Goal: Task Accomplishment & Management: Manage account settings

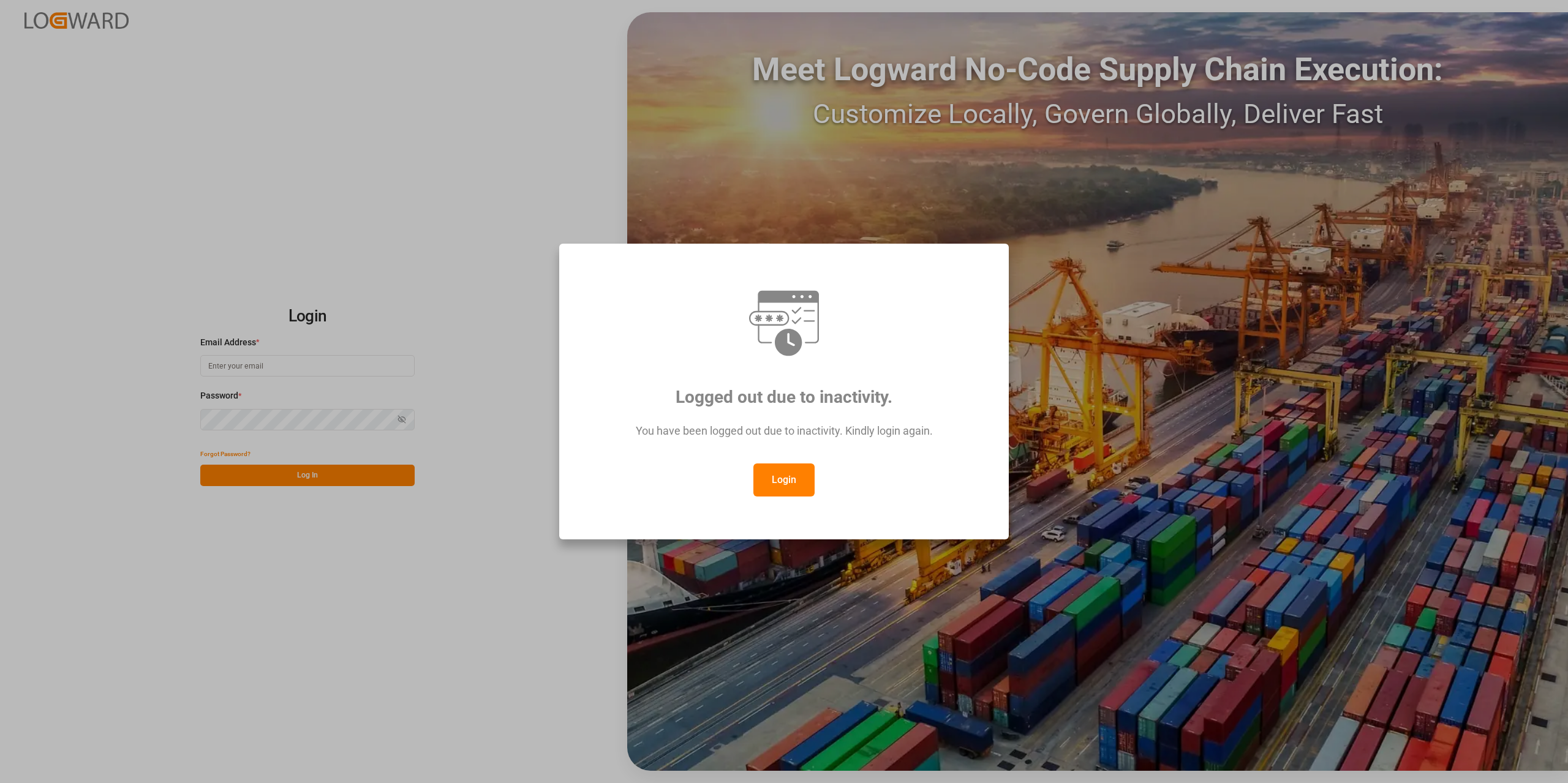
click at [799, 478] on button "Login" at bounding box center [784, 480] width 61 height 33
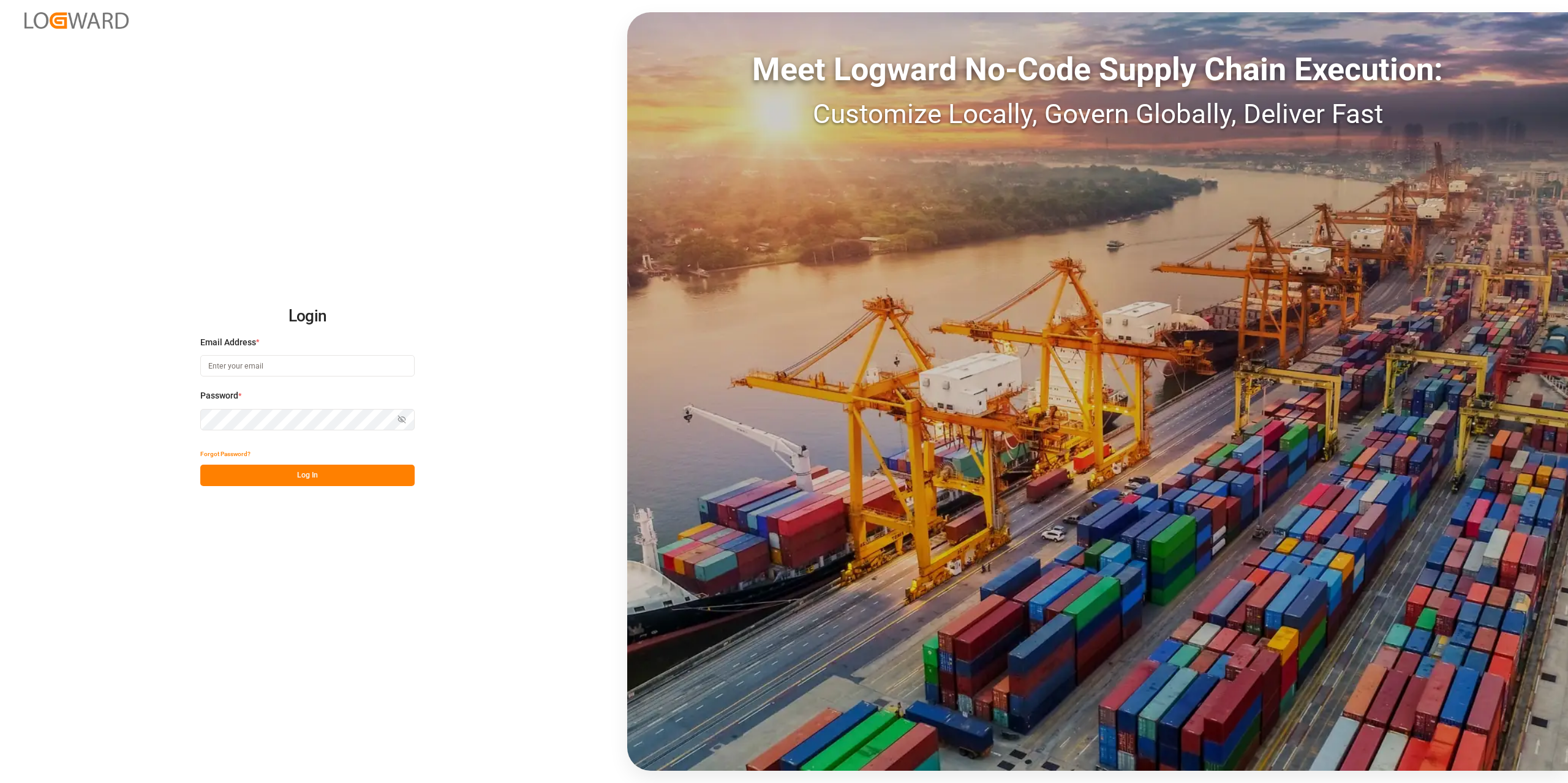
click at [308, 366] on input at bounding box center [307, 366] width 215 height 22
type input "[PERSON_NAME][EMAIL_ADDRESS][DOMAIN_NAME]"
click at [338, 477] on button "Log In" at bounding box center [307, 475] width 215 height 22
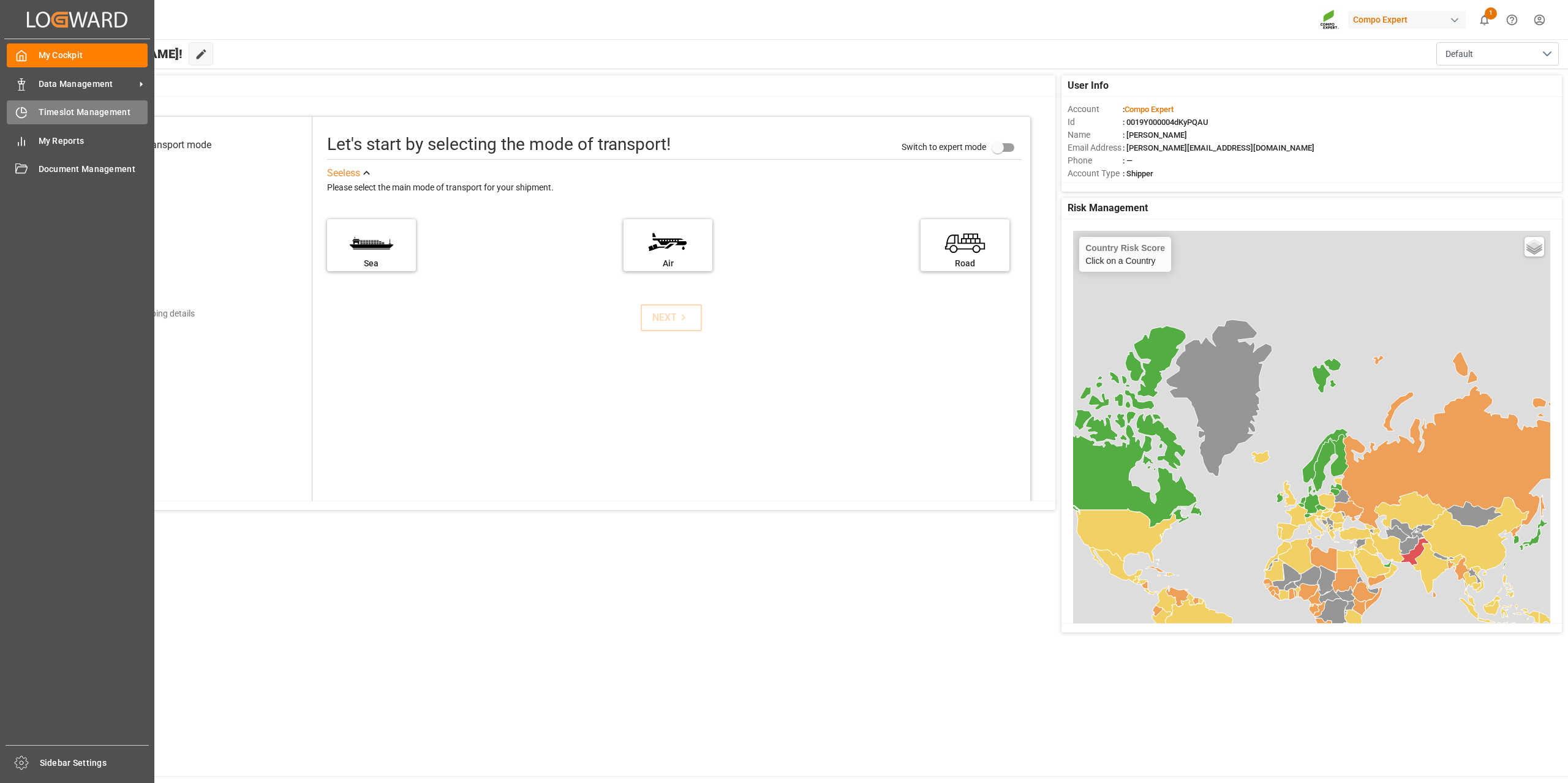
click at [39, 112] on span "Timeslot Management" at bounding box center [93, 112] width 109 height 13
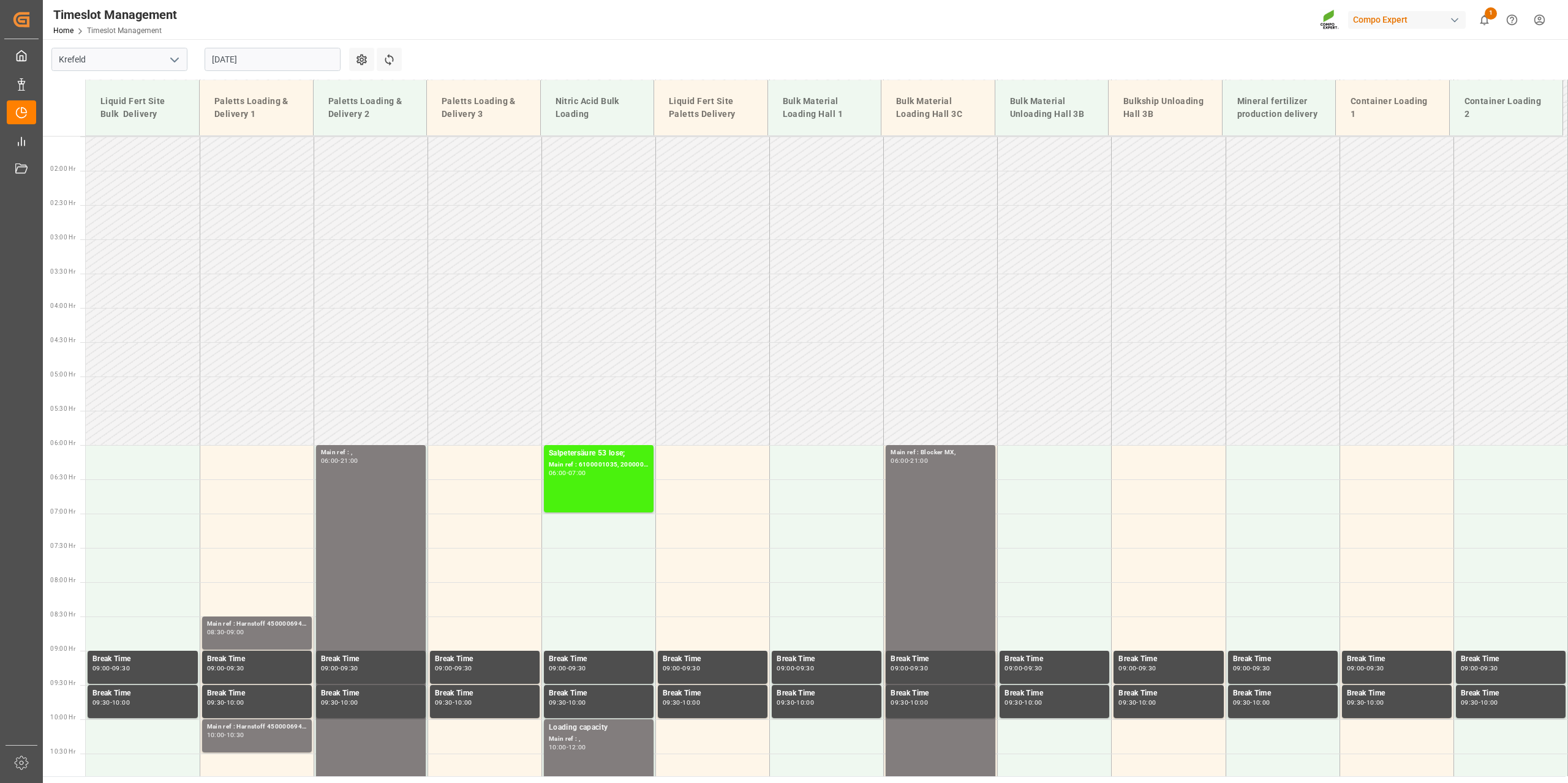
click at [278, 55] on input "[DATE]" at bounding box center [272, 60] width 136 height 23
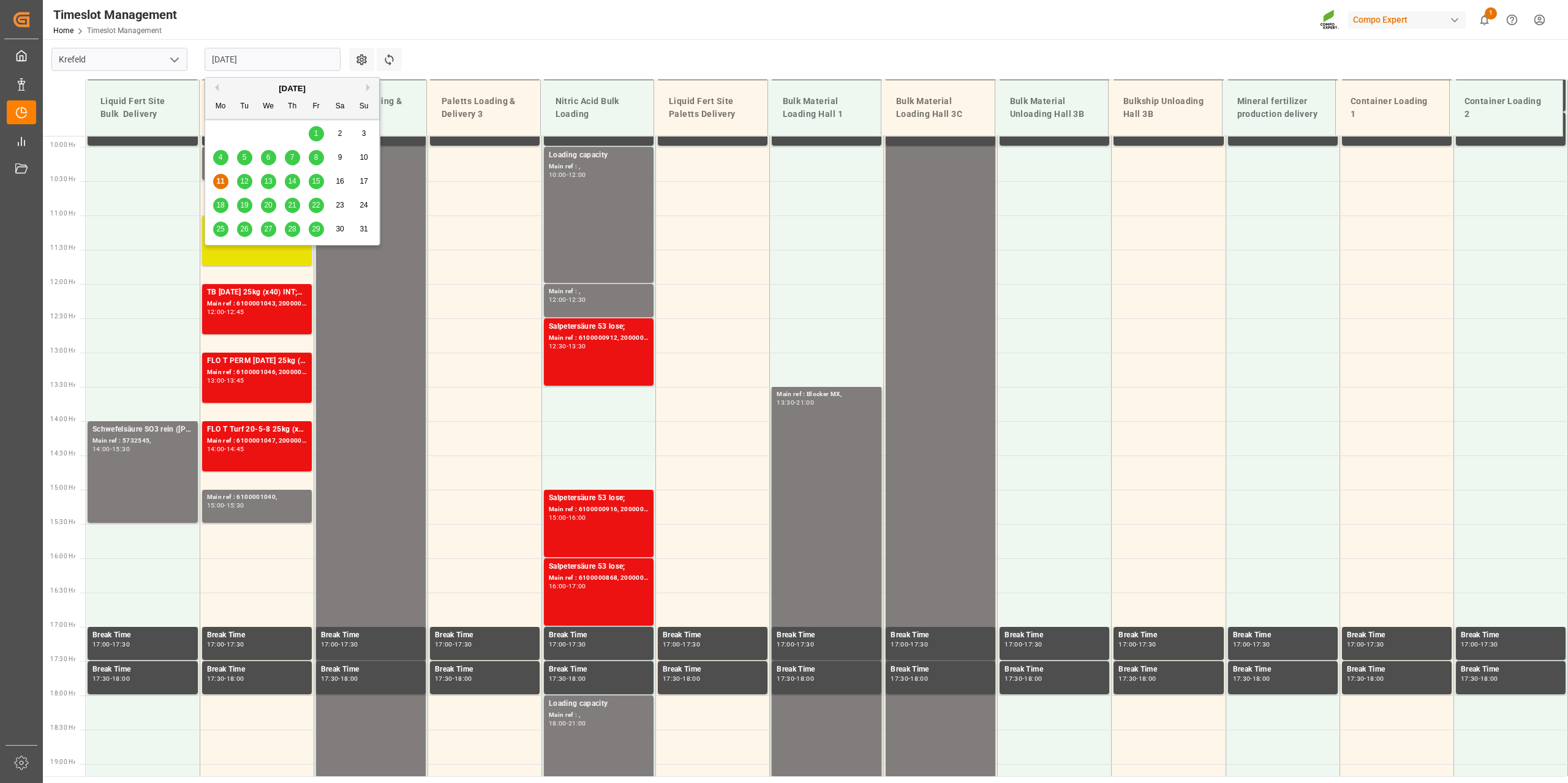
scroll to position [691, 0]
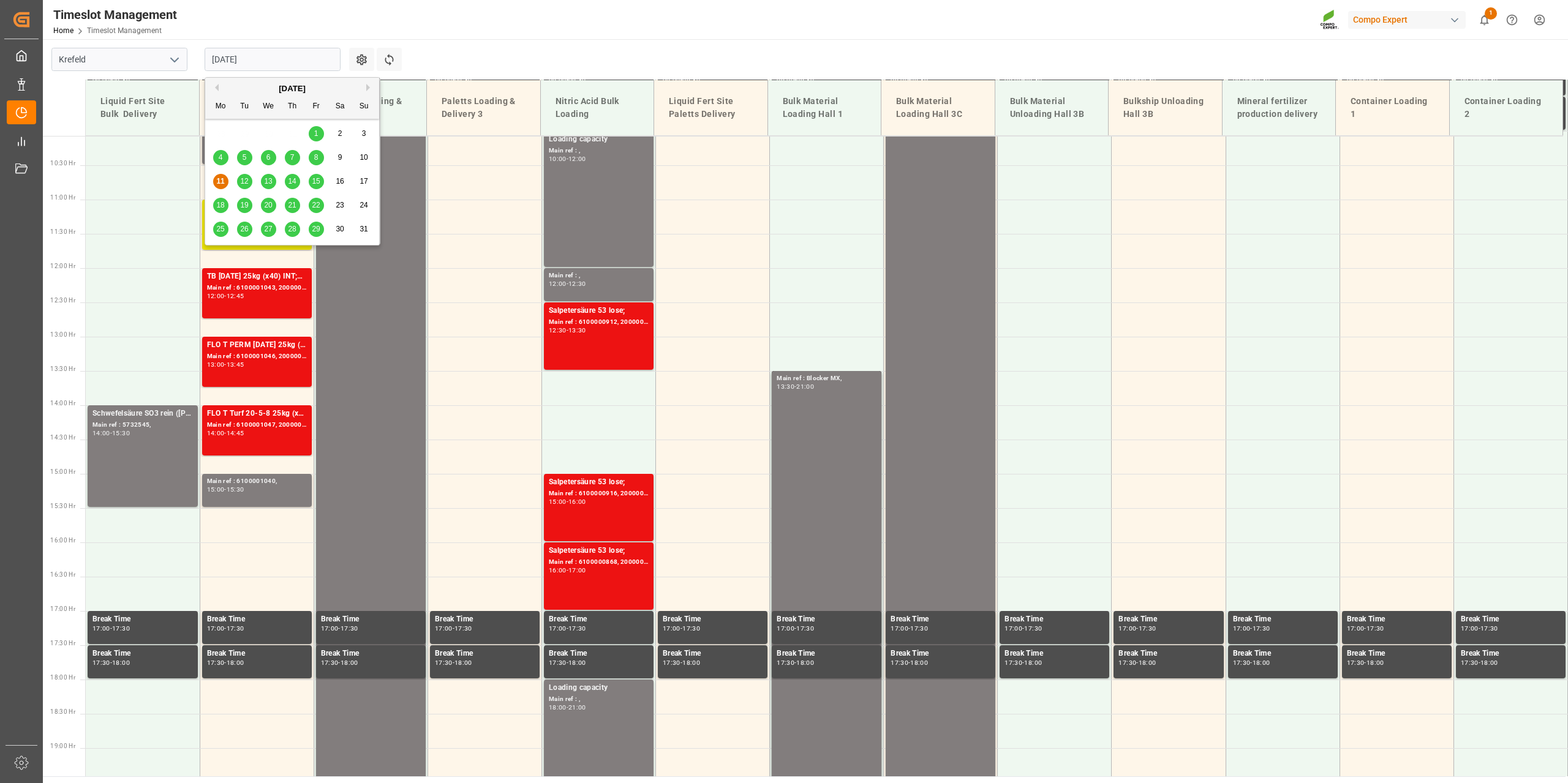
click at [243, 175] on div "12" at bounding box center [245, 182] width 15 height 15
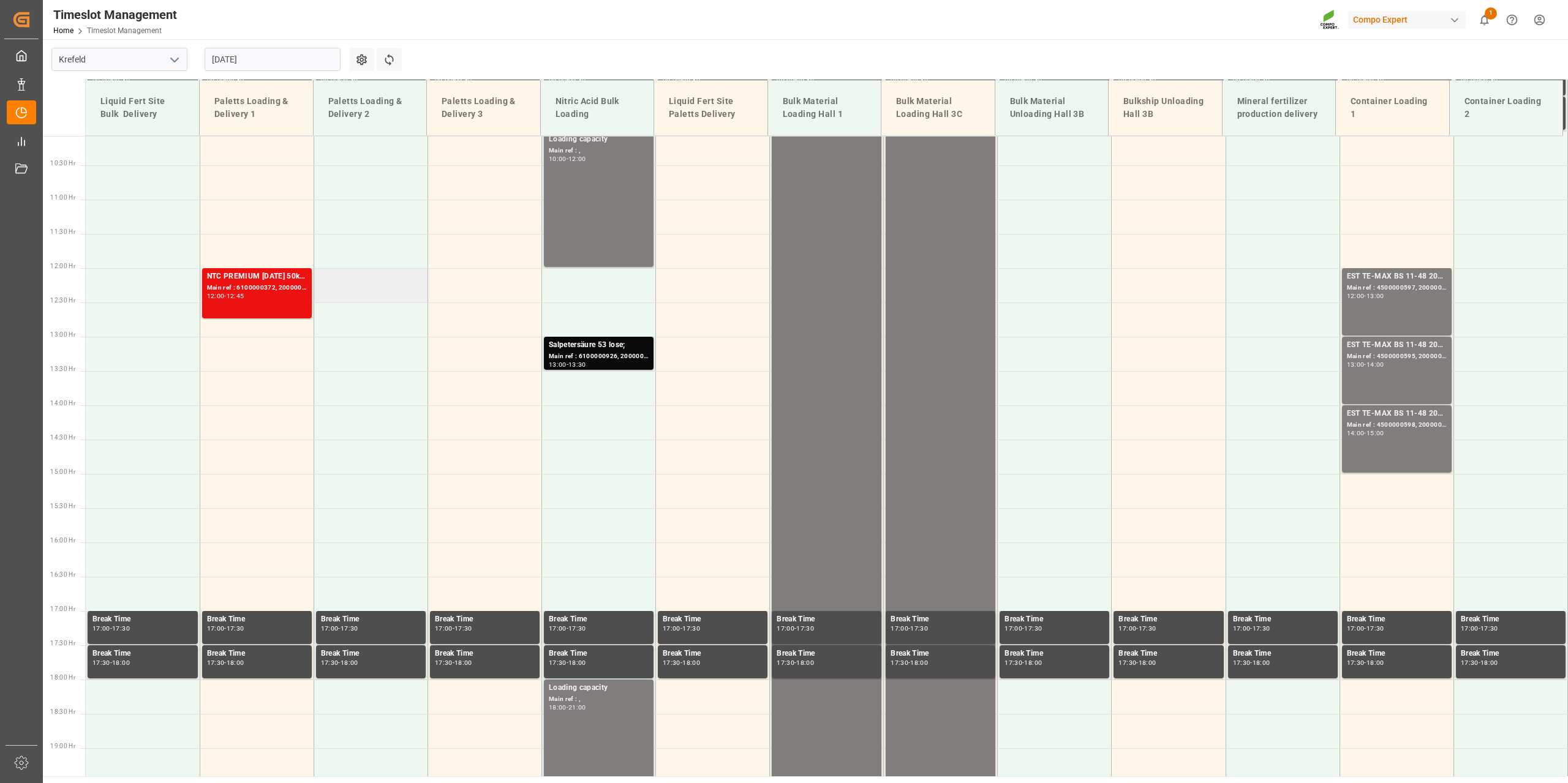
click at [364, 286] on td at bounding box center [370, 285] width 114 height 34
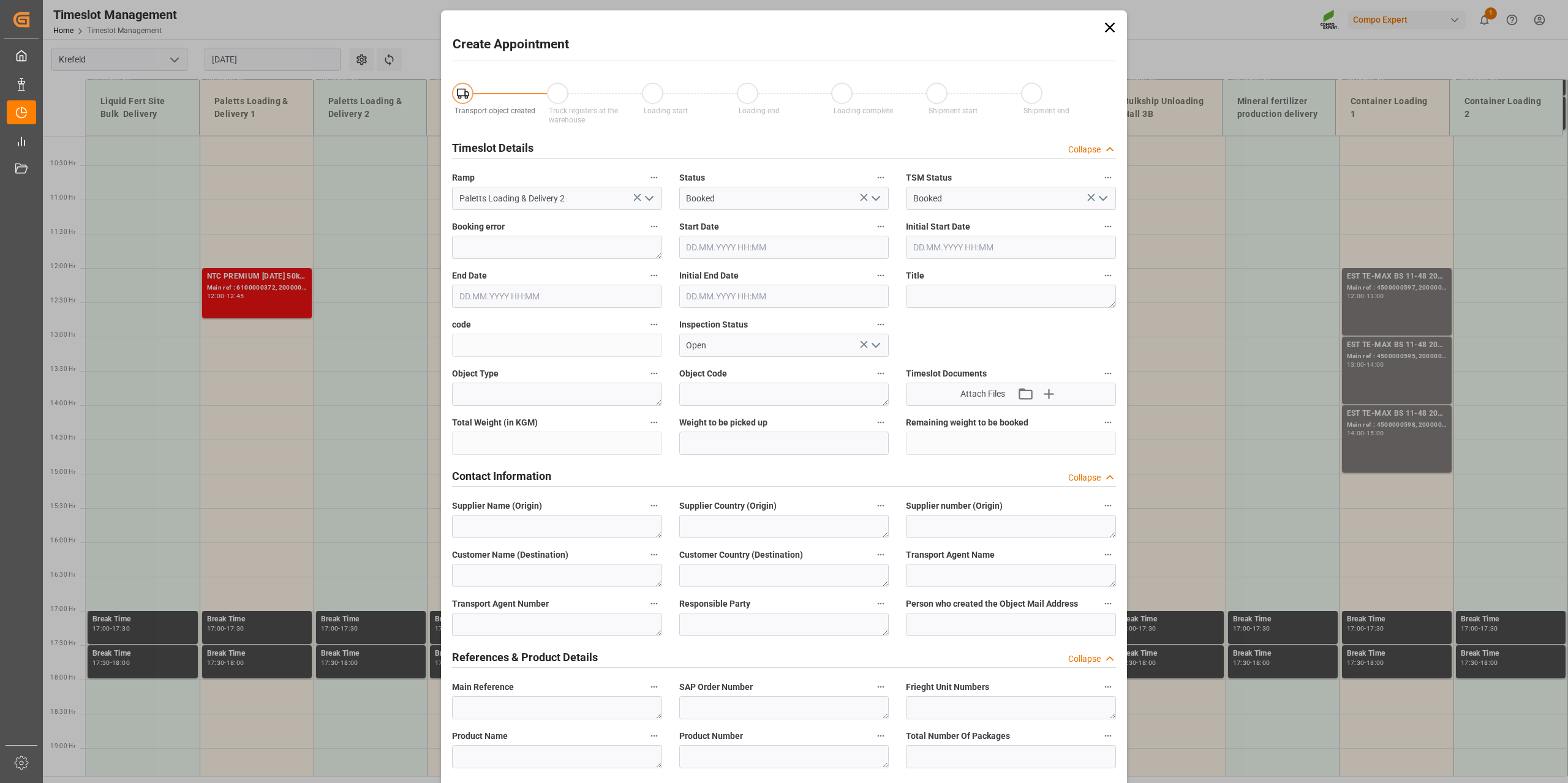
type input "[DATE] 12:00"
type input "[DATE] 12:30"
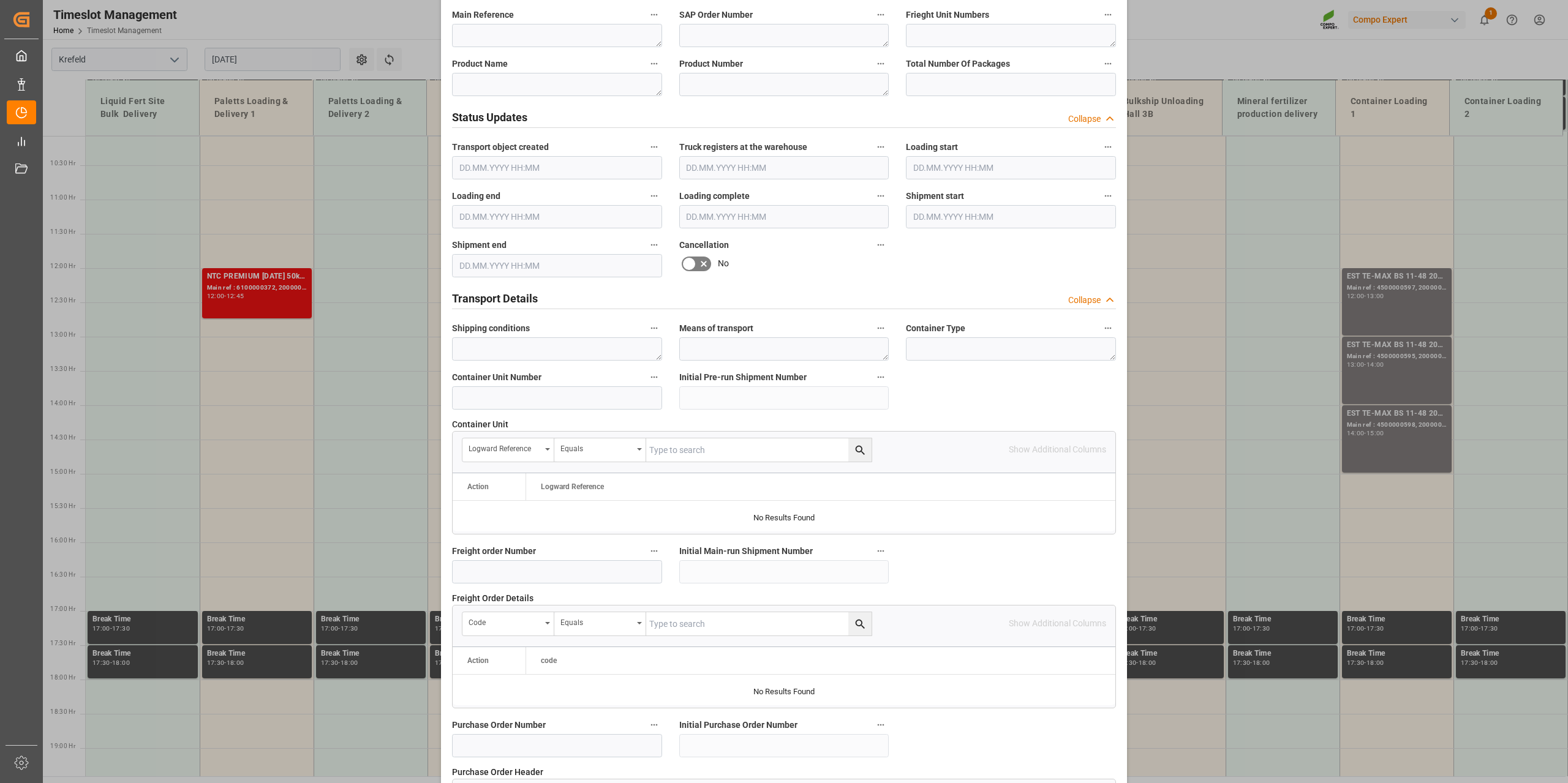
scroll to position [673, 0]
click at [541, 570] on input at bounding box center [557, 572] width 210 height 23
paste input "6100001057"
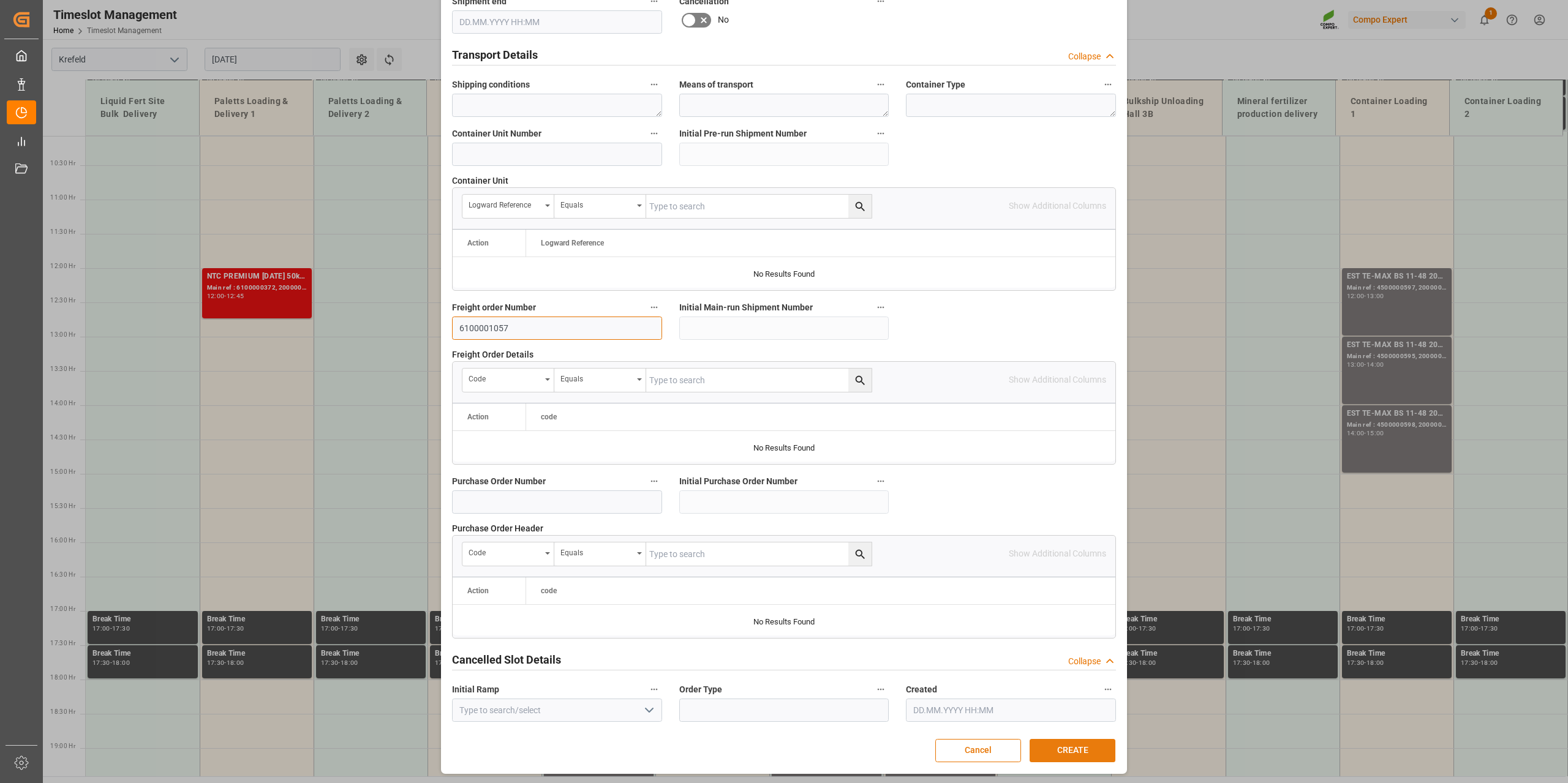
type input "6100001057"
click at [1091, 746] on button "CREATE" at bounding box center [1072, 751] width 85 height 23
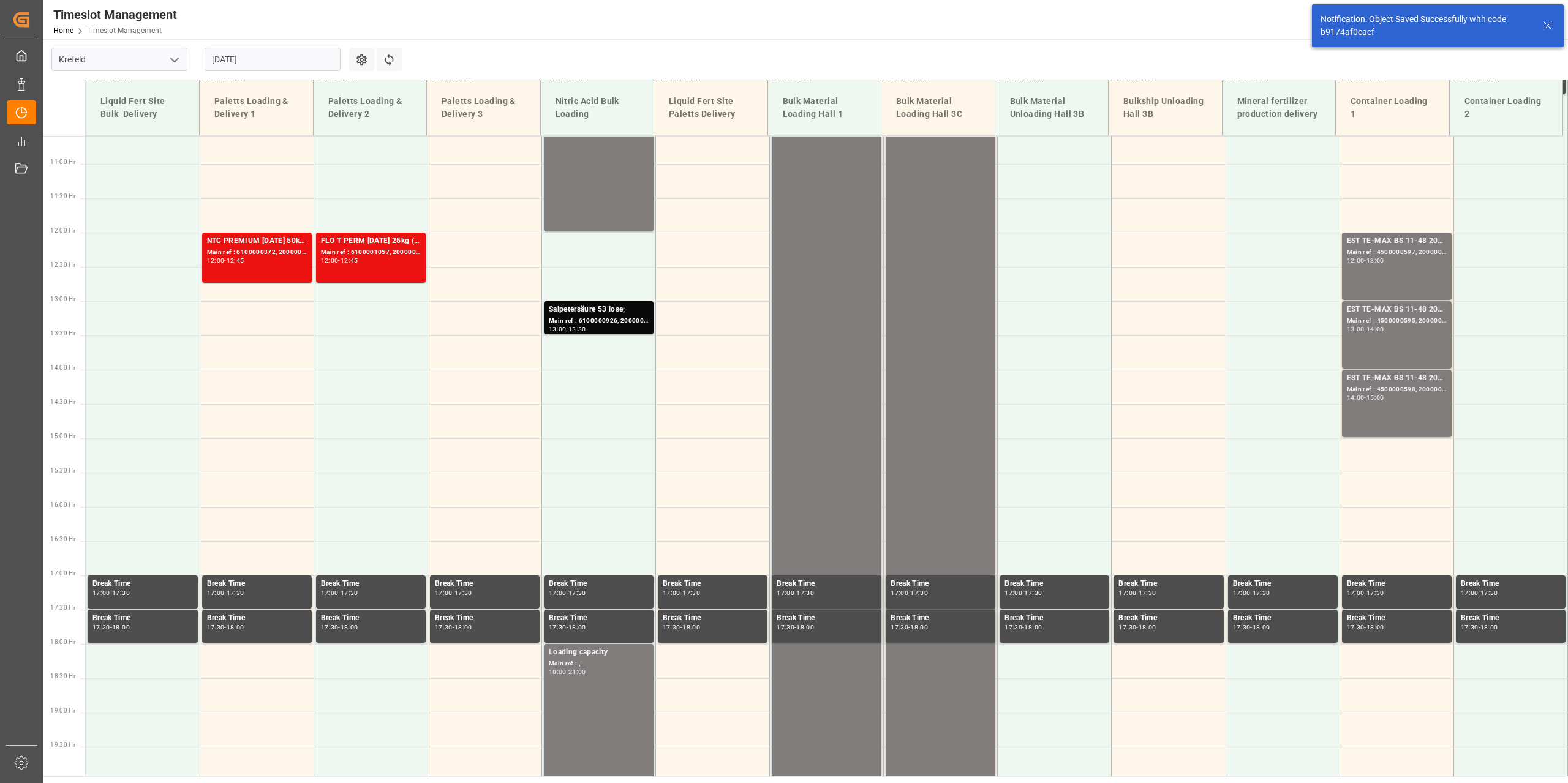
scroll to position [759, 0]
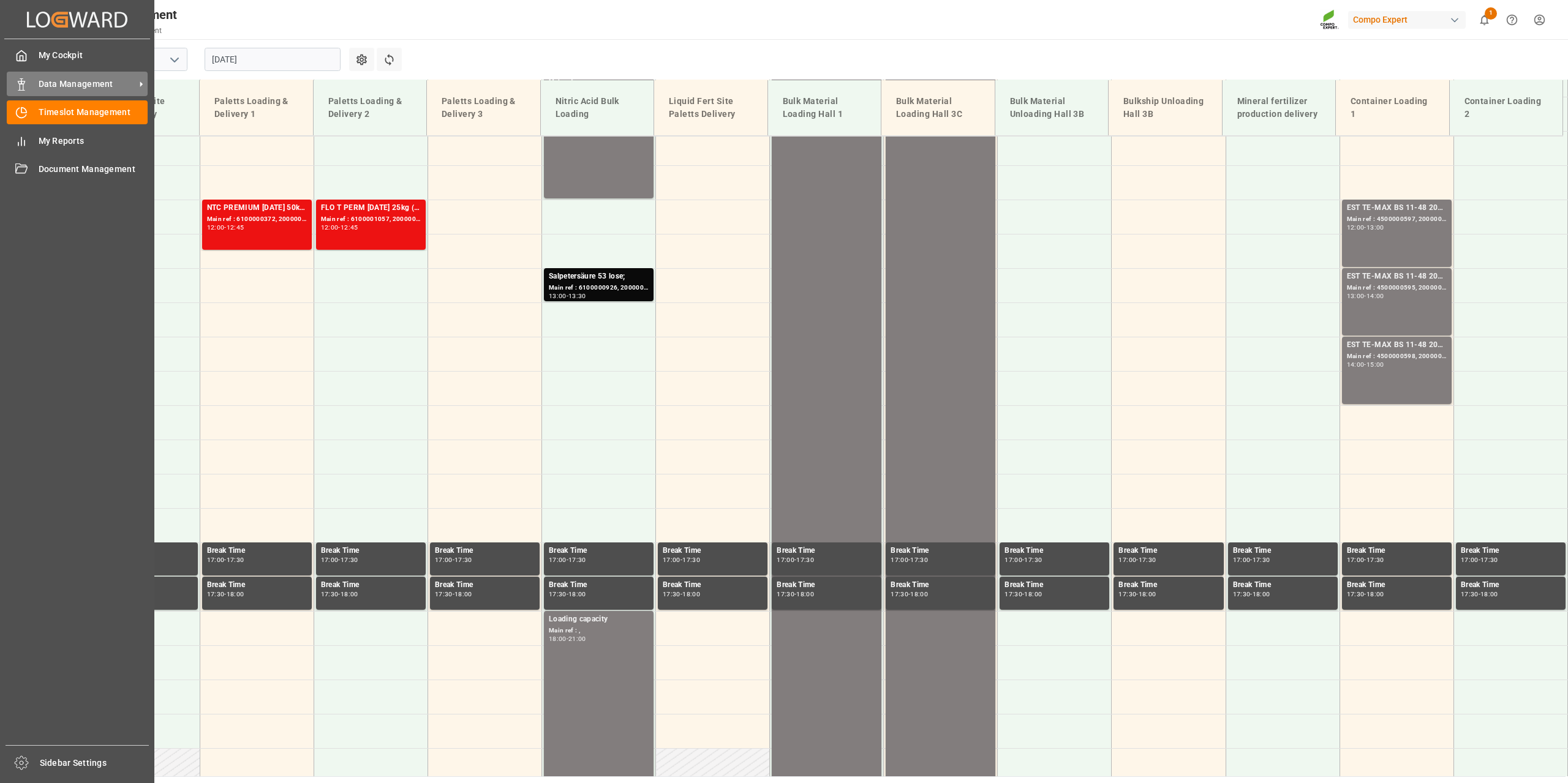
click at [28, 84] on div "Data Management Data Management" at bounding box center [77, 84] width 141 height 24
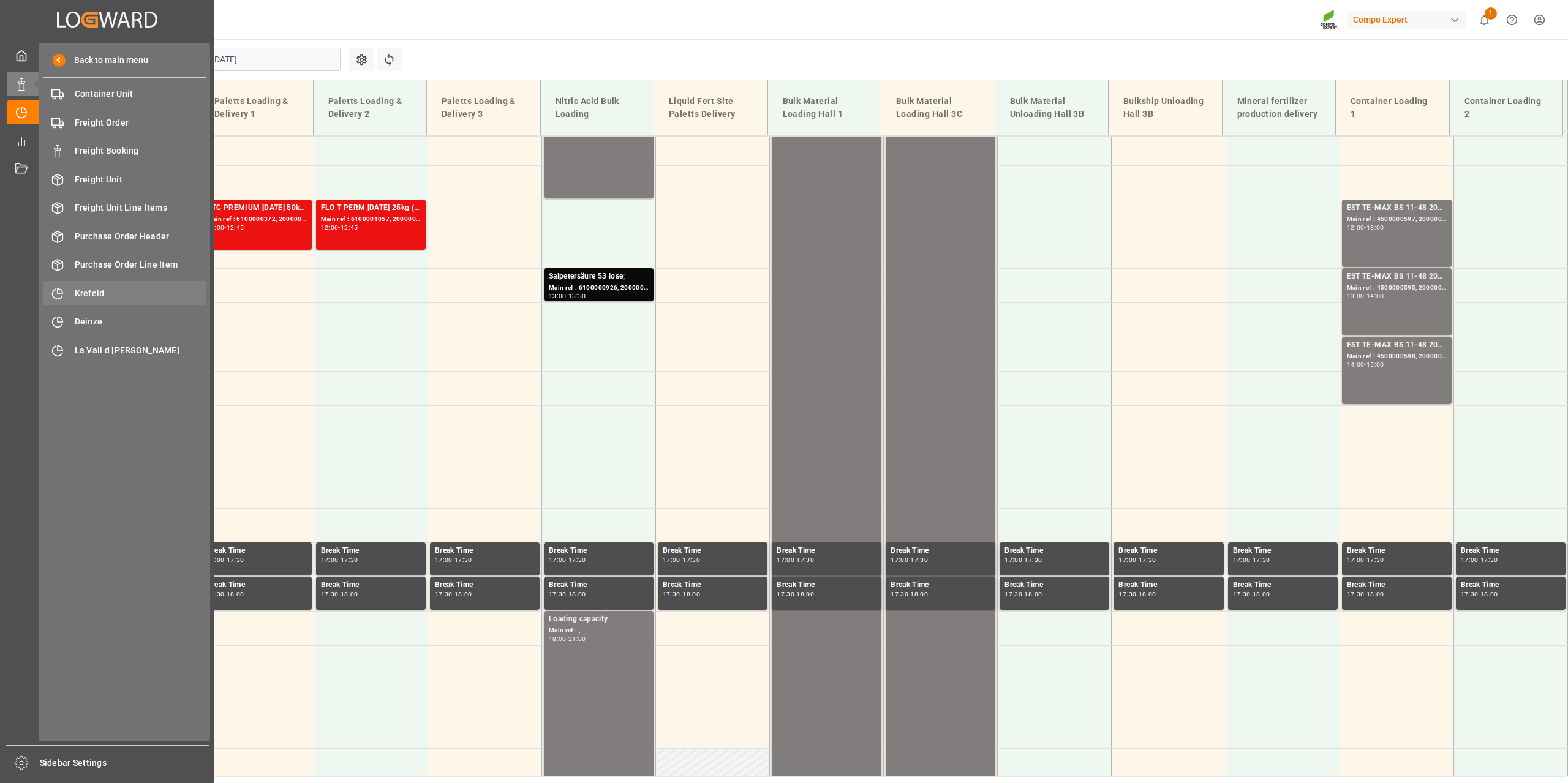
click at [97, 296] on span "Krefeld" at bounding box center [141, 293] width 132 height 13
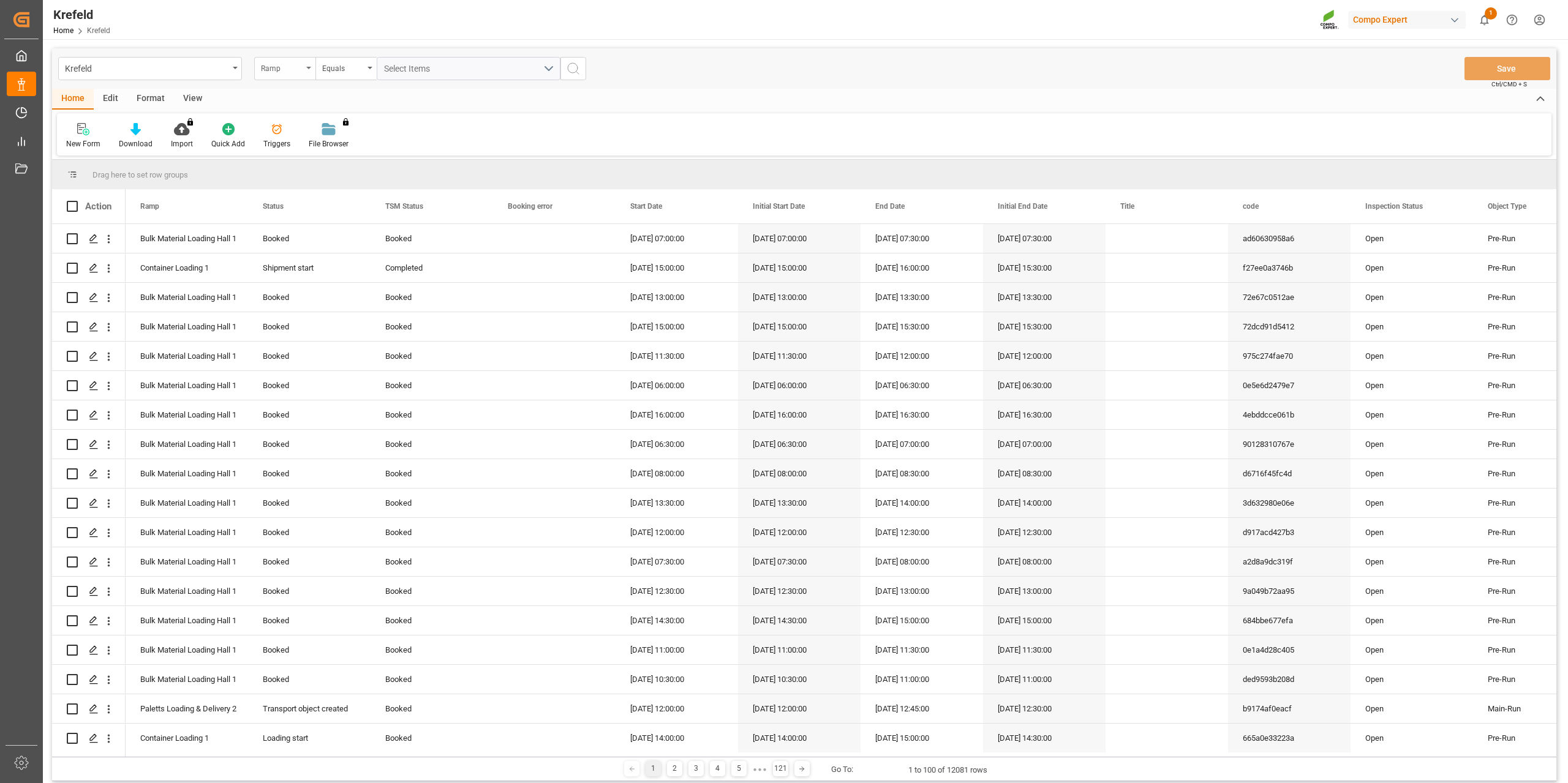
click at [272, 61] on div "Ramp" at bounding box center [282, 67] width 42 height 14
type input "sap"
click at [307, 113] on div "SAP Order Number" at bounding box center [345, 125] width 183 height 26
click at [433, 74] on input "text" at bounding box center [468, 69] width 184 height 23
paste input "2000000607"
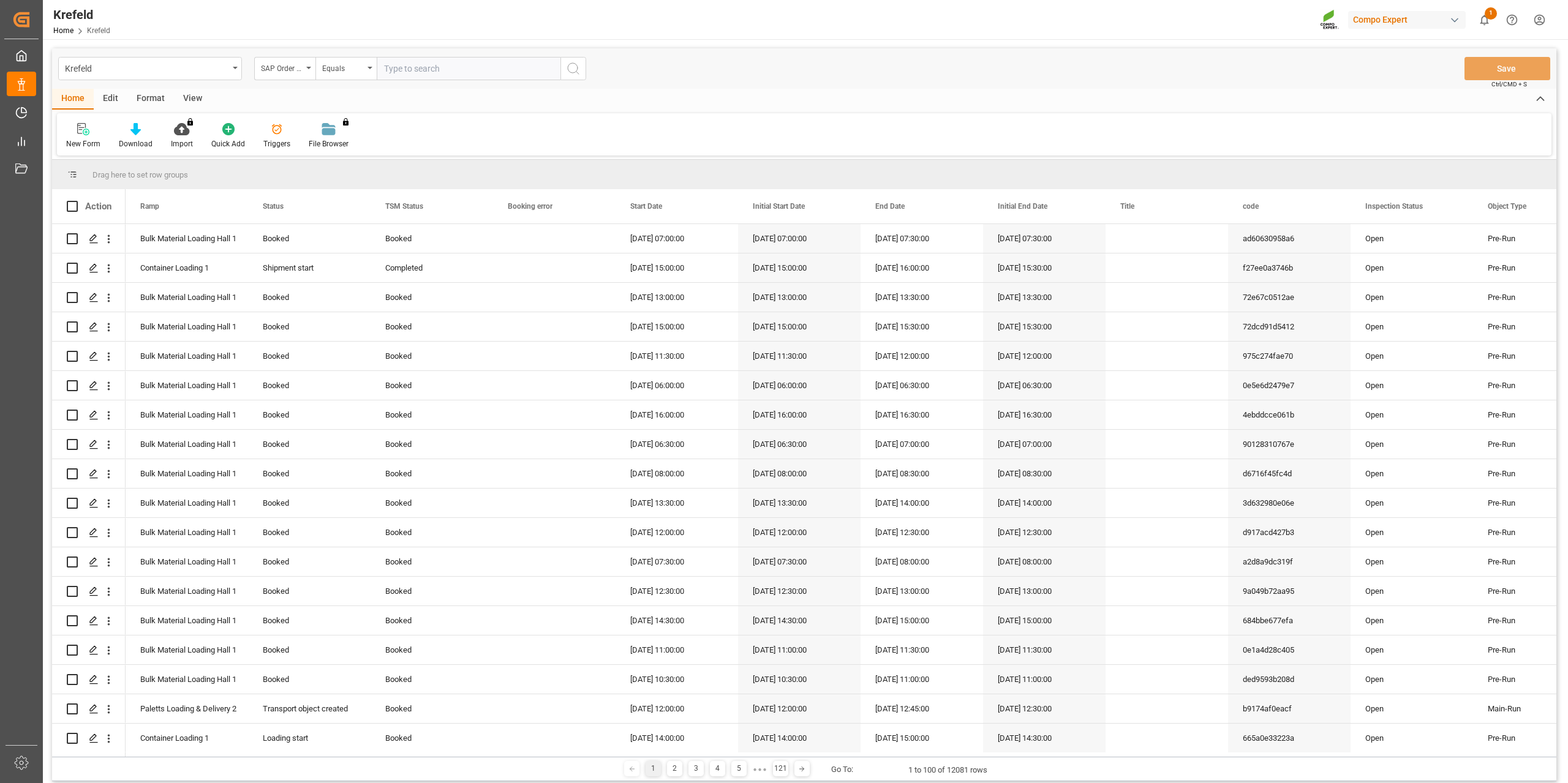
type input "2000000607"
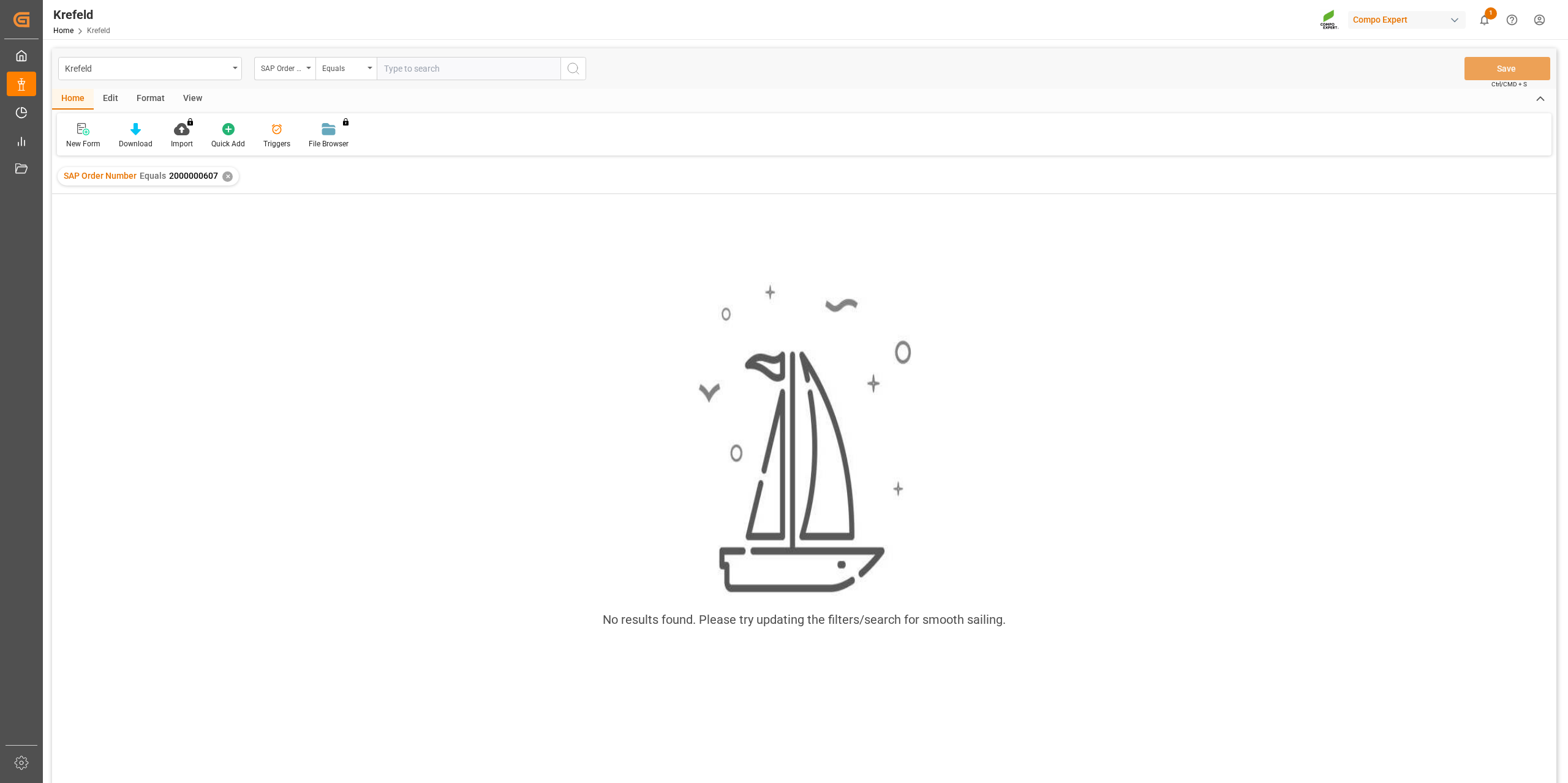
click at [230, 179] on div "✕" at bounding box center [227, 176] width 10 height 10
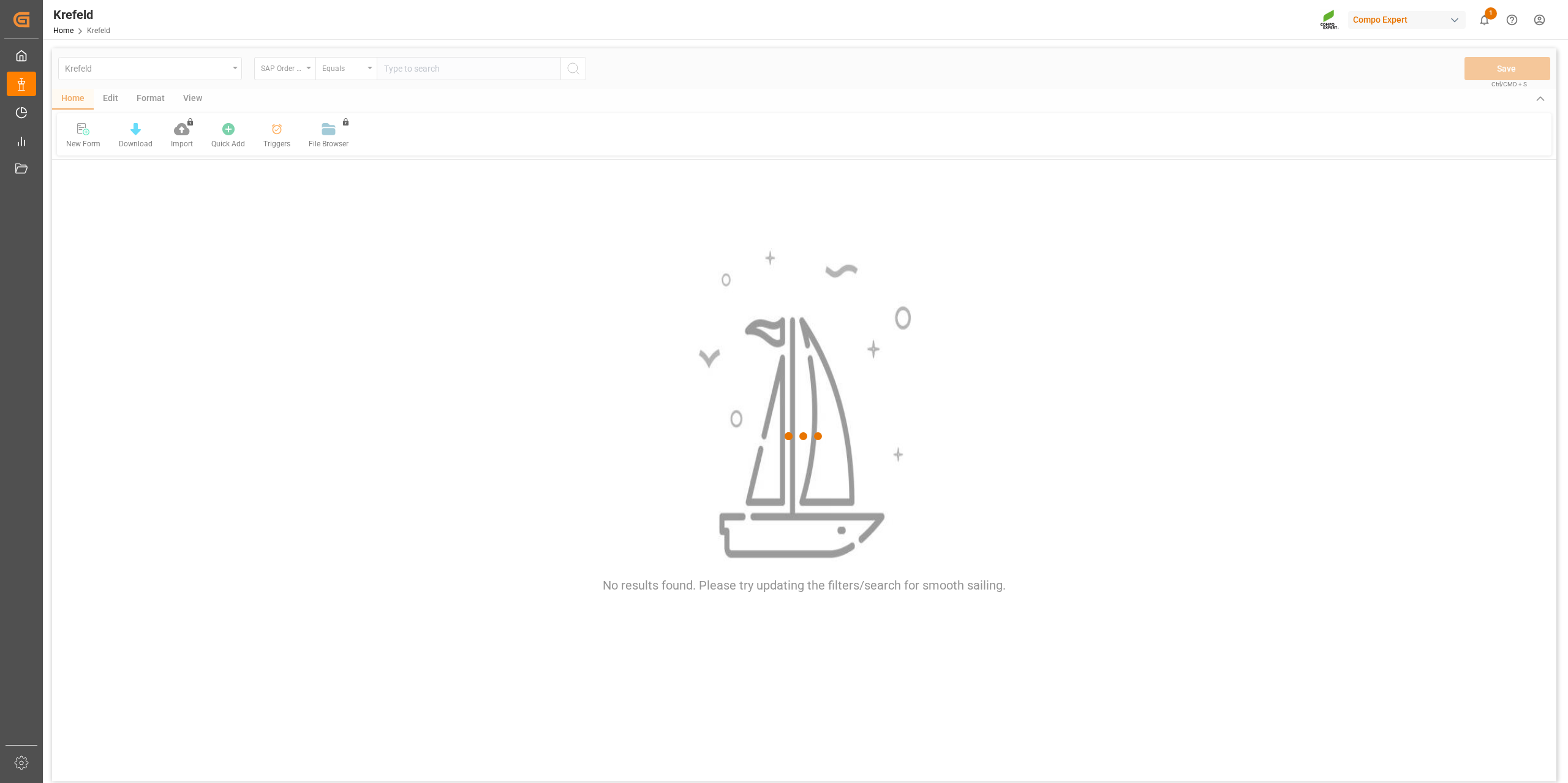
click at [412, 73] on div at bounding box center [804, 436] width 1504 height 776
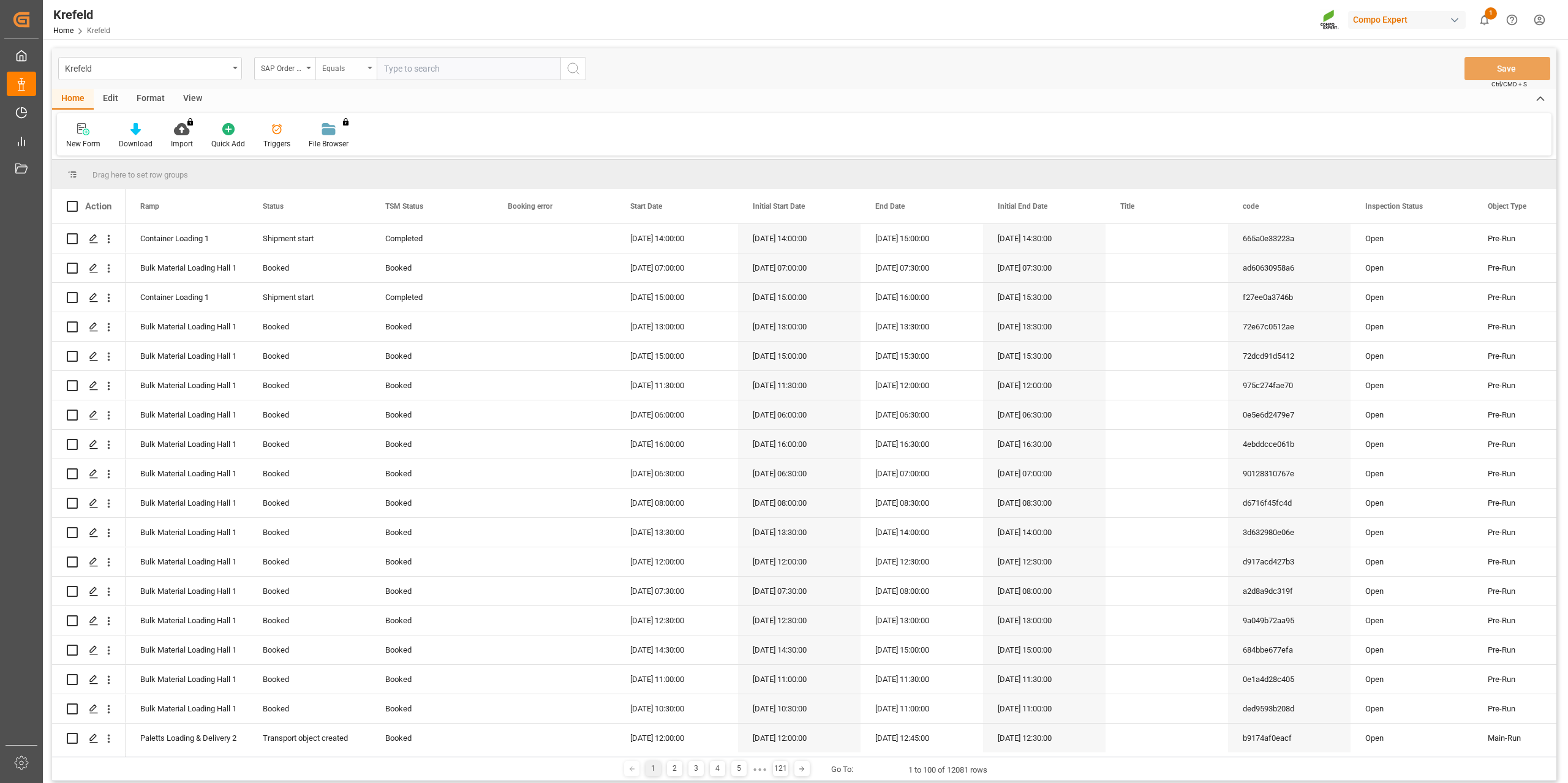
click at [341, 65] on div "Equals" at bounding box center [343, 67] width 42 height 14
click at [360, 151] on div "Fuzzy search" at bounding box center [407, 151] width 183 height 26
click at [442, 76] on input "text" at bounding box center [468, 69] width 184 height 23
paste input "2000000607"
type input "2000000607"
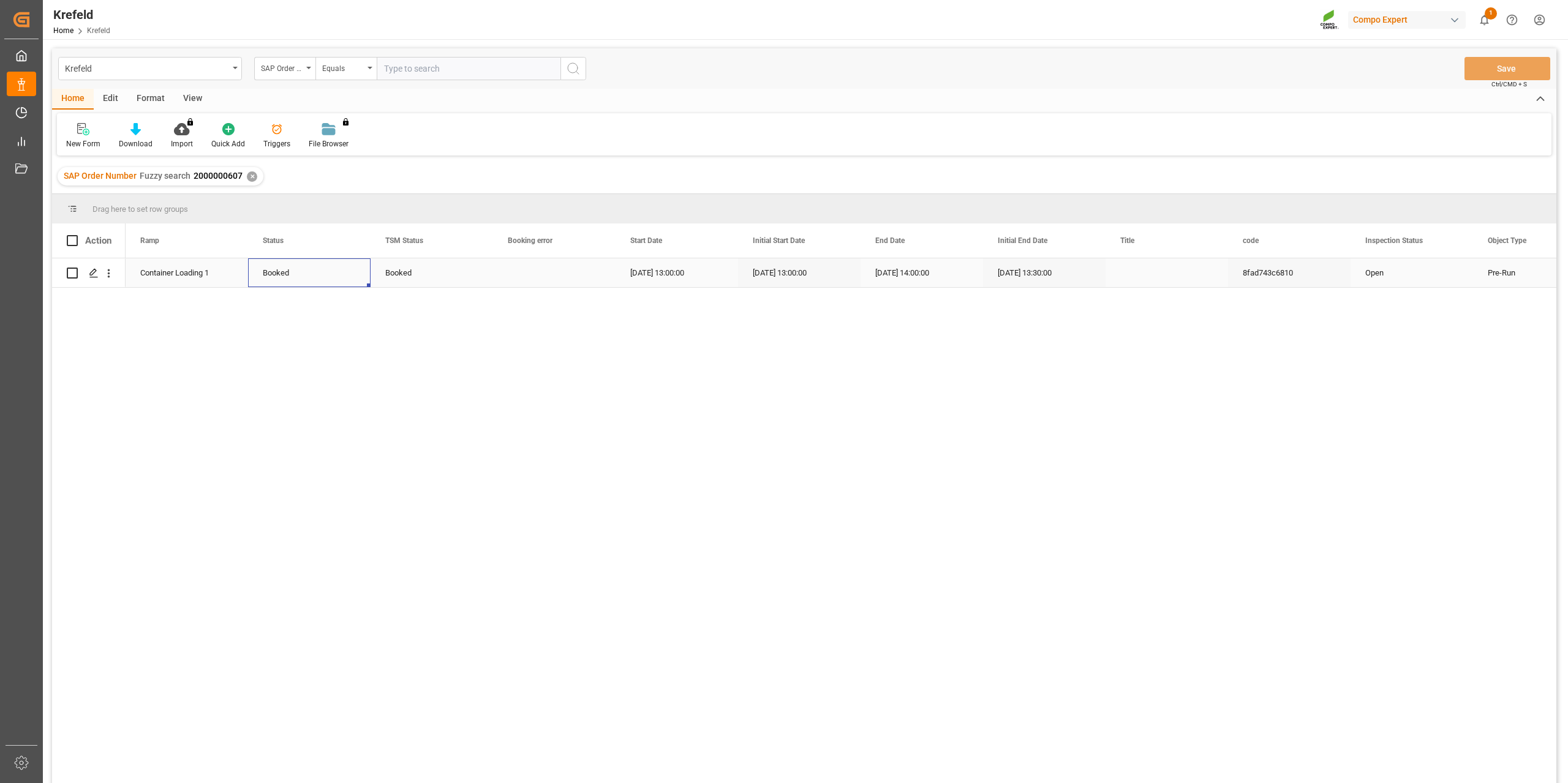
click at [284, 275] on div "Booked" at bounding box center [309, 273] width 93 height 28
click at [349, 281] on polyline "open menu" at bounding box center [348, 280] width 7 height 4
click at [692, 339] on div "Container Loading 1 Booked Transport object created Truck registers at the ware…" at bounding box center [840, 524] width 1430 height 533
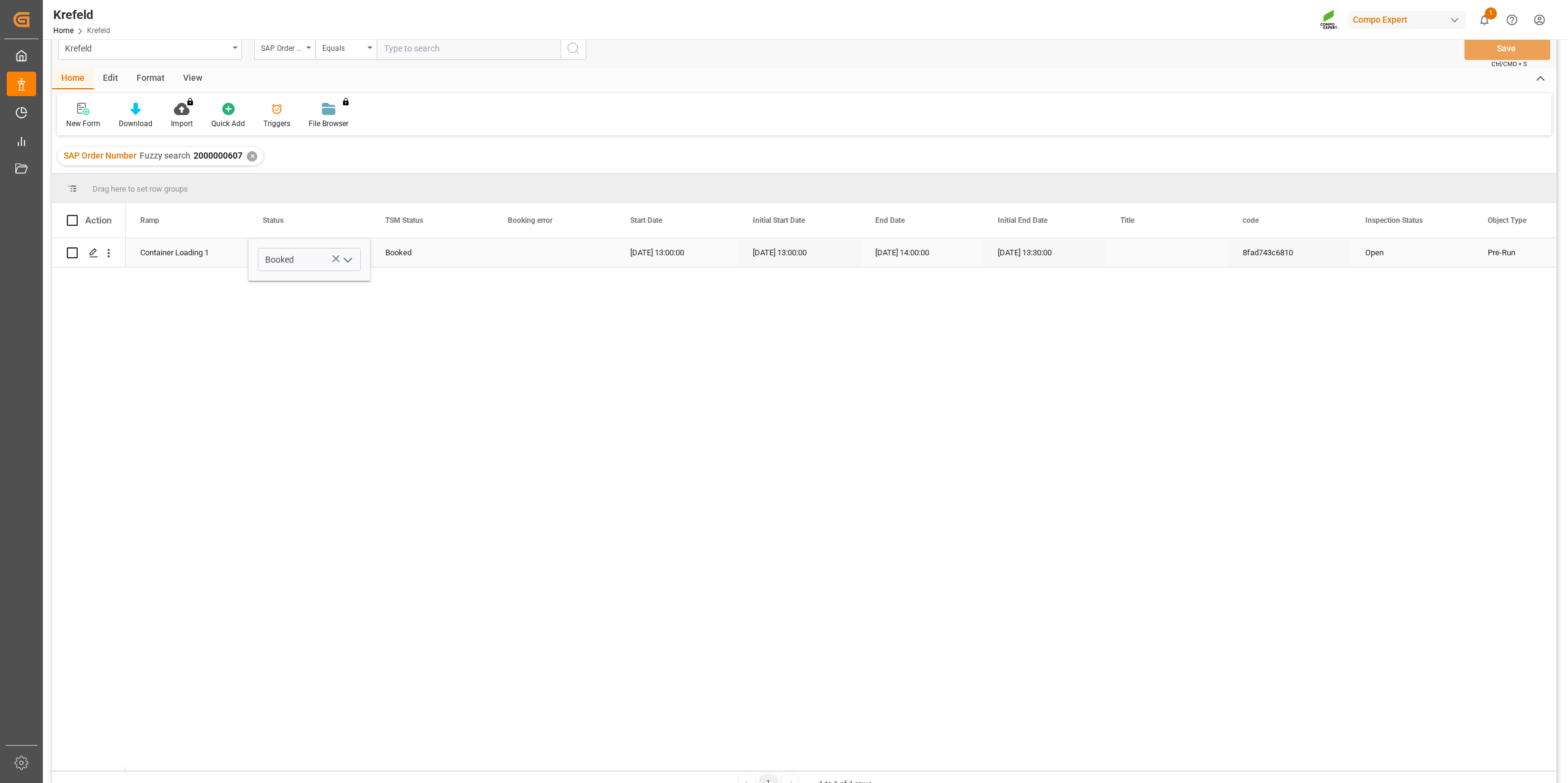
scroll to position [21, 0]
click at [415, 256] on div "Booked" at bounding box center [431, 253] width 93 height 28
click at [472, 259] on icon "open menu" at bounding box center [470, 259] width 15 height 15
click at [419, 419] on div "Cancelled" at bounding box center [431, 423] width 101 height 43
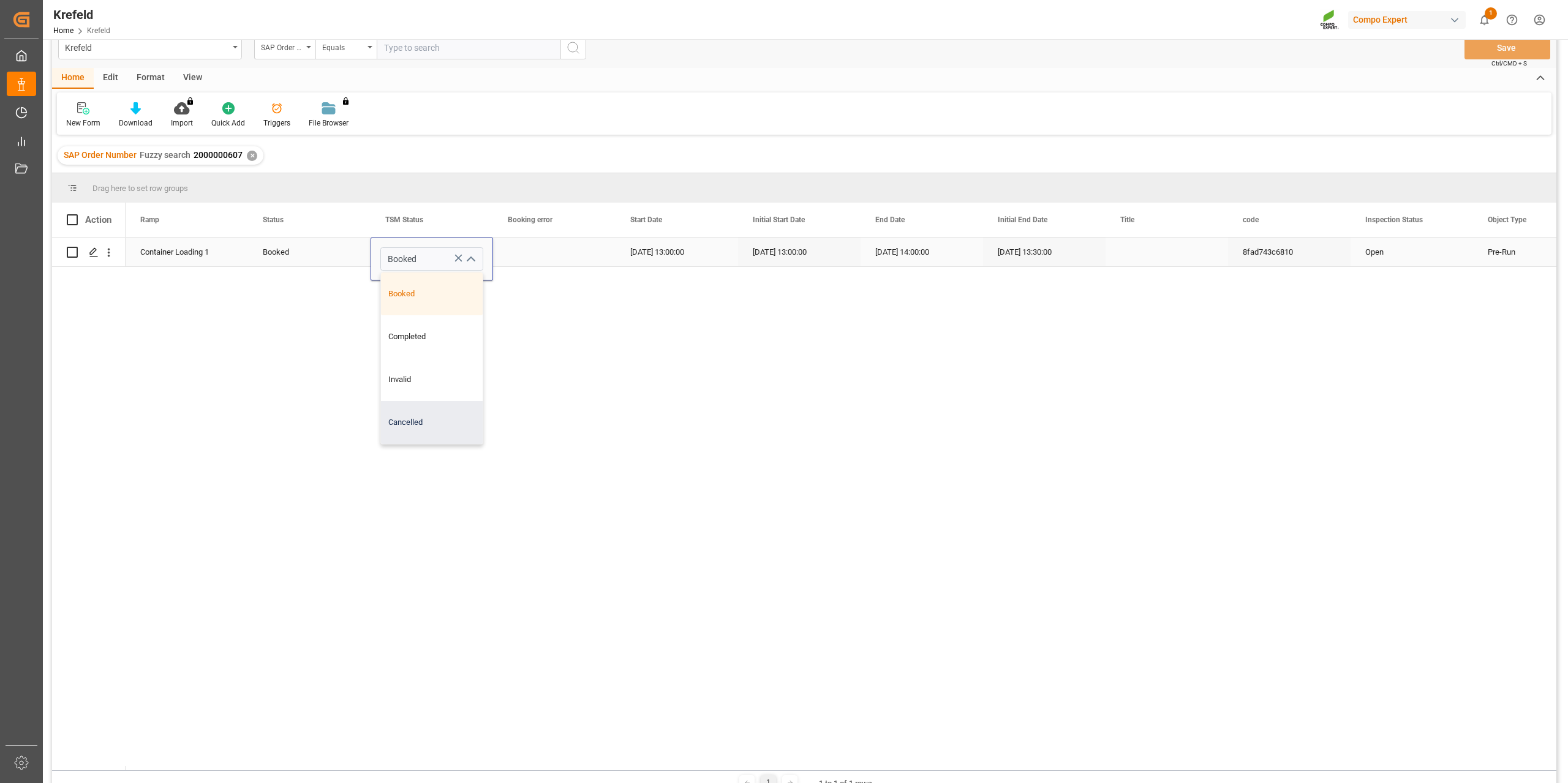
type input "Cancelled"
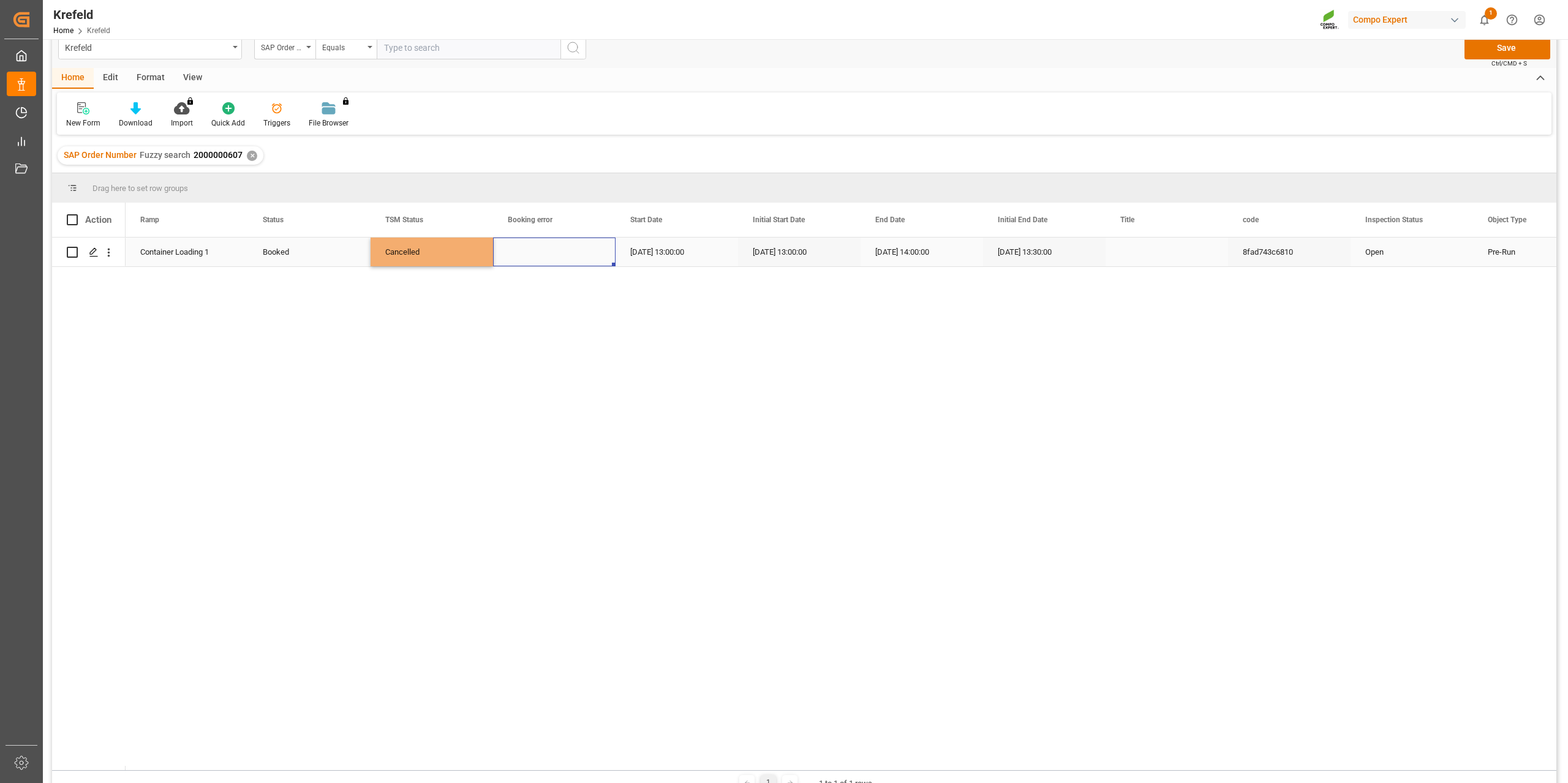
click at [550, 250] on div "Press SPACE to select this row." at bounding box center [554, 252] width 122 height 29
click at [1502, 47] on button "Save" at bounding box center [1507, 48] width 85 height 23
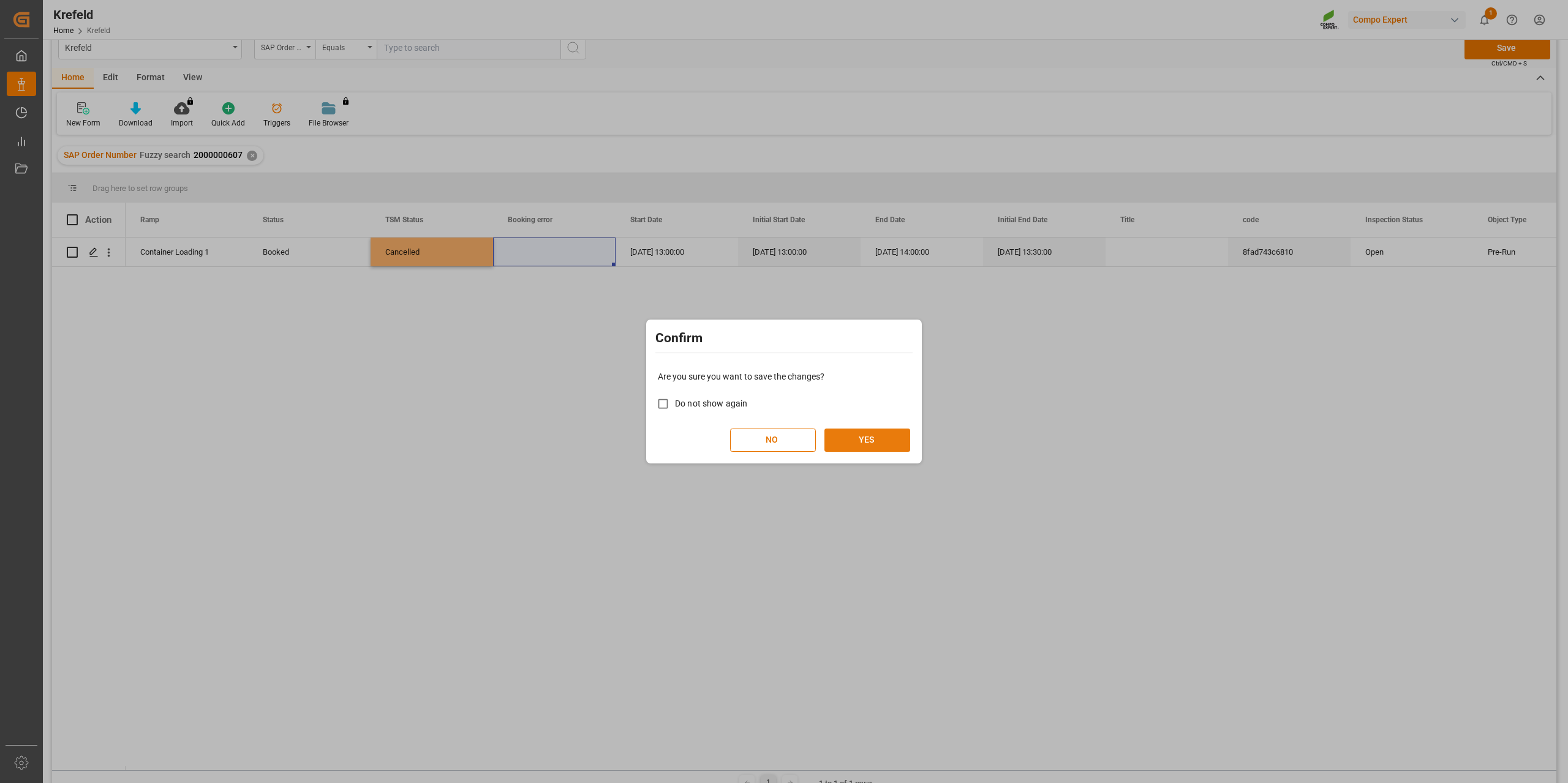
click at [890, 444] on button "YES" at bounding box center [867, 440] width 85 height 23
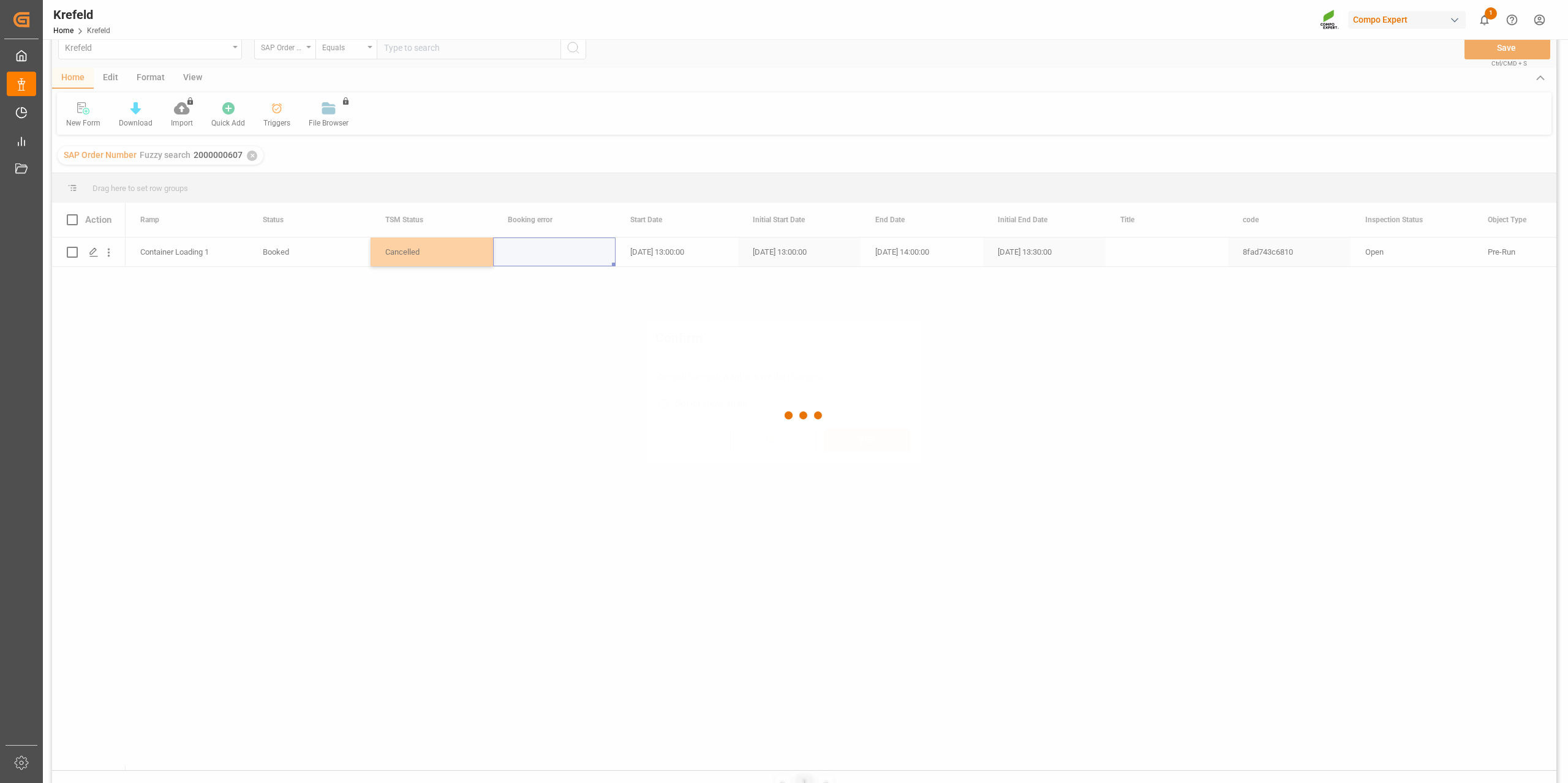
scroll to position [18, 0]
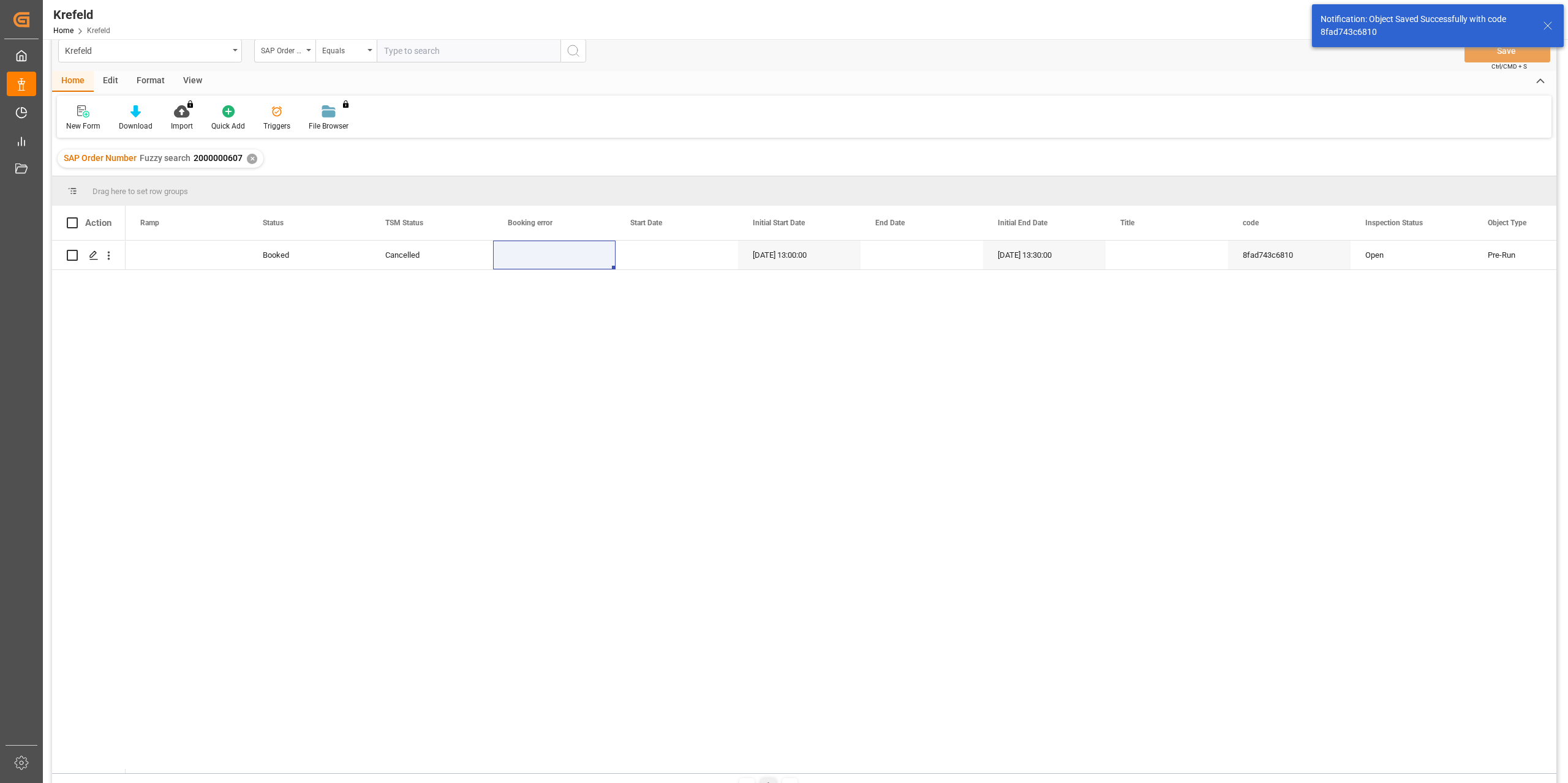
click at [253, 161] on div "✕" at bounding box center [252, 159] width 10 height 10
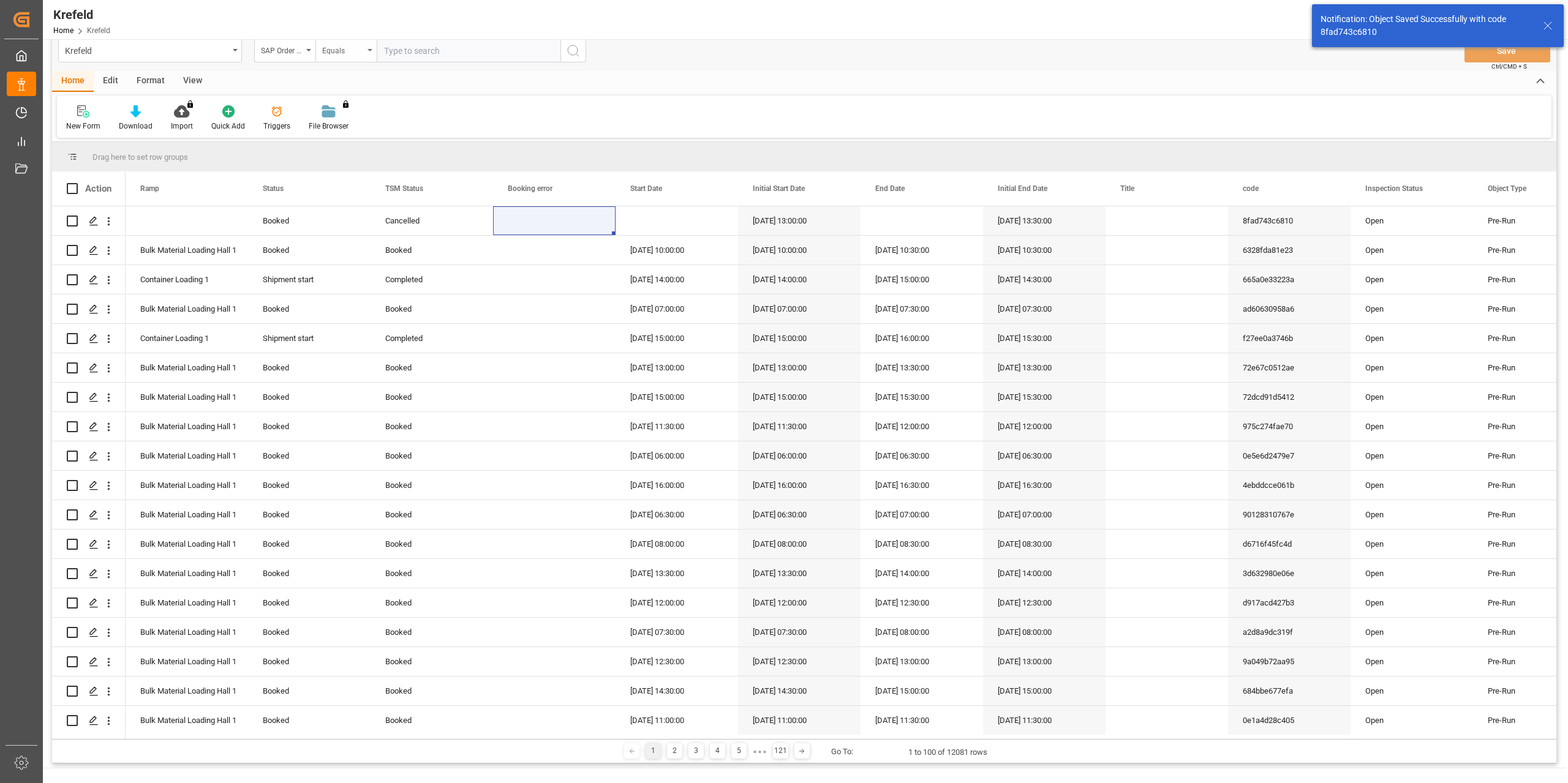
click at [347, 56] on div "Equals" at bounding box center [343, 49] width 42 height 14
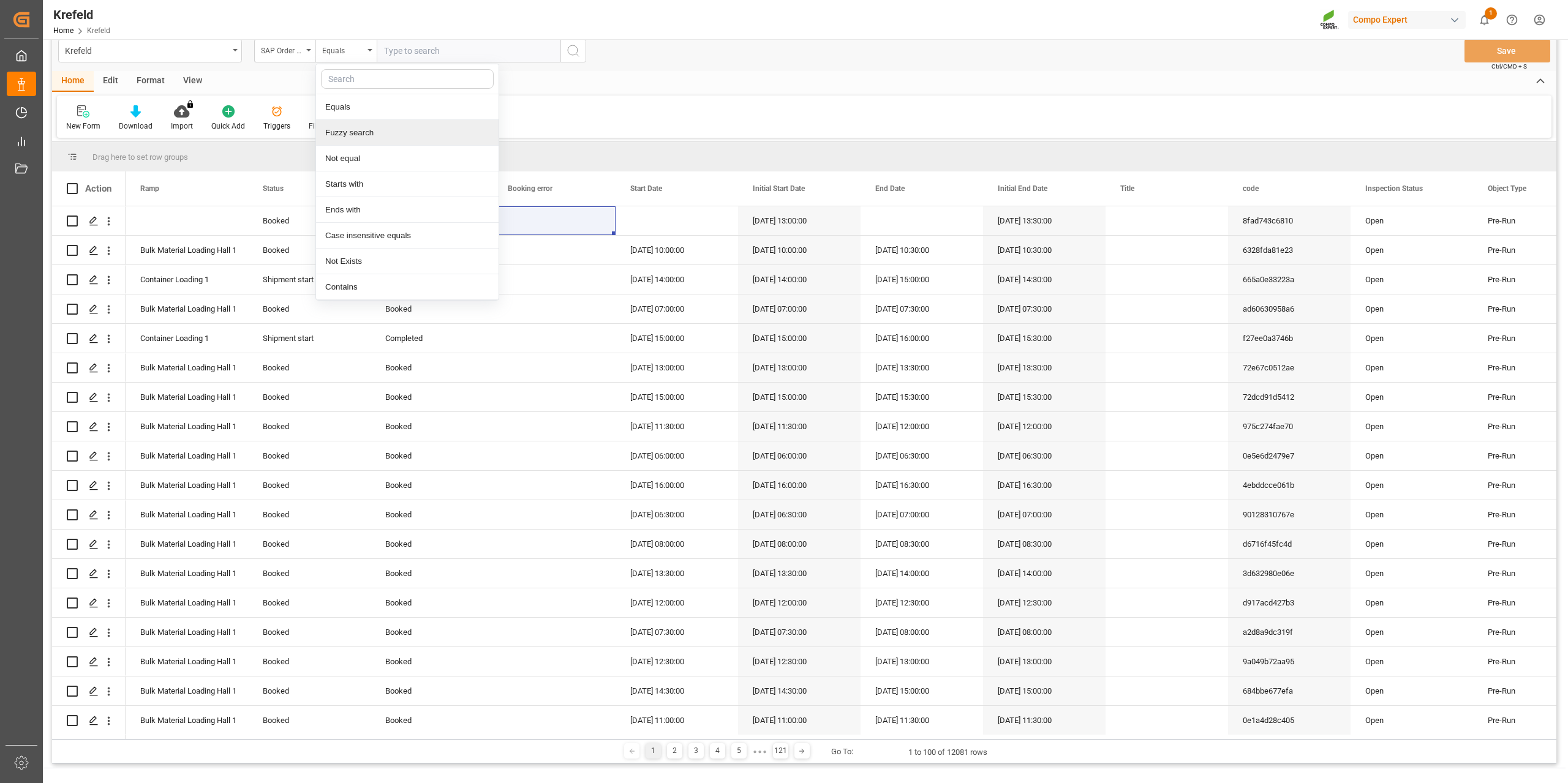
click at [360, 128] on div "Fuzzy search" at bounding box center [407, 133] width 183 height 26
click at [423, 57] on input "text" at bounding box center [468, 51] width 184 height 23
paste input "2000000557"
type input "2000000557"
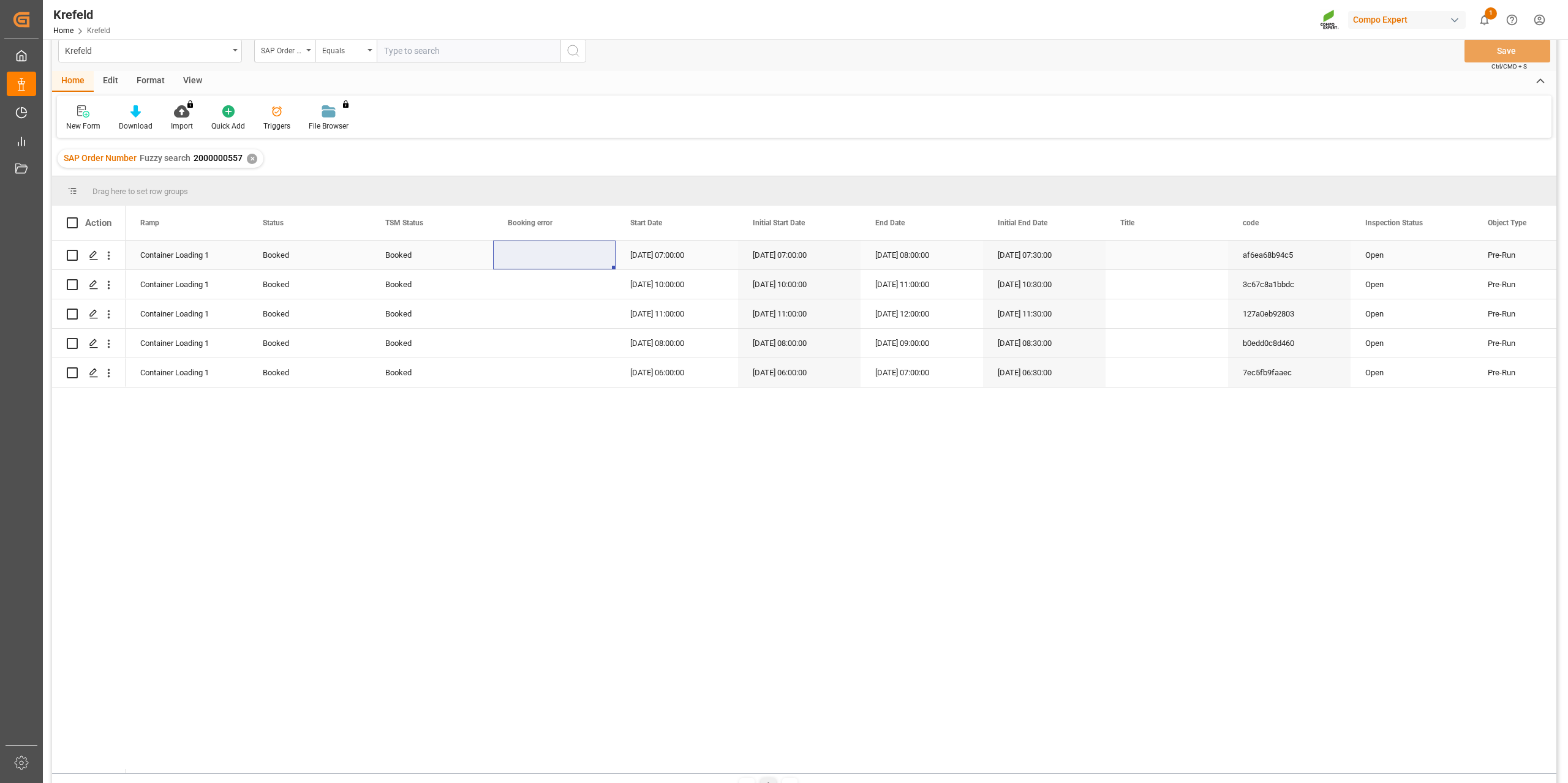
click at [393, 246] on div "Booked" at bounding box center [431, 256] width 93 height 28
click at [474, 262] on icon "open menu" at bounding box center [470, 262] width 15 height 15
click at [433, 426] on div "Cancelled" at bounding box center [431, 426] width 101 height 43
type input "Cancelled"
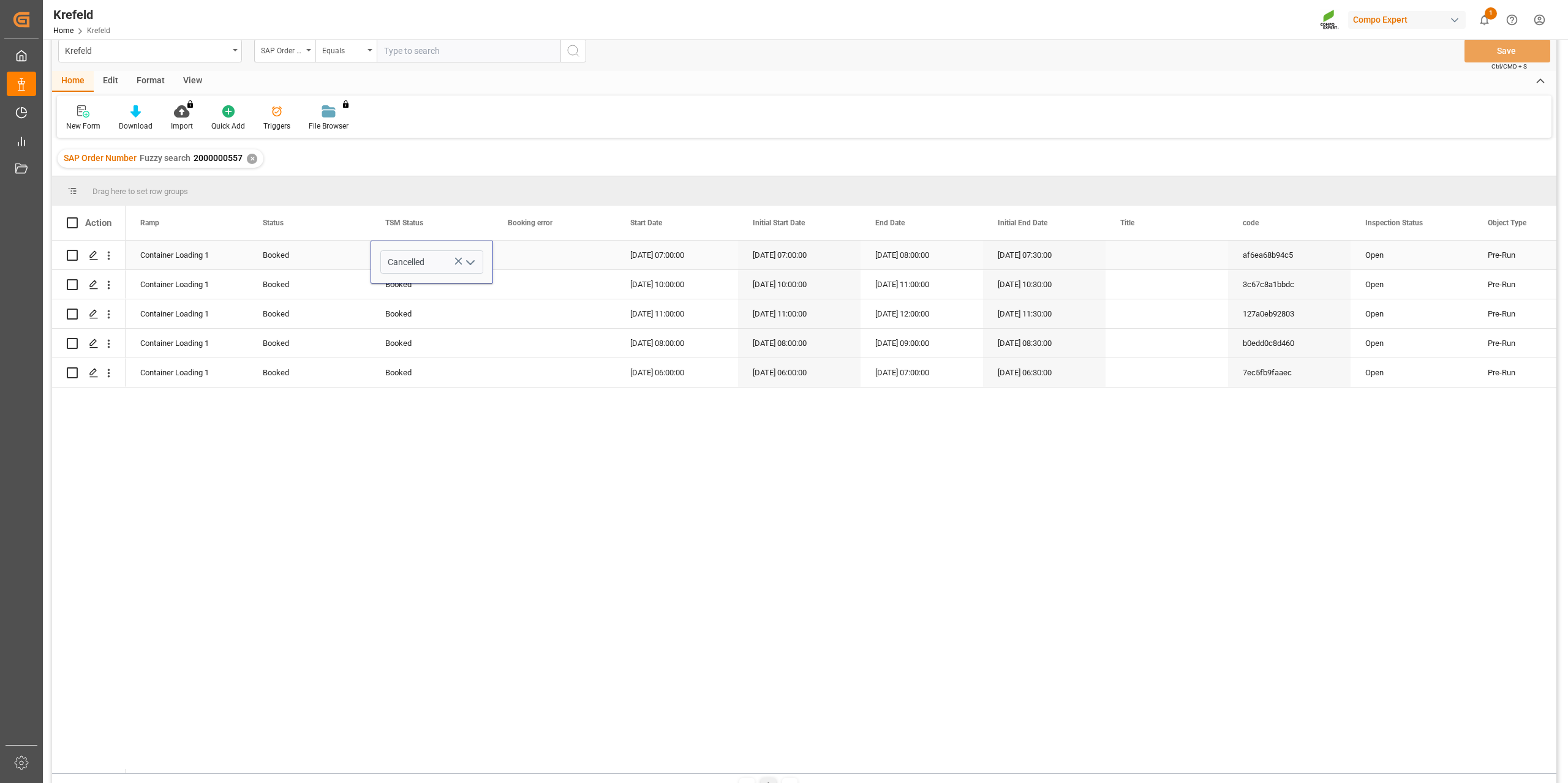
click at [546, 258] on div "Press SPACE to select this row." at bounding box center [554, 255] width 122 height 29
click at [461, 254] on div "Cancelled" at bounding box center [431, 256] width 93 height 28
drag, startPoint x: 490, startPoint y: 267, endPoint x: 461, endPoint y: 387, distance: 123.5
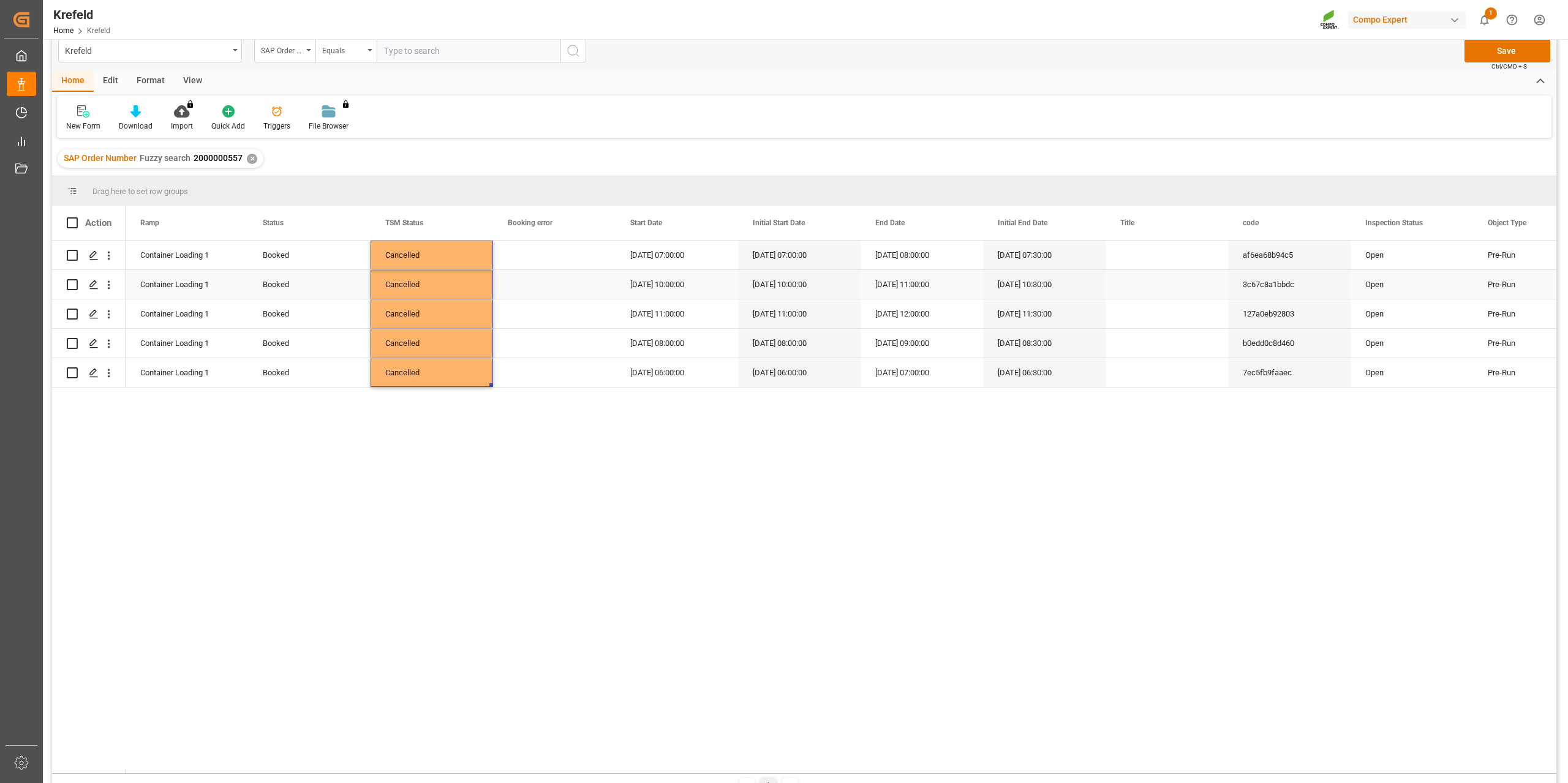
click at [557, 254] on div "Press SPACE to select this row." at bounding box center [554, 255] width 122 height 29
click at [1524, 52] on button "Save" at bounding box center [1507, 51] width 85 height 23
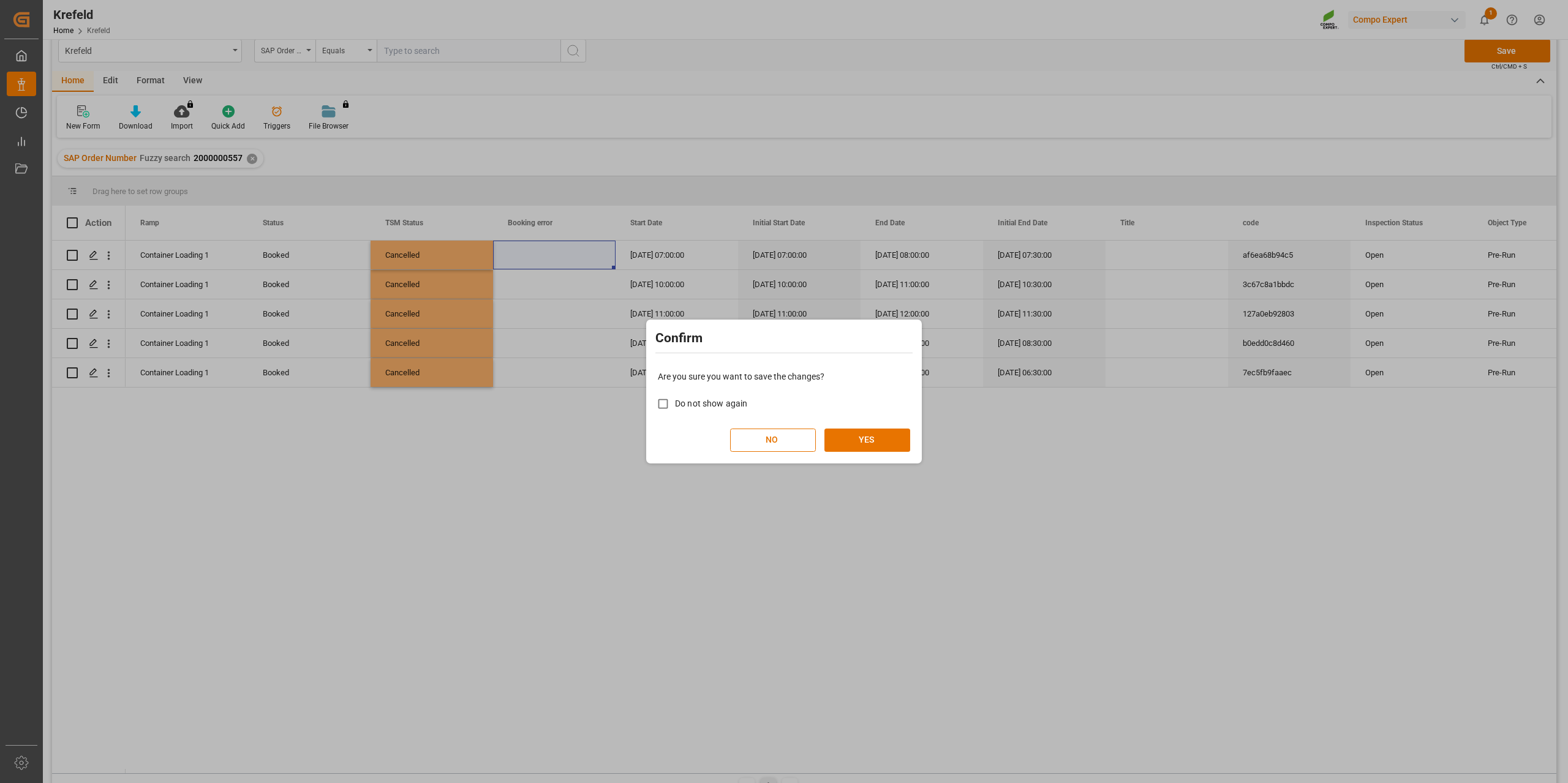
click at [892, 427] on div "Are you sure you want to save the changes? Do not show again NO YES" at bounding box center [784, 411] width 269 height 98
click at [886, 436] on button "YES" at bounding box center [867, 440] width 85 height 23
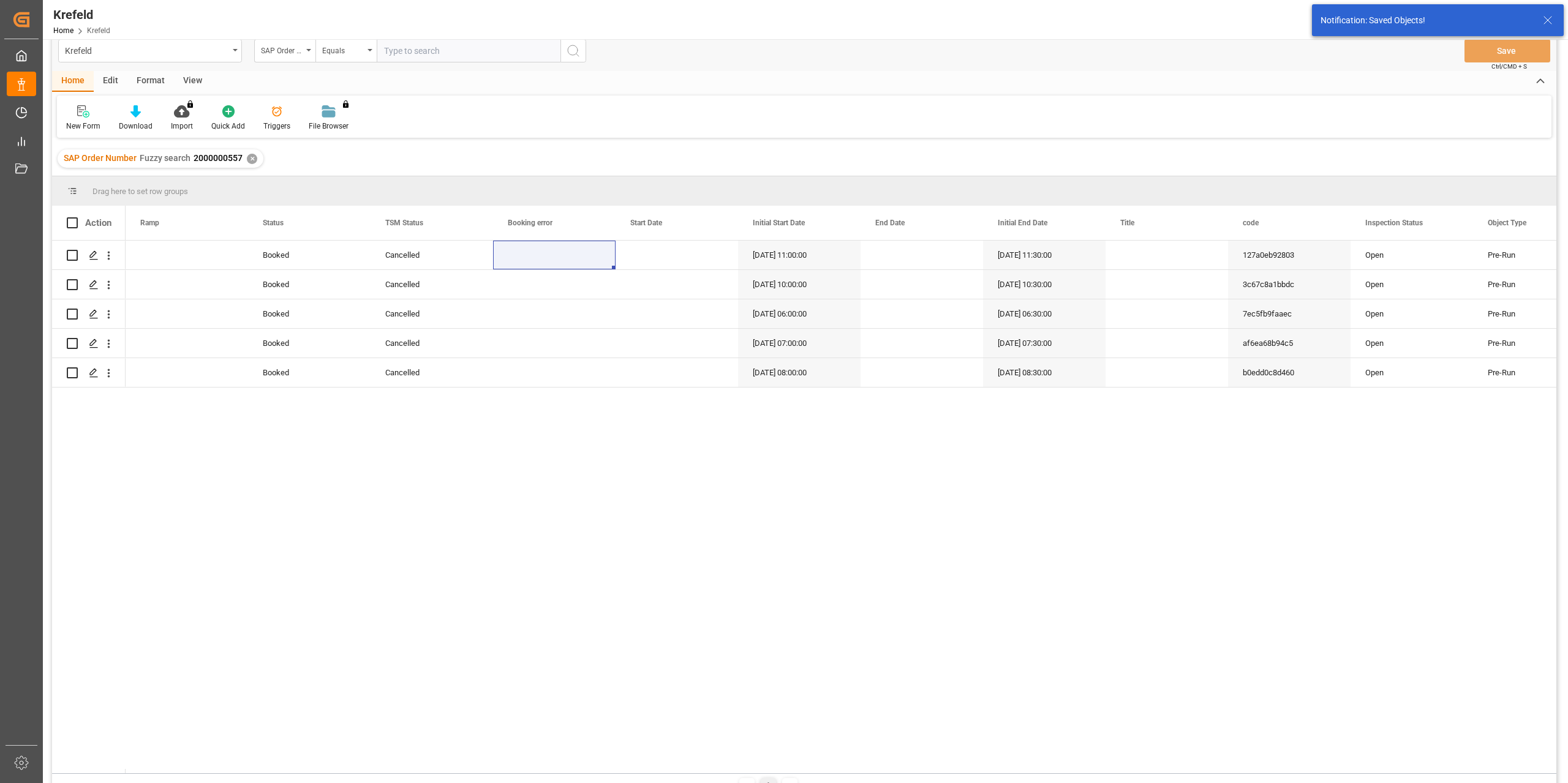
click at [250, 160] on div "✕" at bounding box center [252, 159] width 10 height 10
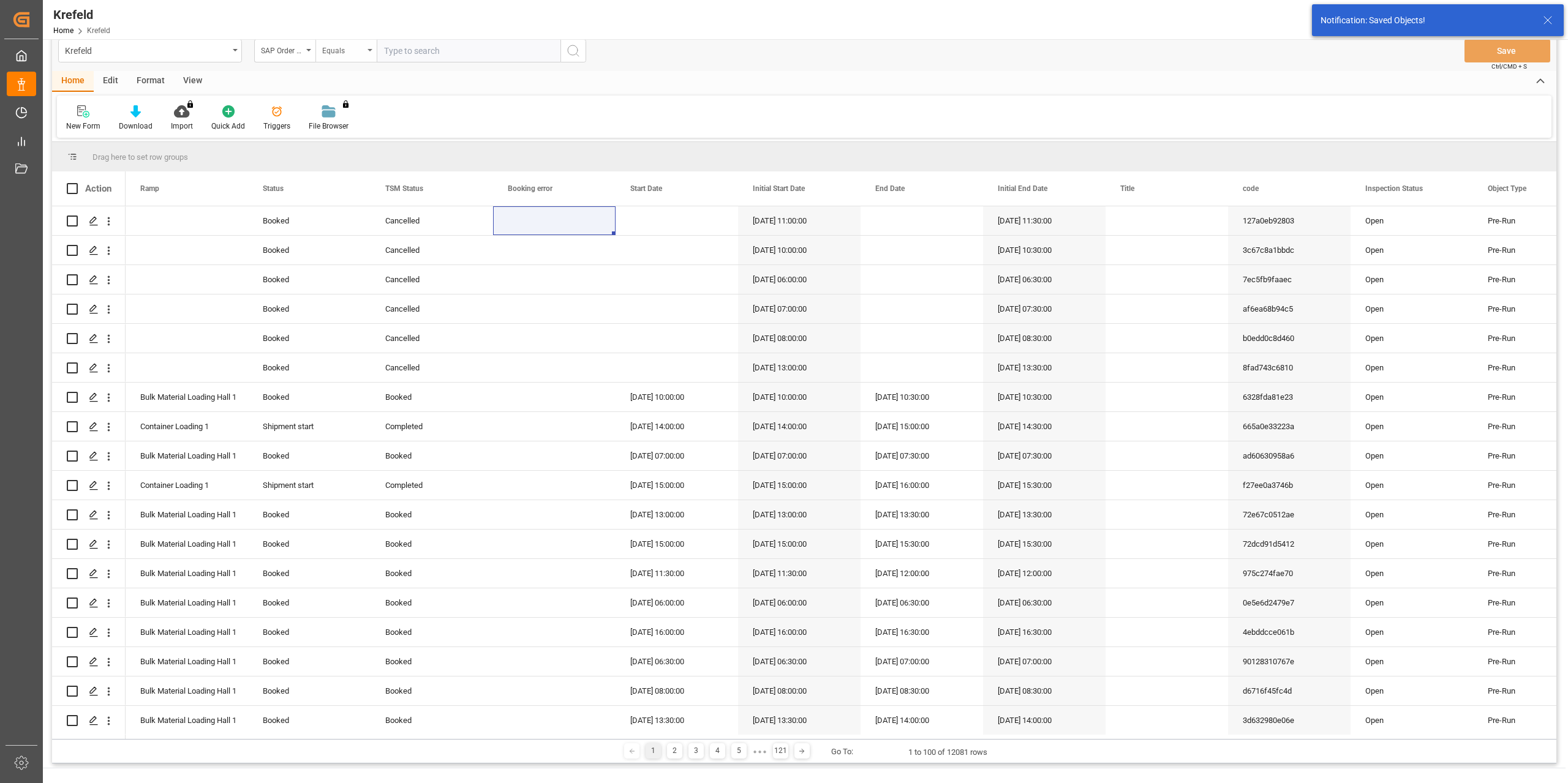
click at [350, 57] on div "Equals" at bounding box center [346, 51] width 61 height 23
click at [359, 133] on div "Fuzzy search" at bounding box center [407, 133] width 183 height 26
paste input "2000000545"
type input "2000000545"
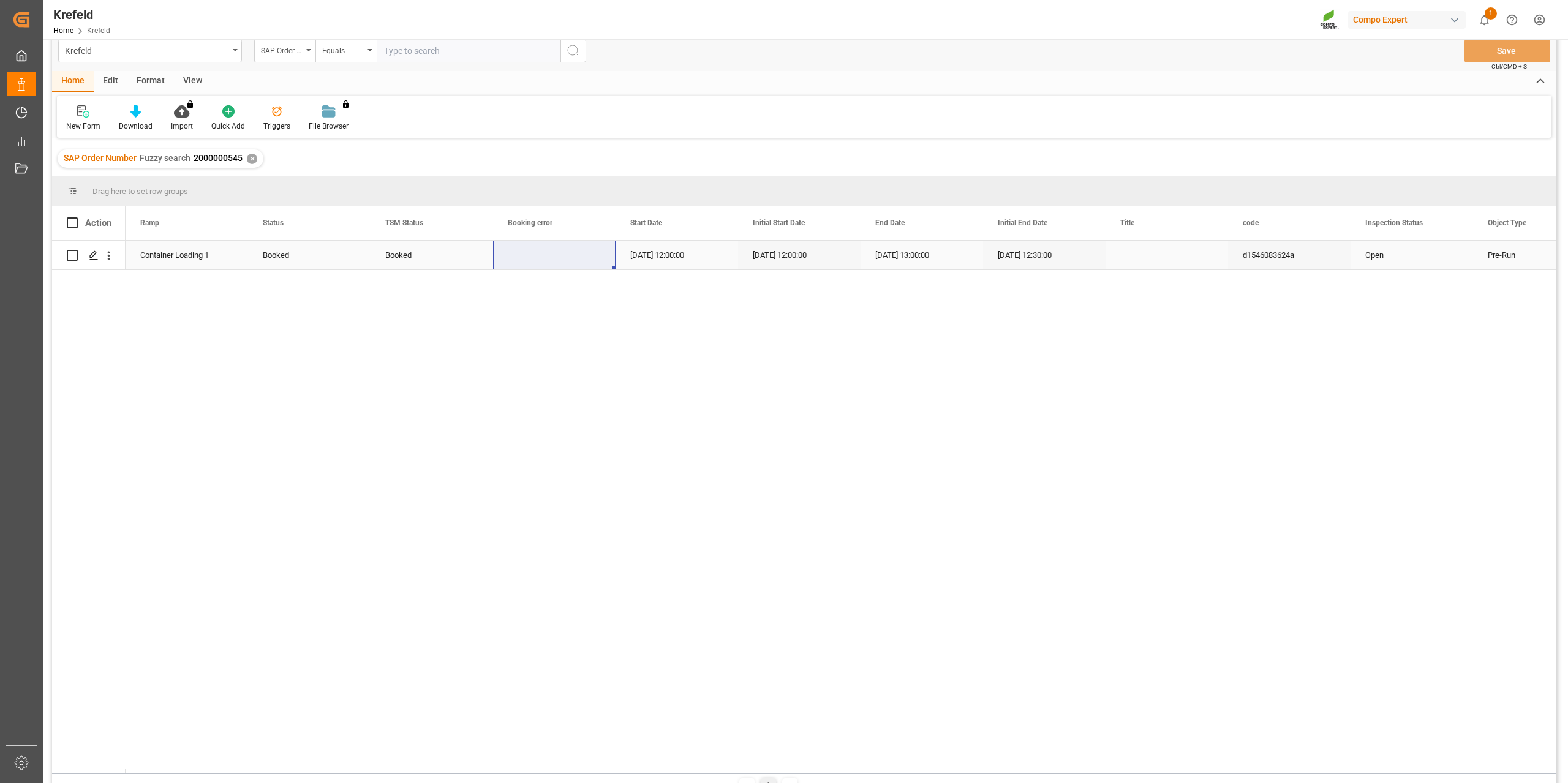
click at [398, 254] on div "Booked" at bounding box center [431, 256] width 93 height 28
click at [474, 262] on icon "open menu" at bounding box center [470, 262] width 15 height 15
click at [425, 423] on div "Cancelled" at bounding box center [431, 426] width 101 height 43
type input "Cancelled"
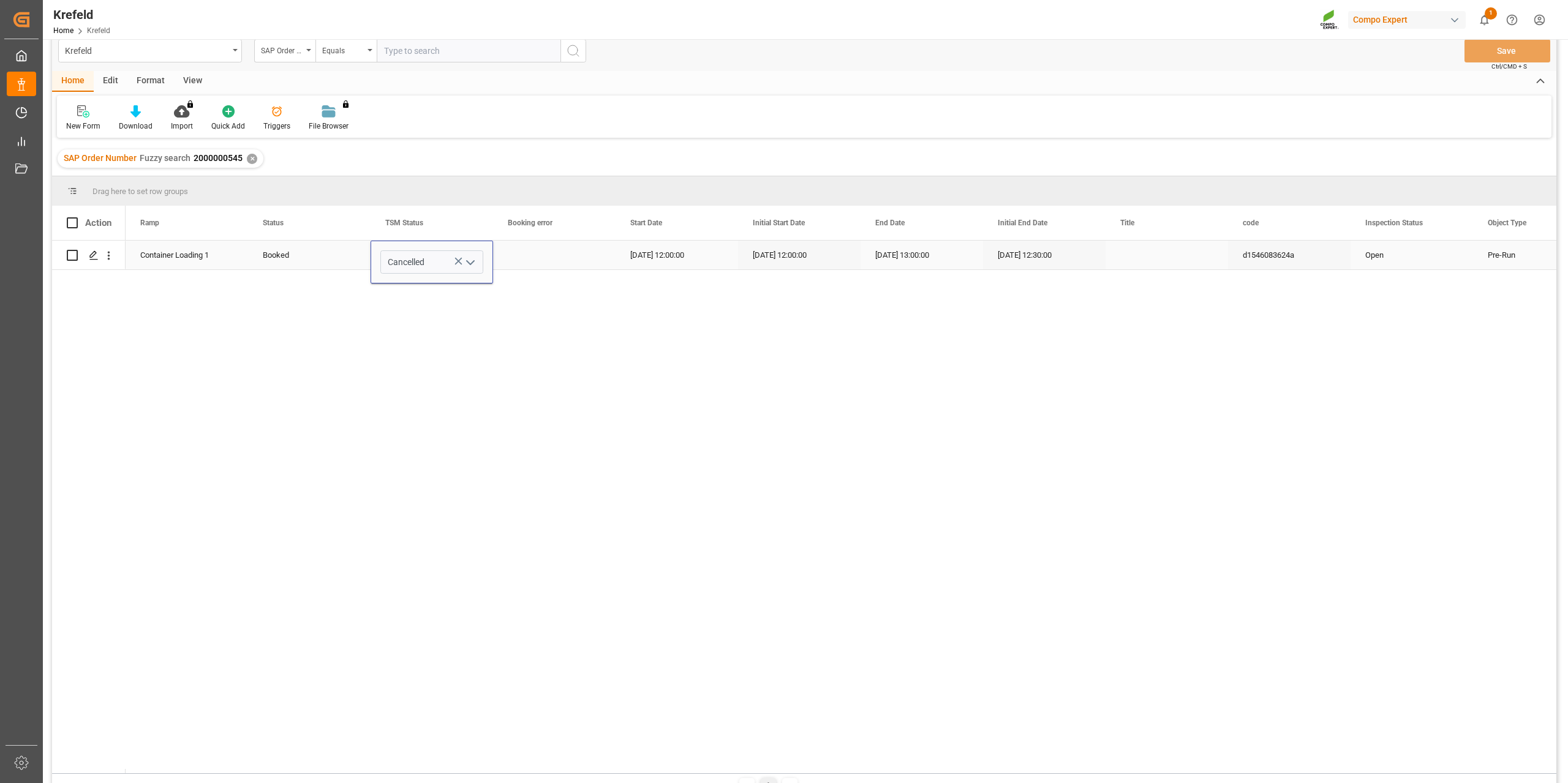
click at [587, 248] on div "Press SPACE to select this row." at bounding box center [554, 255] width 122 height 29
click at [1507, 50] on button "Save" at bounding box center [1507, 51] width 85 height 23
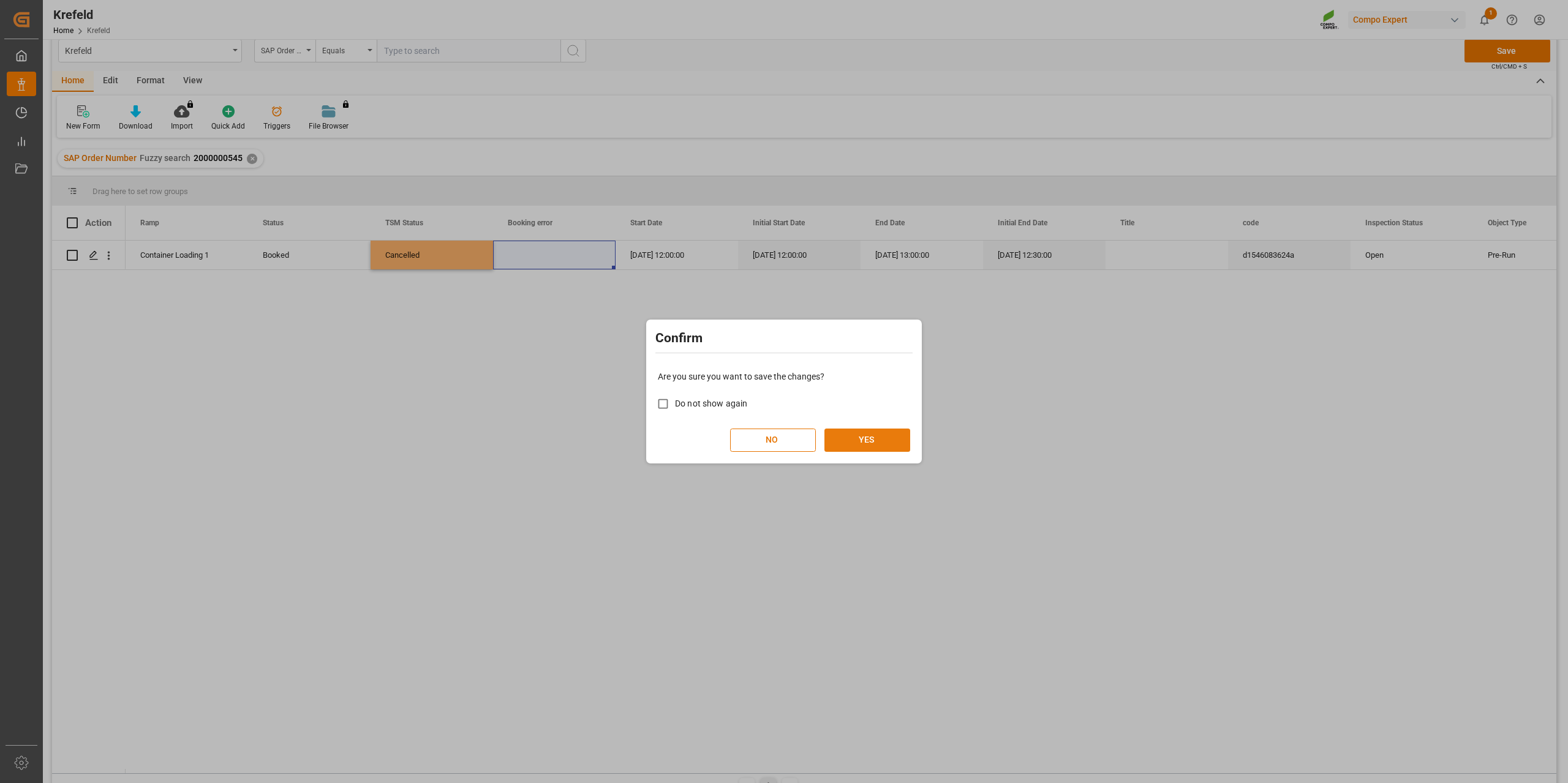
click at [884, 444] on button "YES" at bounding box center [867, 440] width 85 height 23
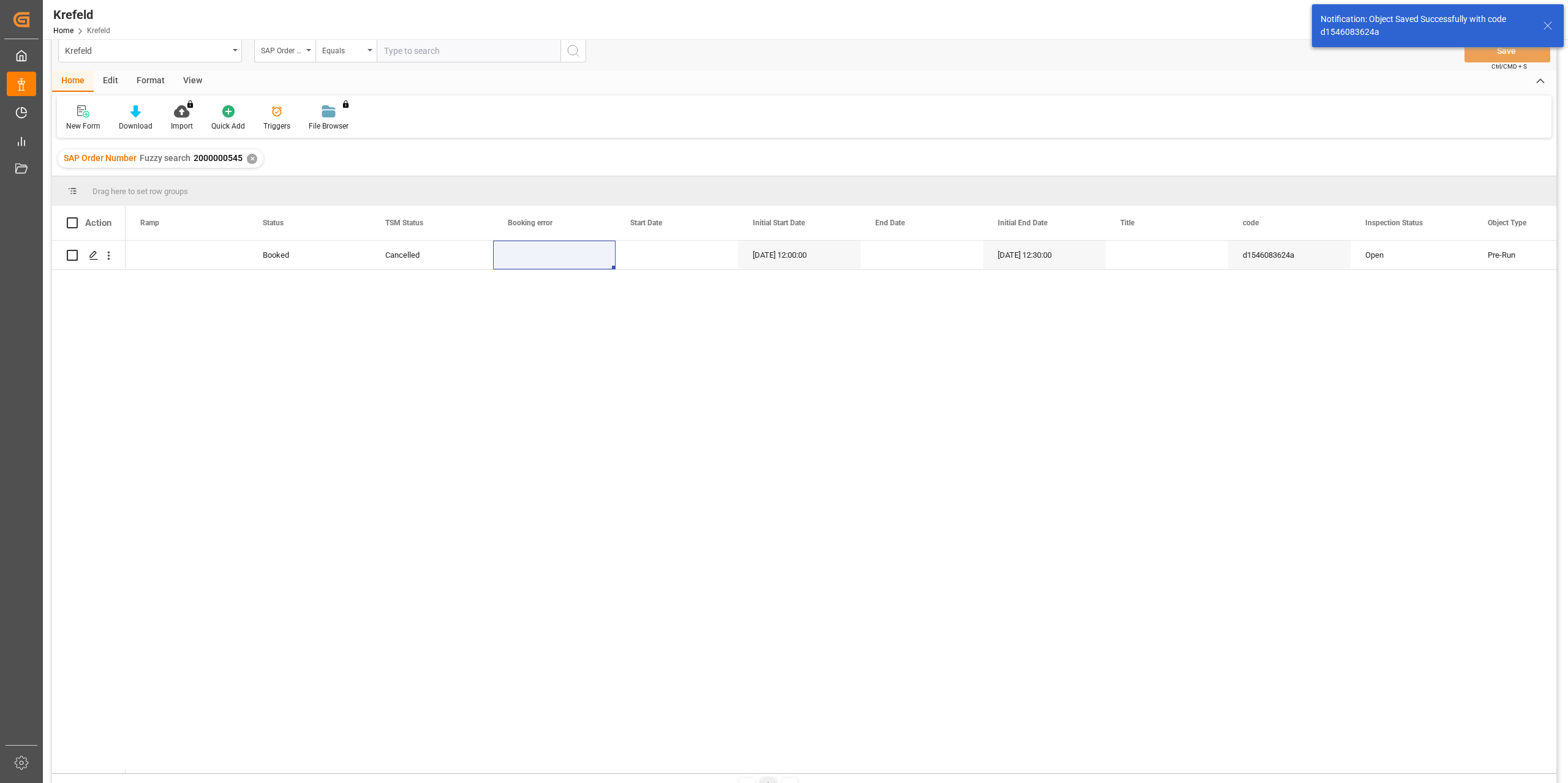
click at [253, 158] on div "✕" at bounding box center [252, 159] width 10 height 10
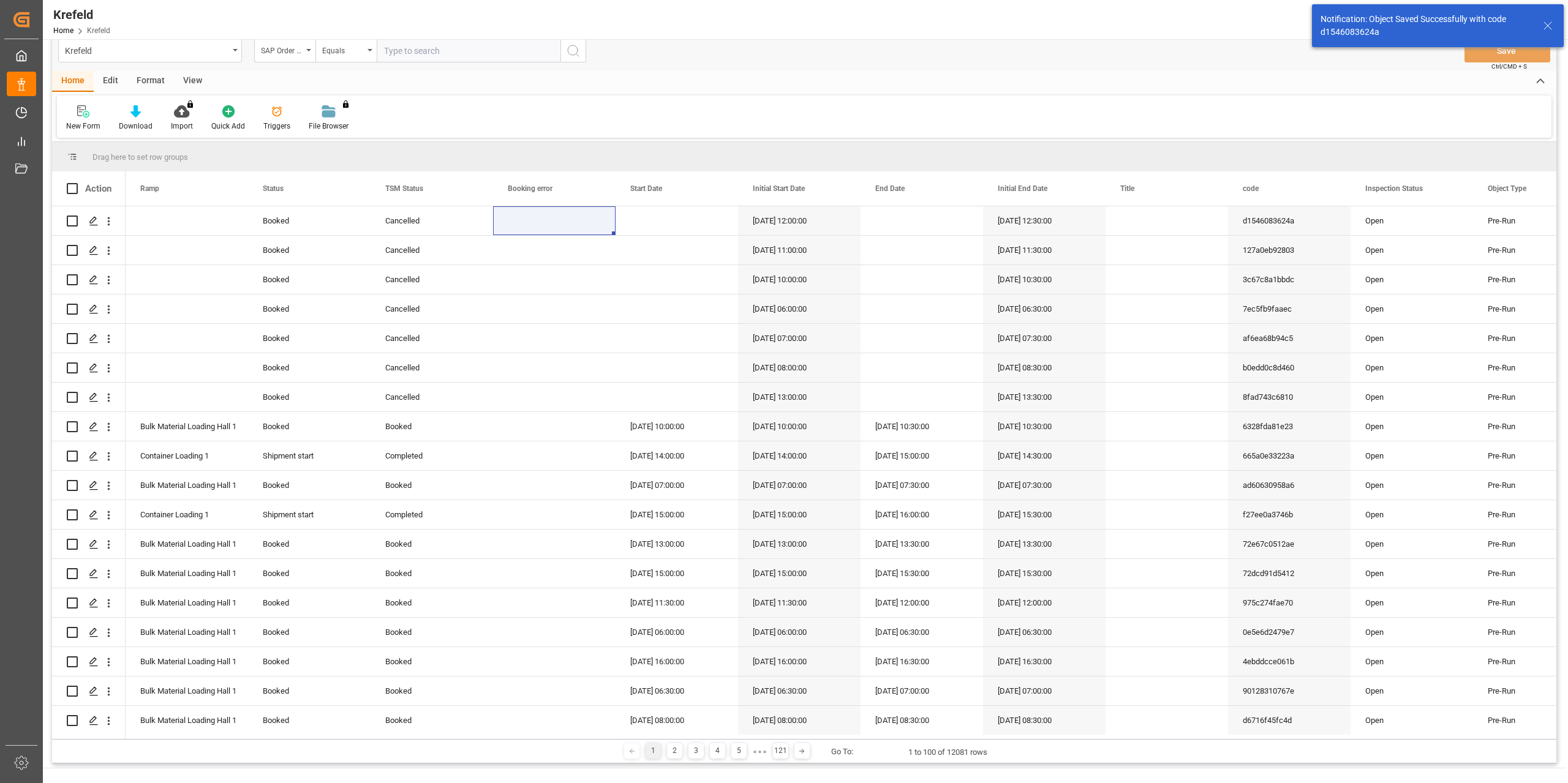
click at [339, 55] on div "Equals" at bounding box center [343, 49] width 42 height 14
click at [349, 133] on div "Fuzzy search" at bounding box center [407, 133] width 183 height 26
paste input "2000000544"
type input "2000000544"
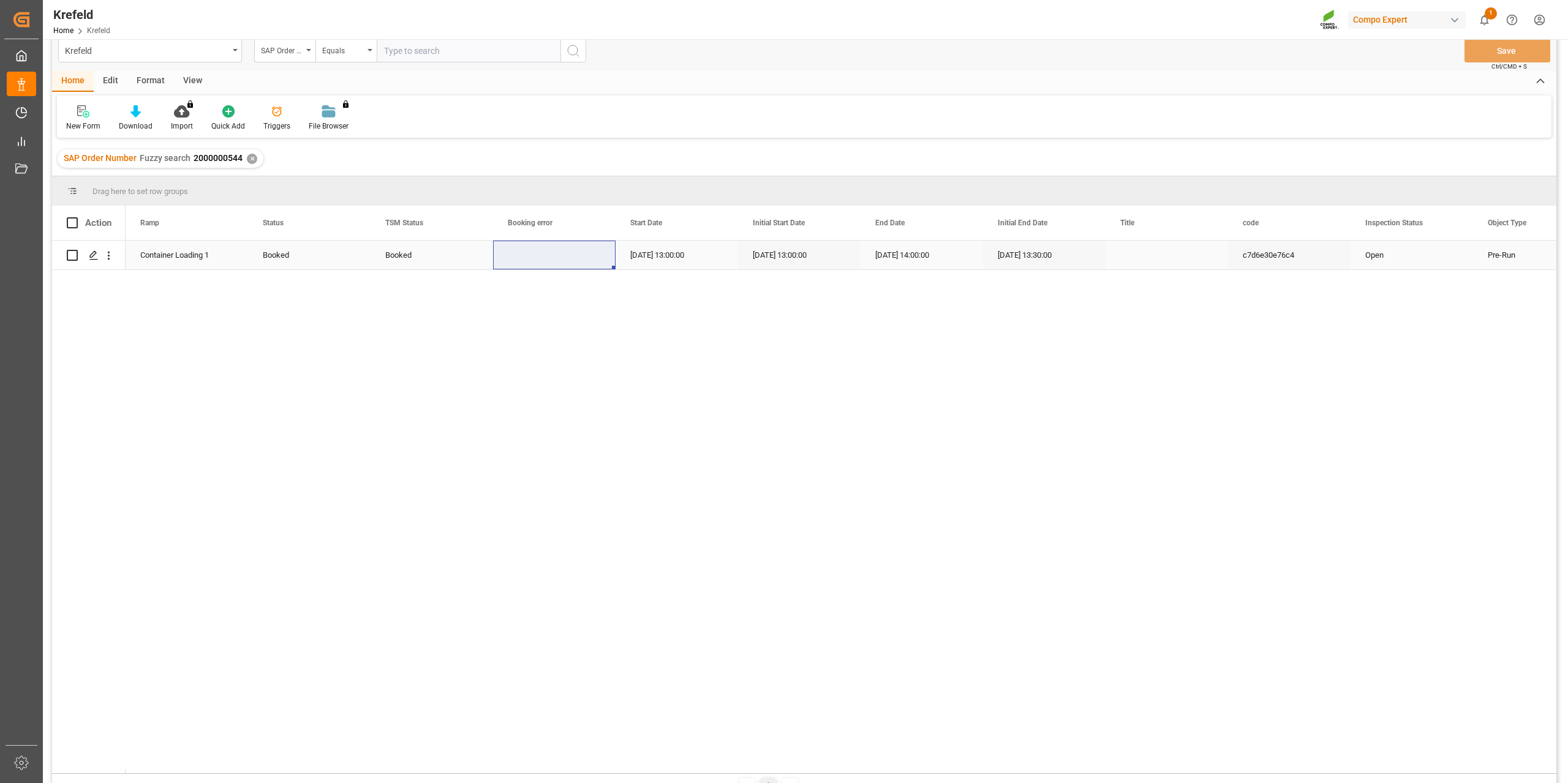
click at [390, 254] on div "Booked" at bounding box center [431, 256] width 93 height 28
click at [471, 258] on icon "open menu" at bounding box center [470, 262] width 15 height 15
drag, startPoint x: 435, startPoint y: 337, endPoint x: 425, endPoint y: 429, distance: 92.5
click at [425, 429] on div "Booked Completed Invalid Cancelled" at bounding box center [431, 361] width 101 height 171
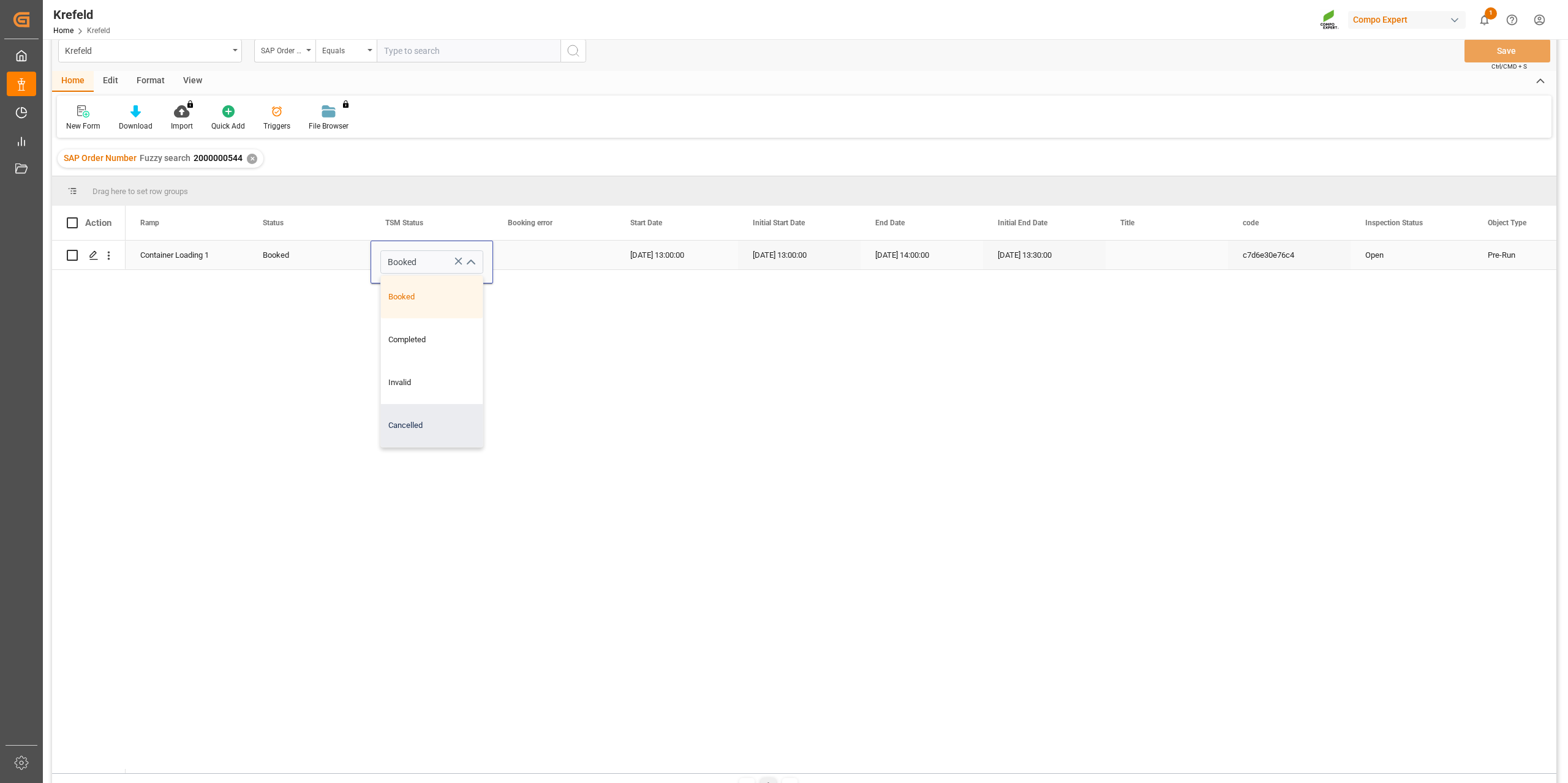
click at [425, 429] on div "Cancelled" at bounding box center [431, 426] width 101 height 43
type input "Cancelled"
click at [530, 266] on div "Press SPACE to select this row." at bounding box center [554, 255] width 122 height 29
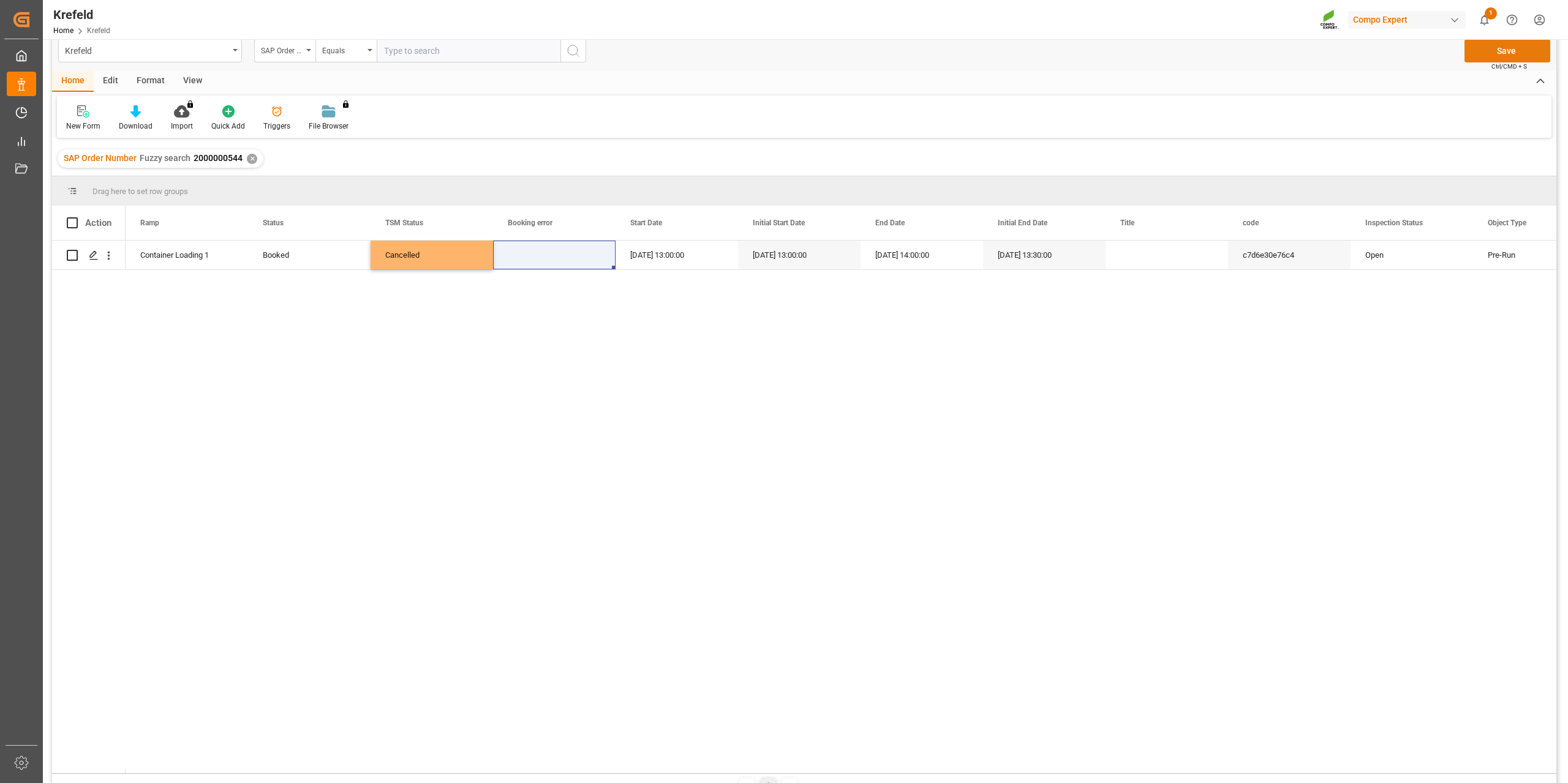
click at [1526, 50] on button "Save" at bounding box center [1507, 51] width 85 height 23
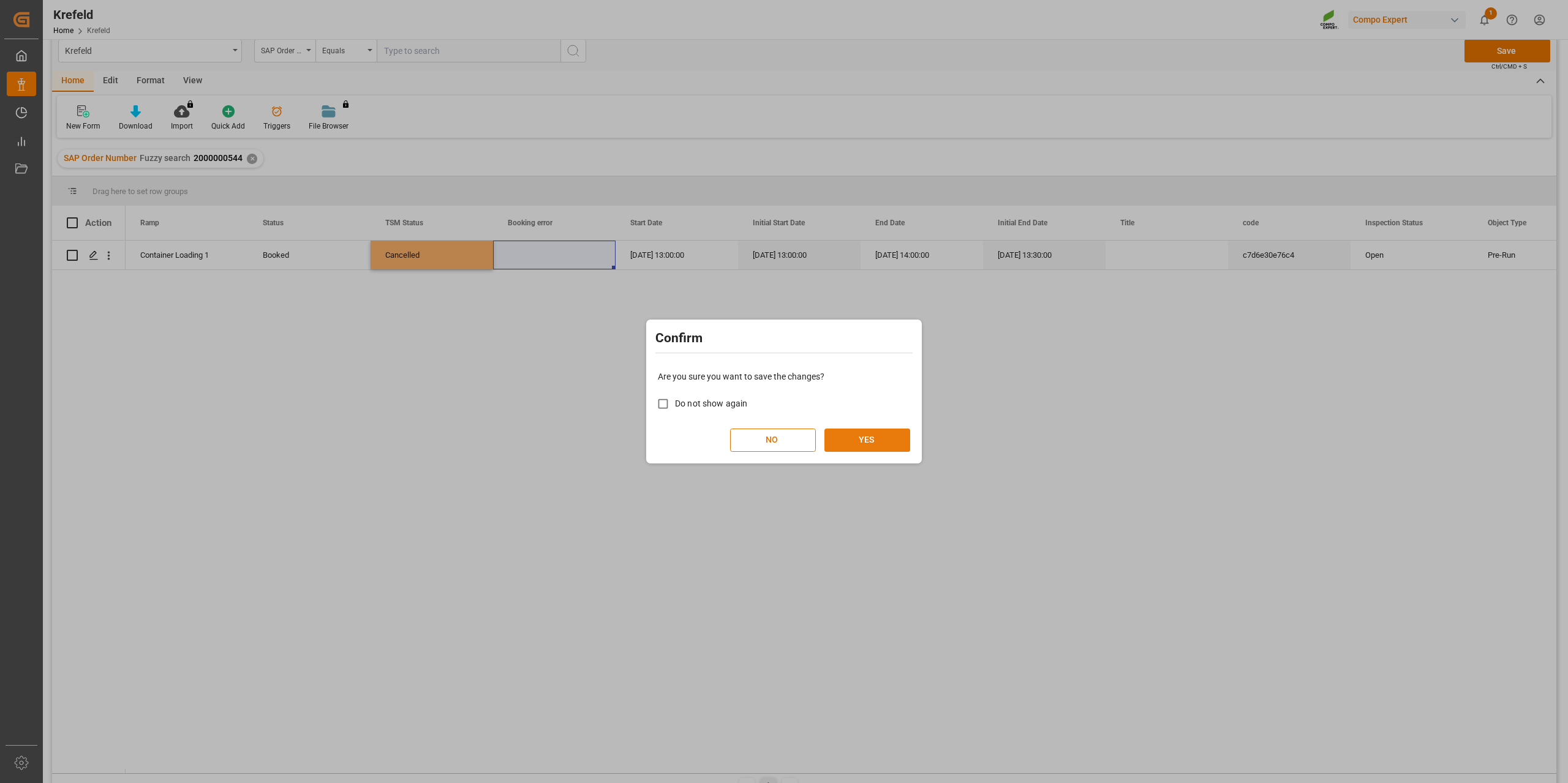
click at [861, 435] on button "YES" at bounding box center [867, 440] width 85 height 23
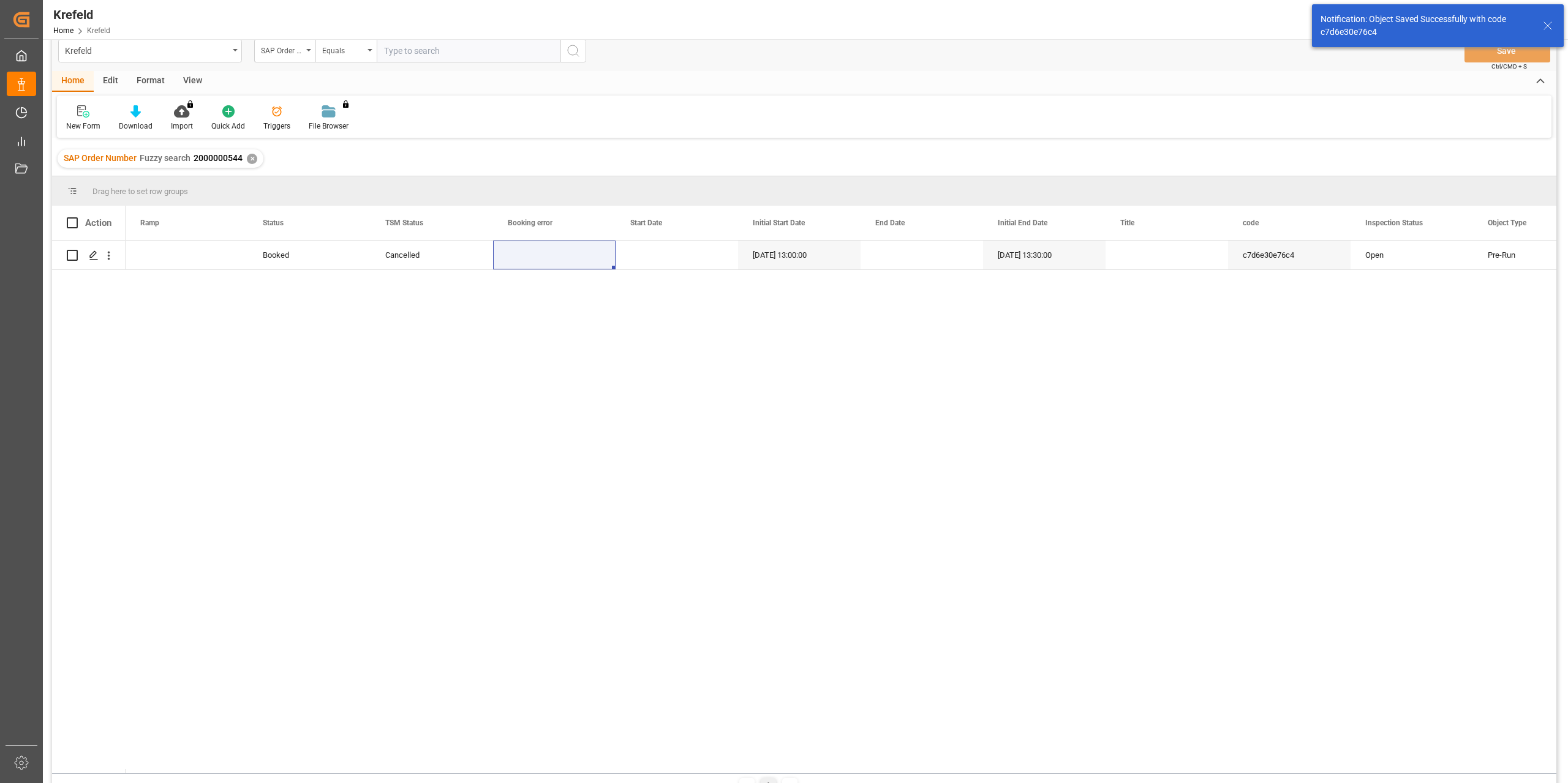
click at [248, 157] on div "✕" at bounding box center [252, 159] width 10 height 10
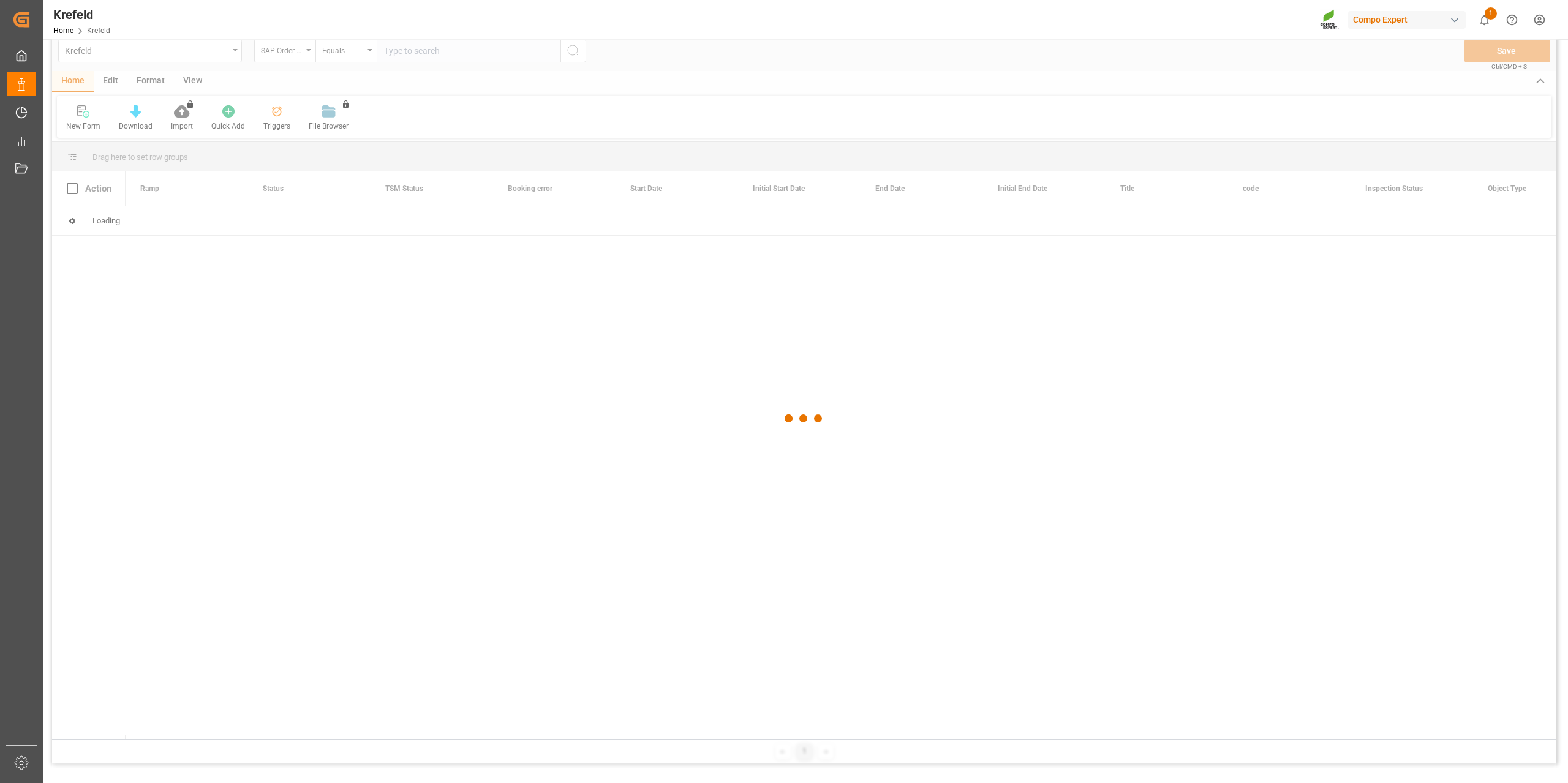
click at [341, 62] on div at bounding box center [804, 419] width 1504 height 776
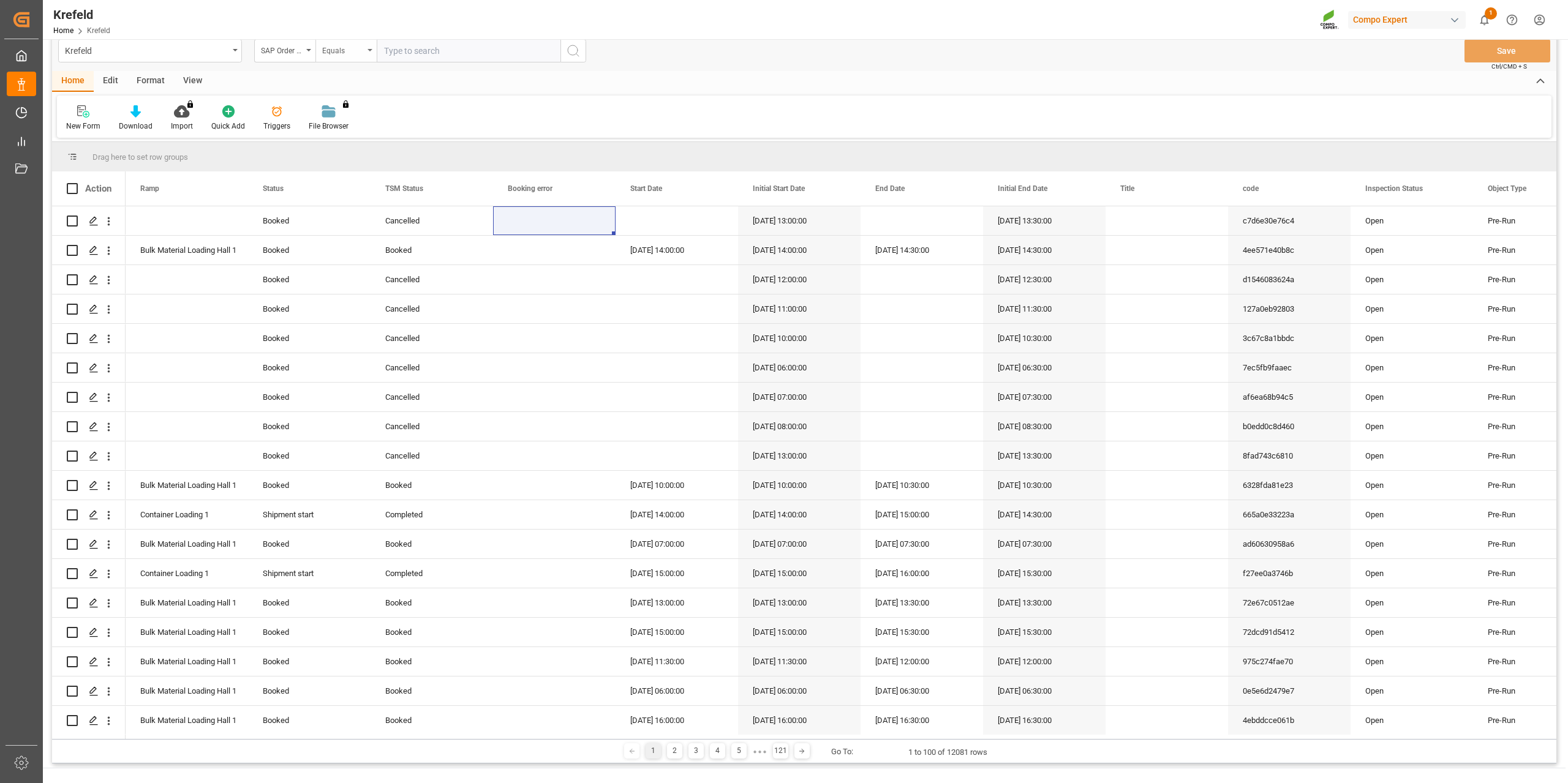
click at [345, 55] on div "Equals" at bounding box center [343, 49] width 42 height 14
click at [339, 130] on div "Fuzzy search" at bounding box center [407, 133] width 183 height 26
paste input "2000000600"
type input "2000000600"
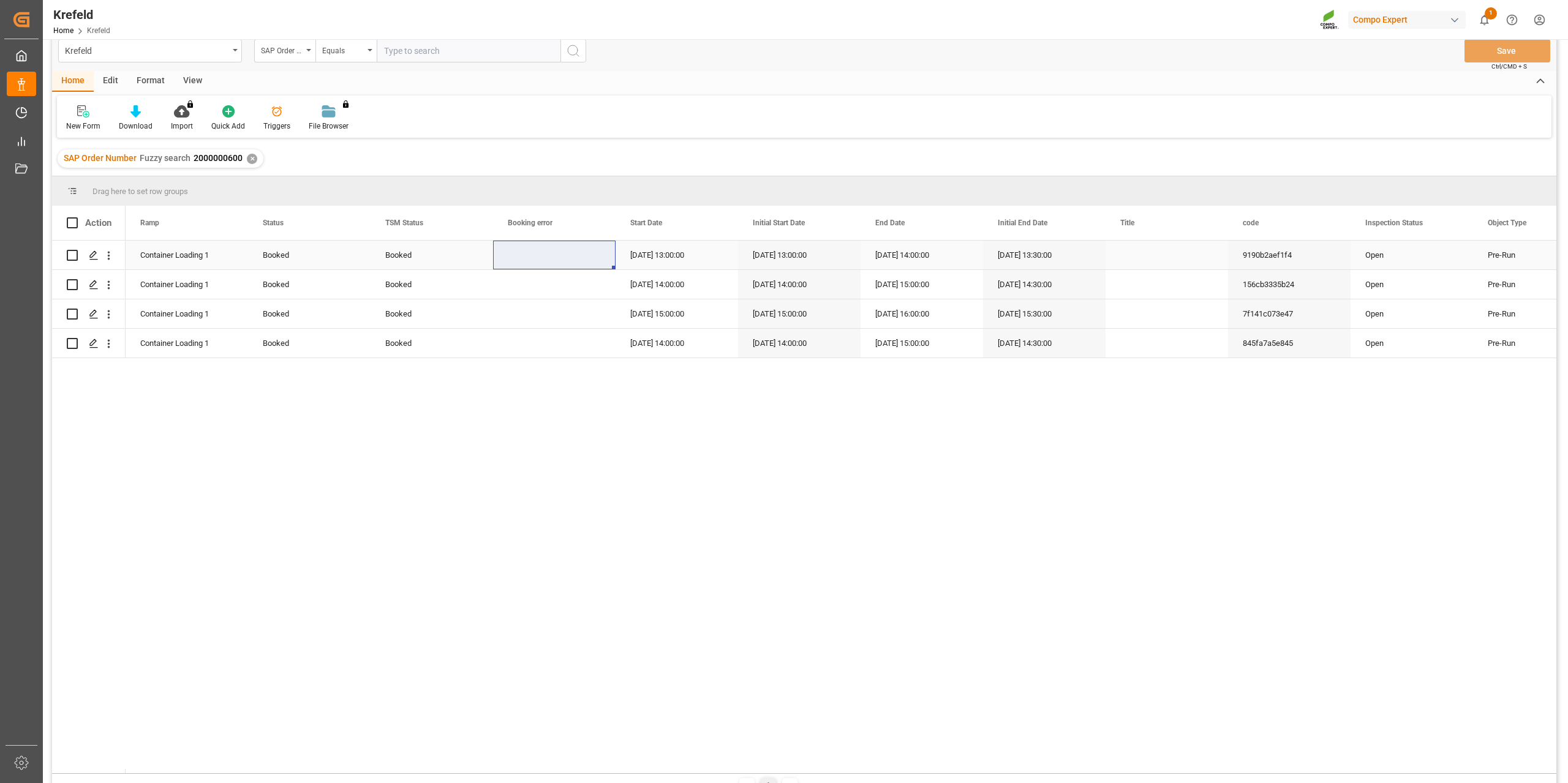
click at [403, 258] on div "Booked" at bounding box center [431, 256] width 93 height 28
click at [468, 262] on icon "open menu" at bounding box center [470, 262] width 15 height 15
click at [422, 424] on div "Cancelled" at bounding box center [431, 426] width 101 height 43
type input "Cancelled"
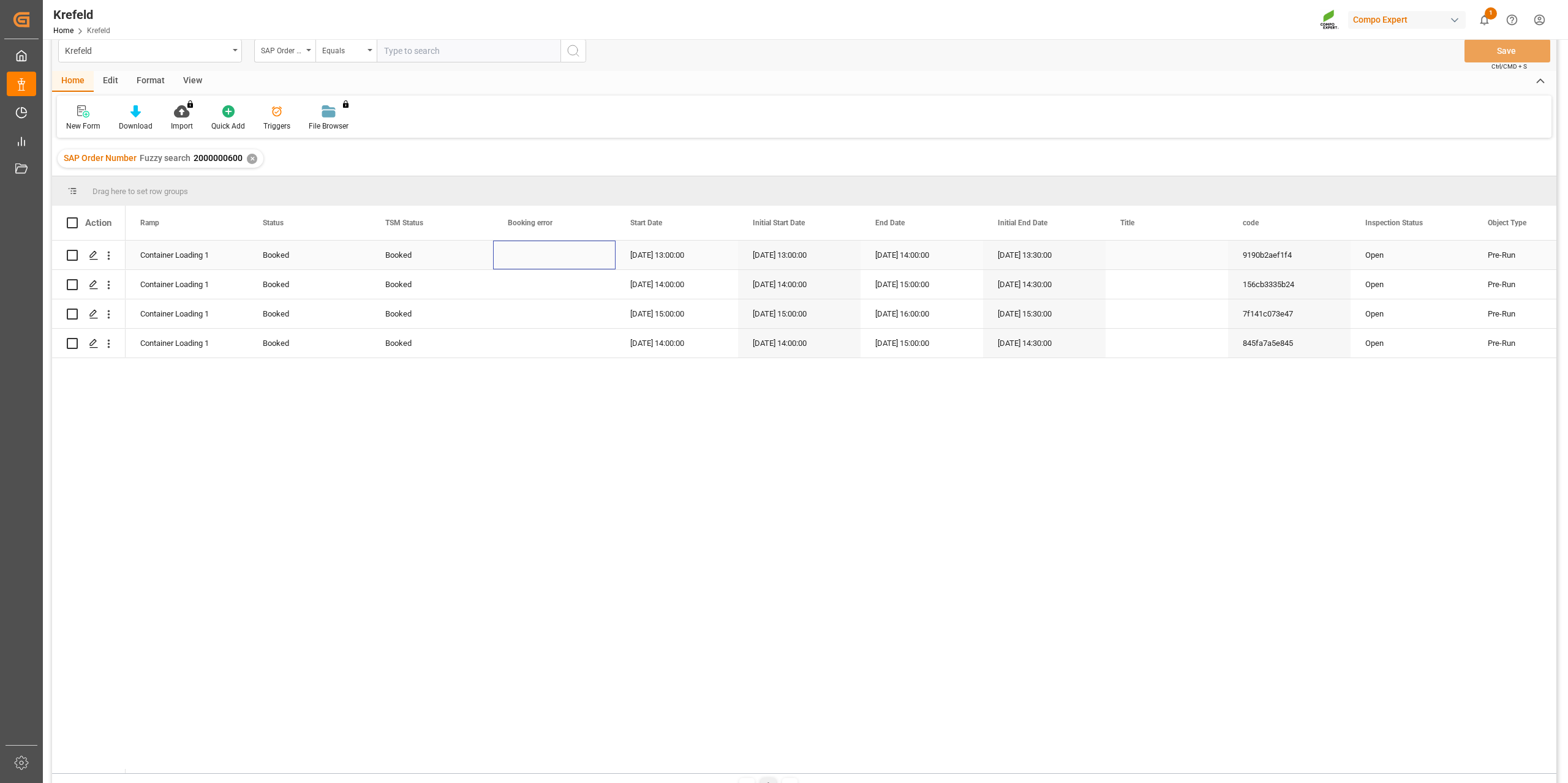
click at [552, 258] on div "Press SPACE to select this row." at bounding box center [554, 255] width 122 height 29
click at [430, 256] on div "Cancelled" at bounding box center [431, 256] width 93 height 28
drag, startPoint x: 489, startPoint y: 268, endPoint x: 467, endPoint y: 353, distance: 87.8
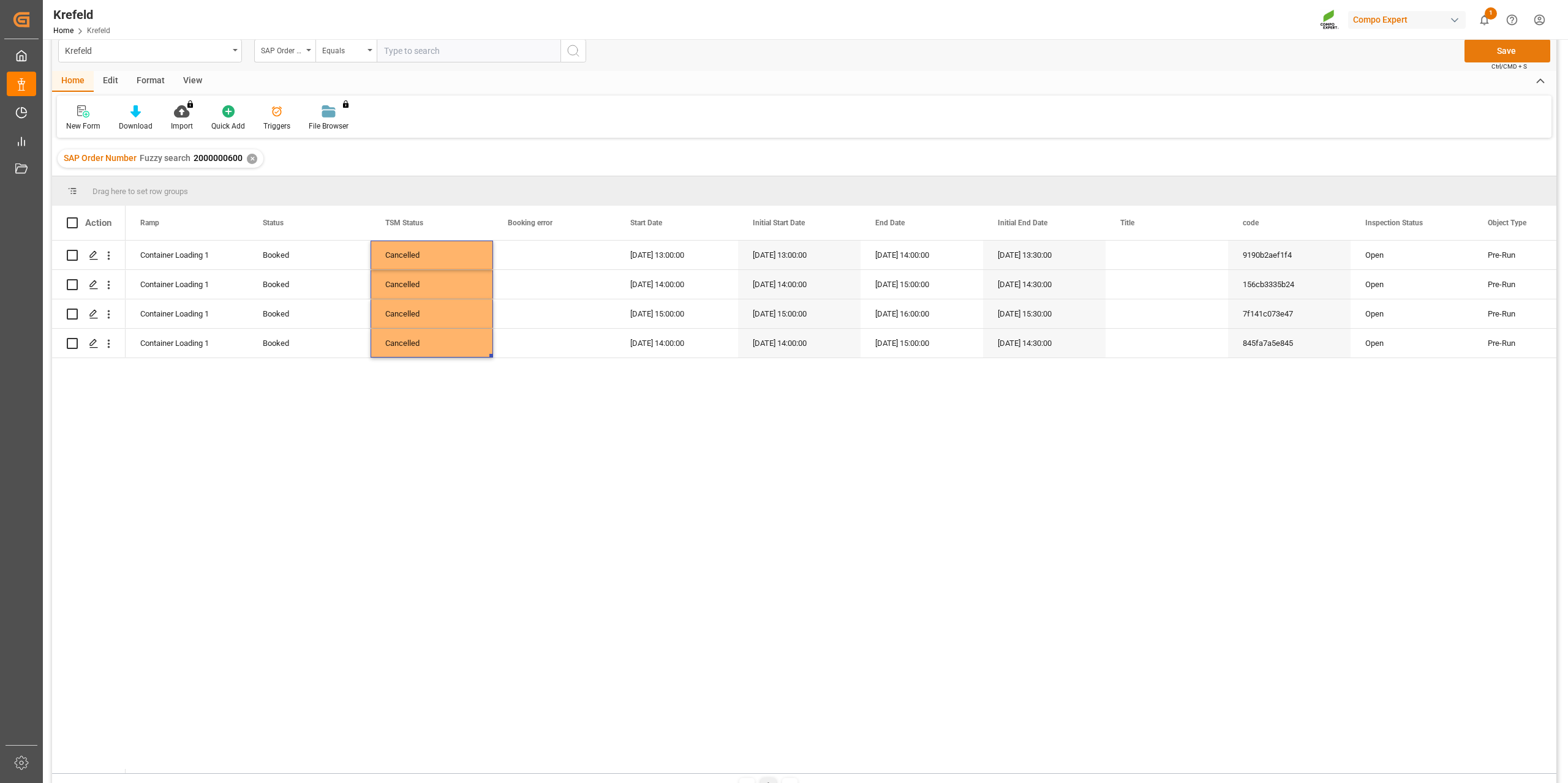
click at [1499, 52] on button "Save" at bounding box center [1507, 51] width 85 height 23
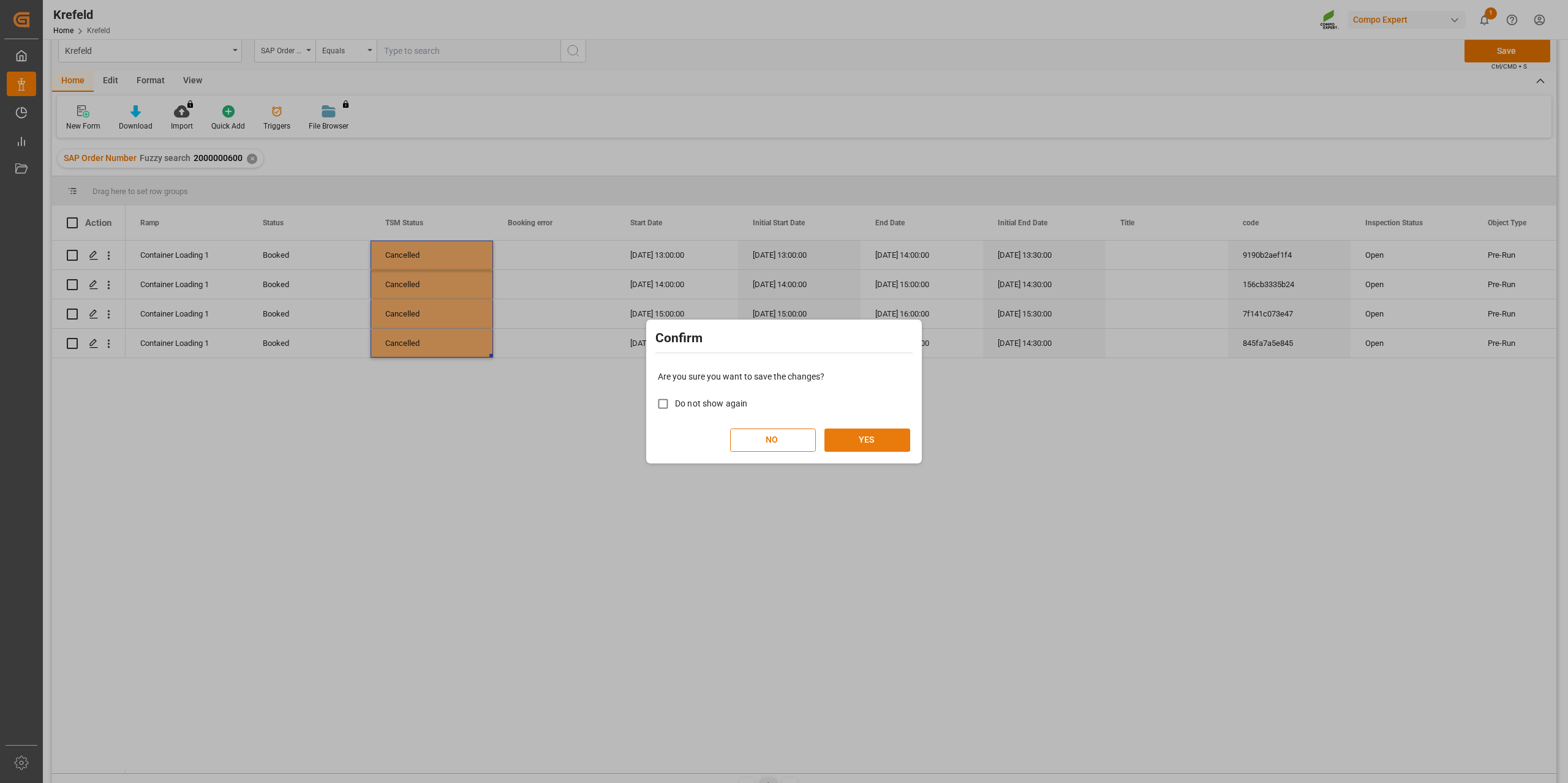
click at [883, 436] on button "YES" at bounding box center [867, 440] width 85 height 23
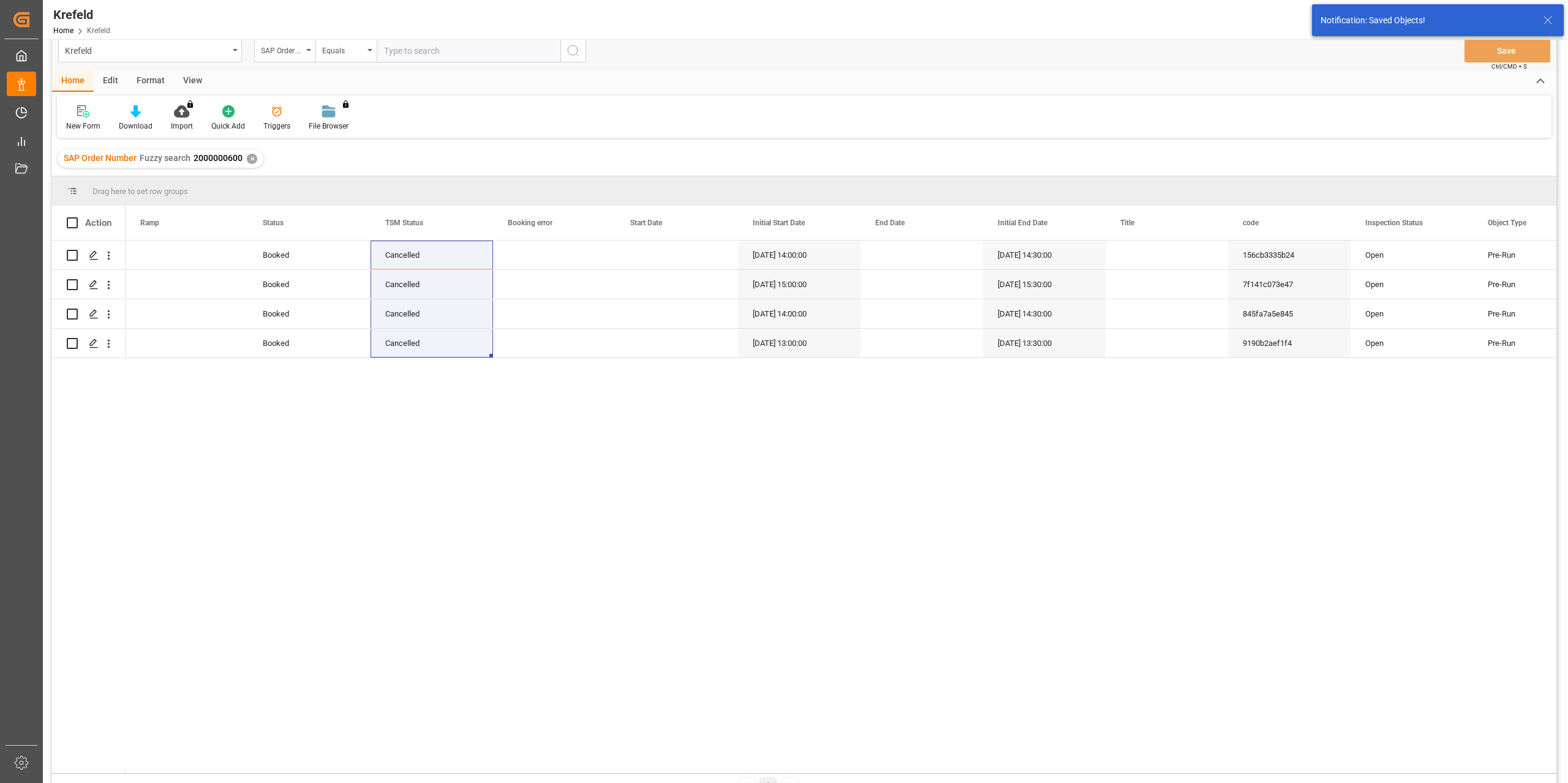
click at [248, 157] on div "✕" at bounding box center [252, 159] width 10 height 10
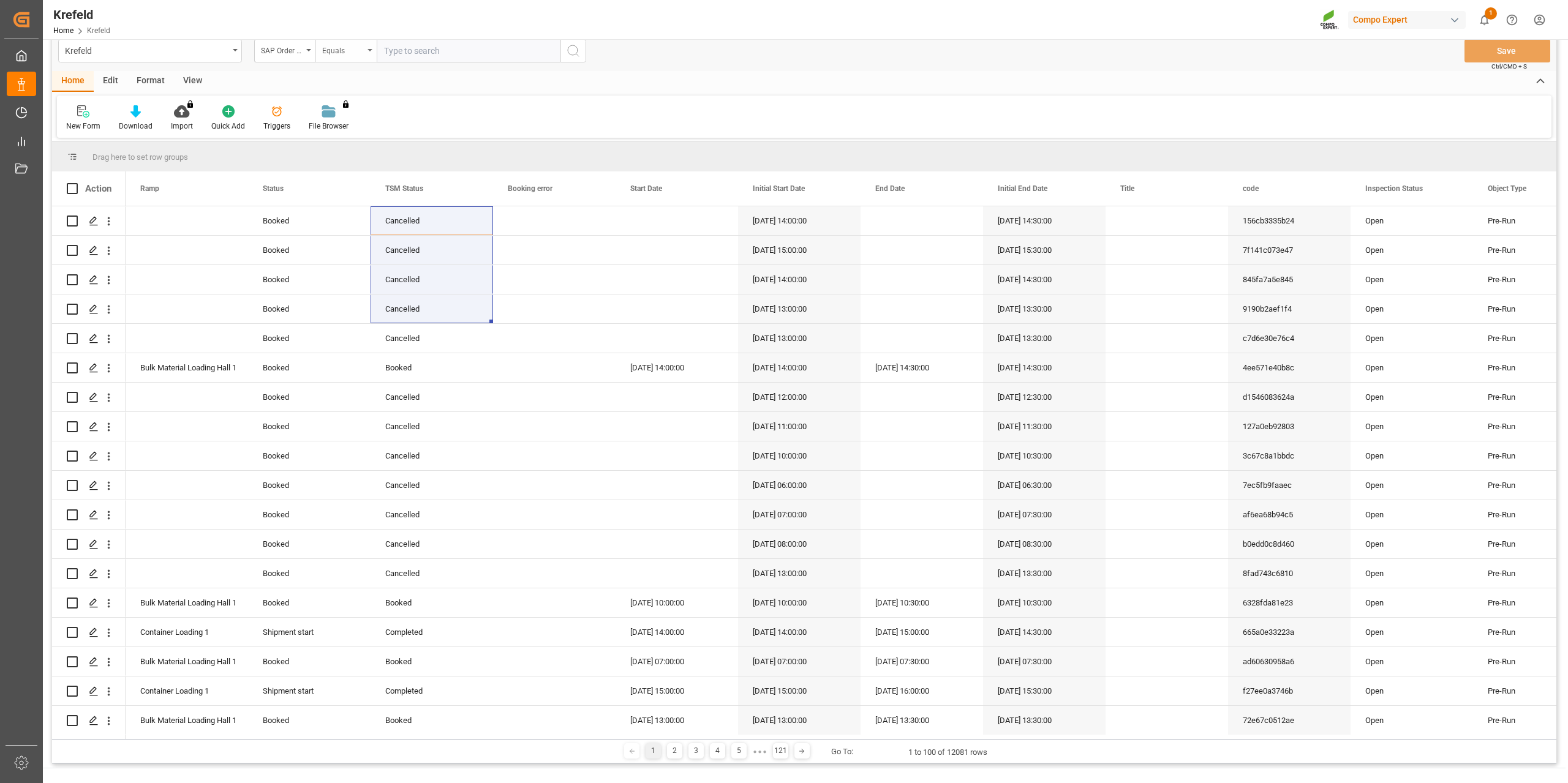
click at [339, 52] on div "Equals" at bounding box center [343, 49] width 42 height 14
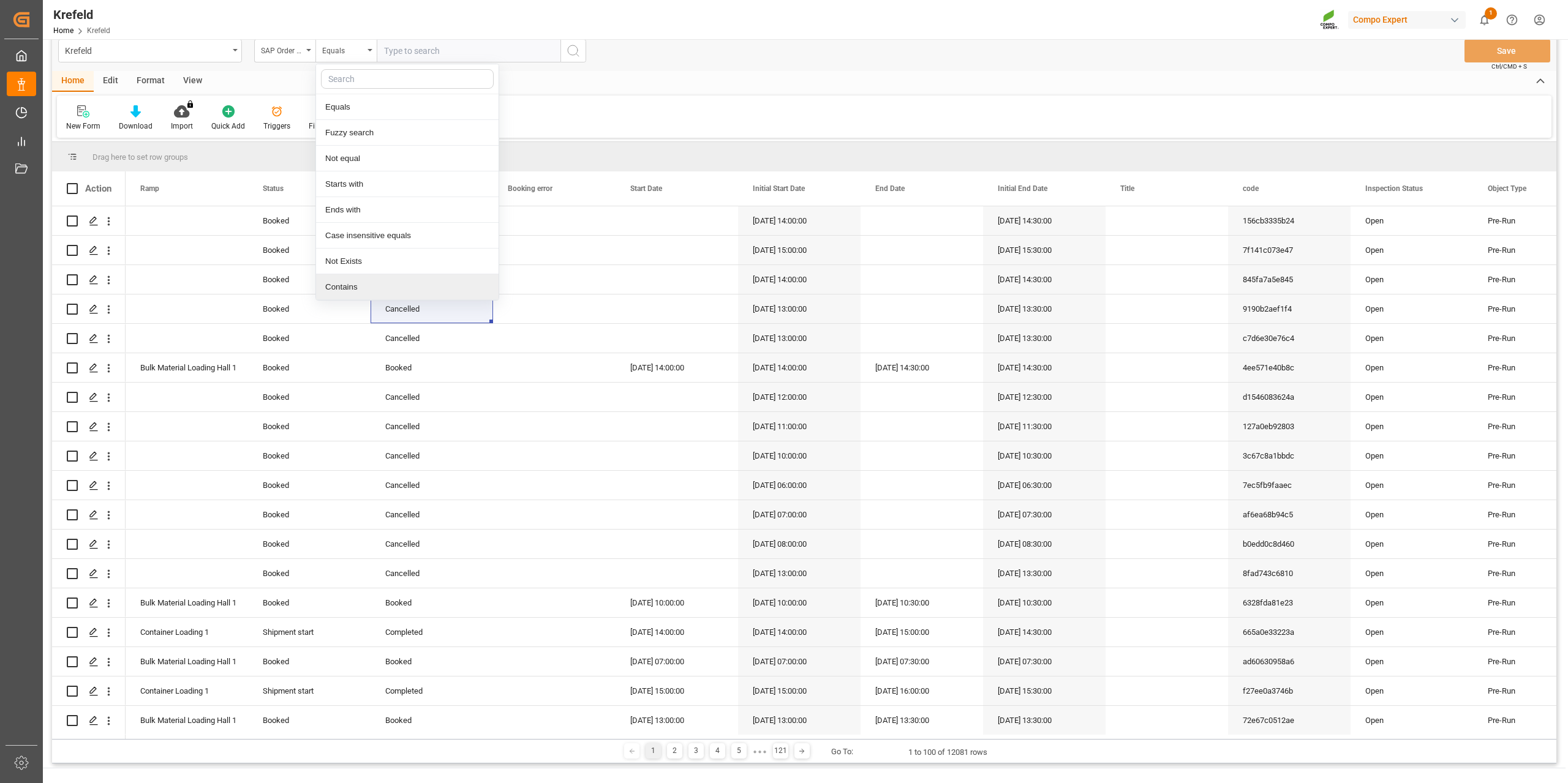
click at [368, 286] on div "Contains" at bounding box center [407, 287] width 183 height 26
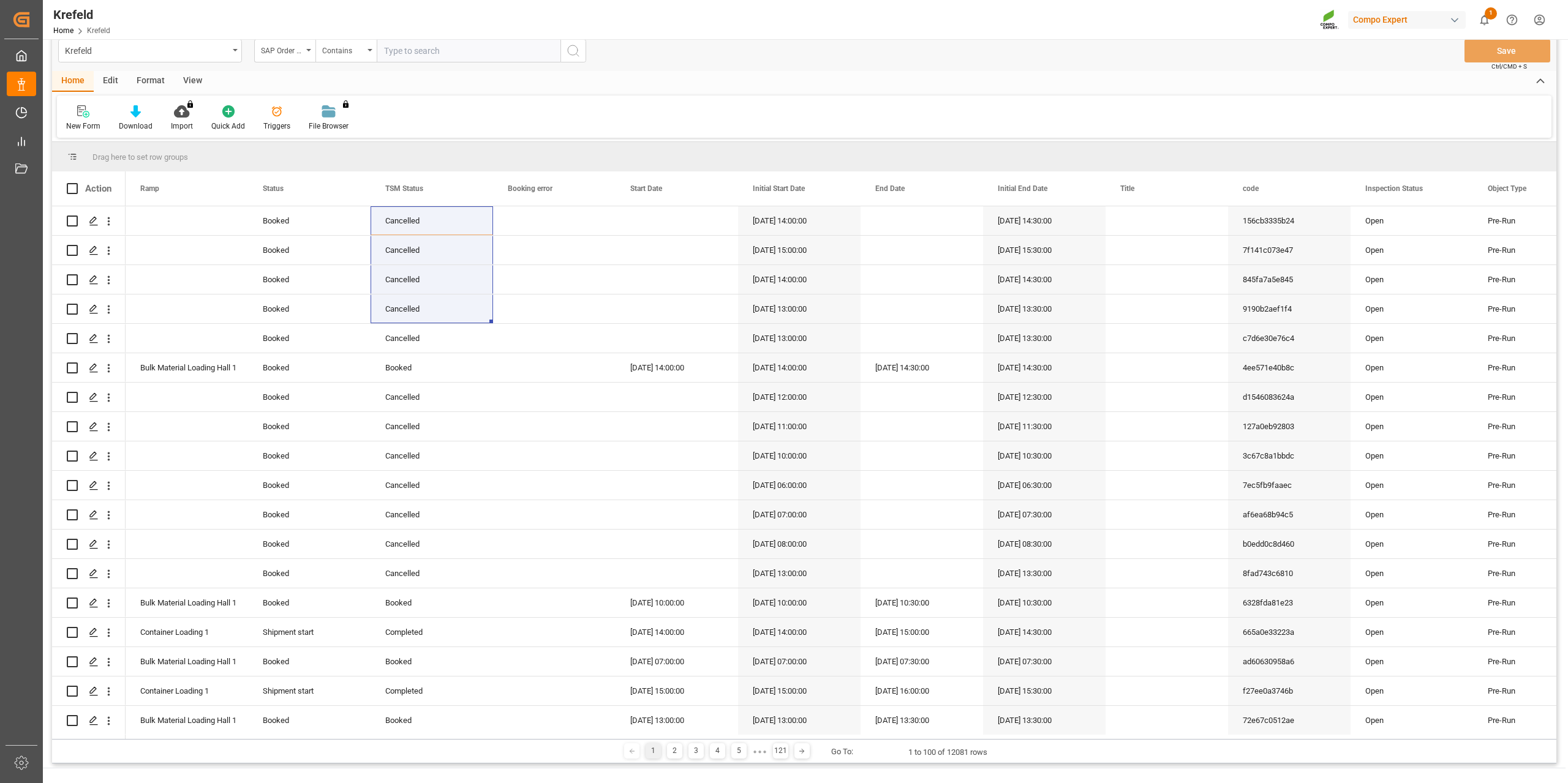
click at [411, 53] on input "text" at bounding box center [468, 51] width 184 height 23
paste input "2000000538"
type input "2000000538;"
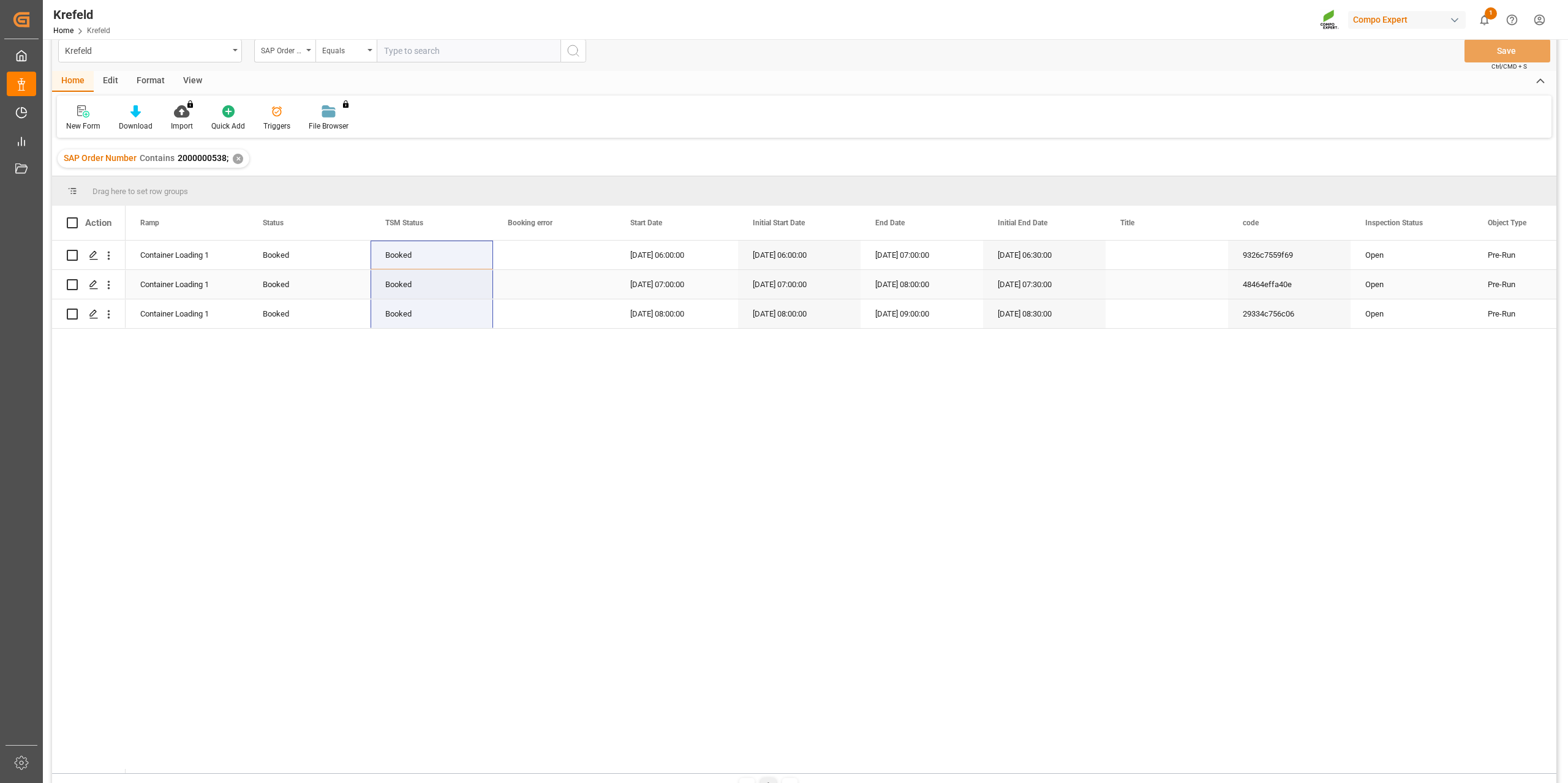
click at [543, 262] on div "Press SPACE to select this row." at bounding box center [554, 255] width 122 height 29
click at [237, 158] on div "✕" at bounding box center [238, 159] width 10 height 10
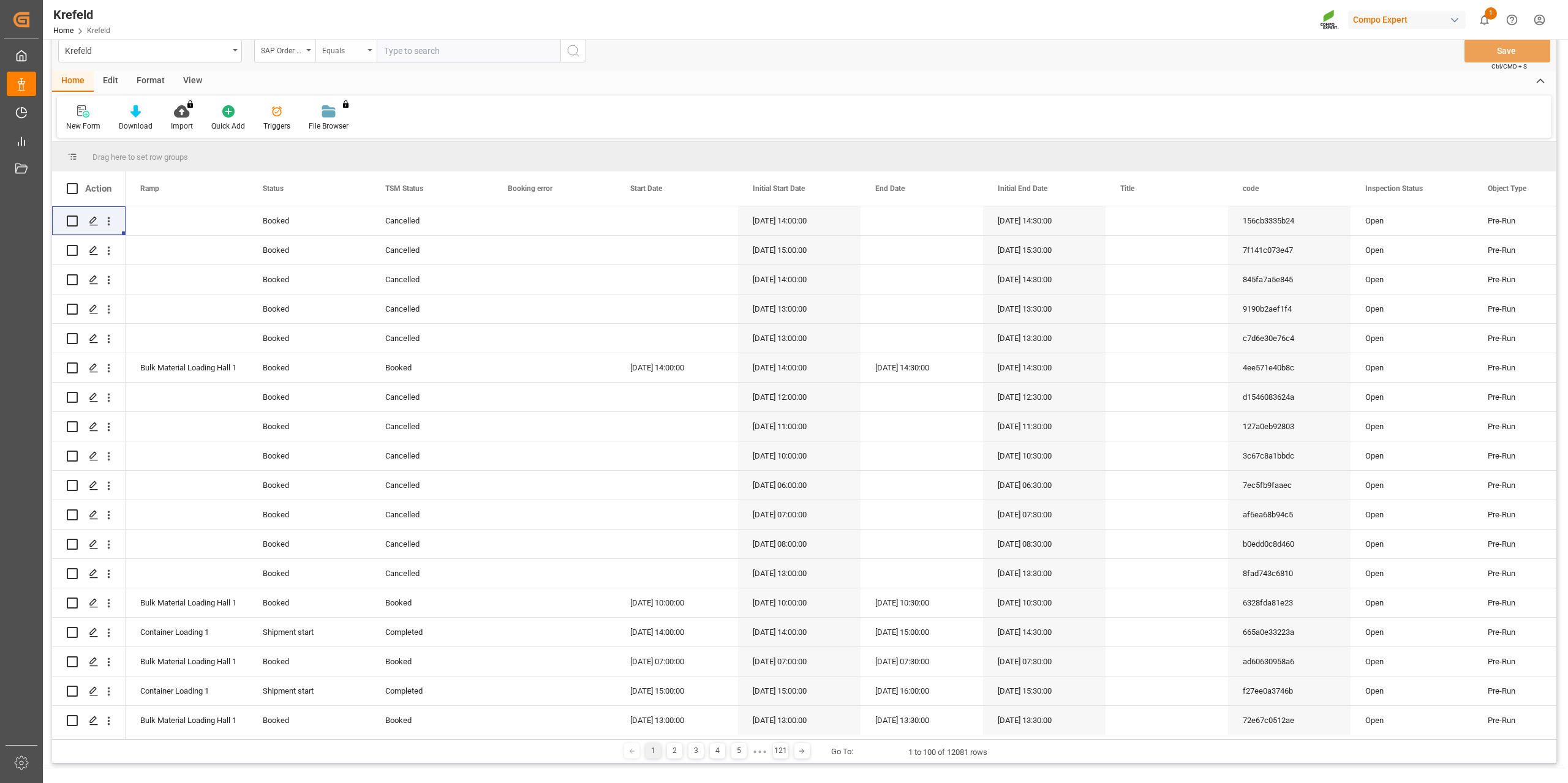
click at [342, 59] on div "Equals" at bounding box center [346, 51] width 61 height 23
click at [342, 279] on div "Contains" at bounding box center [407, 287] width 183 height 26
paste input "2000000538"
type input "2000000538;"
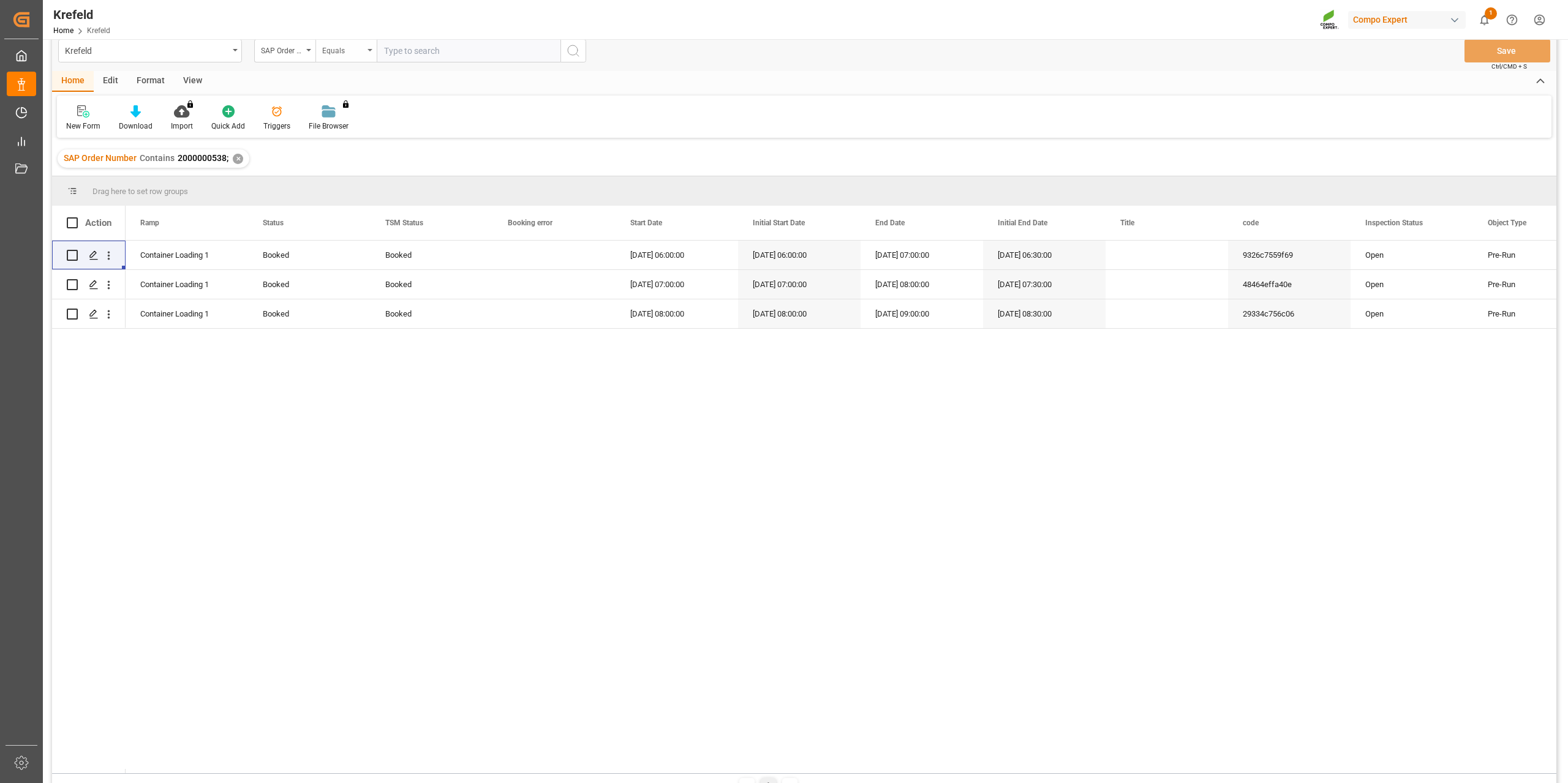
click at [323, 45] on div "Equals" at bounding box center [343, 49] width 42 height 14
click at [356, 288] on div "Contains" at bounding box center [407, 287] width 183 height 26
paste input "2000000604"
type input "2000000604;"
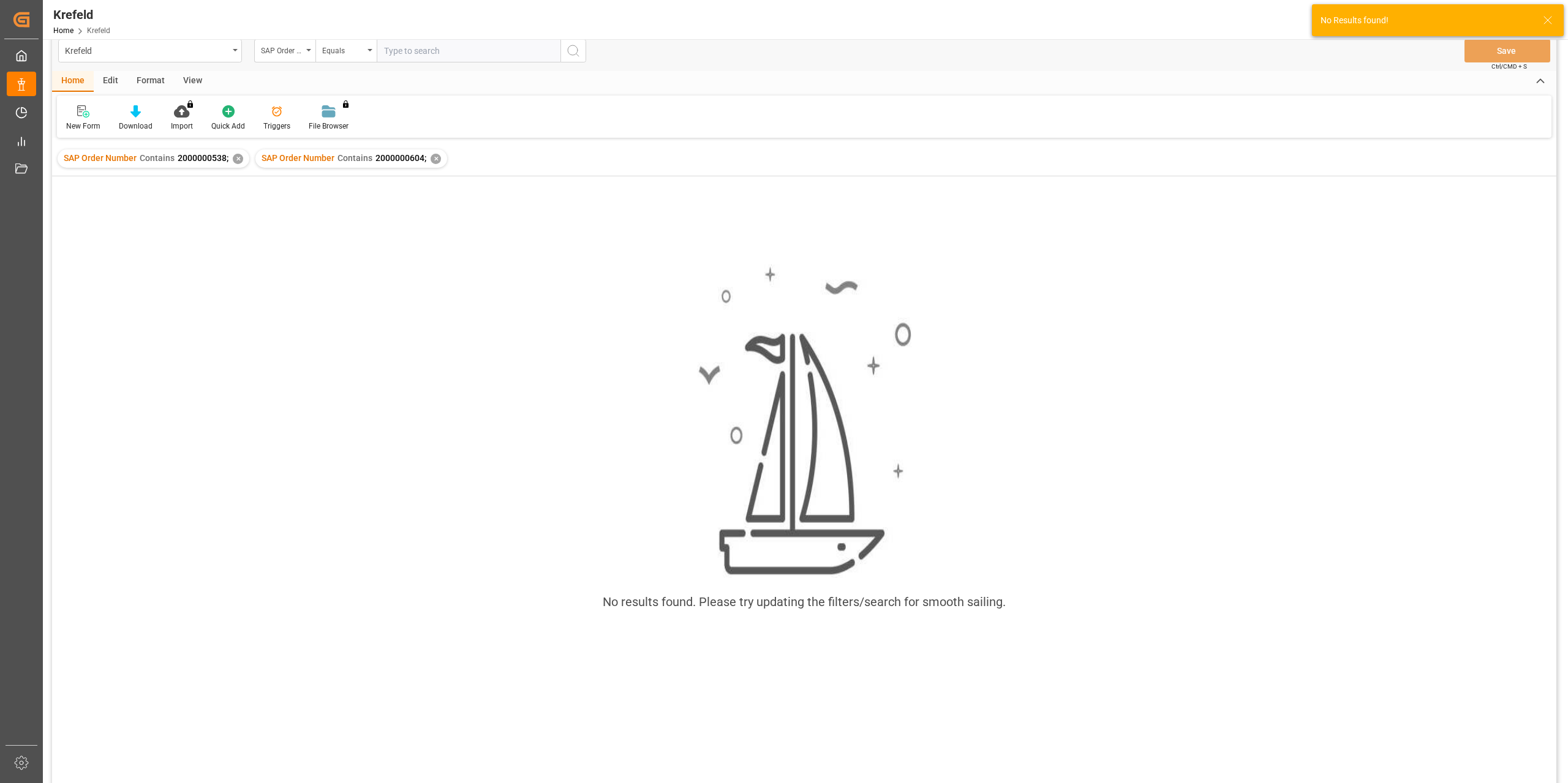
click at [431, 160] on div "✕" at bounding box center [435, 159] width 10 height 10
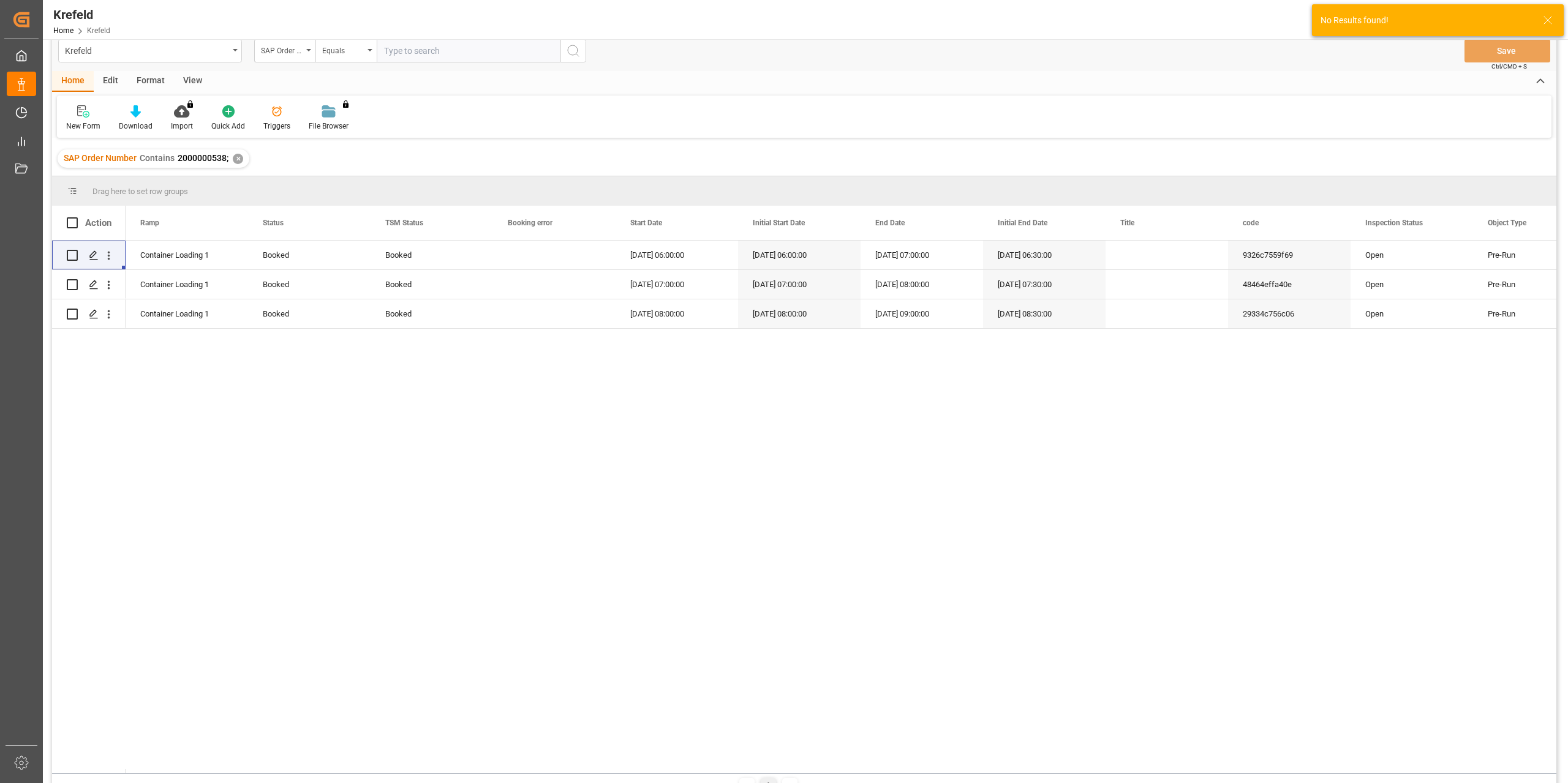
click at [234, 159] on div "✕" at bounding box center [238, 159] width 10 height 10
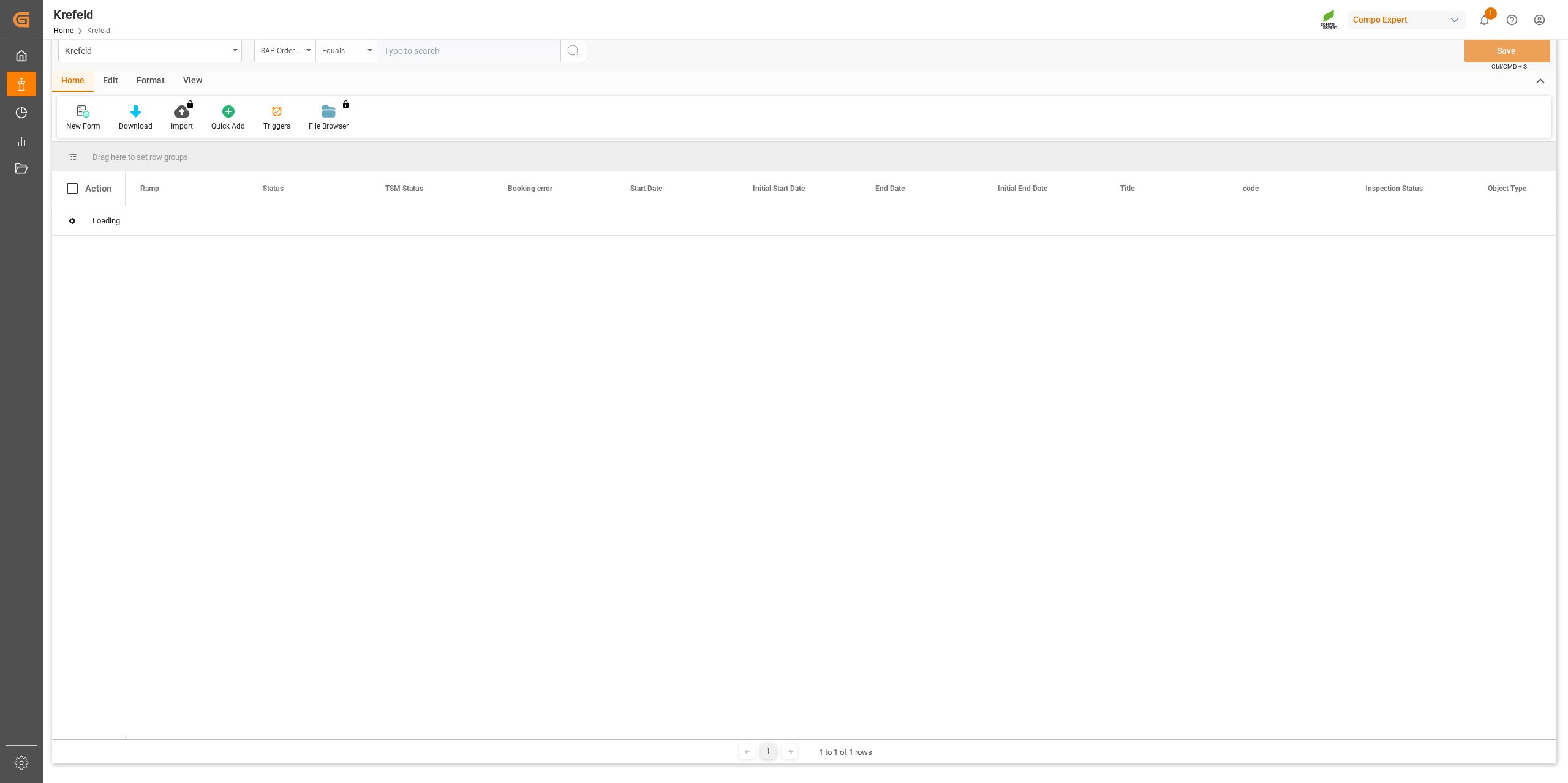
click at [360, 56] on div "Equals" at bounding box center [343, 49] width 42 height 14
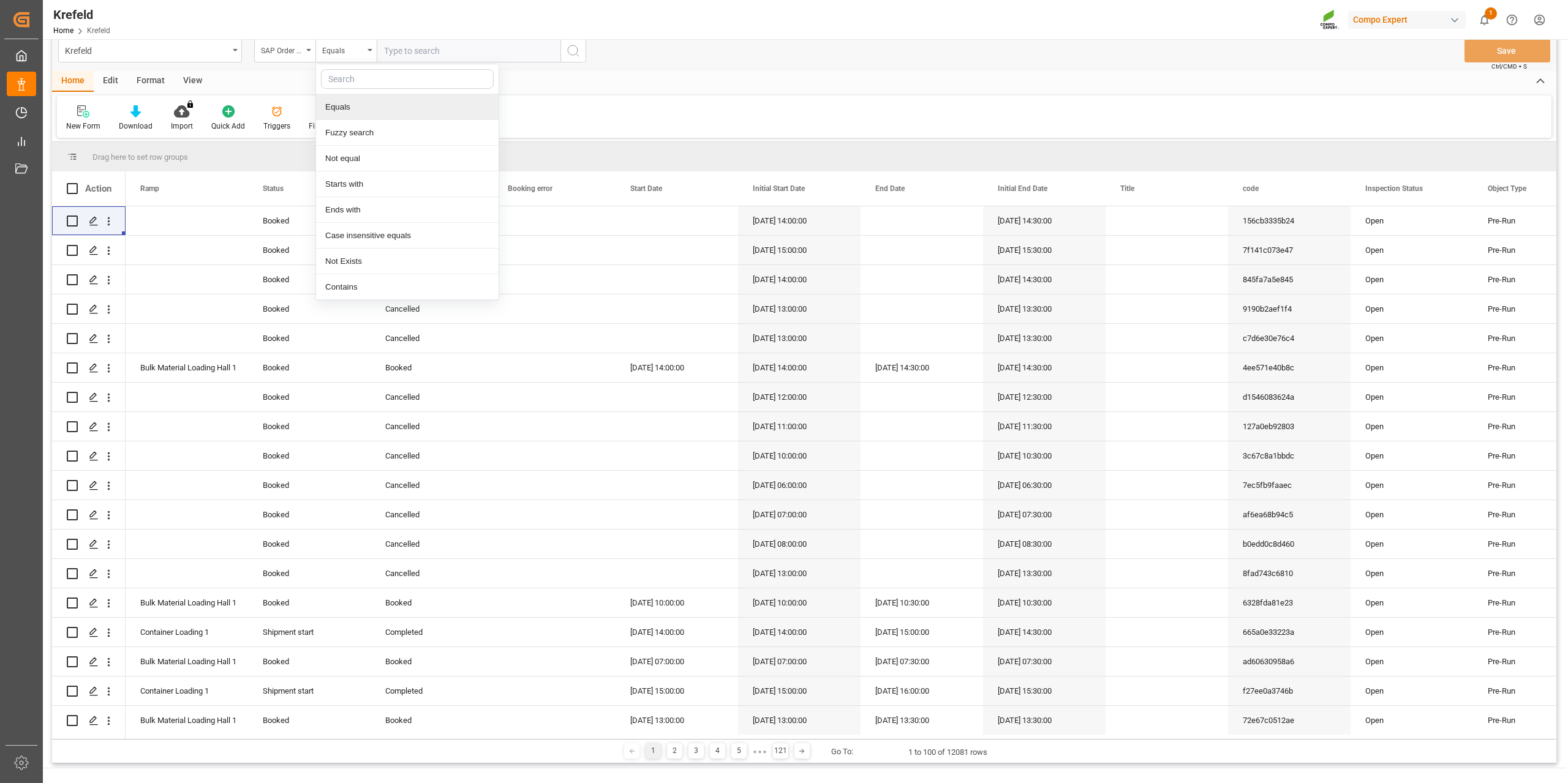
click at [355, 127] on div "Fuzzy search" at bounding box center [407, 133] width 183 height 26
click at [431, 46] on input "text" at bounding box center [468, 51] width 184 height 23
paste input "2000000538"
type input "2000000538"
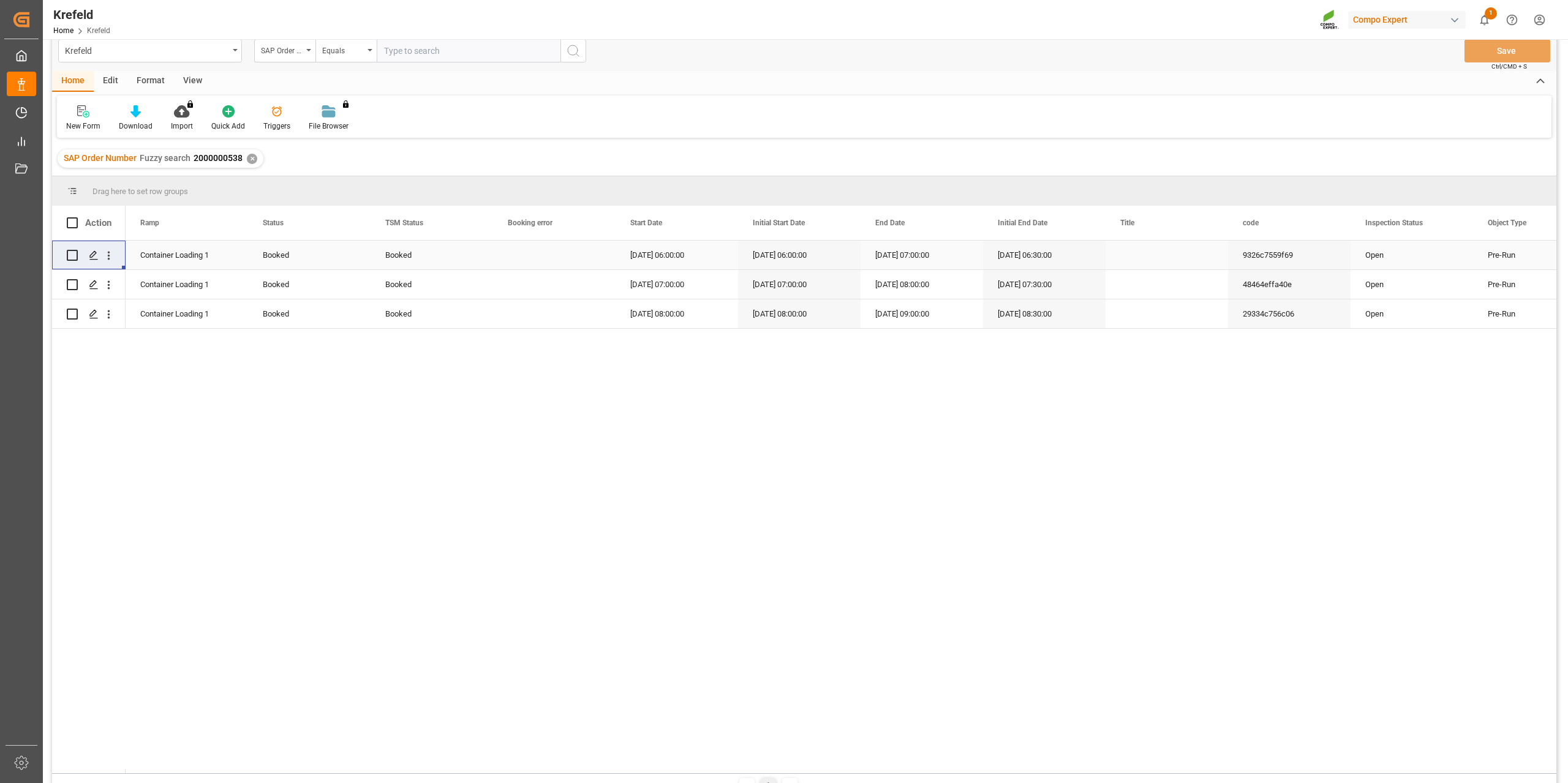
click at [382, 250] on div "Booked" at bounding box center [431, 255] width 122 height 29
click at [477, 260] on icon "open menu" at bounding box center [470, 262] width 15 height 15
click at [433, 419] on div "Cancelled" at bounding box center [431, 426] width 101 height 43
type input "Cancelled"
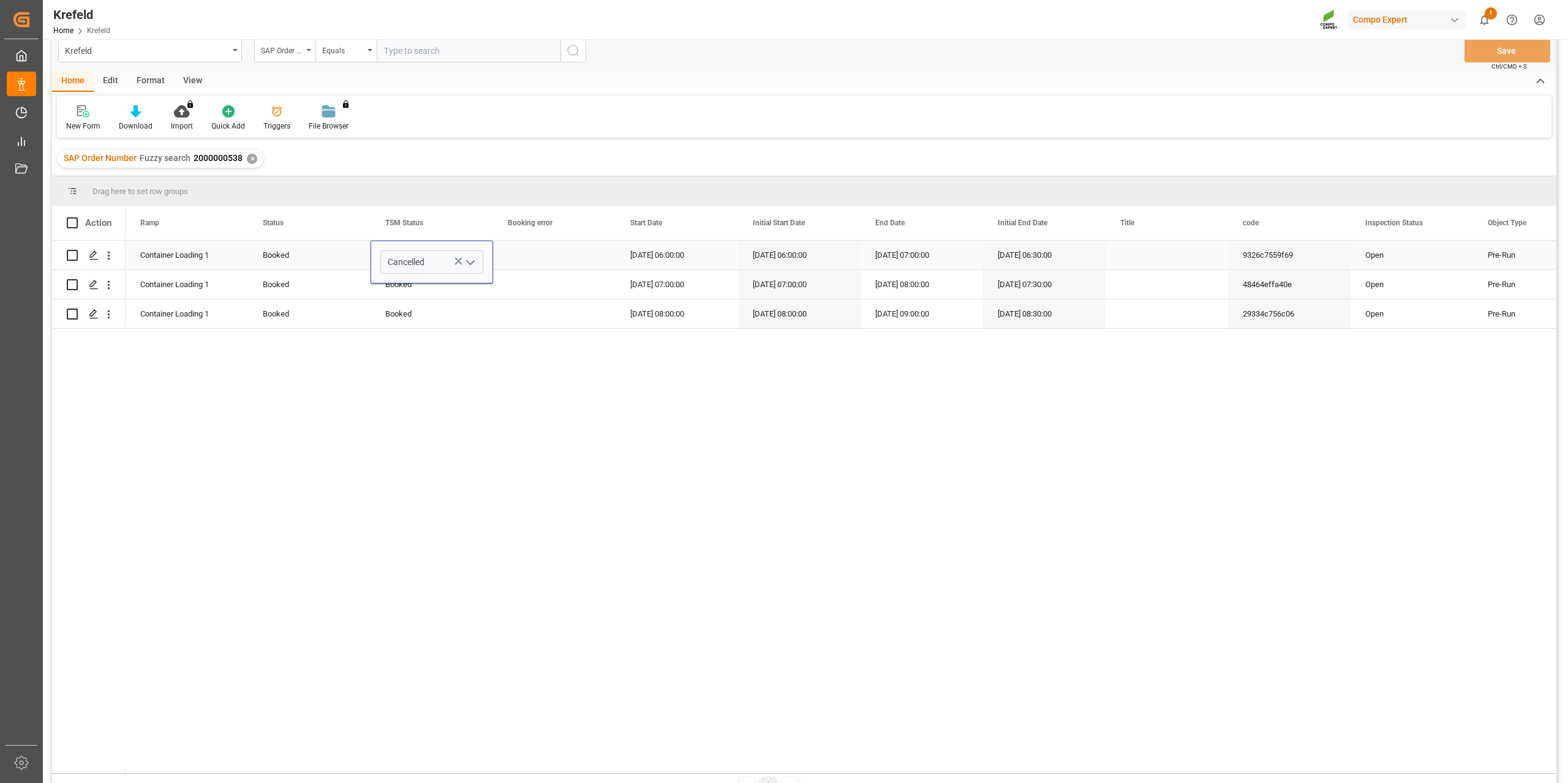
click at [521, 258] on div "Press SPACE to select this row." at bounding box center [554, 255] width 122 height 29
click at [437, 259] on div "Cancelled" at bounding box center [431, 256] width 93 height 28
drag, startPoint x: 490, startPoint y: 268, endPoint x: 461, endPoint y: 325, distance: 64.0
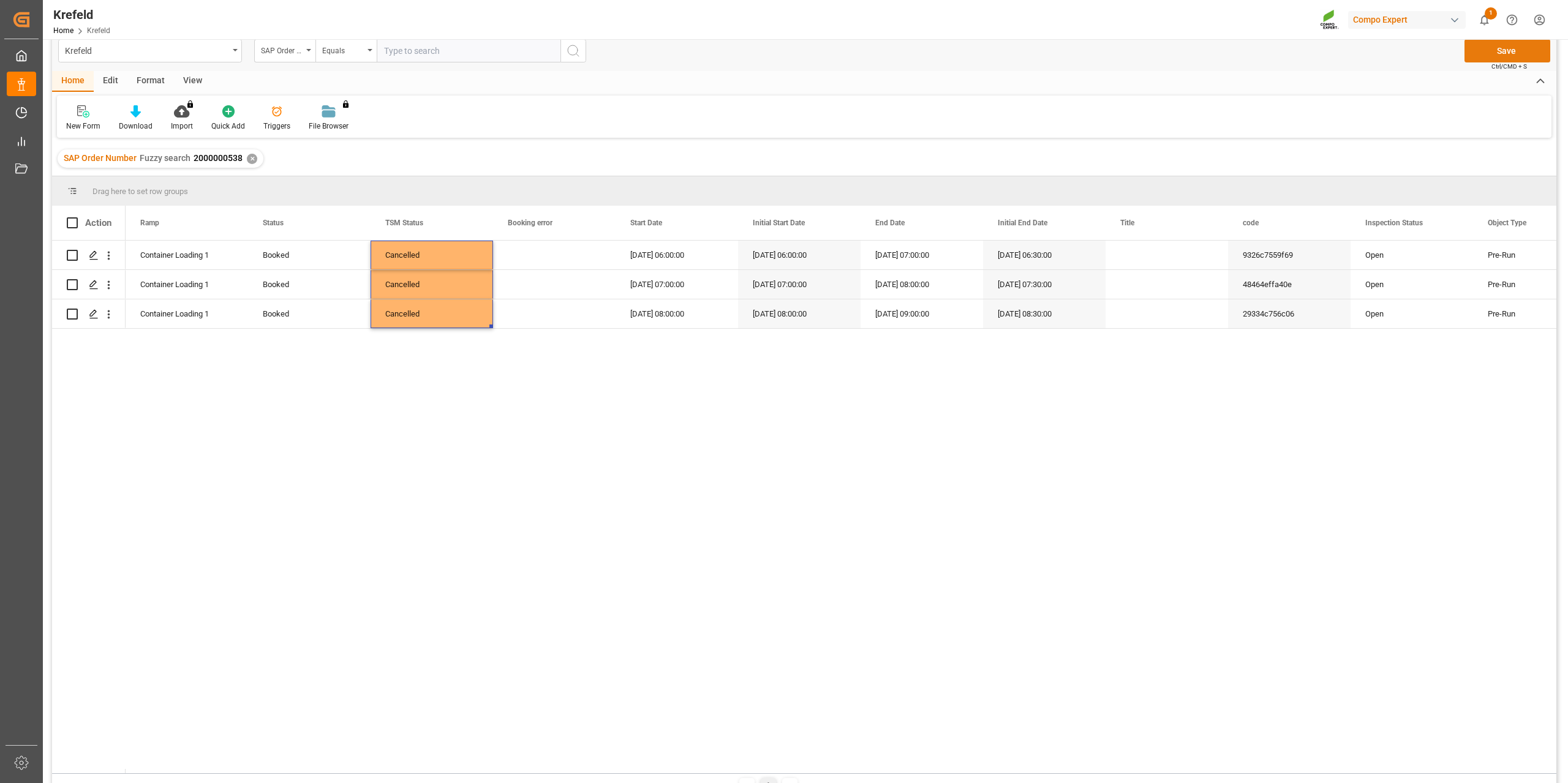
click at [1487, 54] on button "Save" at bounding box center [1507, 51] width 85 height 23
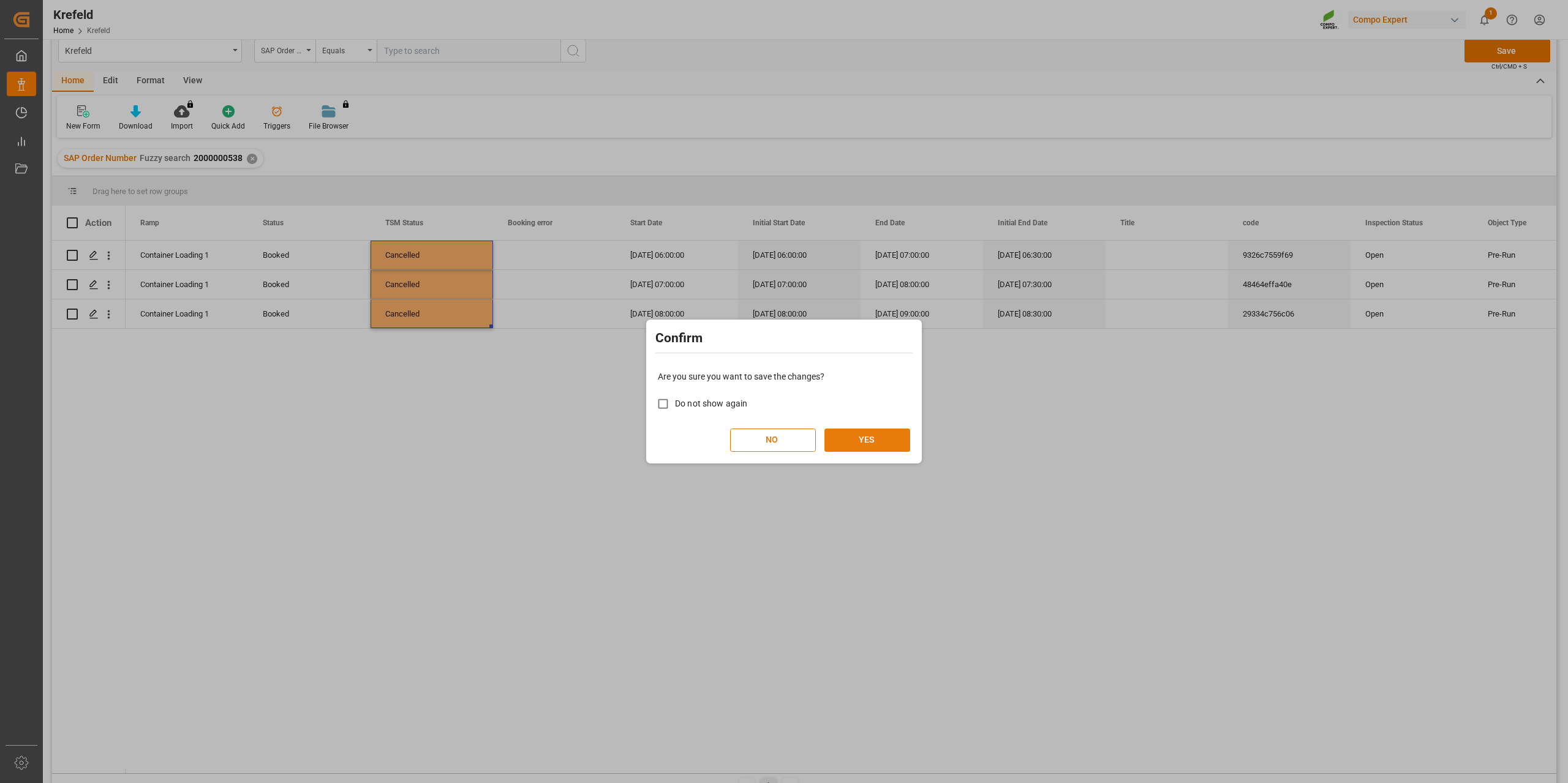
click at [869, 439] on button "YES" at bounding box center [867, 440] width 85 height 23
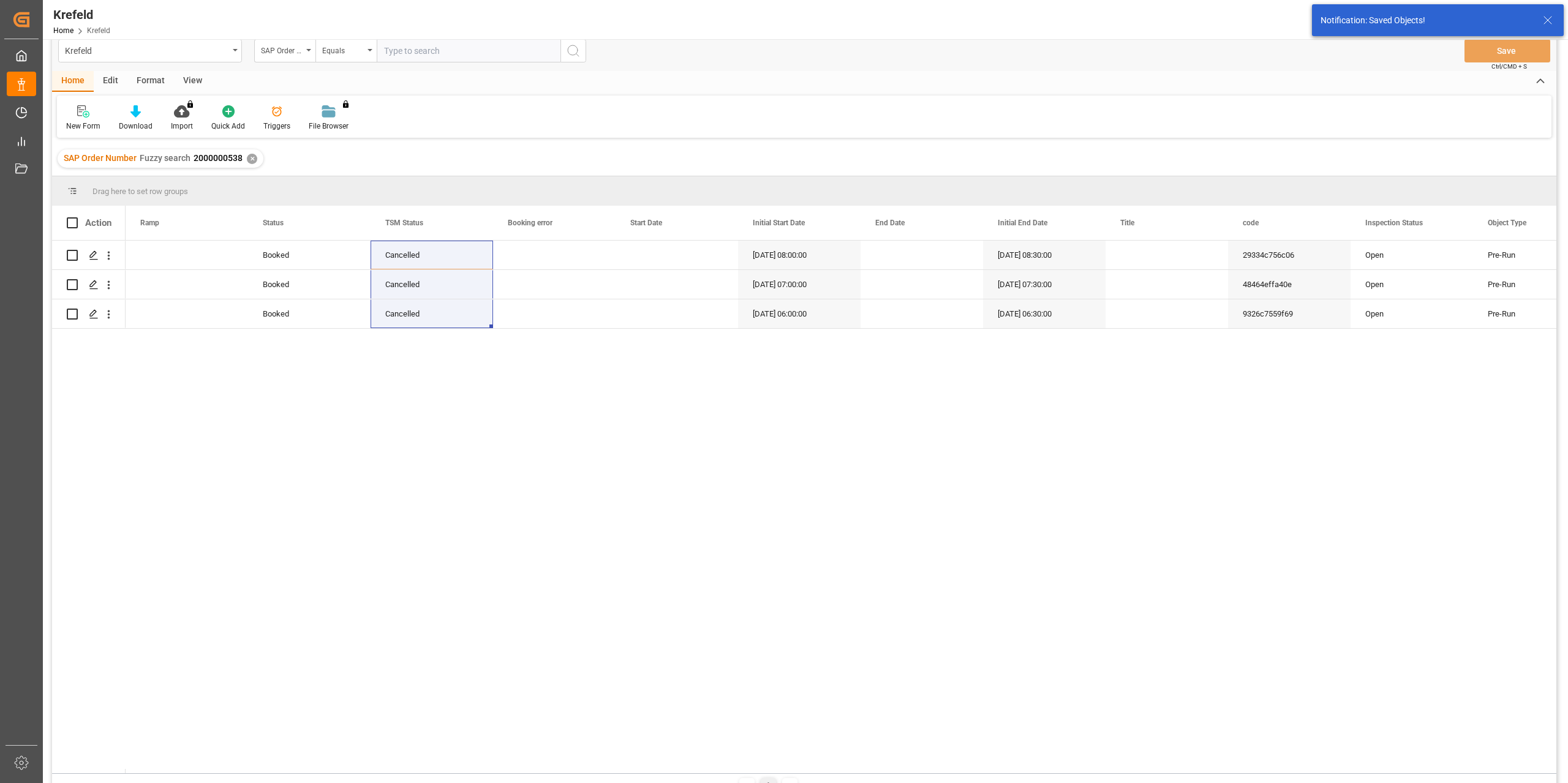
click at [251, 158] on div "✕" at bounding box center [252, 159] width 10 height 10
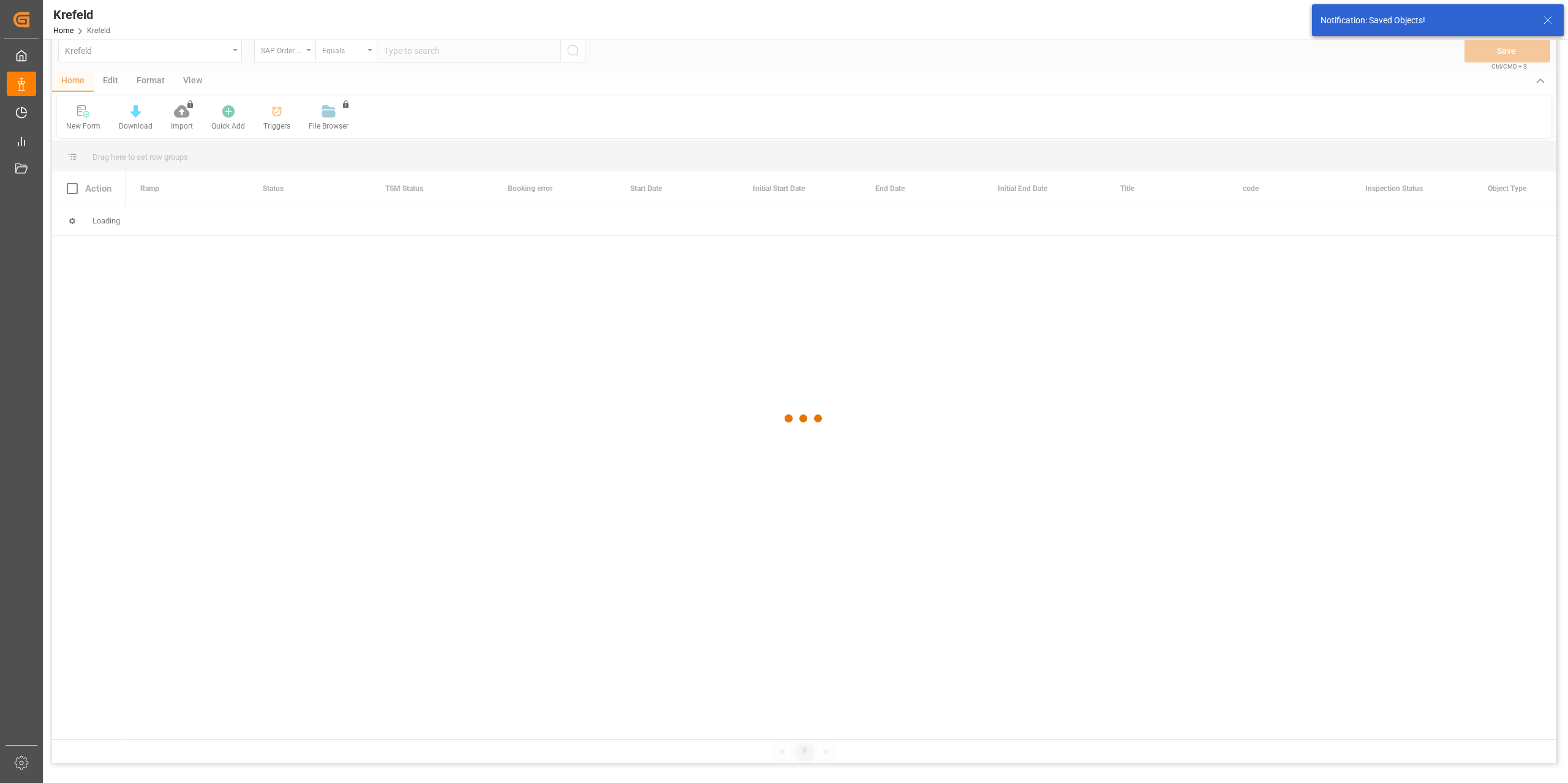
click at [354, 56] on div at bounding box center [804, 419] width 1504 height 776
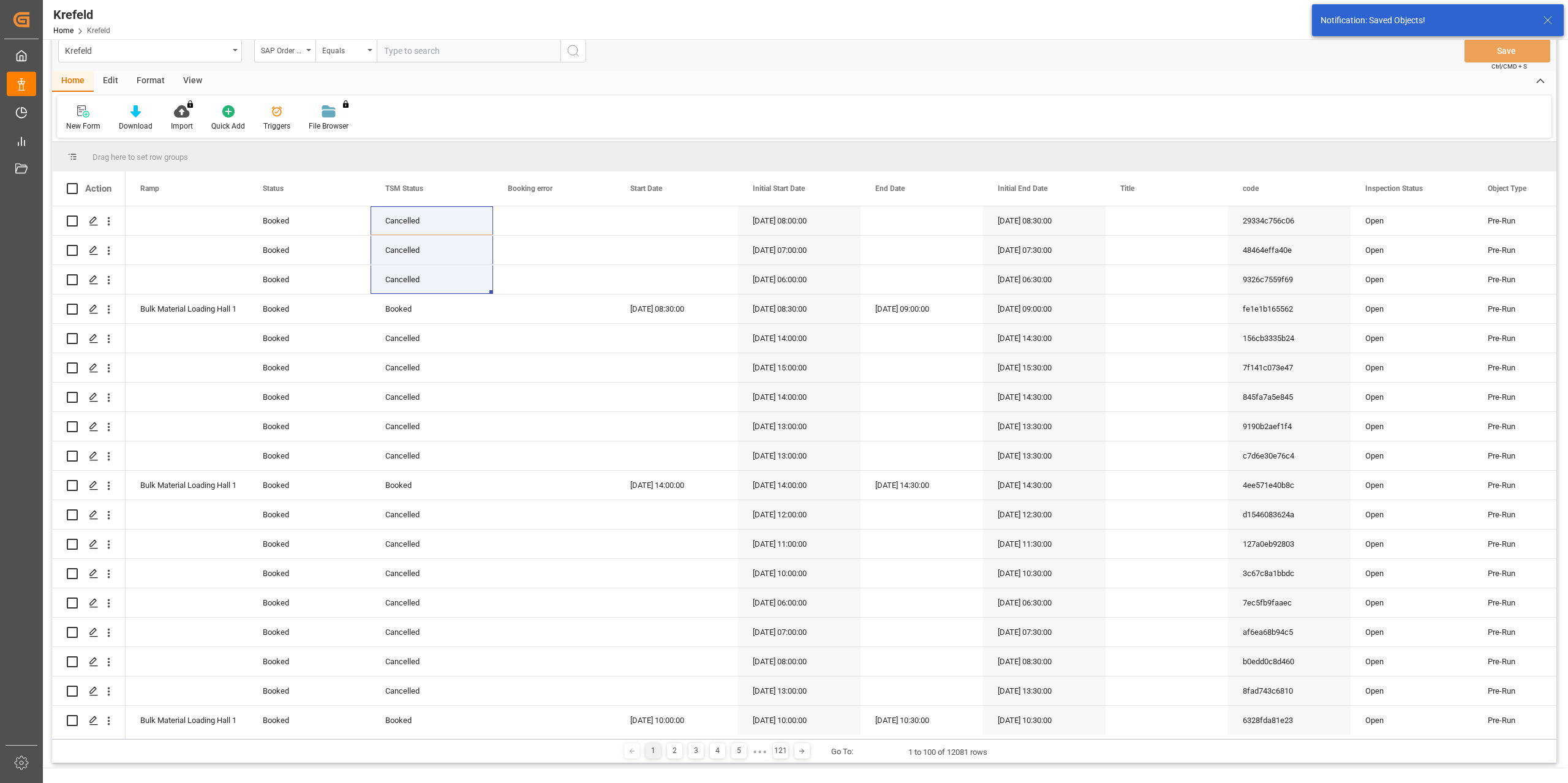
click at [354, 56] on div "Equals" at bounding box center [343, 49] width 42 height 14
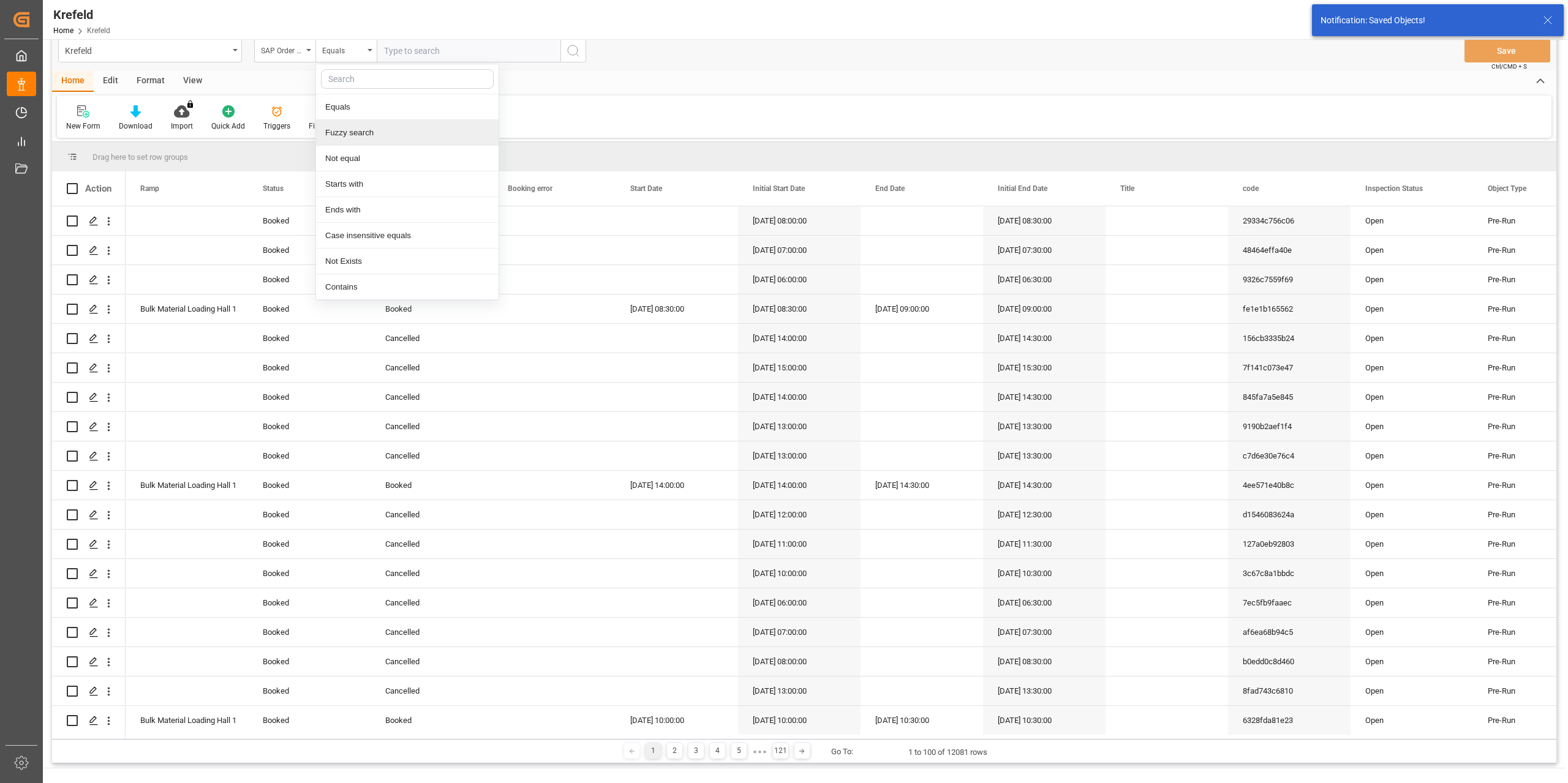
click at [347, 130] on div "Fuzzy search" at bounding box center [407, 133] width 183 height 26
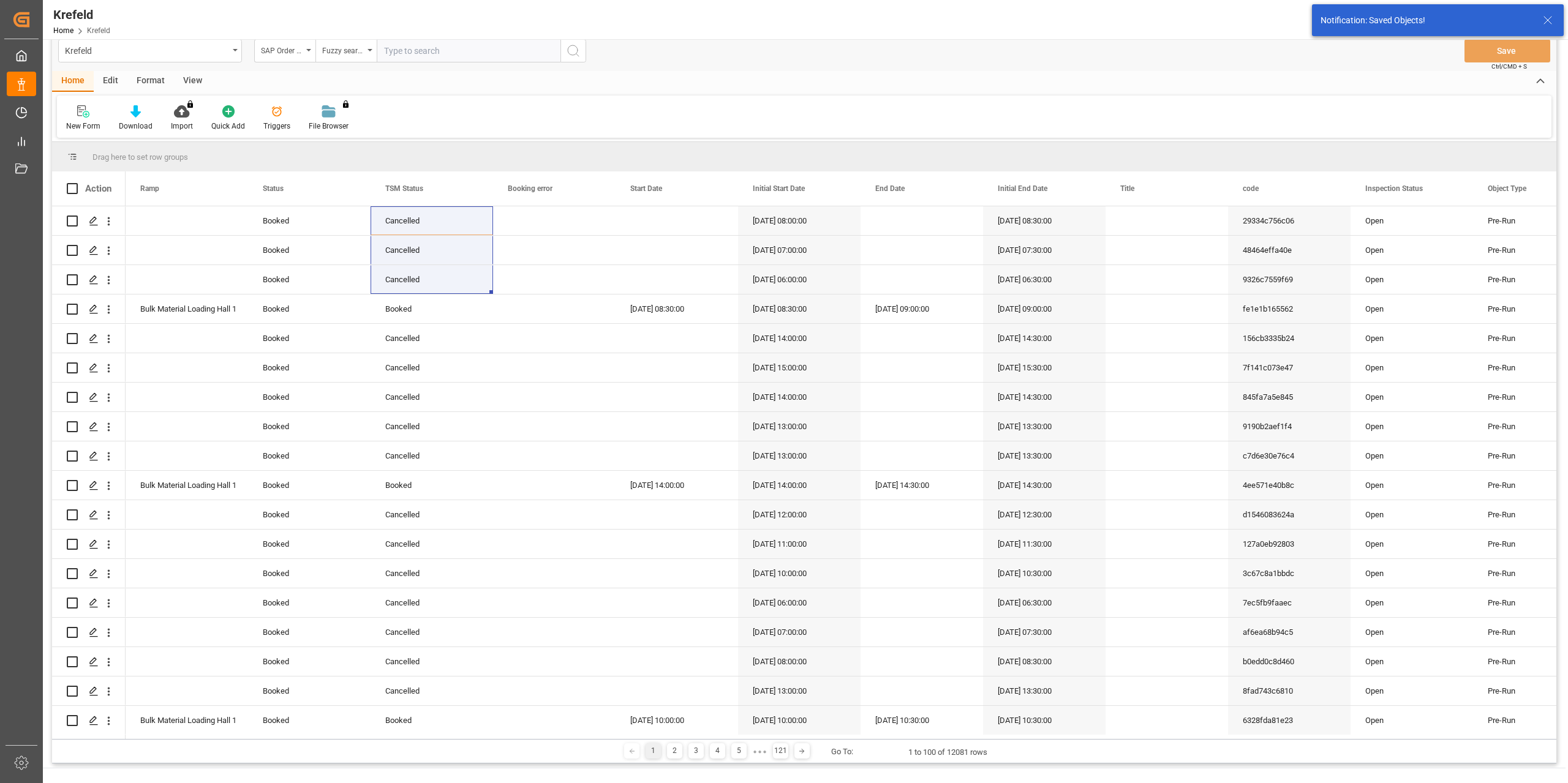
click at [430, 66] on div "Krefeld SAP Order Number Fuzzy search Save Ctrl/CMD + S" at bounding box center [804, 51] width 1504 height 41
click at [438, 55] on input "text" at bounding box center [468, 51] width 184 height 23
paste input "2000000604"
type input "2000000604"
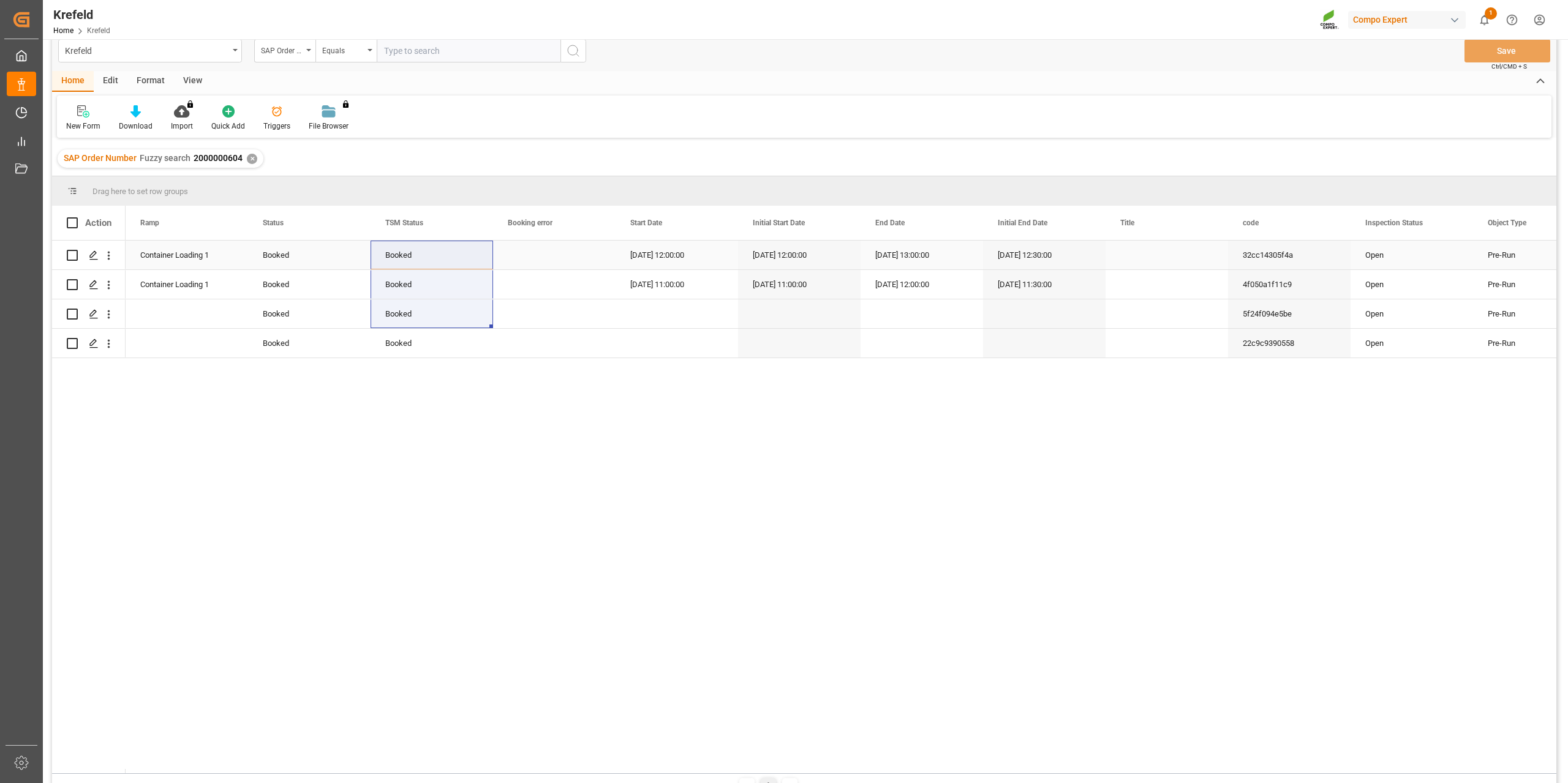
click at [417, 254] on div "Booked" at bounding box center [431, 256] width 93 height 28
click at [475, 264] on icon "open menu" at bounding box center [470, 262] width 15 height 15
click at [430, 414] on div "Cancelled" at bounding box center [431, 426] width 101 height 43
type input "Cancelled"
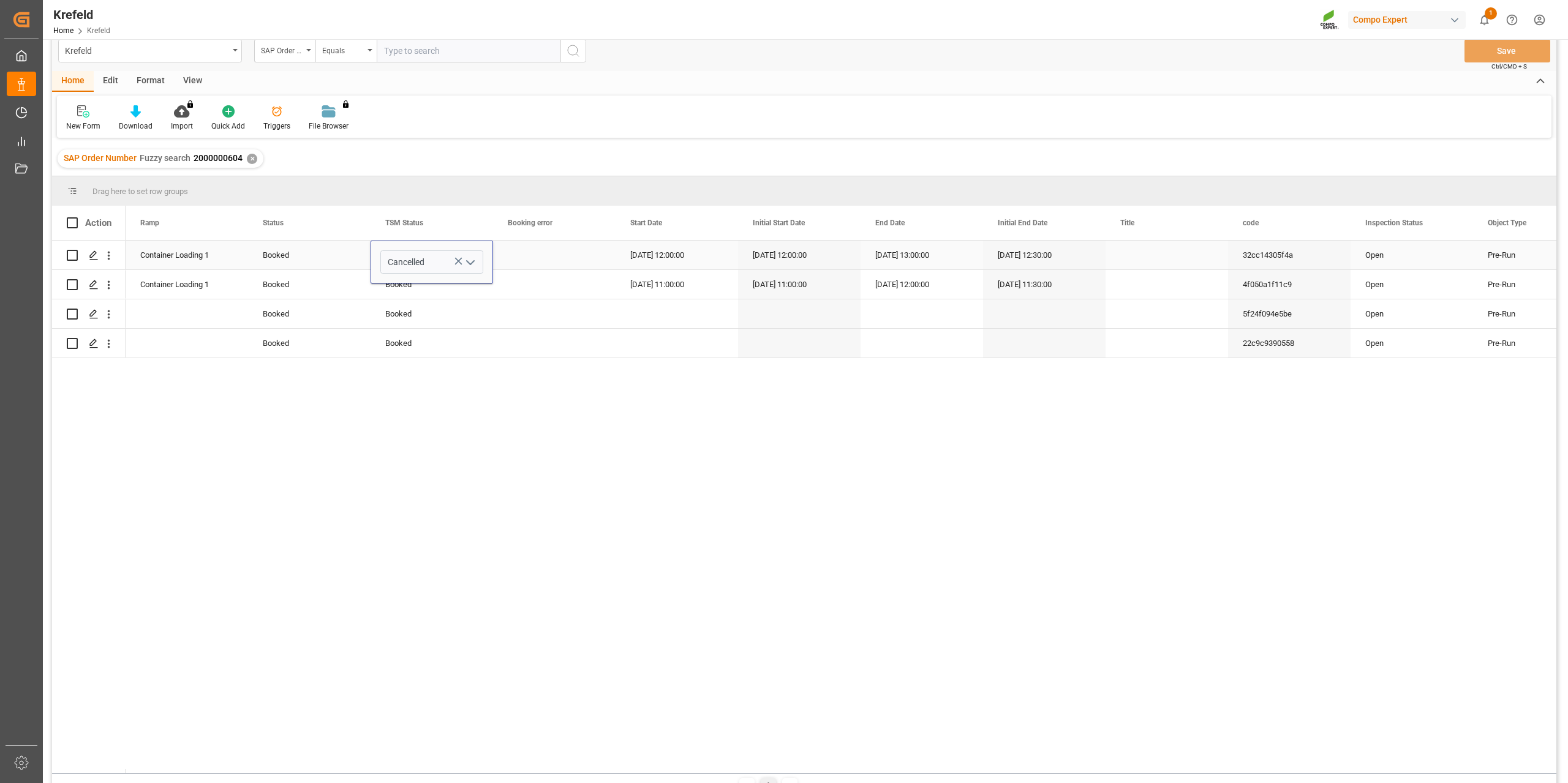
click at [539, 257] on div "Press SPACE to select this row." at bounding box center [554, 255] width 122 height 29
click at [449, 255] on div "Cancelled" at bounding box center [431, 256] width 93 height 28
drag, startPoint x: 492, startPoint y: 269, endPoint x: 455, endPoint y: 357, distance: 95.5
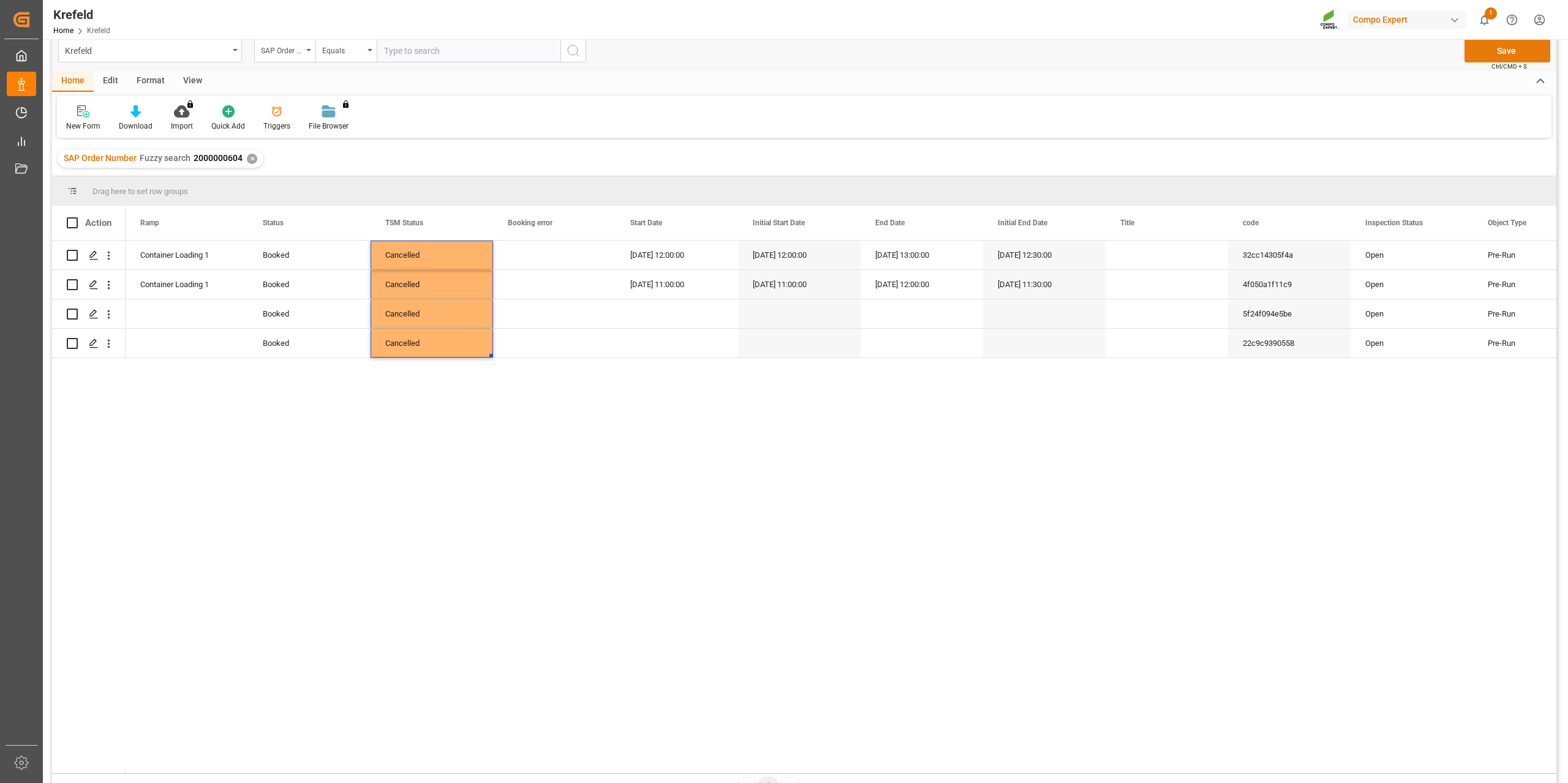
click at [1502, 54] on button "Save" at bounding box center [1507, 51] width 85 height 23
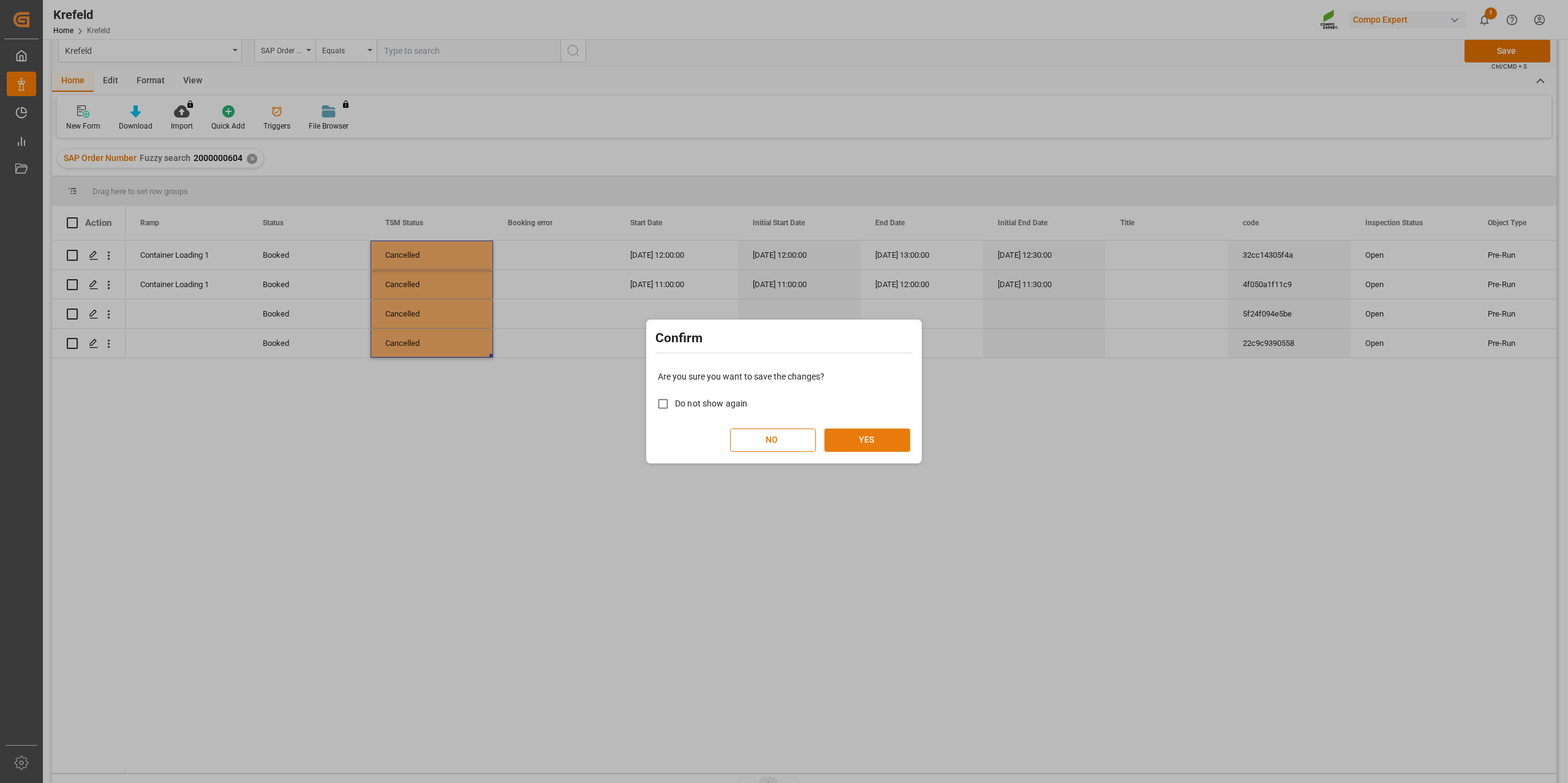
click at [874, 439] on button "YES" at bounding box center [867, 440] width 85 height 23
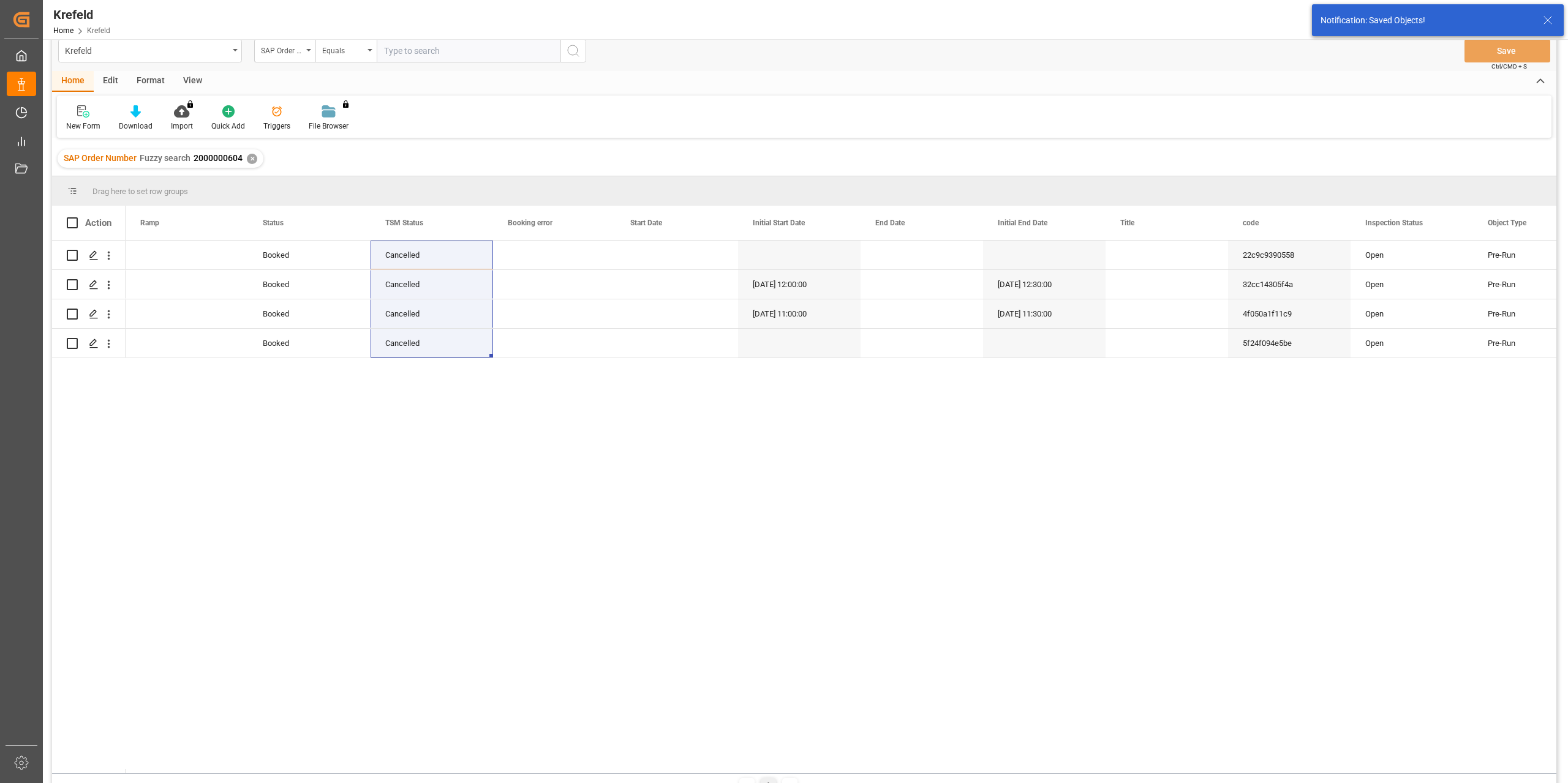
click at [255, 161] on div "✕" at bounding box center [252, 159] width 10 height 10
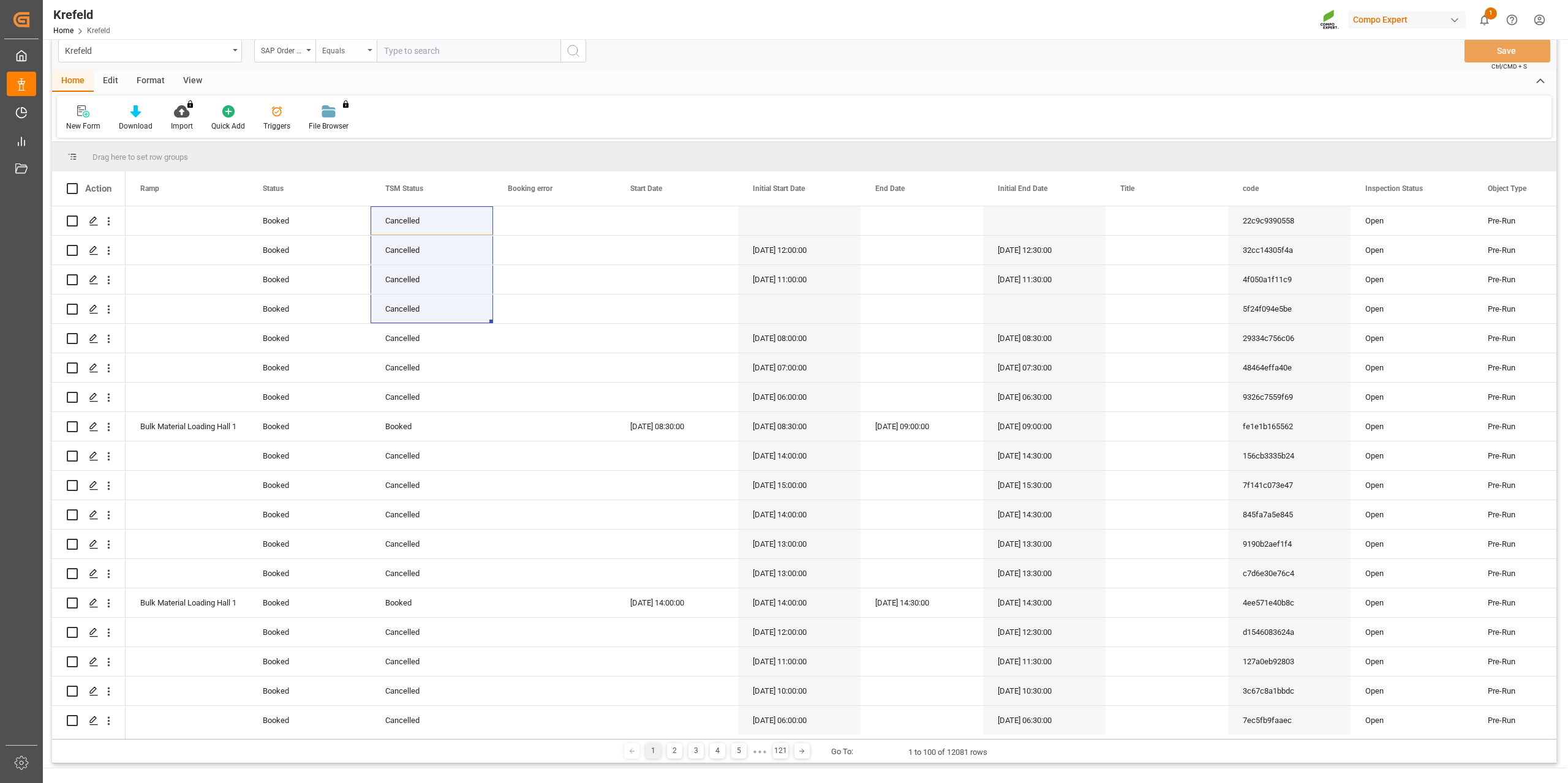
click at [347, 55] on div "Equals" at bounding box center [343, 49] width 42 height 14
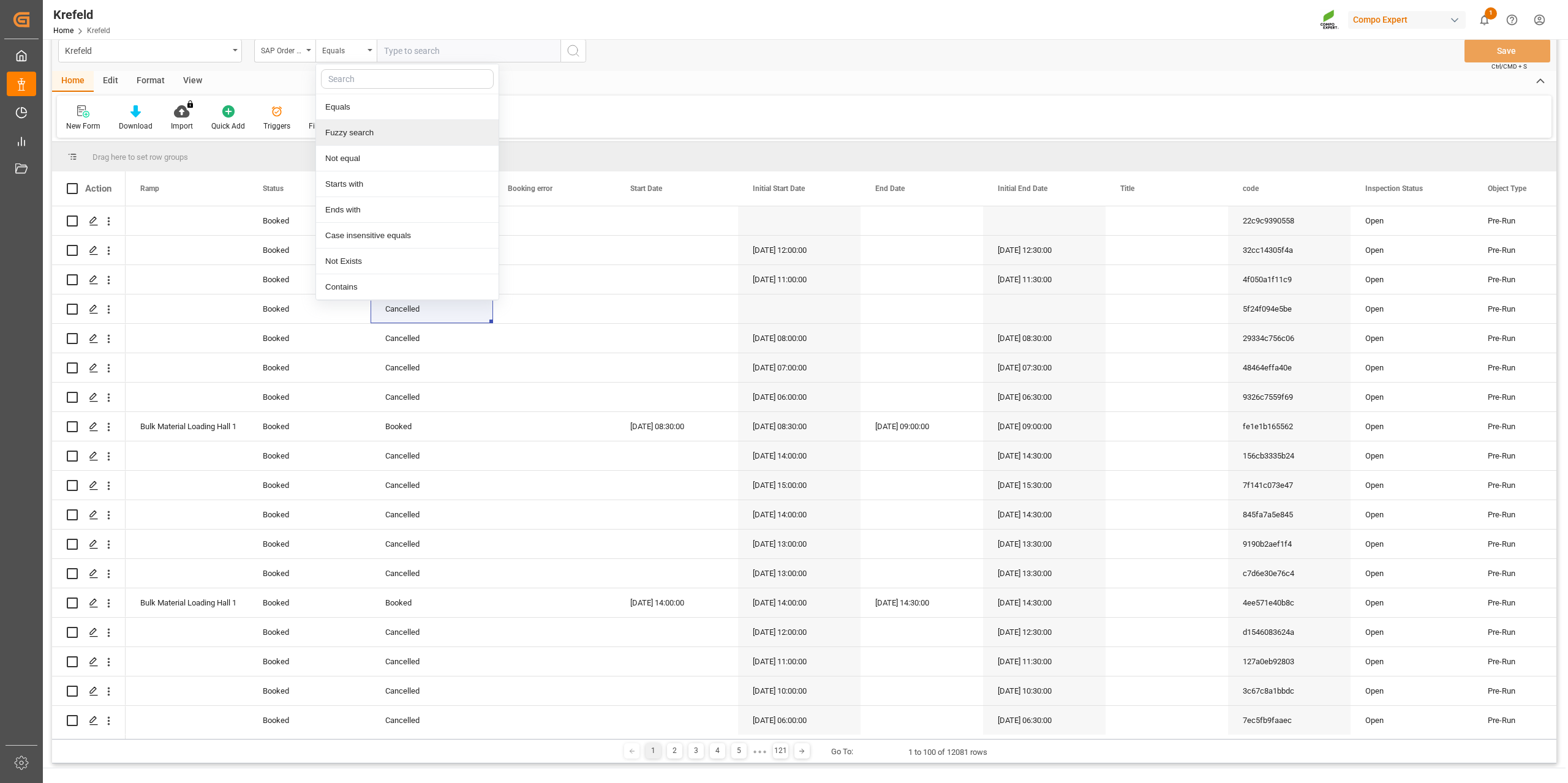
click at [358, 138] on div "Fuzzy search" at bounding box center [407, 133] width 183 height 26
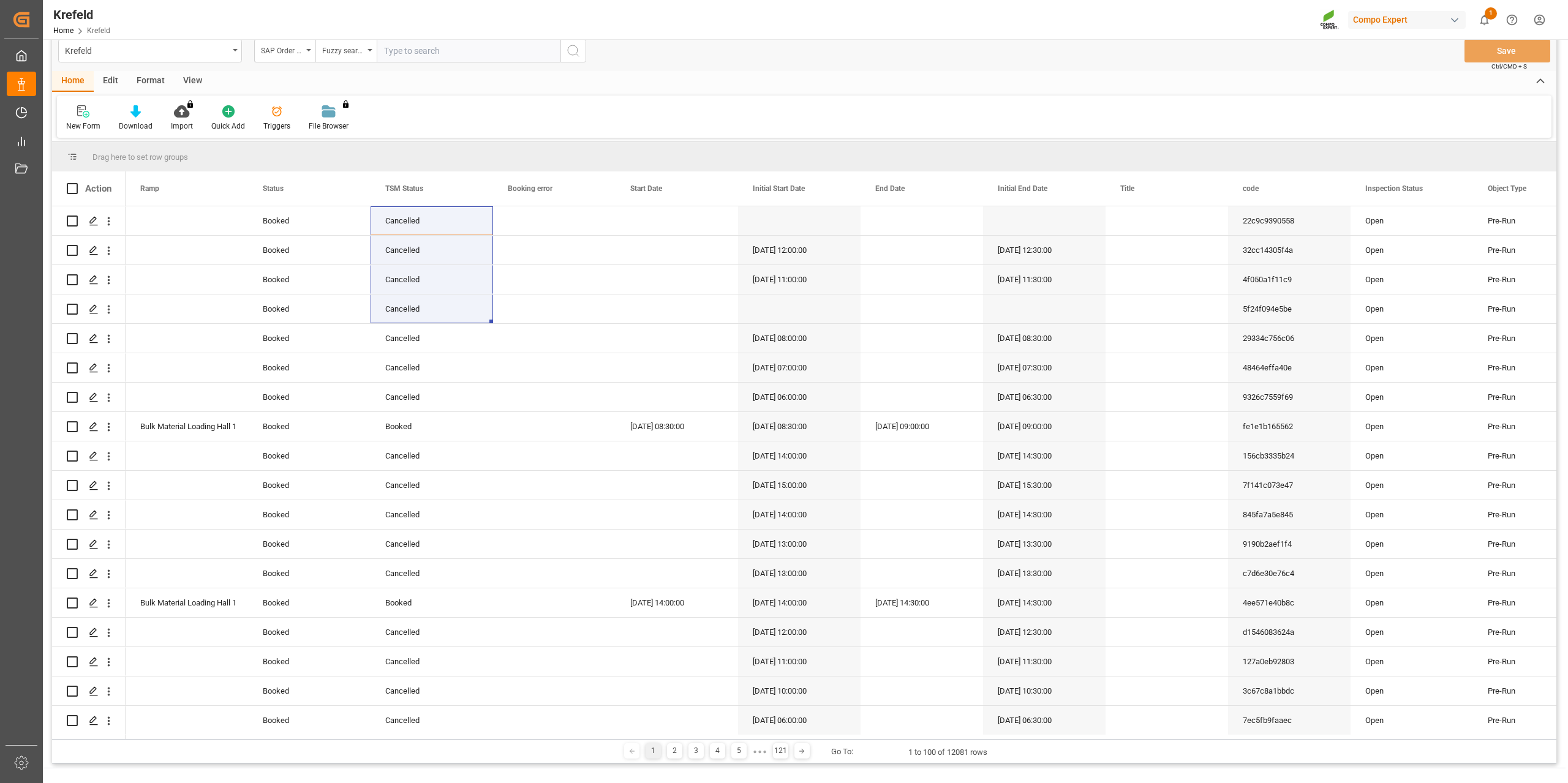
paste input "2000000600"
type input "2000000600"
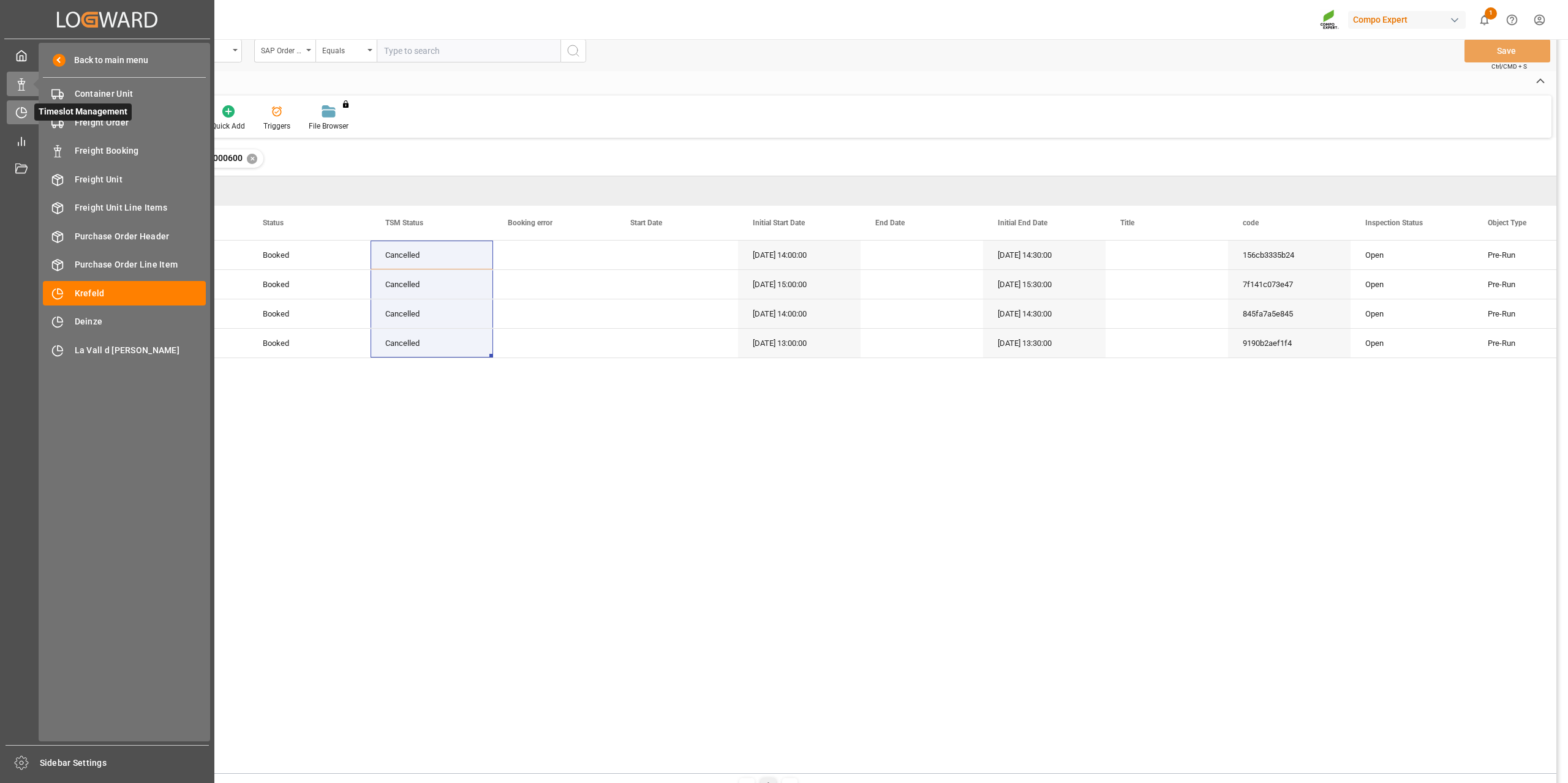
click at [23, 108] on icon at bounding box center [24, 110] width 5 height 5
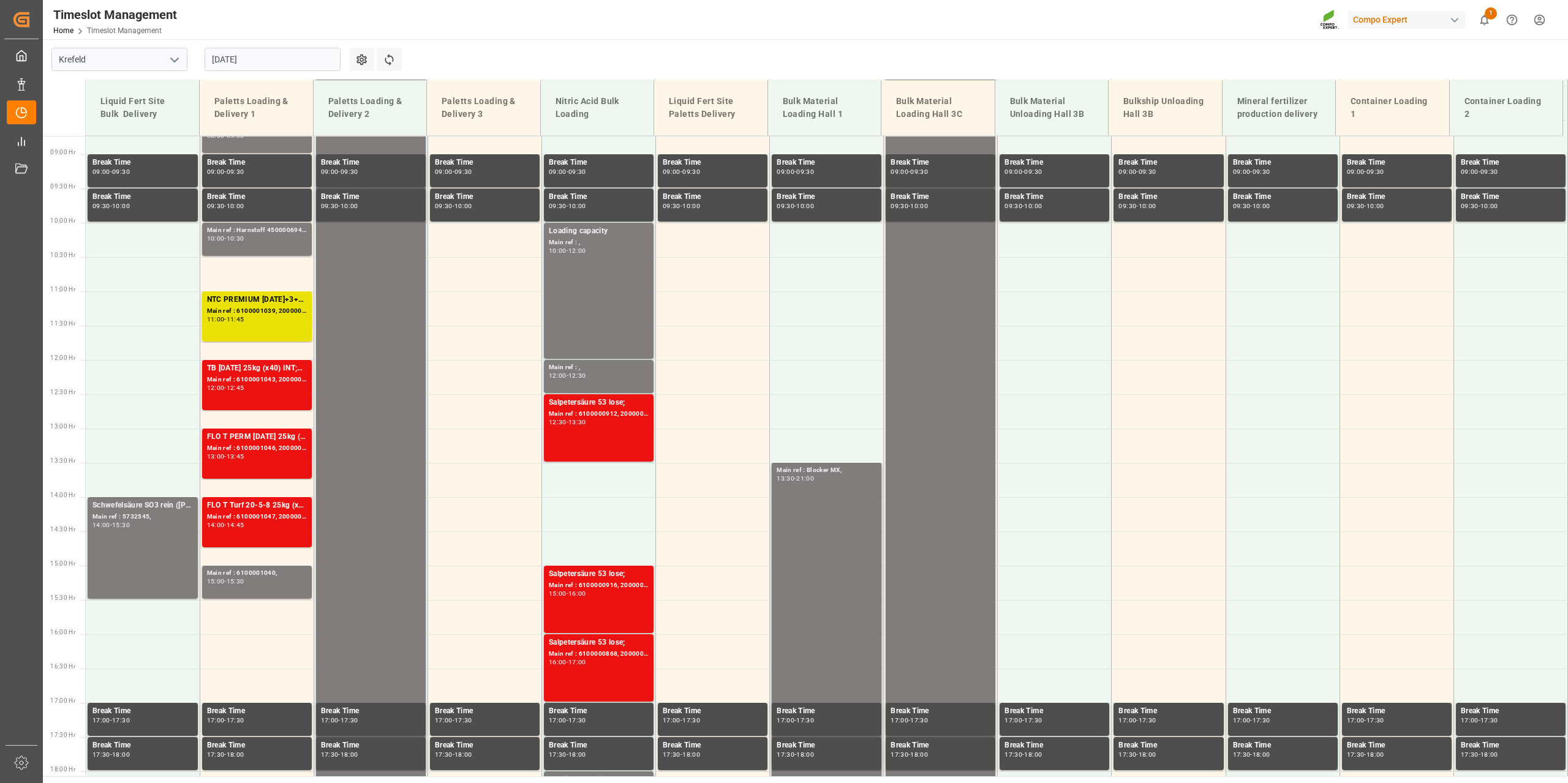
click at [279, 70] on input "11.08.2025" at bounding box center [272, 60] width 136 height 23
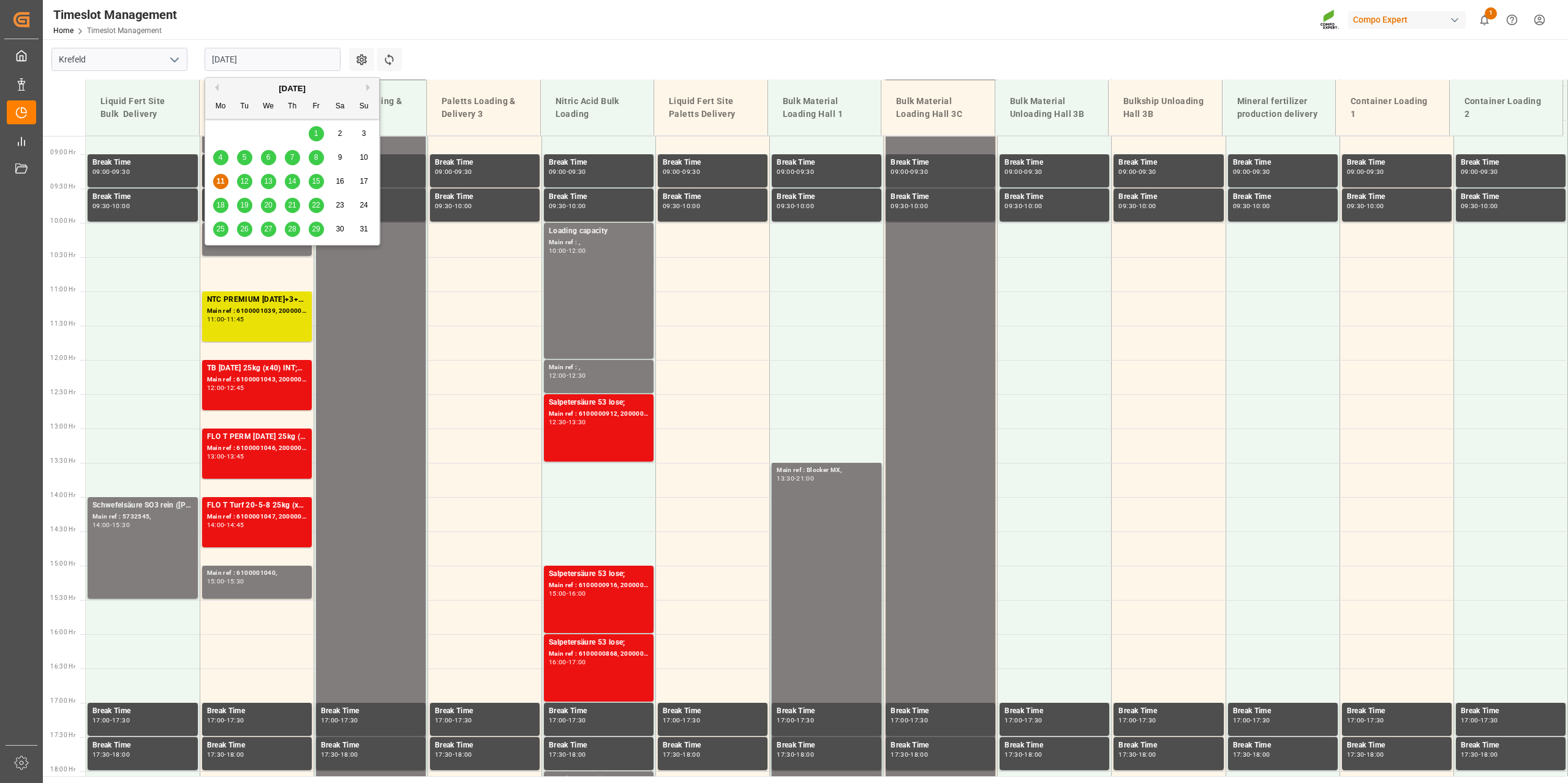
scroll to position [759, 0]
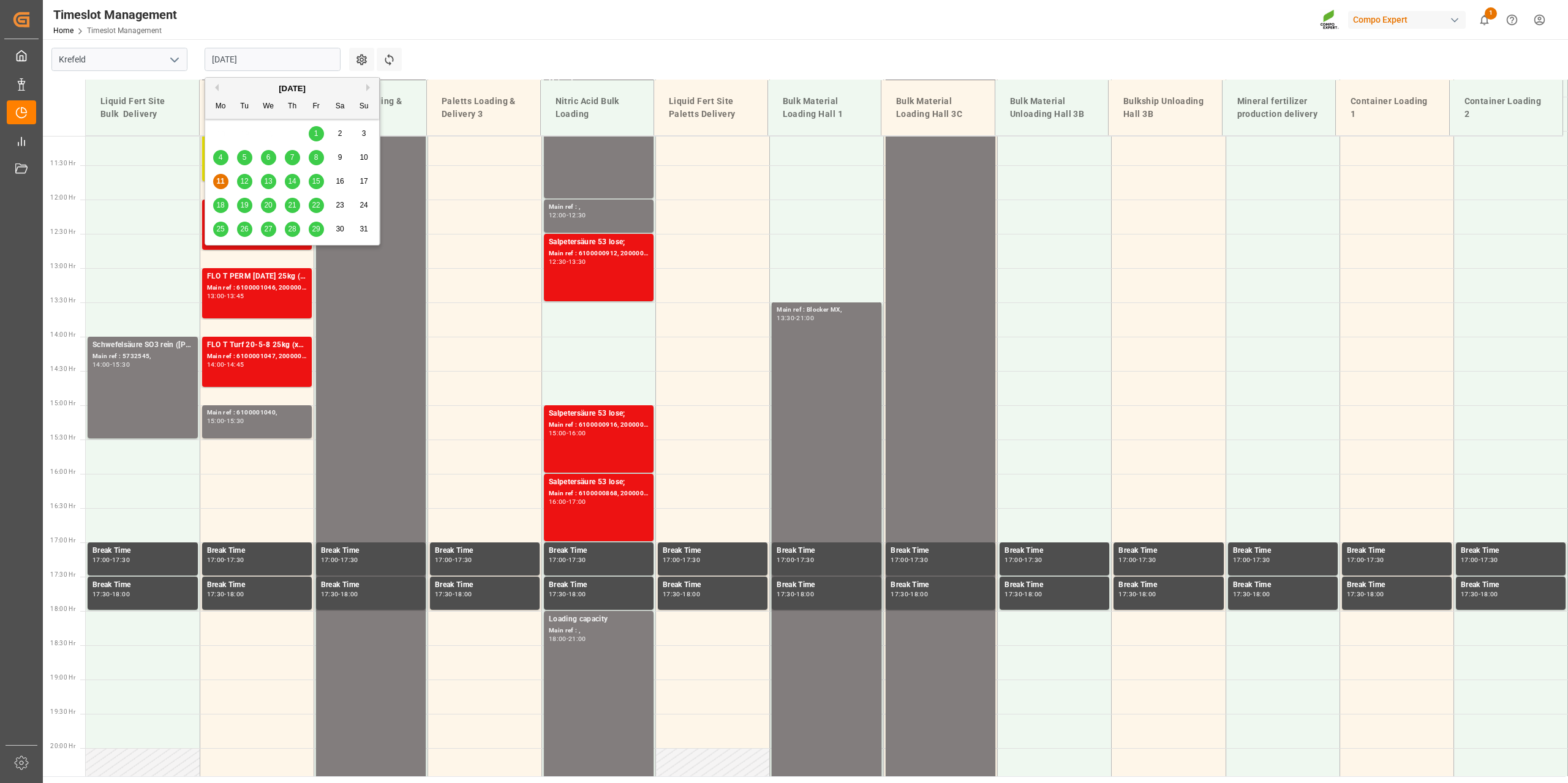
click at [247, 182] on span "12" at bounding box center [244, 181] width 8 height 9
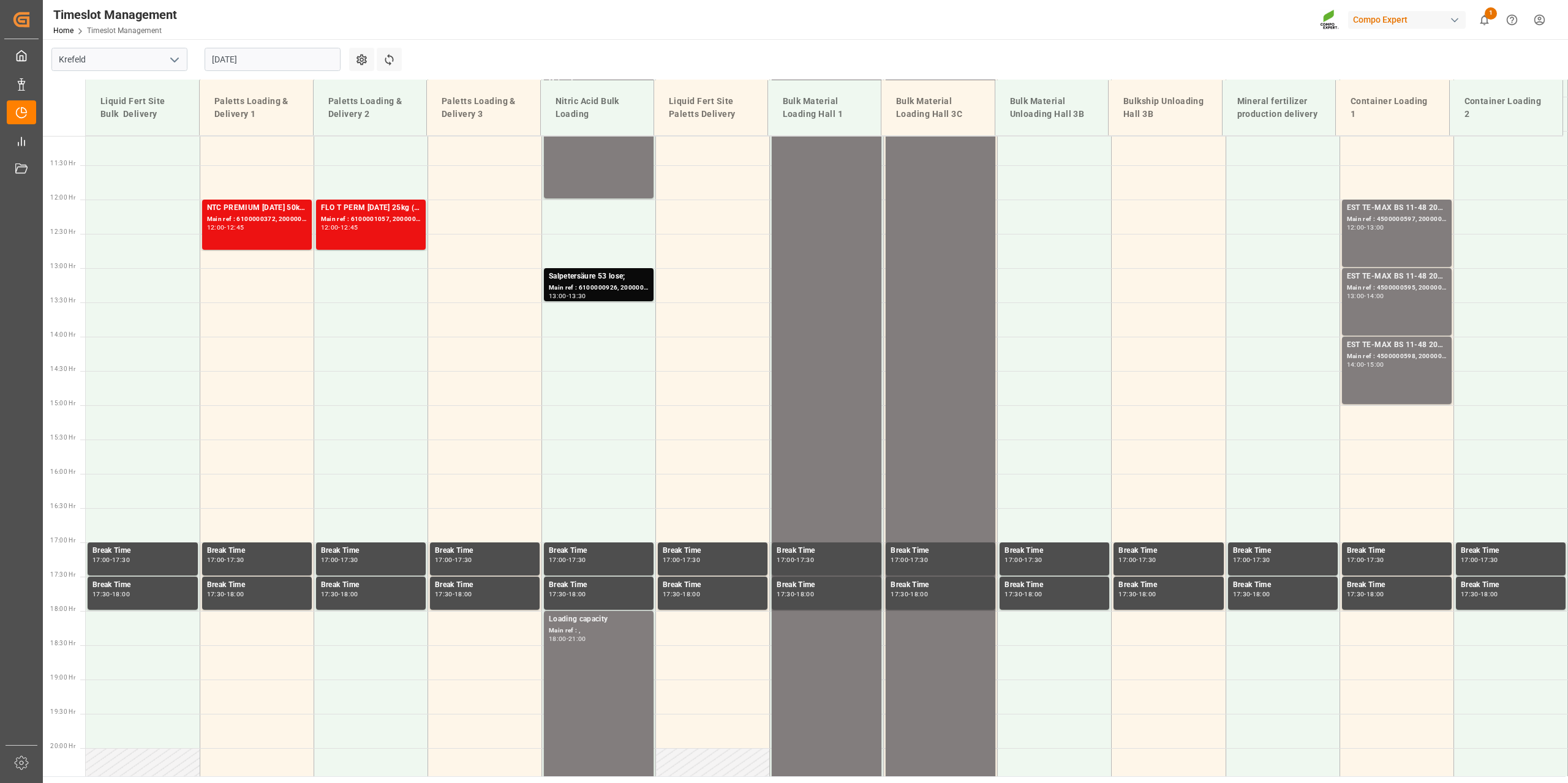
click at [242, 62] on input "12.08.2025" at bounding box center [272, 60] width 136 height 23
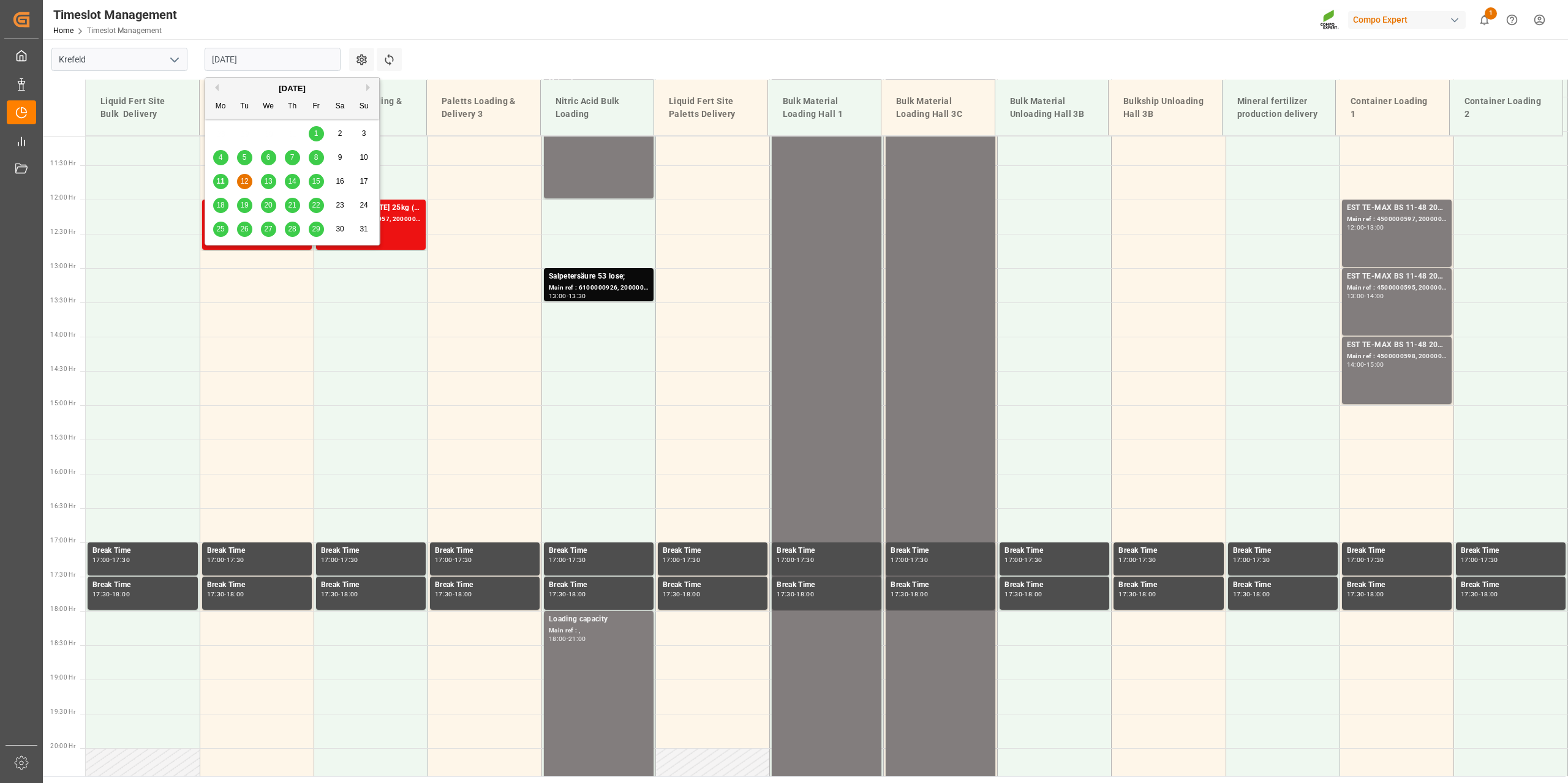
click at [268, 181] on span "13" at bounding box center [267, 181] width 8 height 9
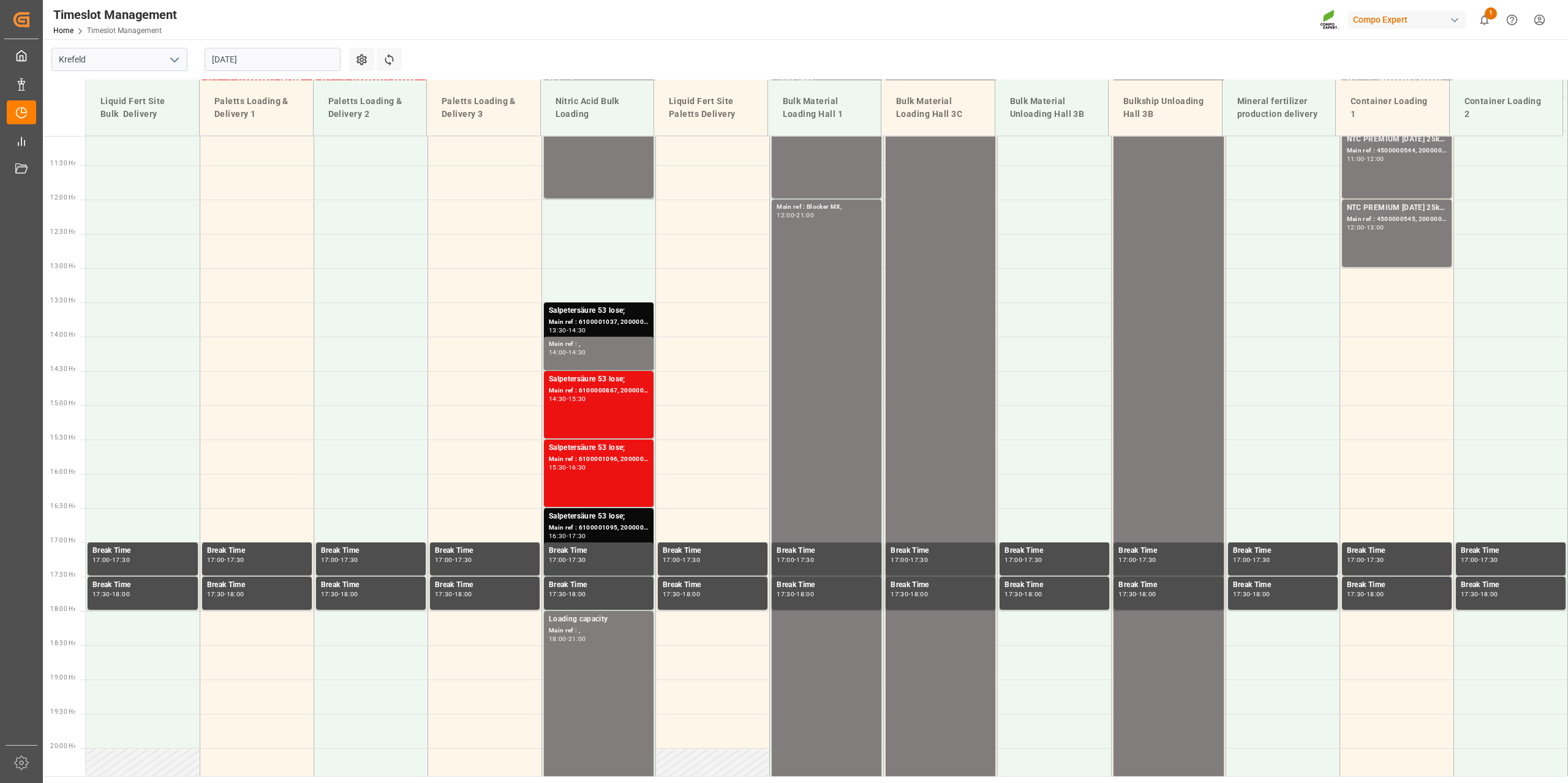
click at [267, 69] on input "13.08.2025" at bounding box center [272, 60] width 136 height 23
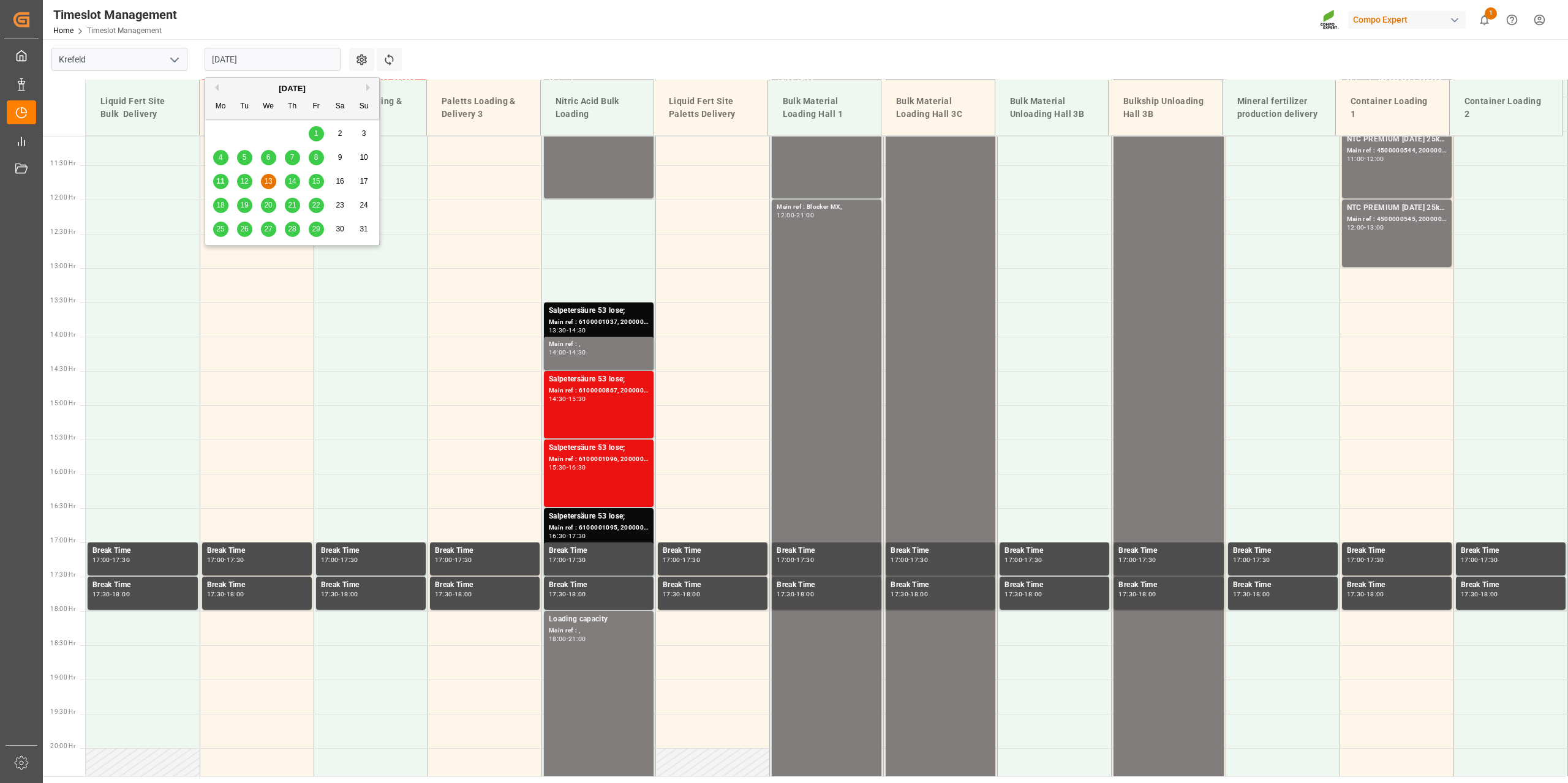
click at [290, 181] on span "14" at bounding box center [291, 181] width 8 height 9
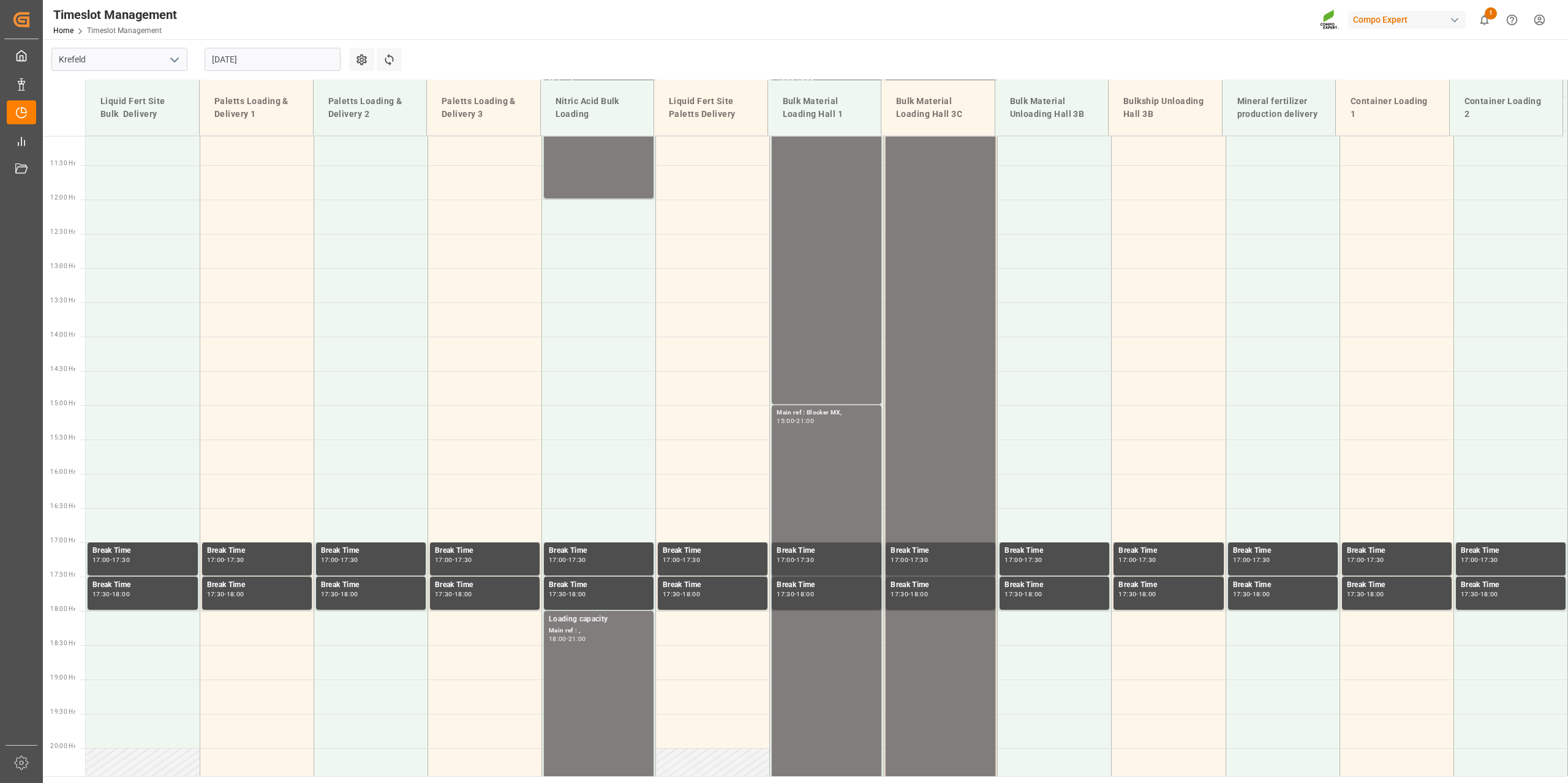
click at [316, 57] on input "[DATE]" at bounding box center [272, 60] width 136 height 23
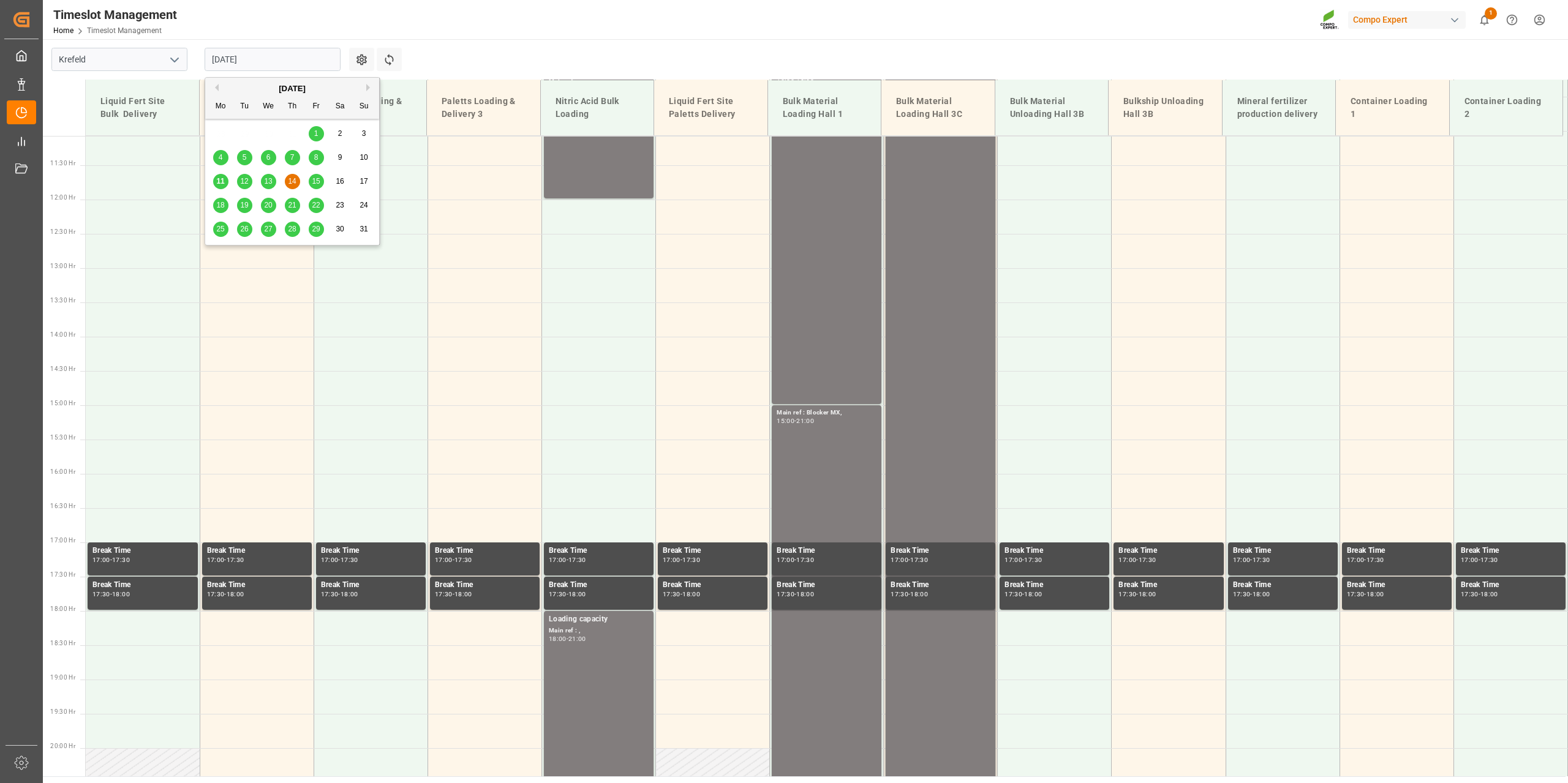
click at [315, 183] on span "15" at bounding box center [315, 181] width 8 height 9
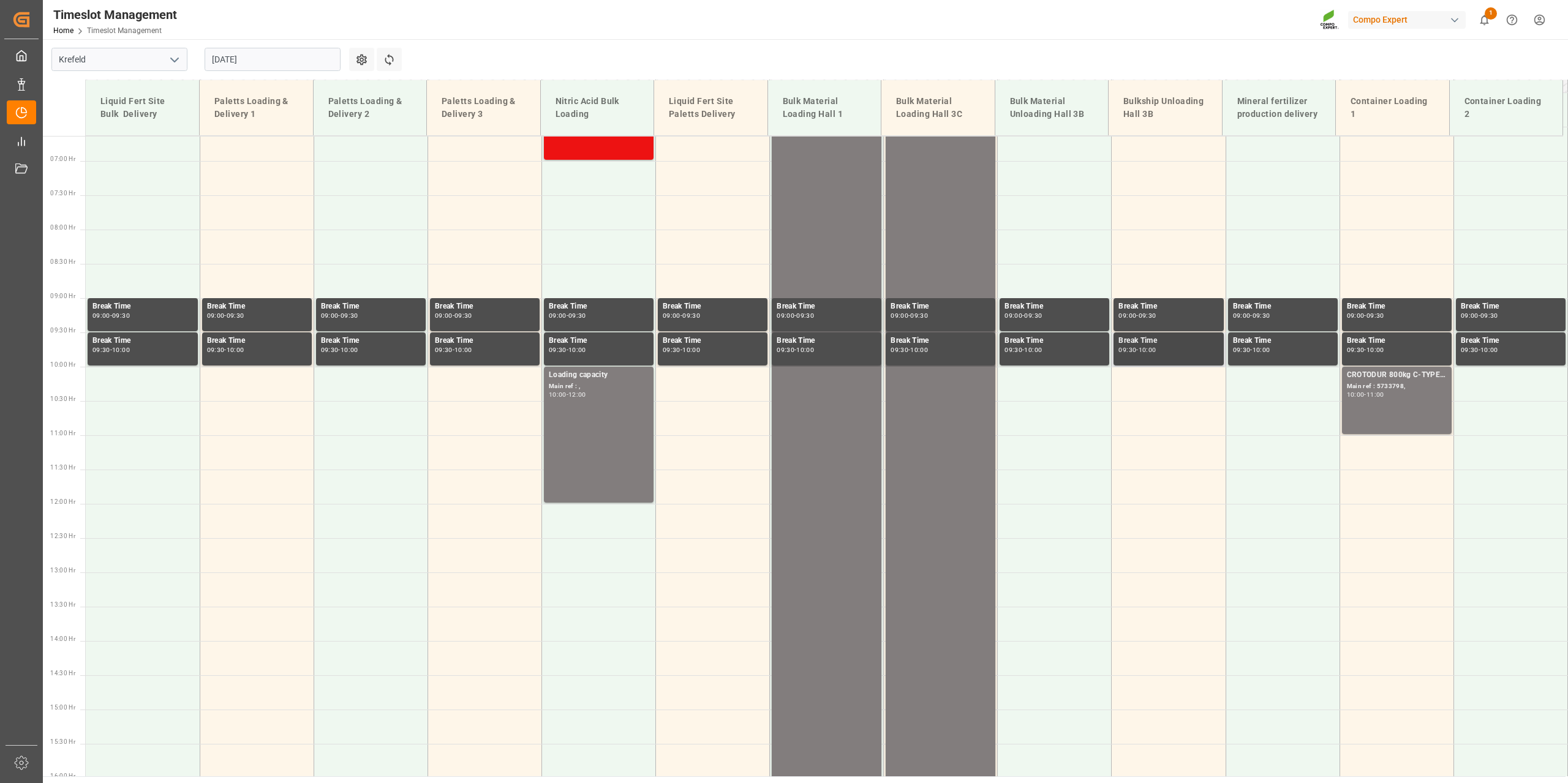
scroll to position [454, 0]
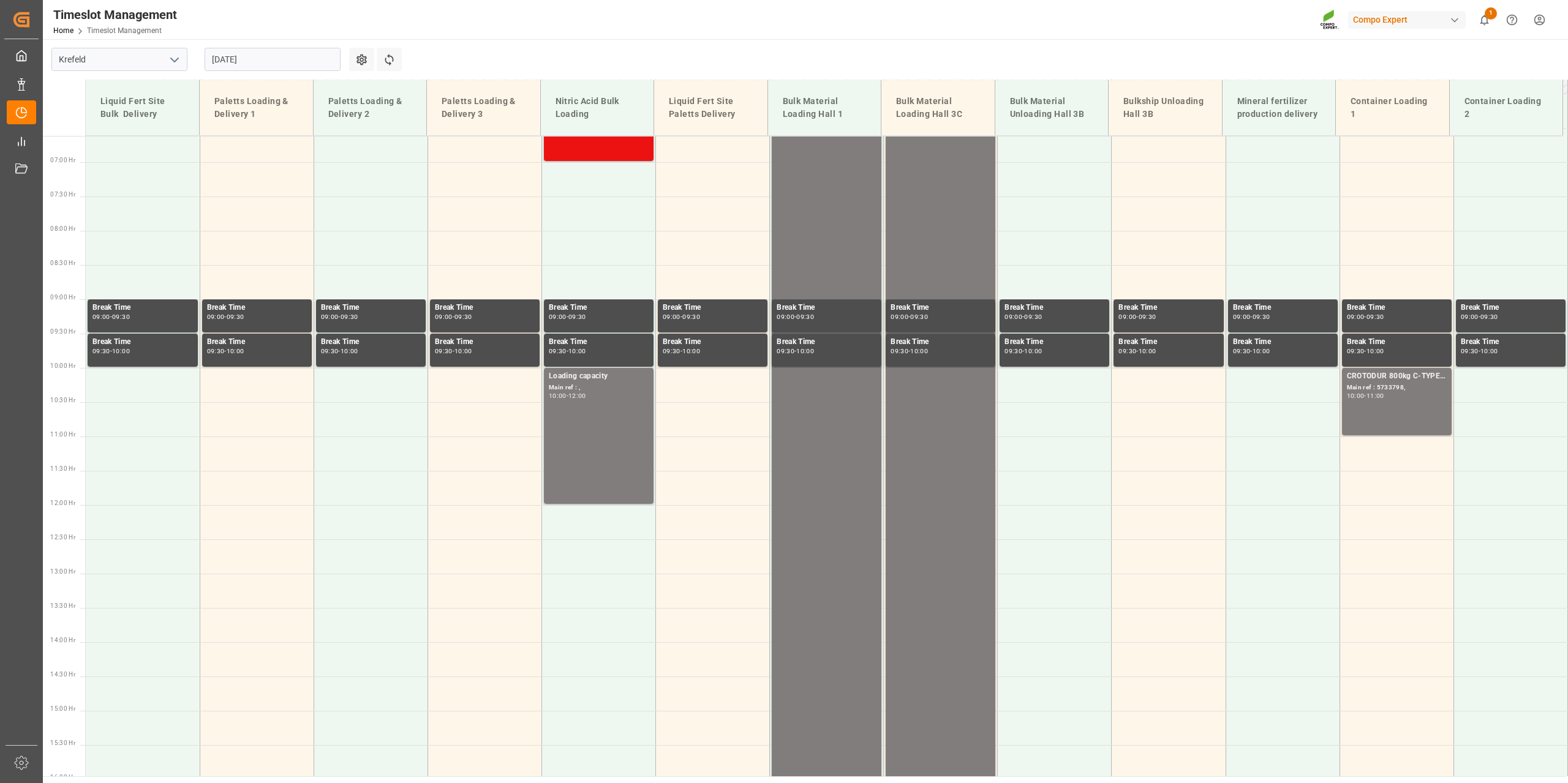
click at [258, 52] on input "15.08.2025" at bounding box center [272, 60] width 136 height 23
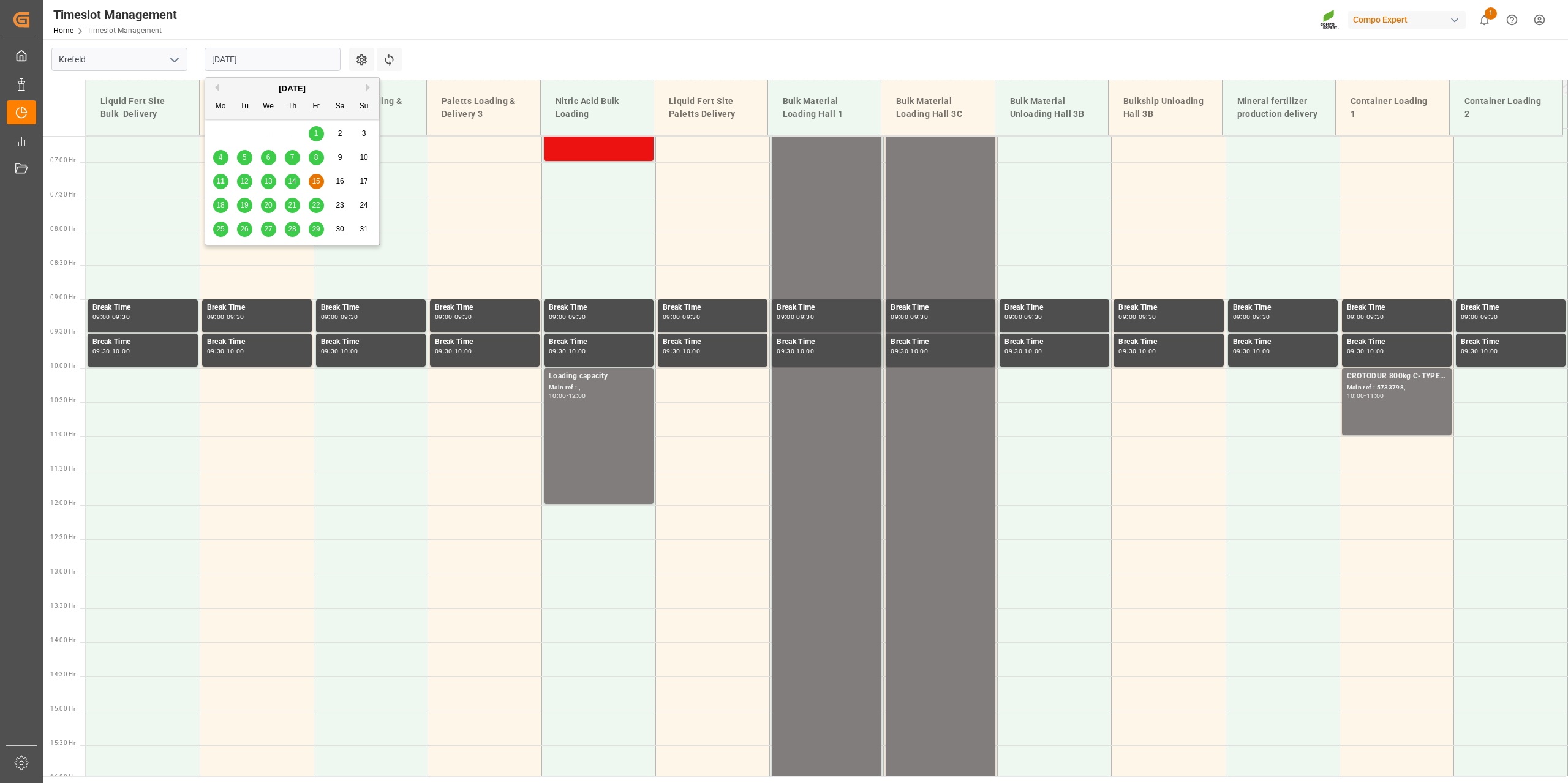
click at [221, 180] on span "11" at bounding box center [220, 181] width 8 height 9
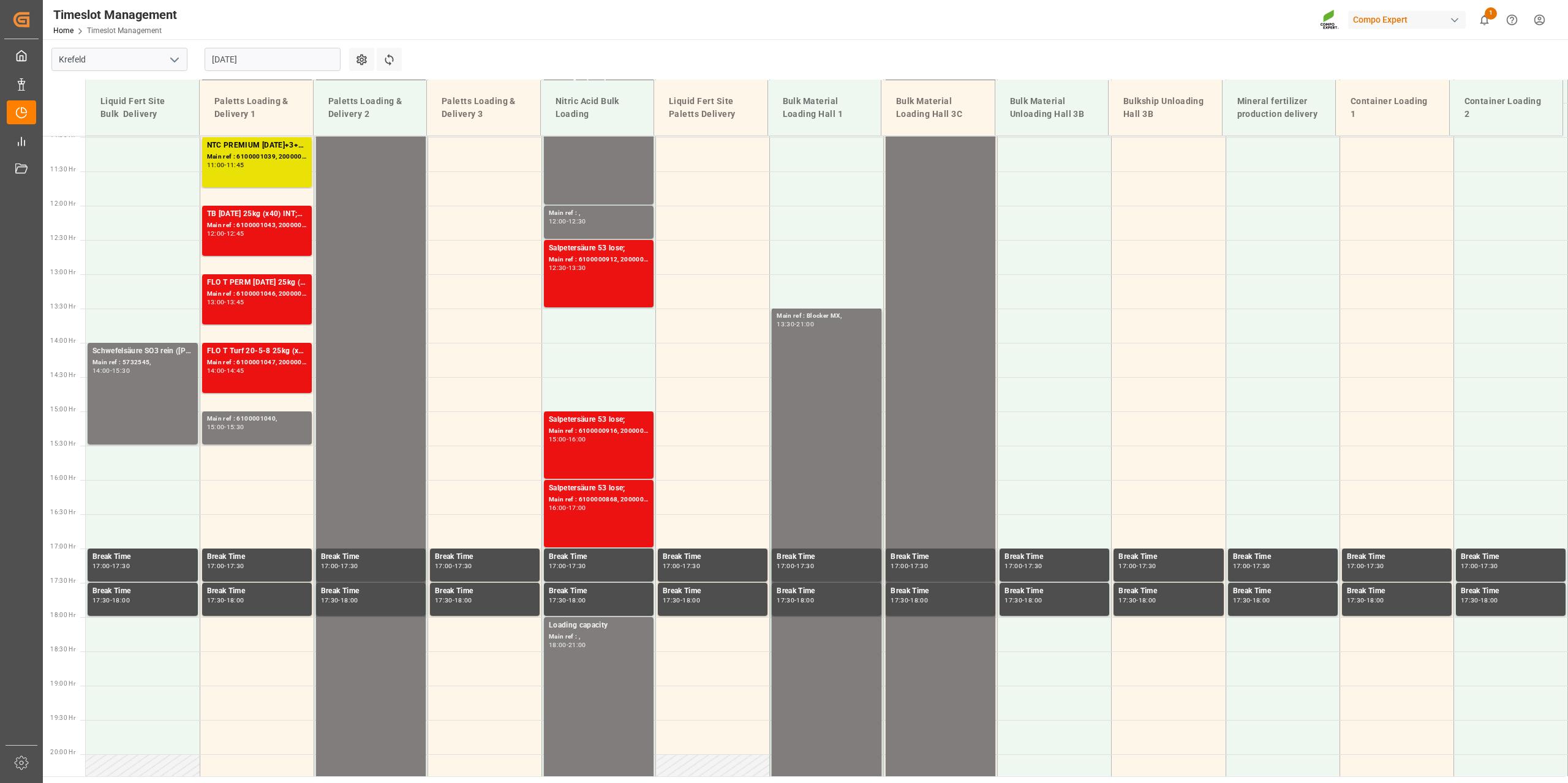
scroll to position [759, 0]
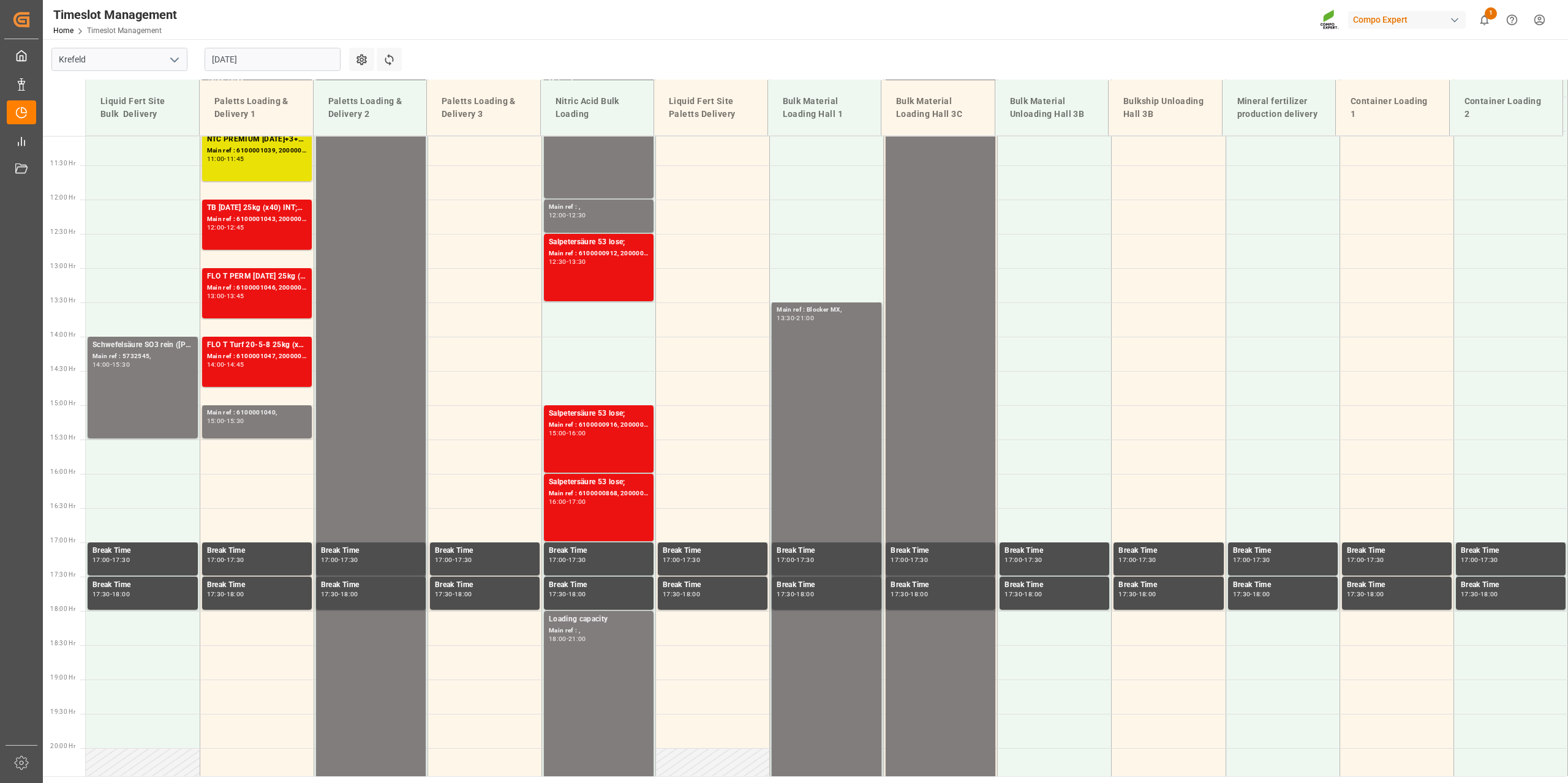
click at [288, 67] on input "11.08.2025" at bounding box center [272, 60] width 136 height 23
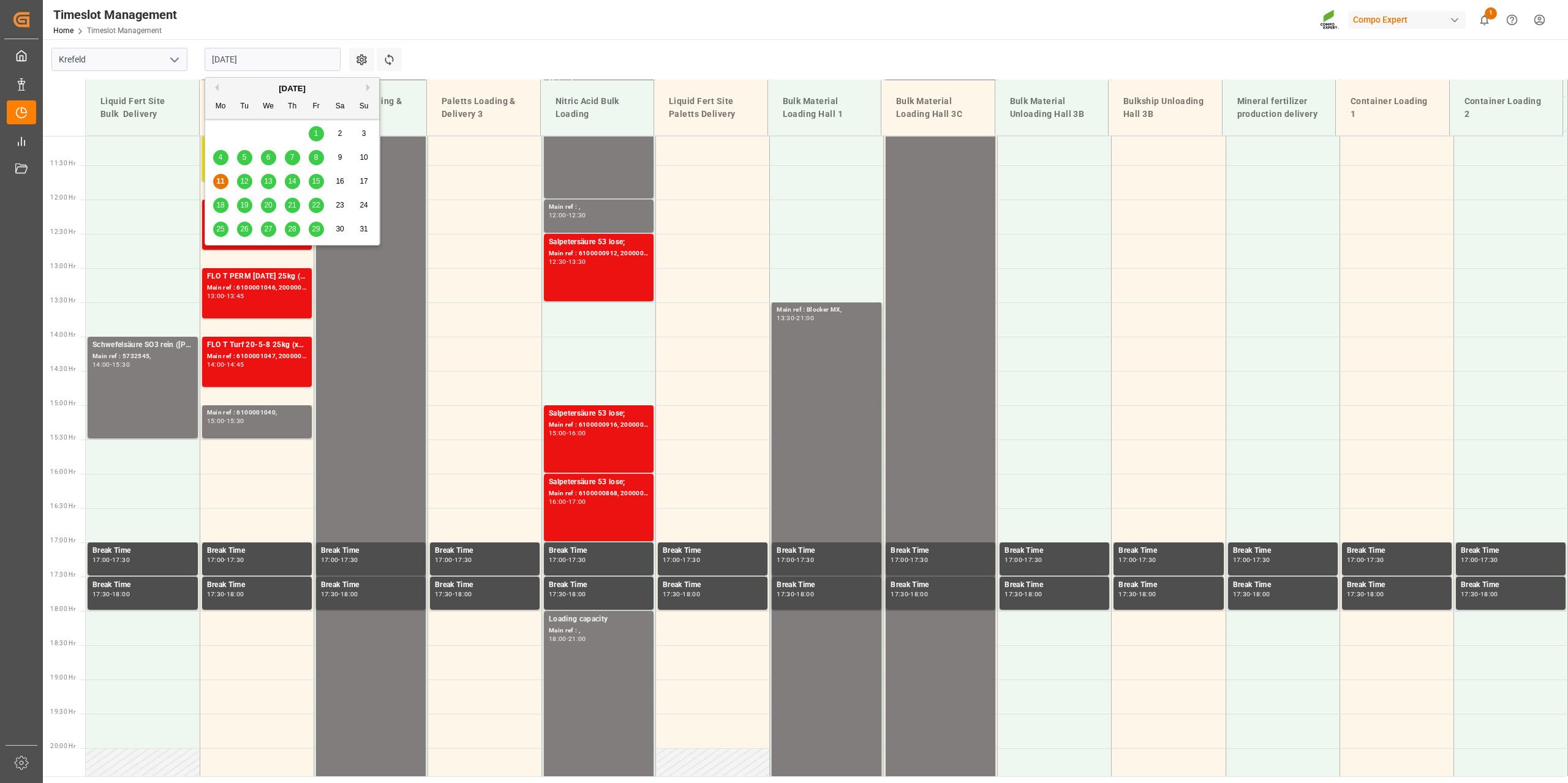
click at [224, 206] on span "18" at bounding box center [220, 205] width 8 height 9
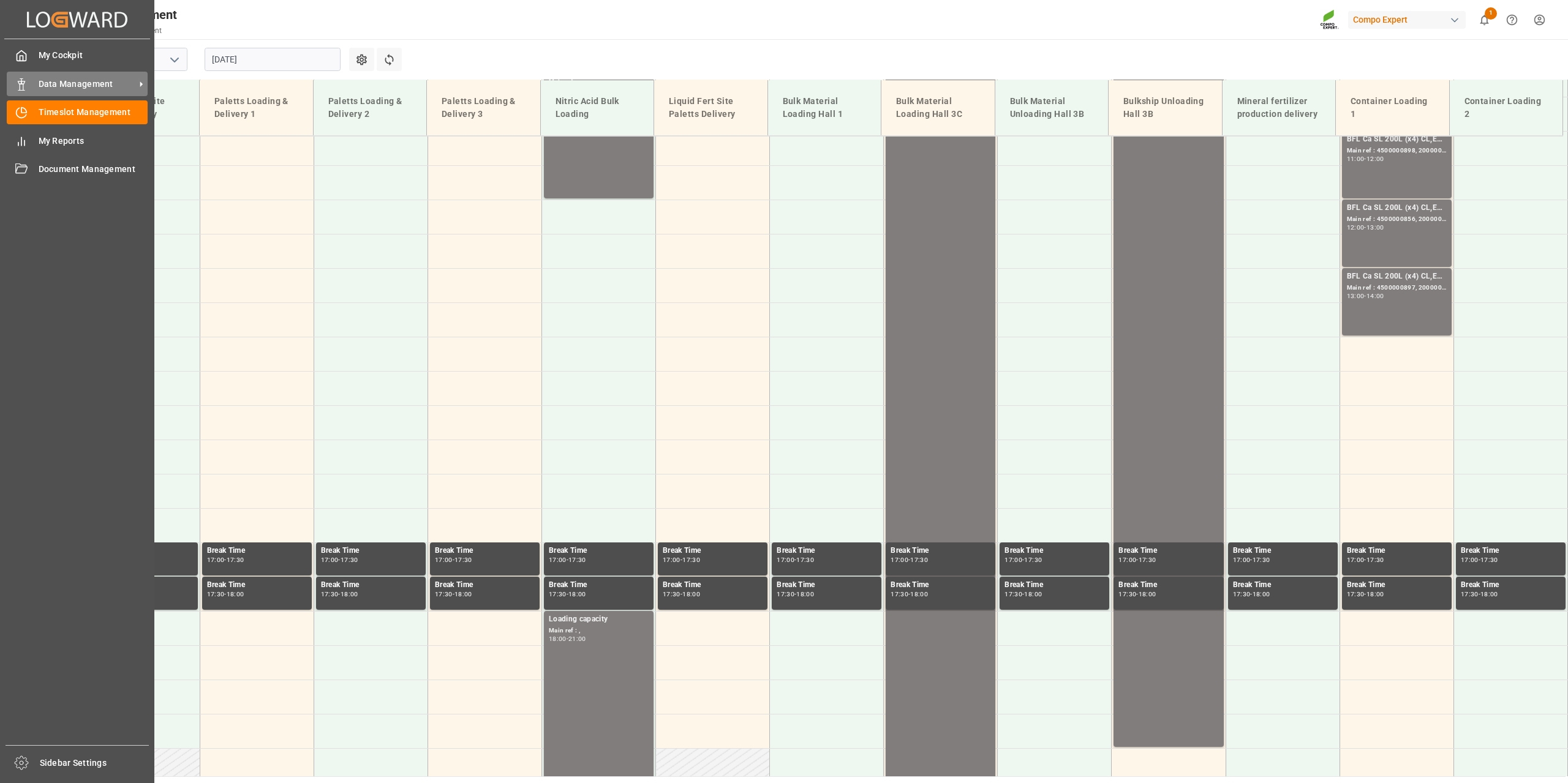
click at [17, 77] on div "Data Management Data Management" at bounding box center [77, 84] width 141 height 24
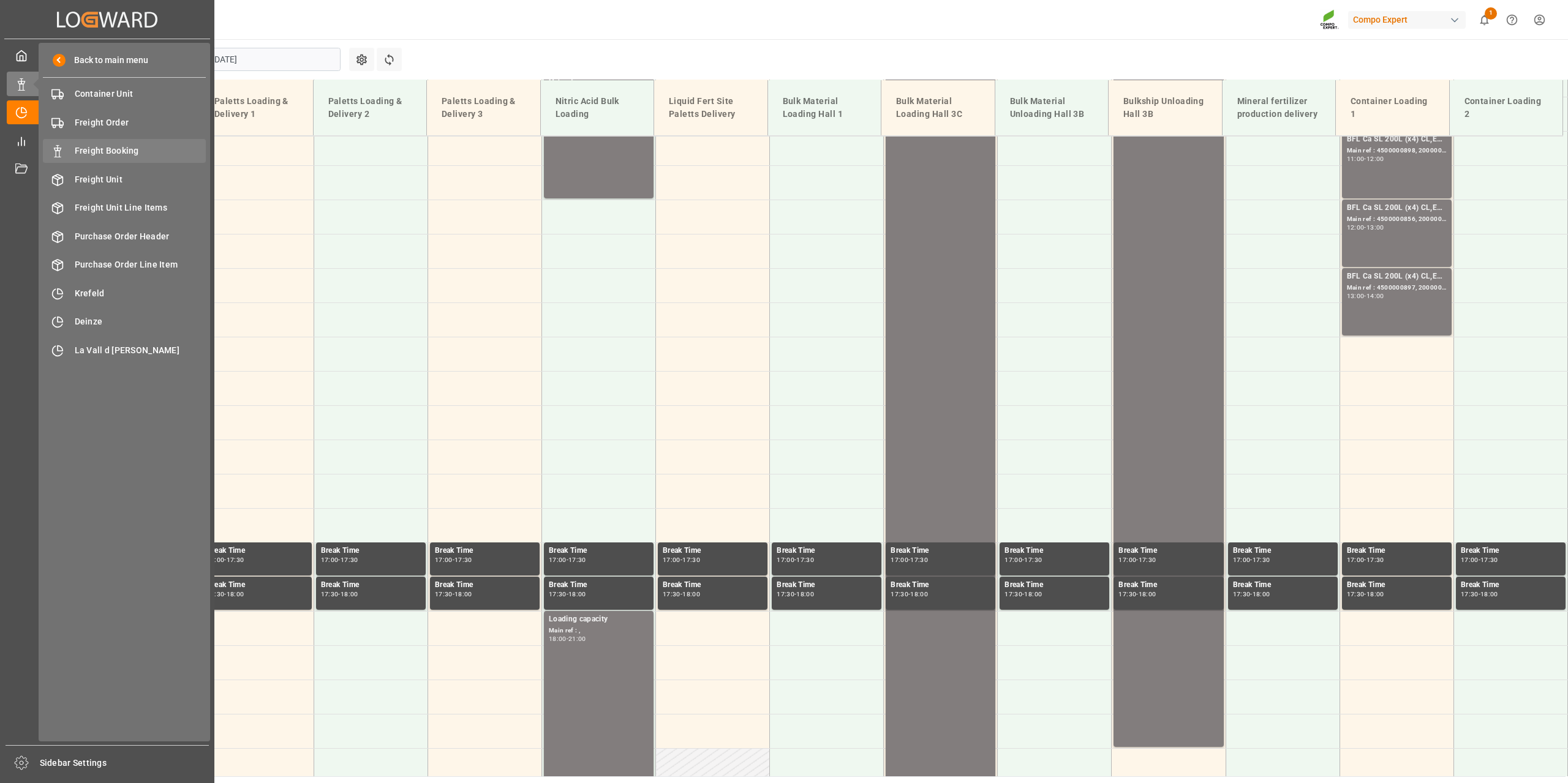
click at [140, 155] on span "Freight Booking" at bounding box center [141, 151] width 132 height 13
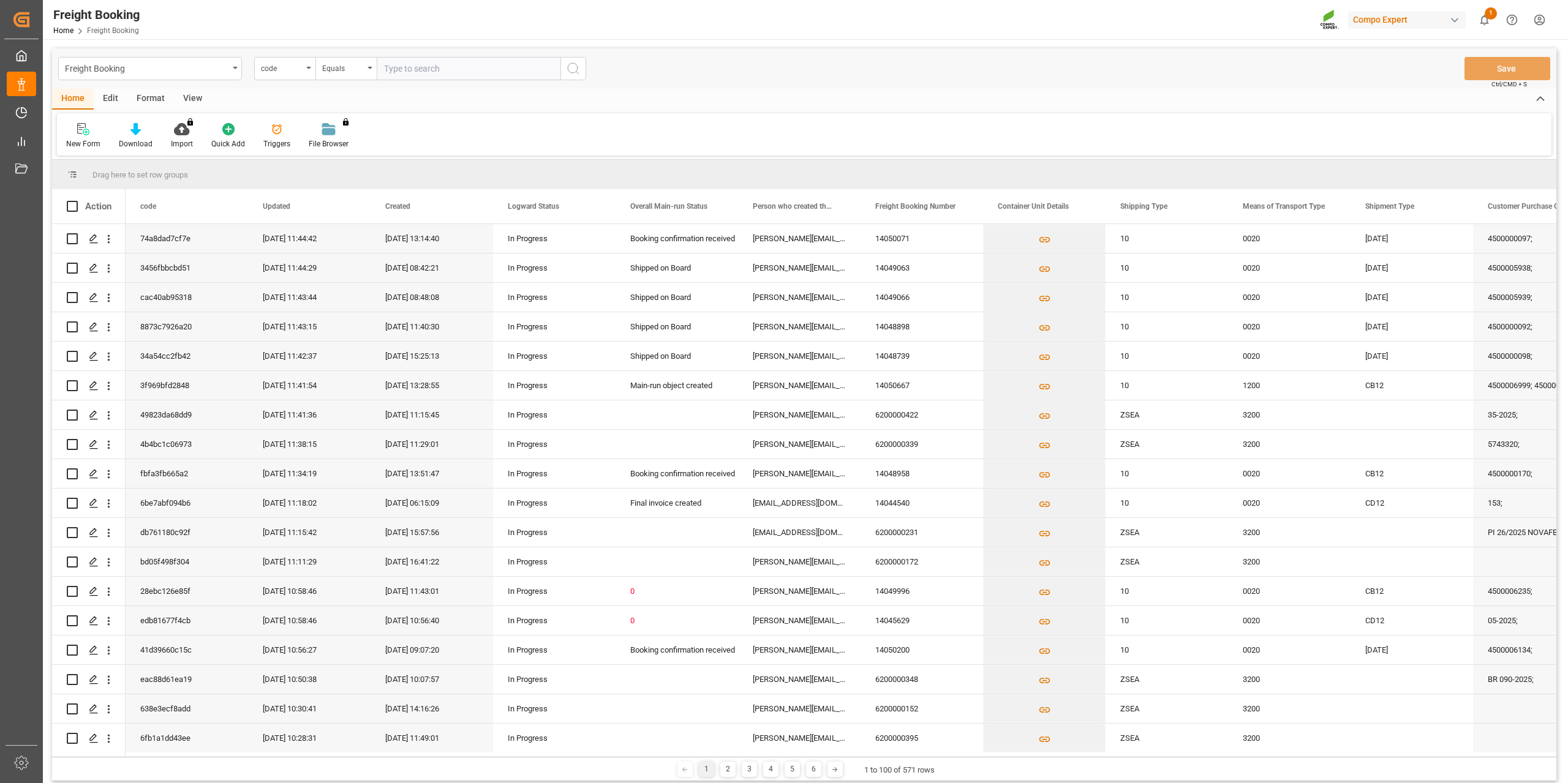
click at [273, 69] on div "code" at bounding box center [282, 67] width 42 height 14
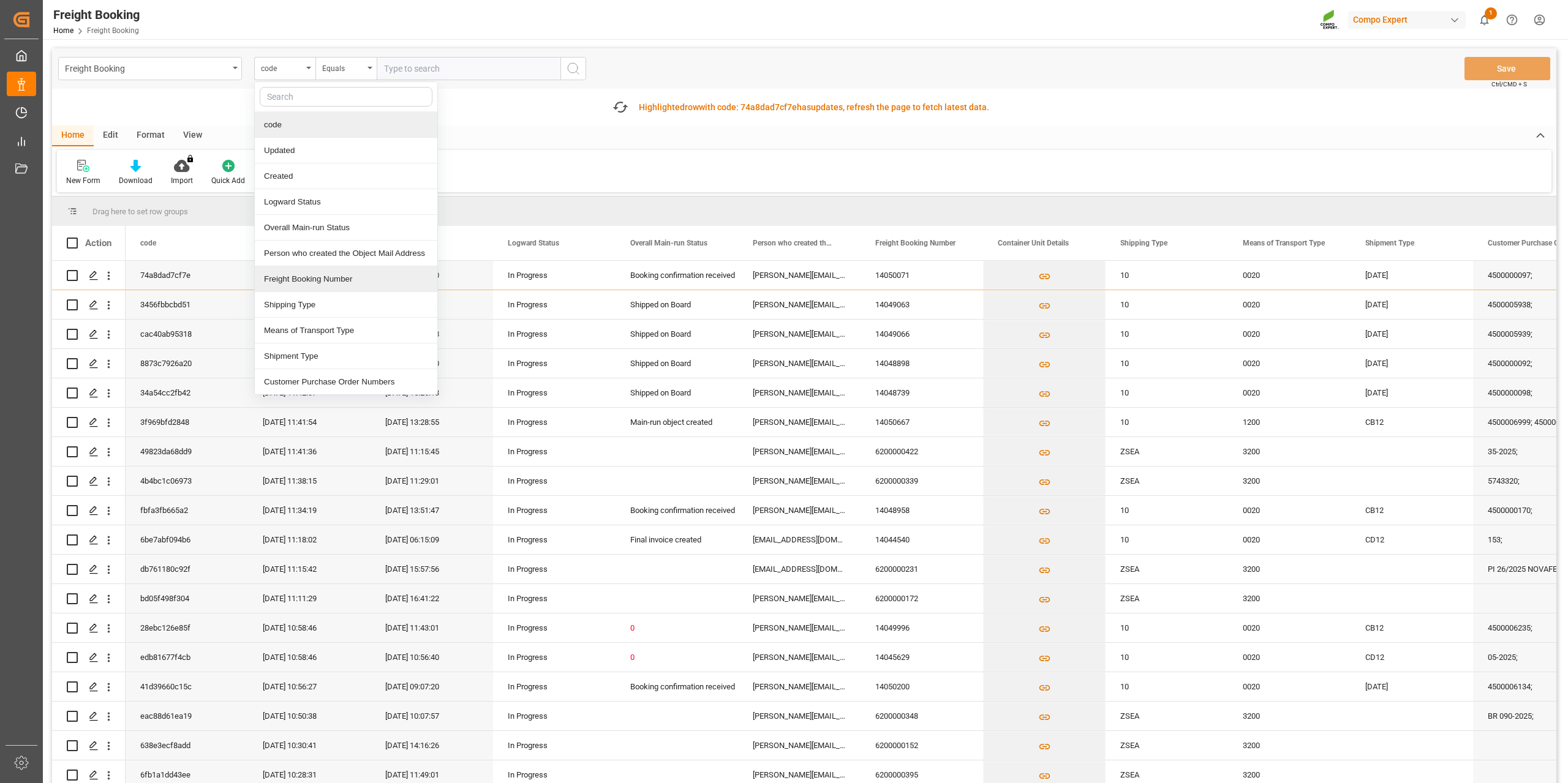
click at [302, 279] on div "Freight Booking Number" at bounding box center [345, 279] width 183 height 26
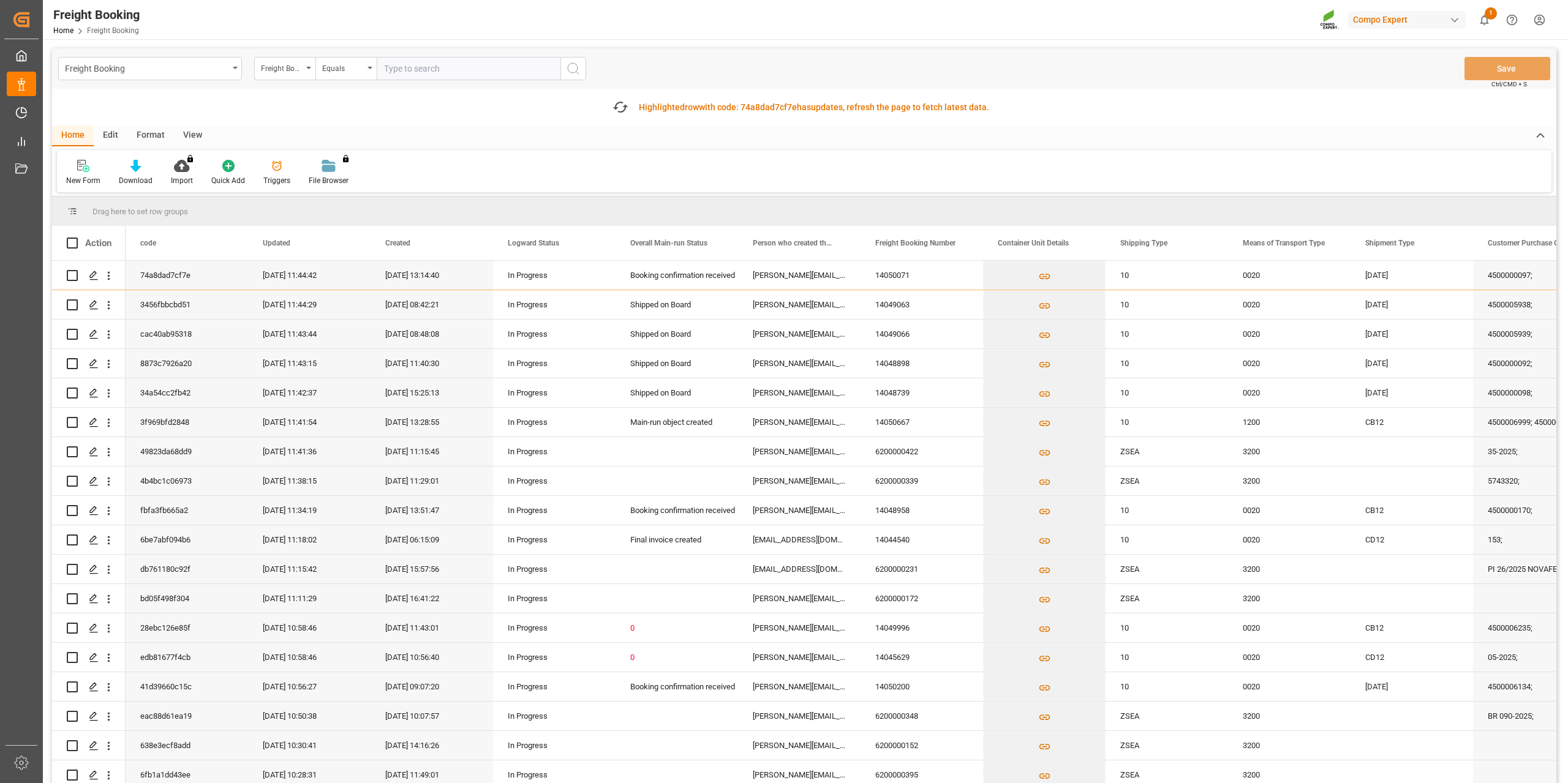
click at [416, 72] on input "text" at bounding box center [468, 69] width 184 height 23
type input "6200000439"
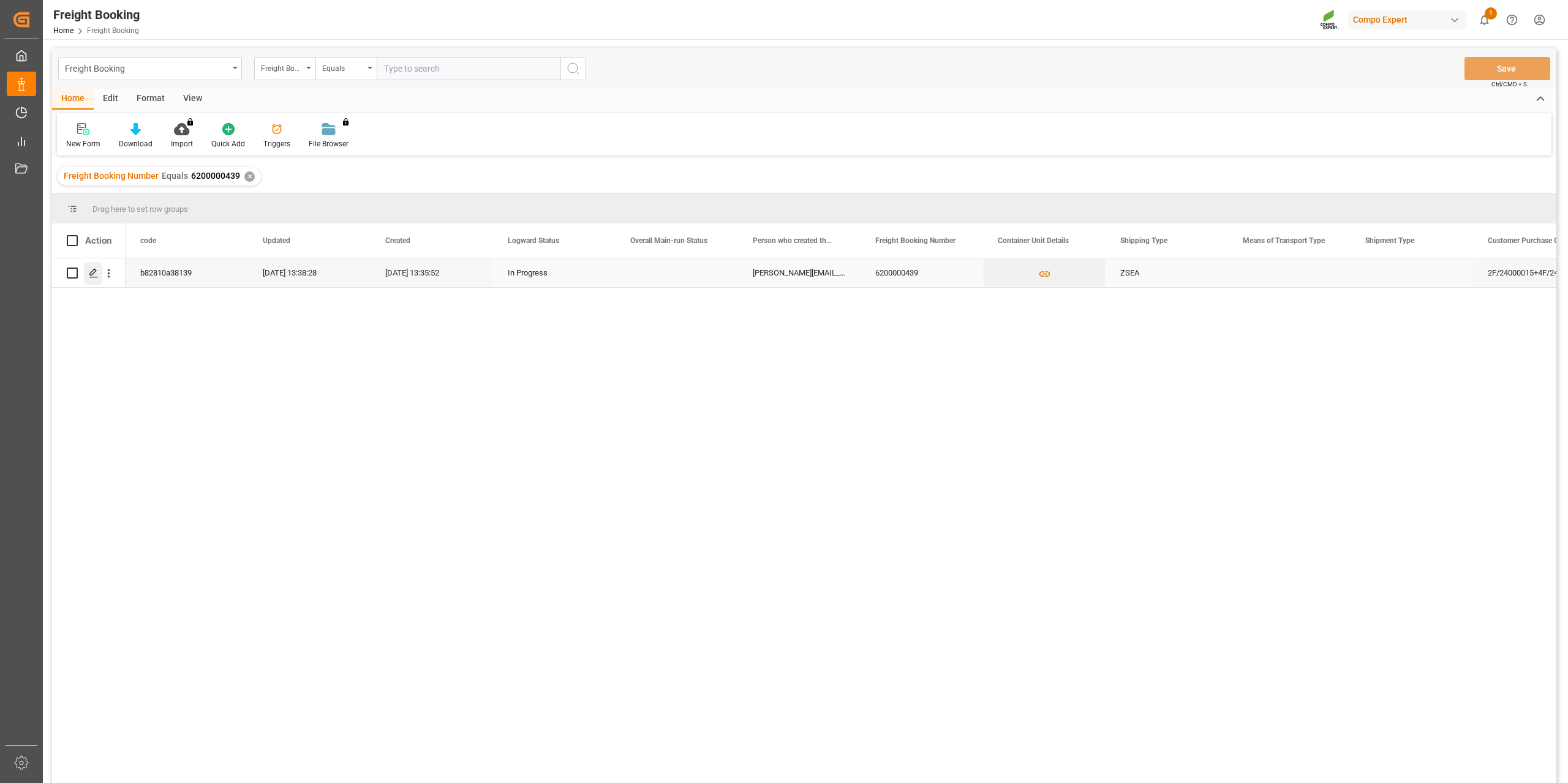
click at [98, 276] on icon "Press SPACE to select this row." at bounding box center [93, 273] width 10 height 10
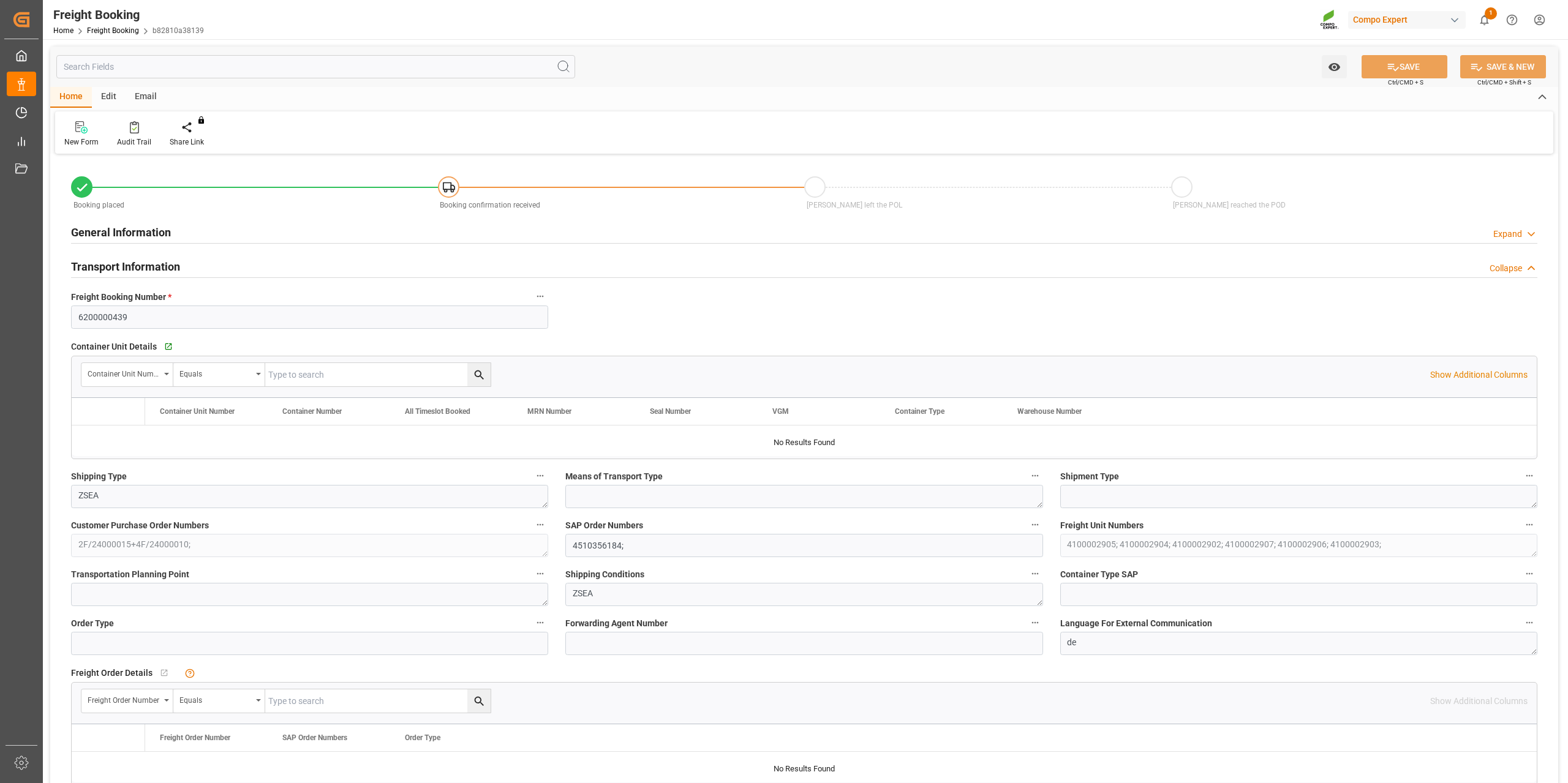
type input "EGEDK"
type input "0"
type input "76608"
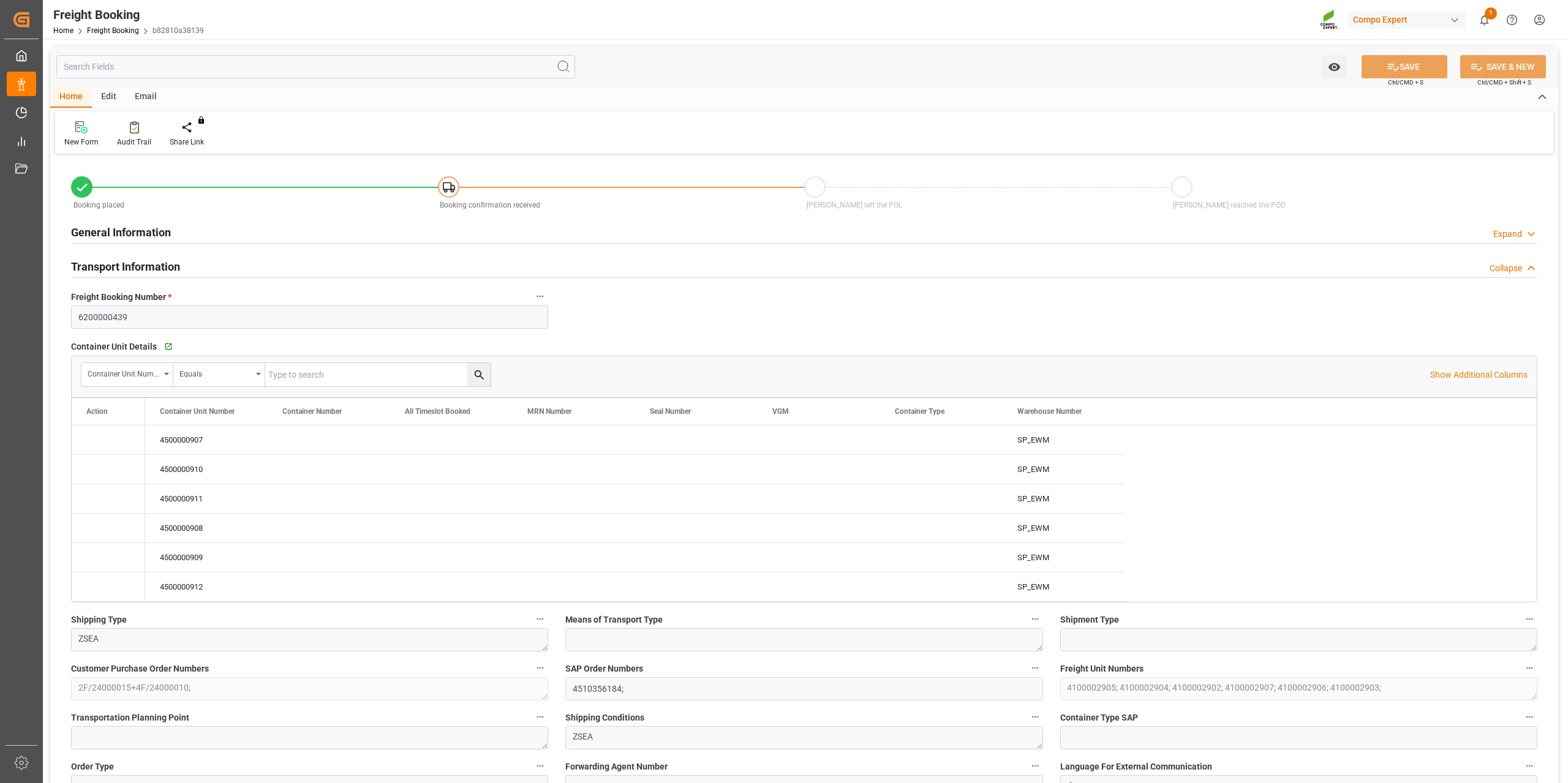
type input "14.08.2025 01:00"
type input "05.08.2025 13:35"
type input "05.08.2025 13:38"
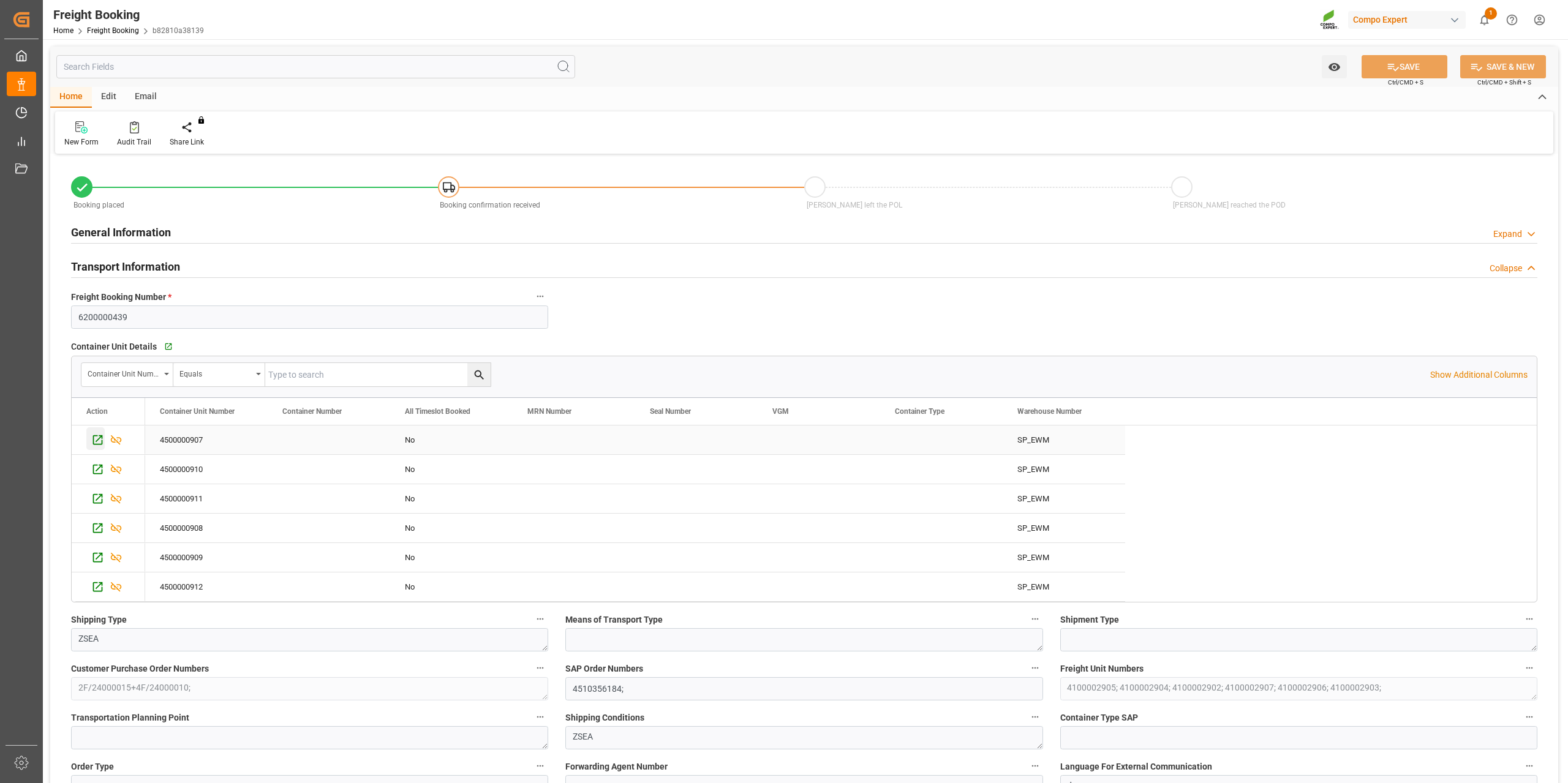
click at [100, 438] on icon "Press SPACE to select this row." at bounding box center [98, 440] width 10 height 10
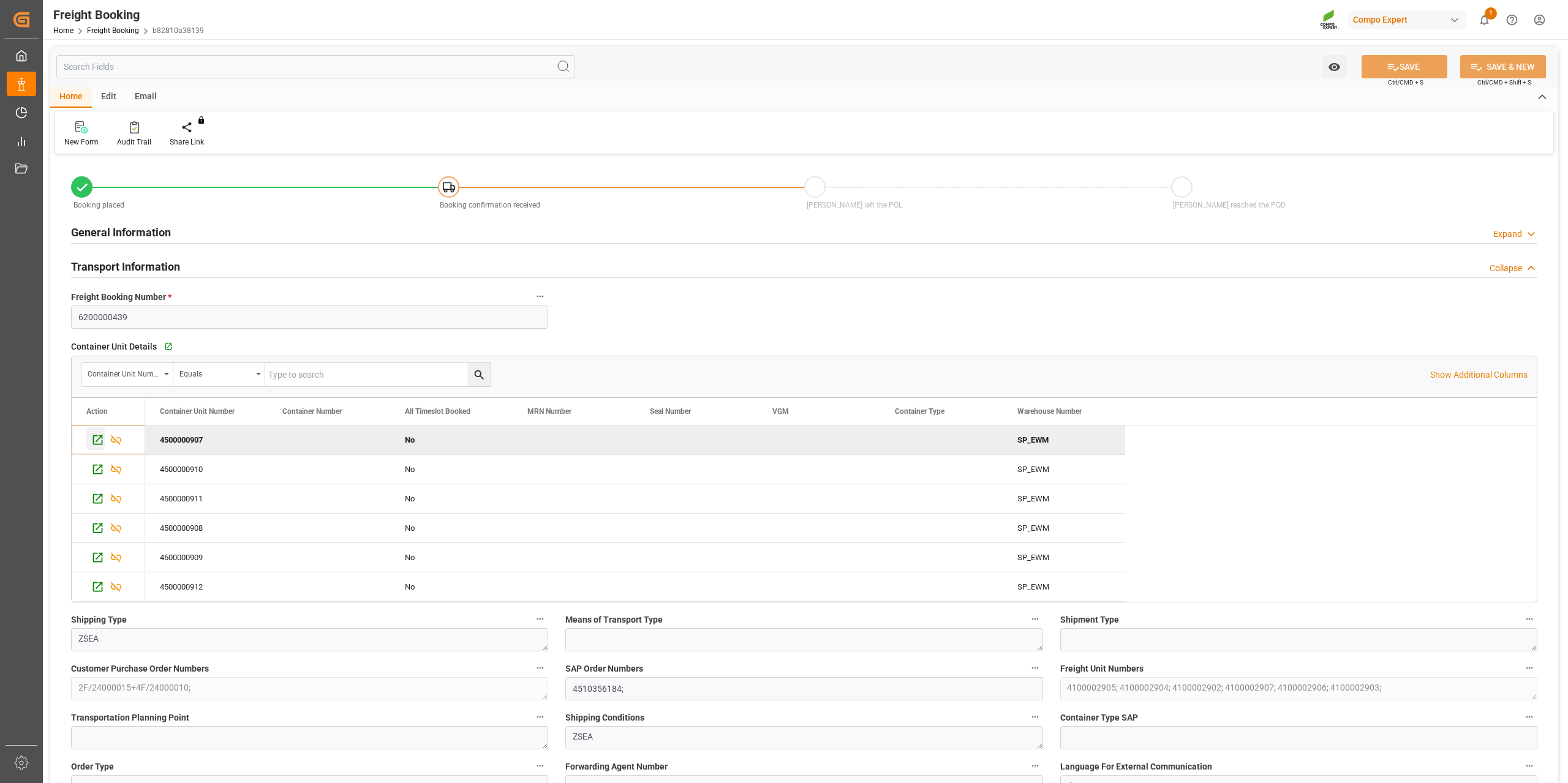
click at [98, 440] on icon "Press SPACE to deselect this row." at bounding box center [97, 439] width 13 height 13
click at [95, 466] on icon "Press SPACE to select this row." at bounding box center [97, 469] width 13 height 13
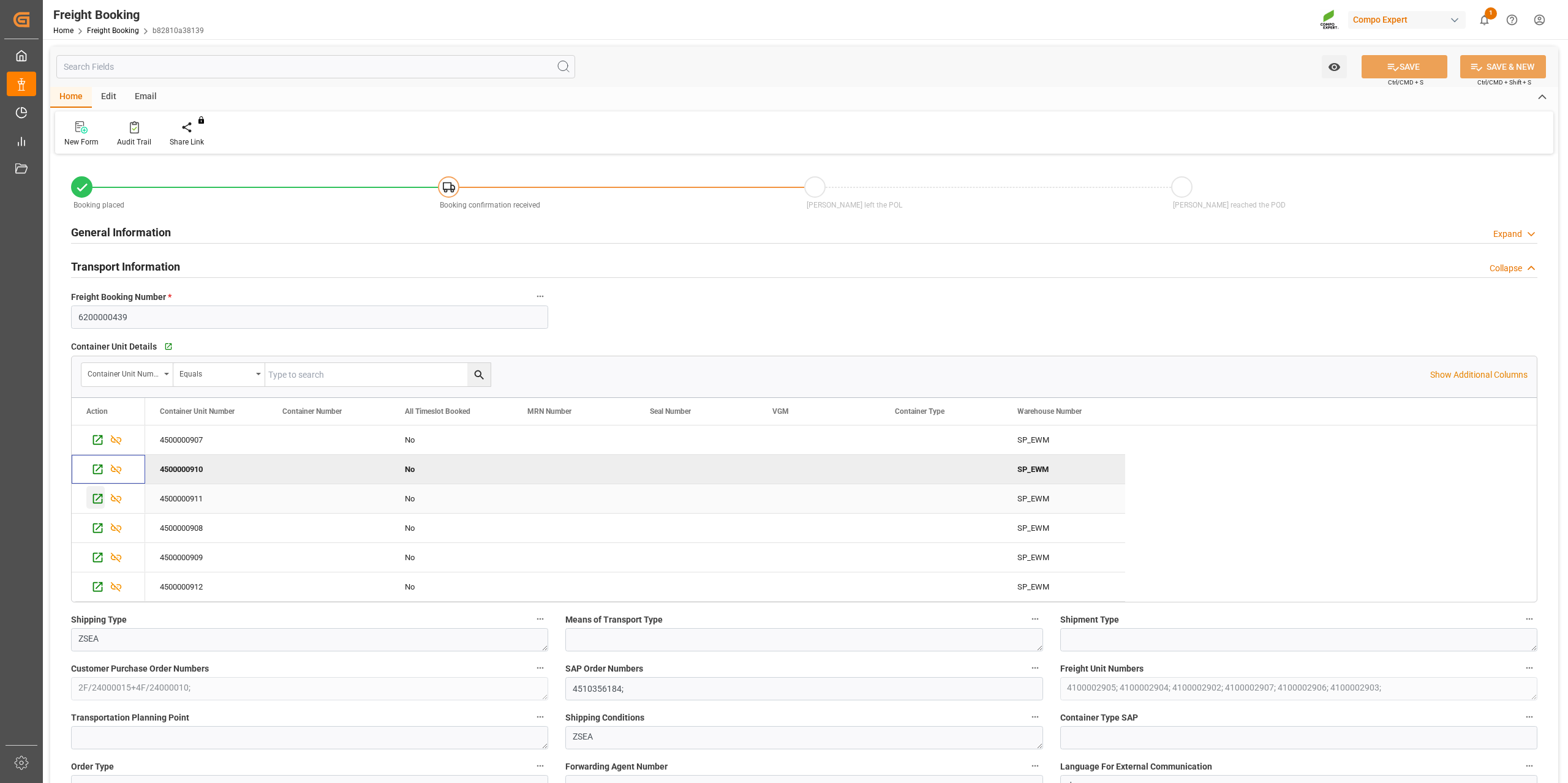
click at [100, 498] on icon "Press SPACE to select this row." at bounding box center [97, 498] width 13 height 13
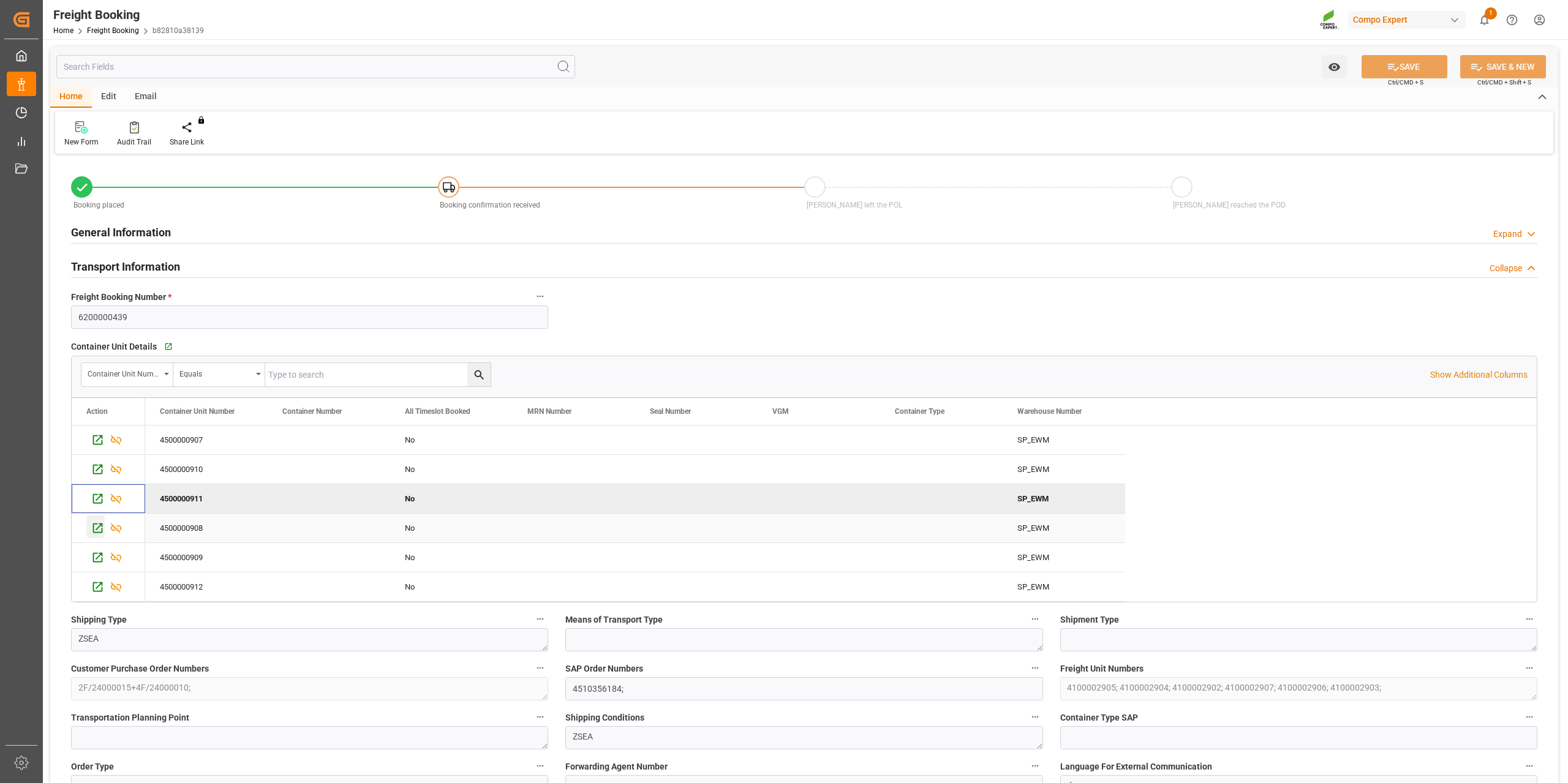
click at [97, 530] on icon "Press SPACE to select this row." at bounding box center [97, 528] width 13 height 13
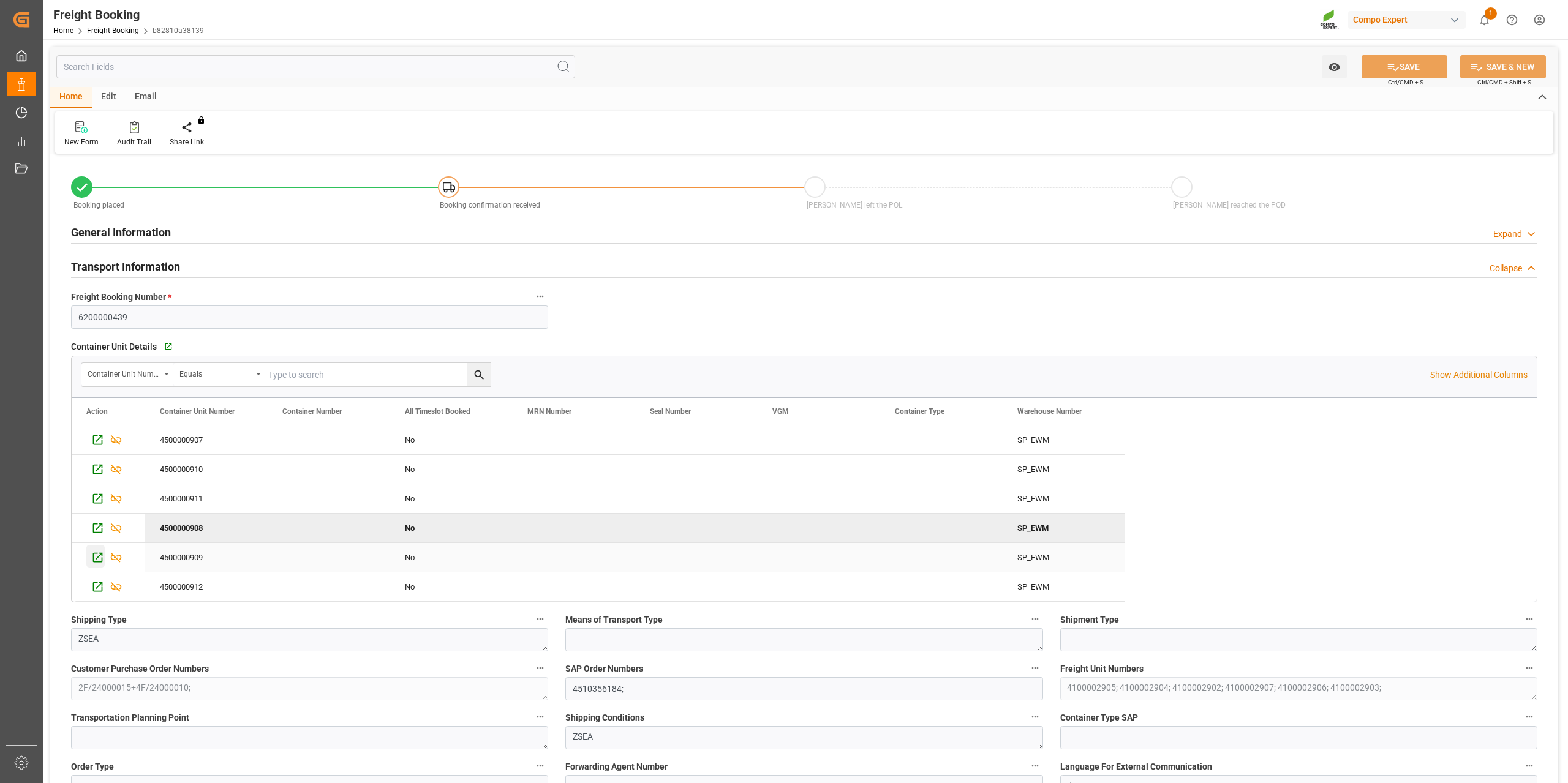
click at [100, 566] on div "Press SPACE to select this row." at bounding box center [95, 556] width 18 height 23
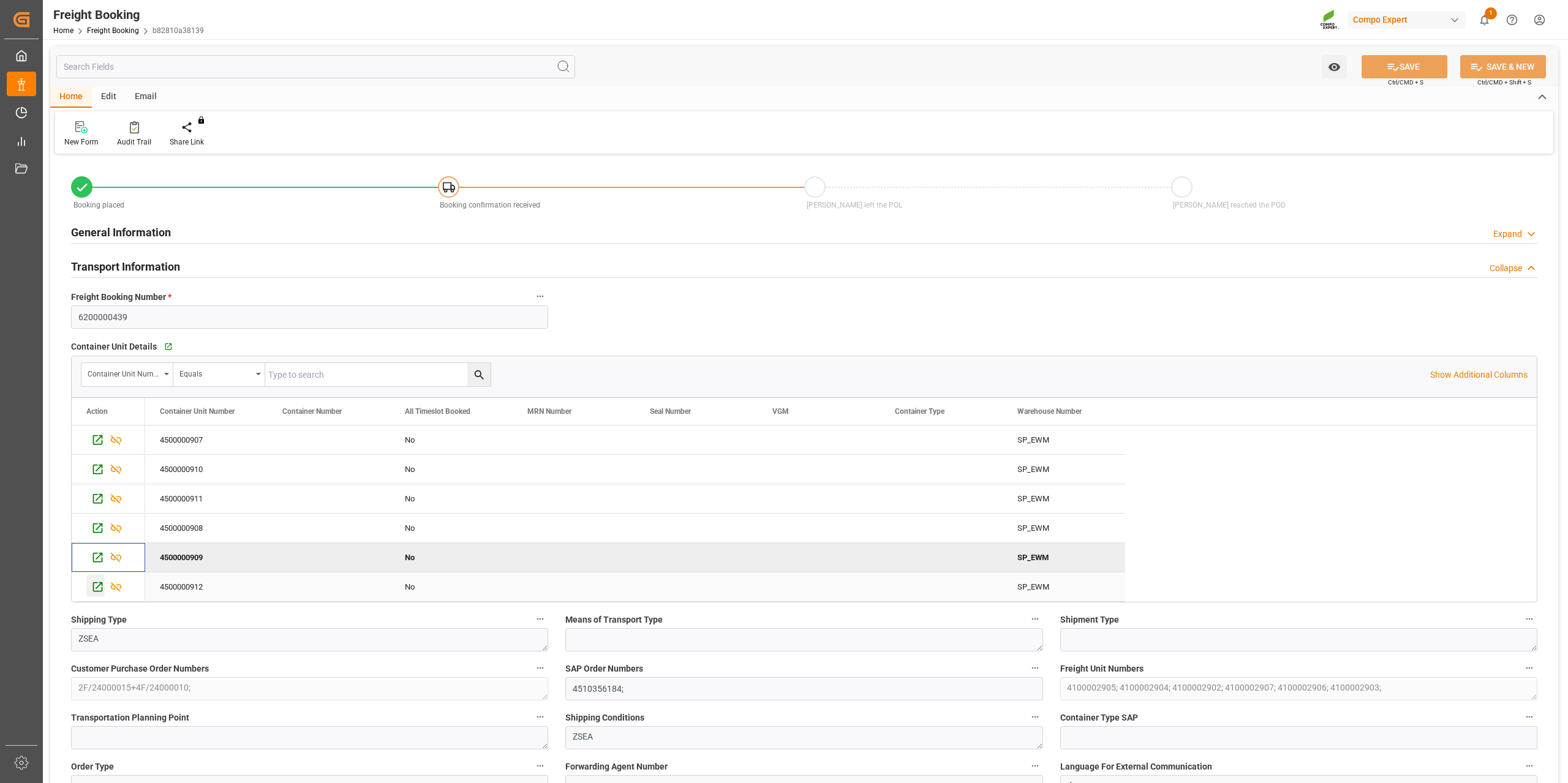
click at [100, 586] on icon "Press SPACE to select this row." at bounding box center [97, 587] width 13 height 13
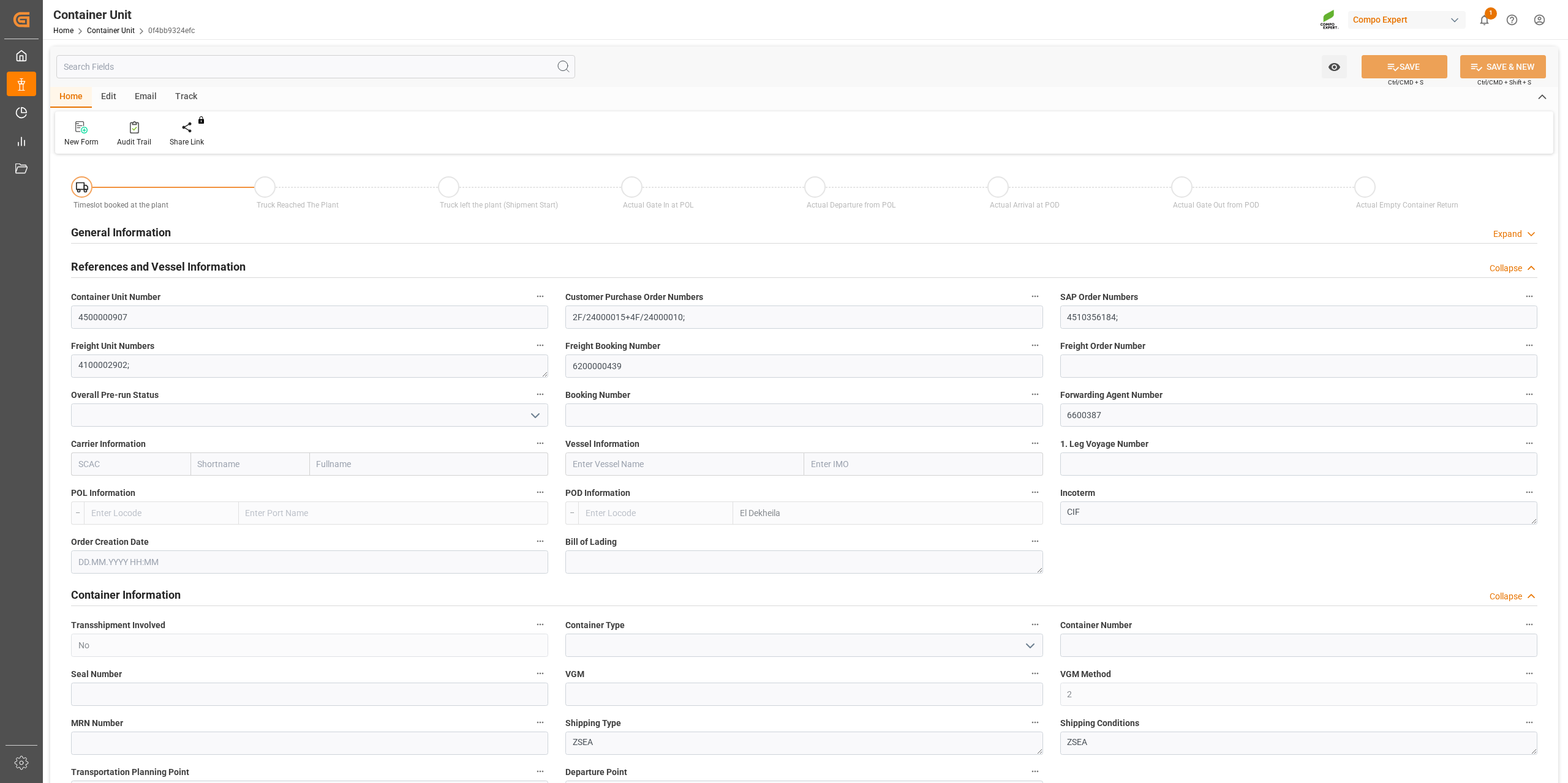
type input "EGEDK"
type input "0"
type input "12768"
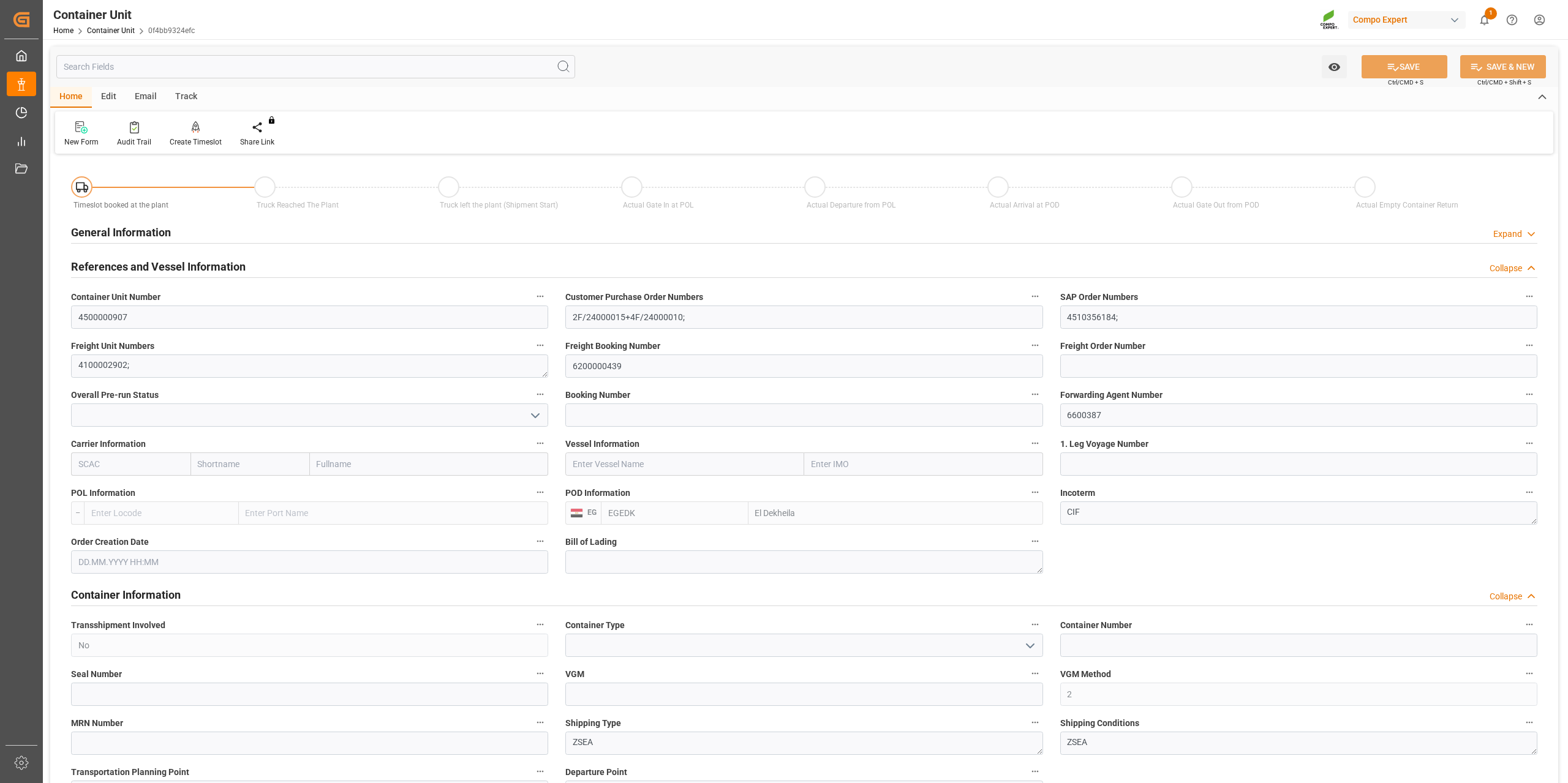
type input "[DATE]"
type input "EGEDK"
type input "0"
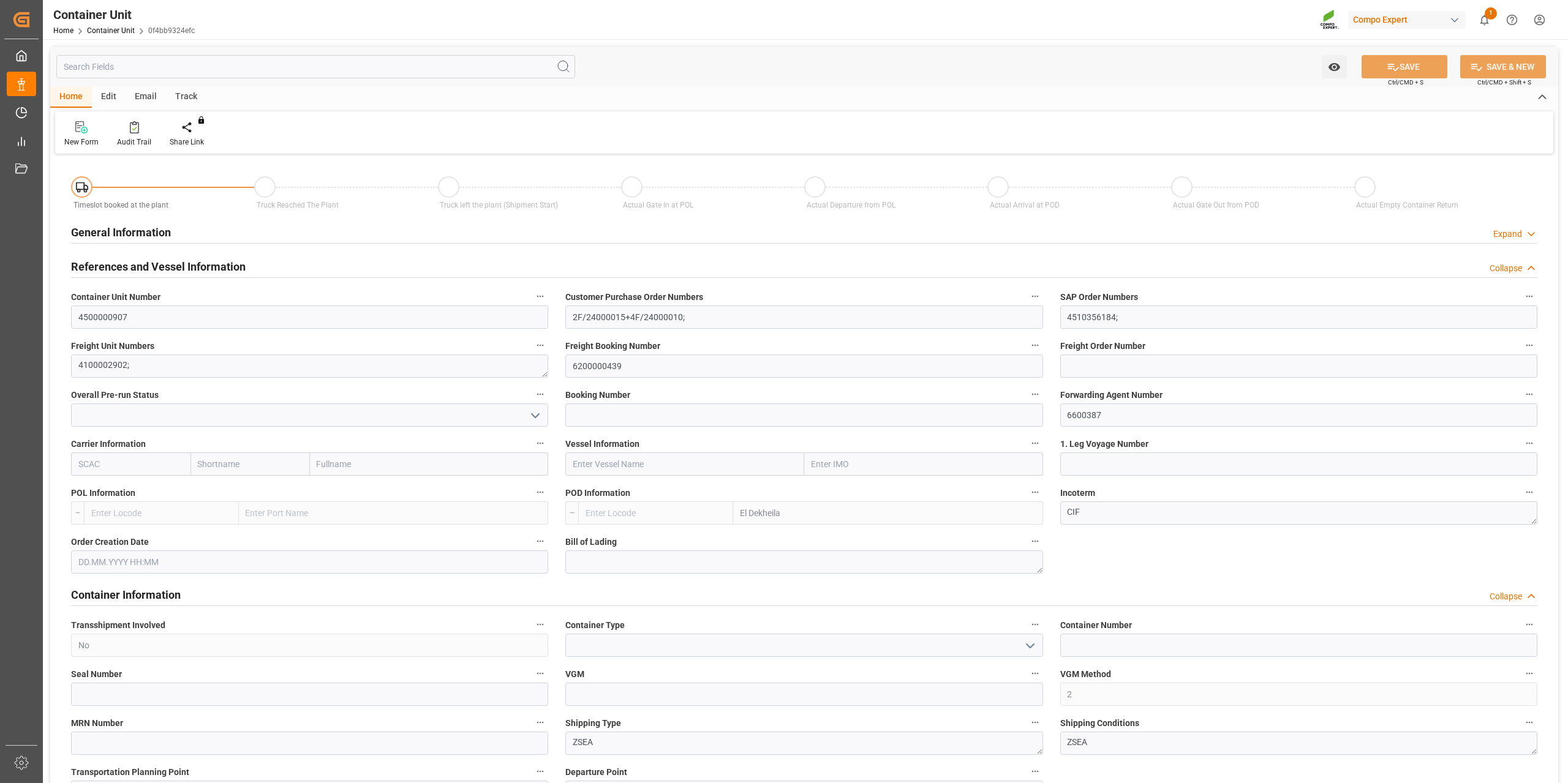
type input "12768"
type input "14.08.2025"
click at [194, 128] on icon at bounding box center [196, 127] width 9 height 12
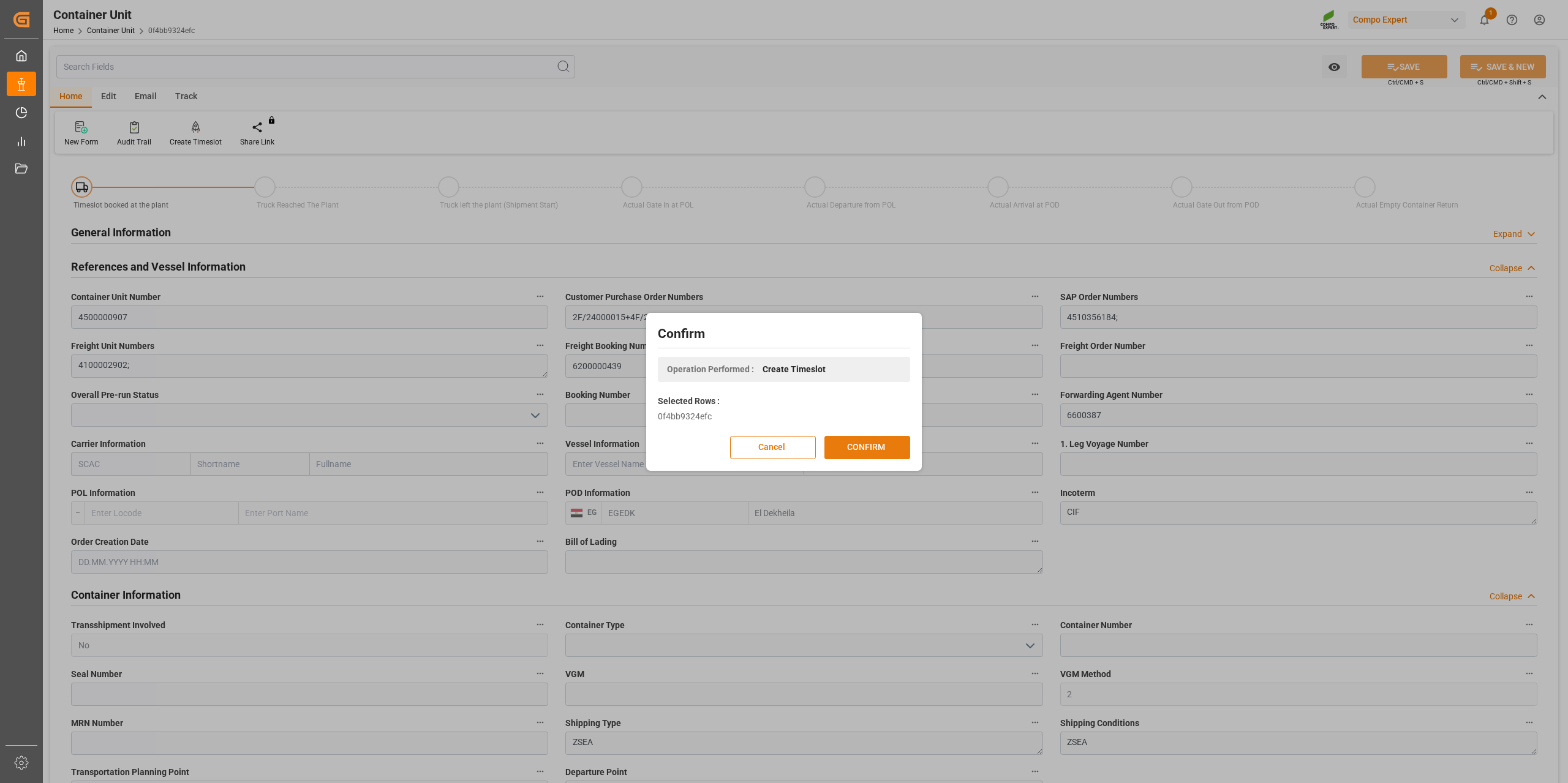
click at [838, 447] on button "CONFIRM" at bounding box center [867, 447] width 85 height 23
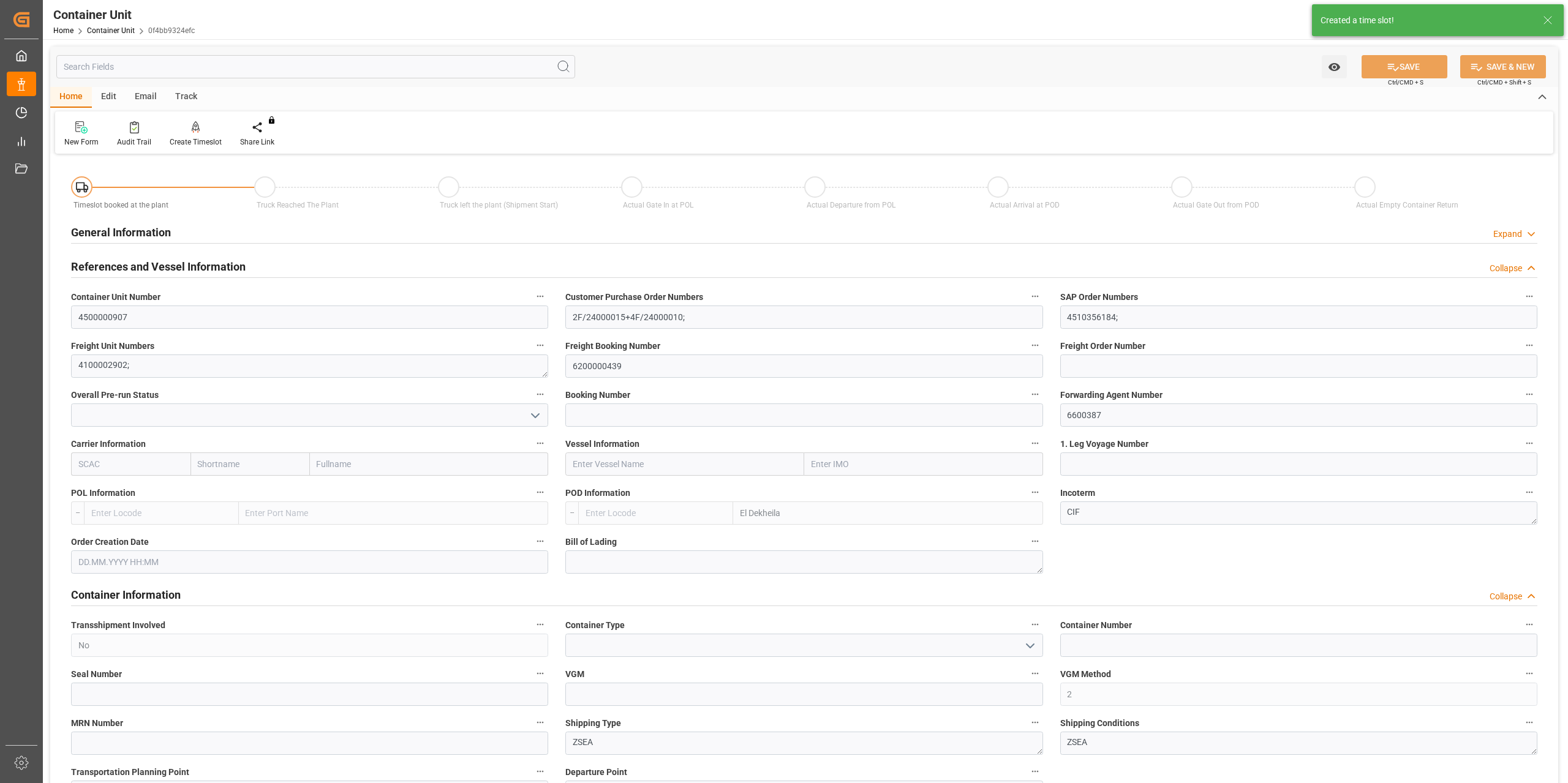
type input "EGEDK"
type input "0"
type input "12768"
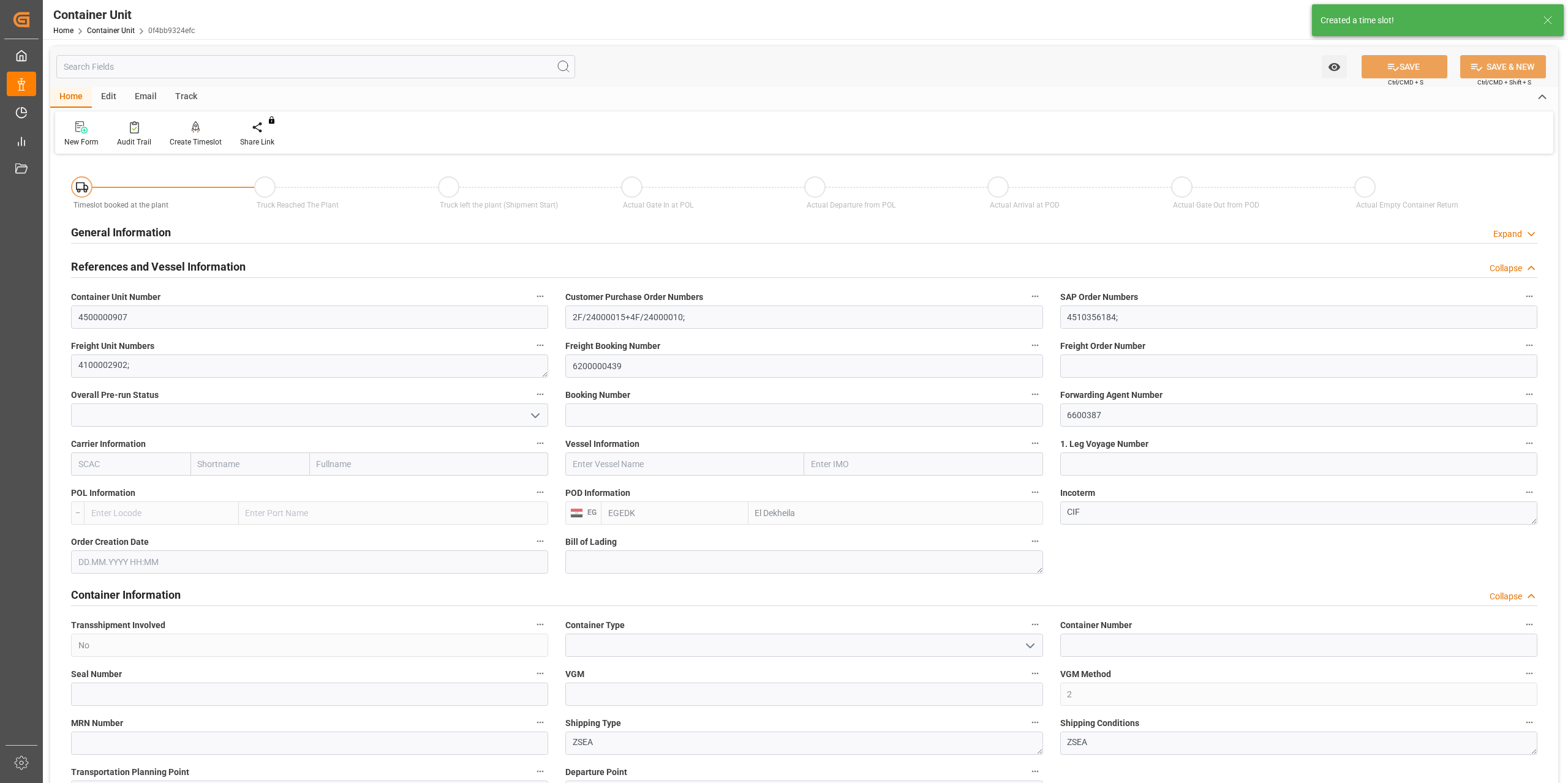
type input "[DATE]"
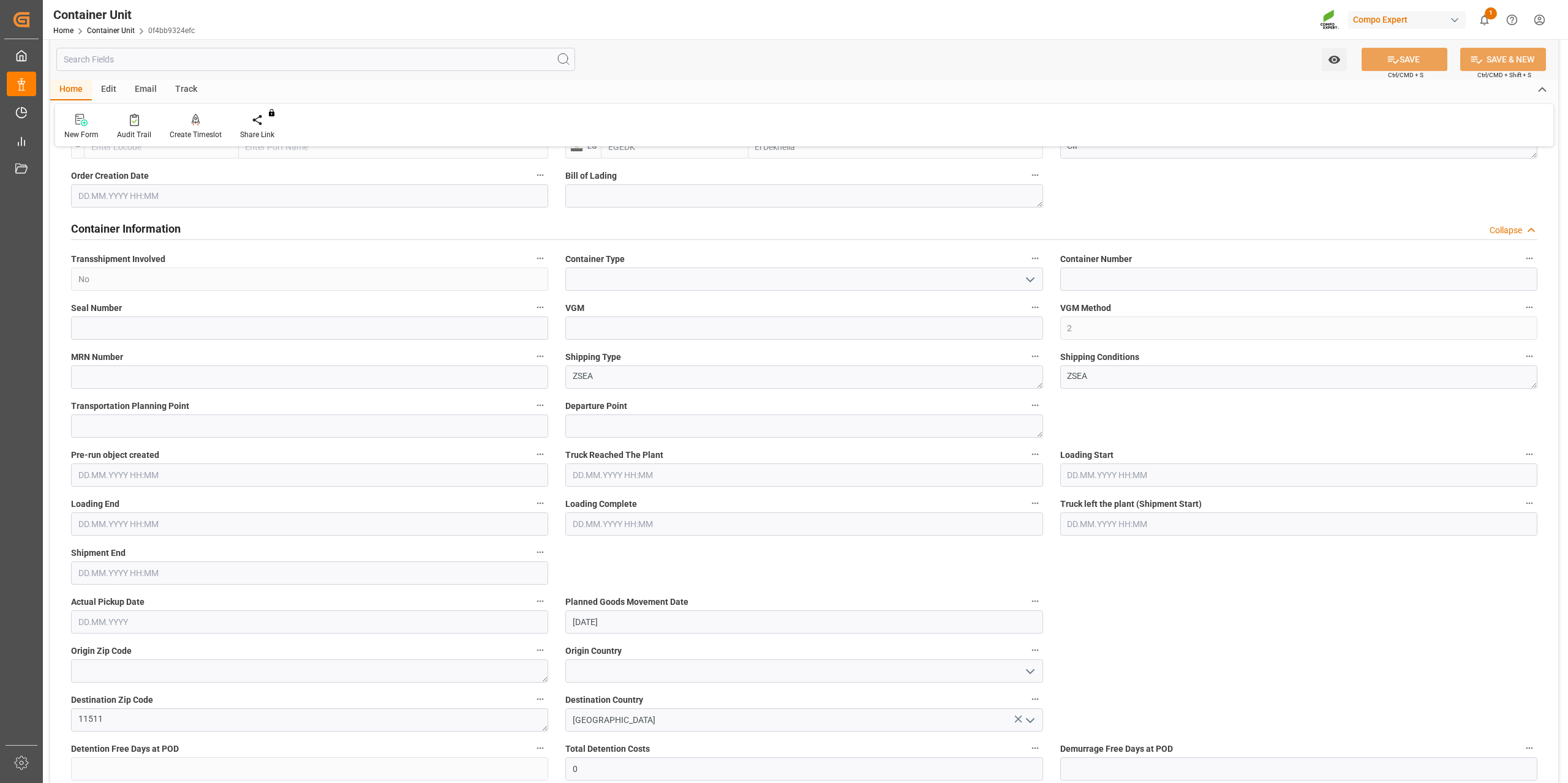
scroll to position [368, 0]
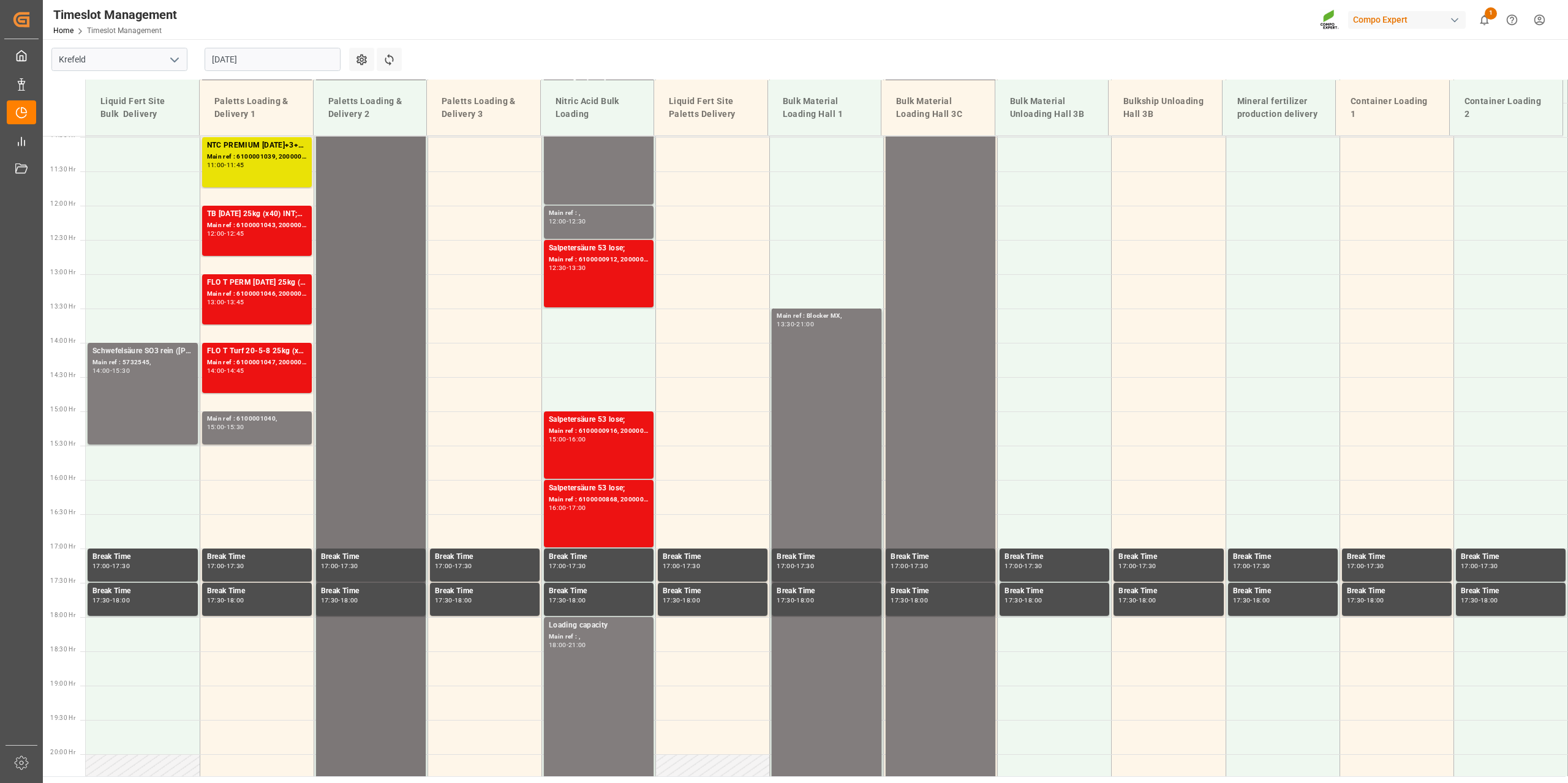
scroll to position [759, 0]
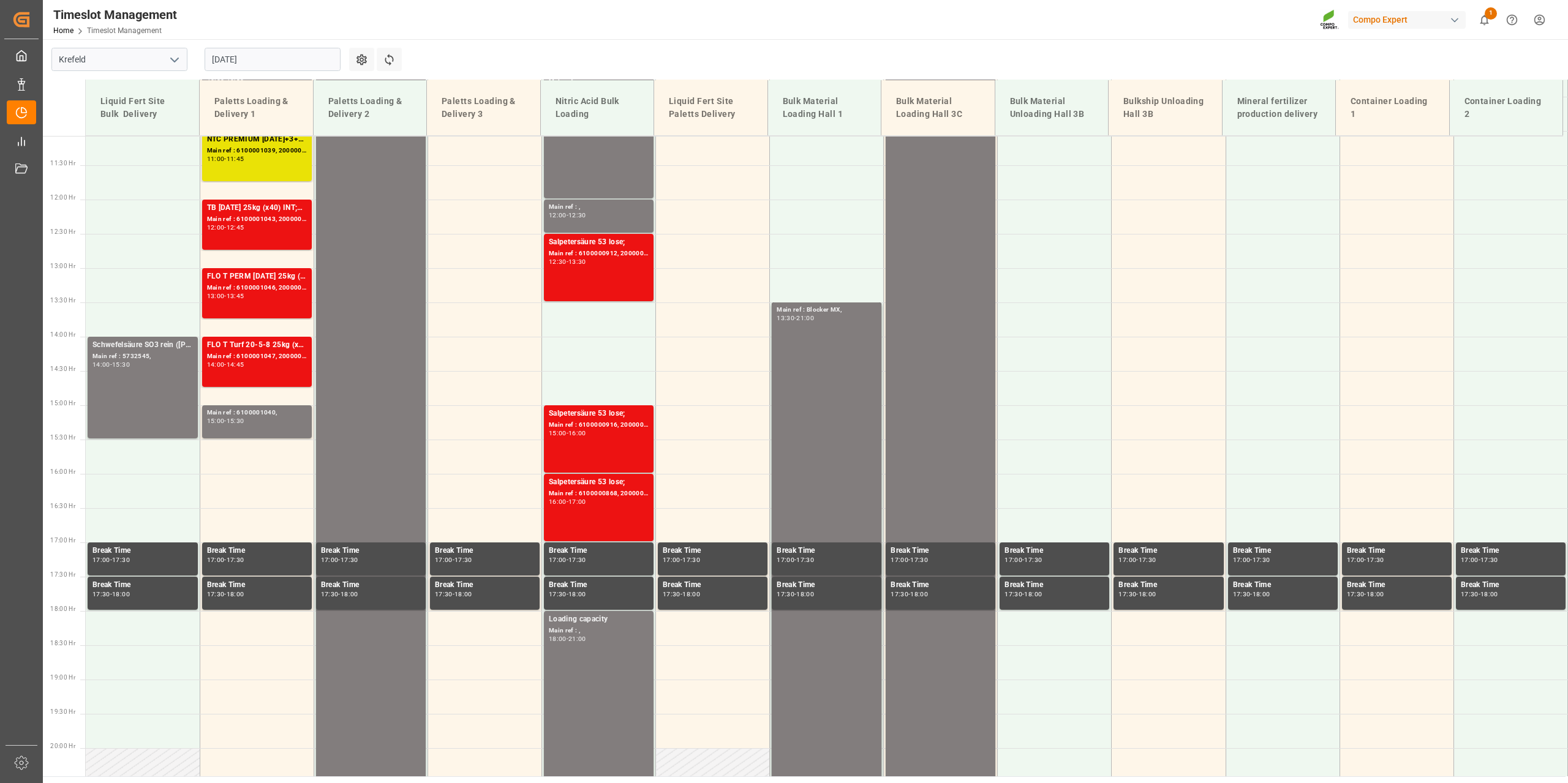
click at [238, 58] on input "[DATE]" at bounding box center [272, 60] width 136 height 23
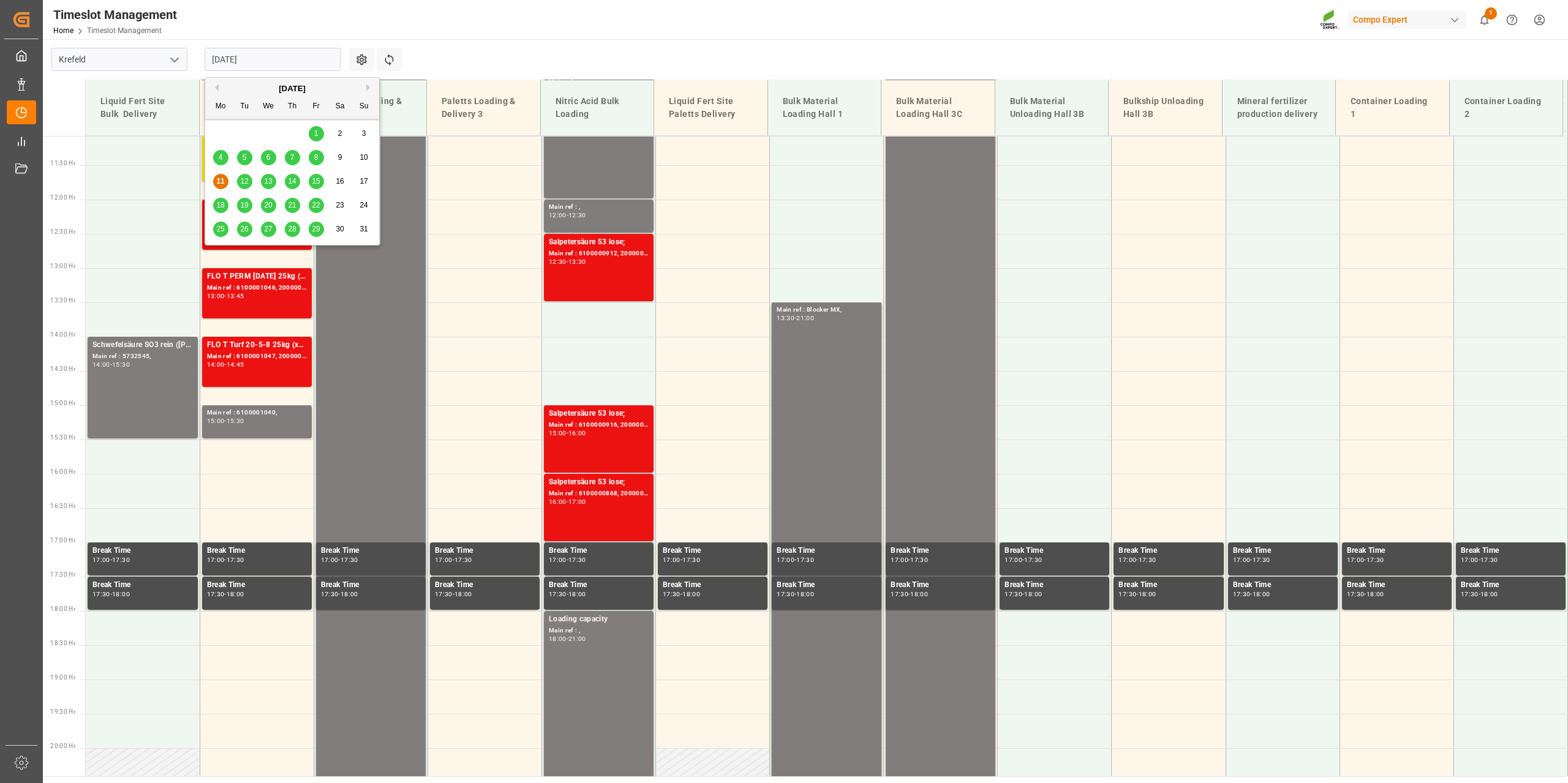
click at [217, 202] on span "18" at bounding box center [220, 205] width 8 height 9
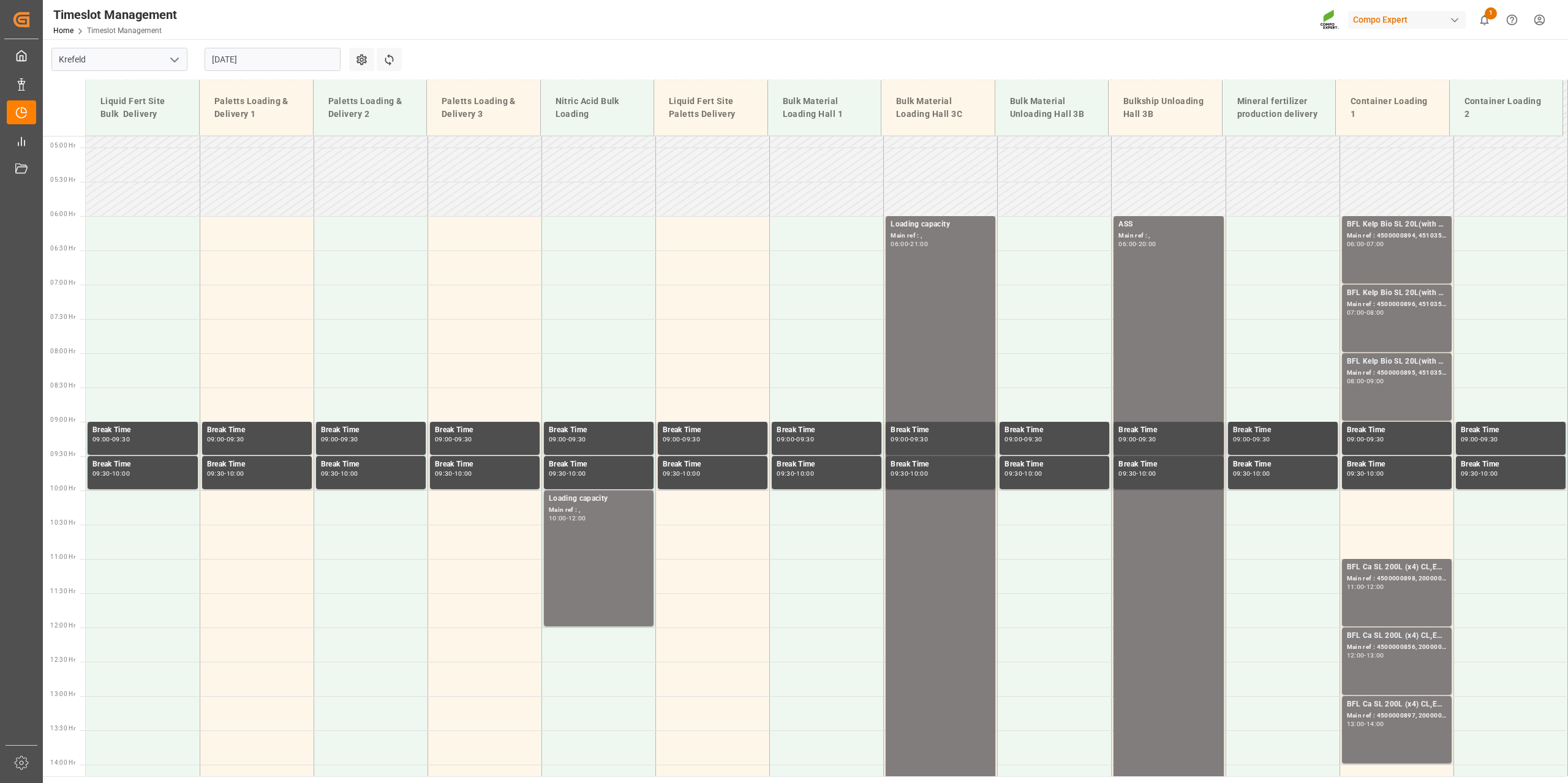
scroll to position [331, 0]
click at [1365, 509] on td at bounding box center [1396, 508] width 114 height 34
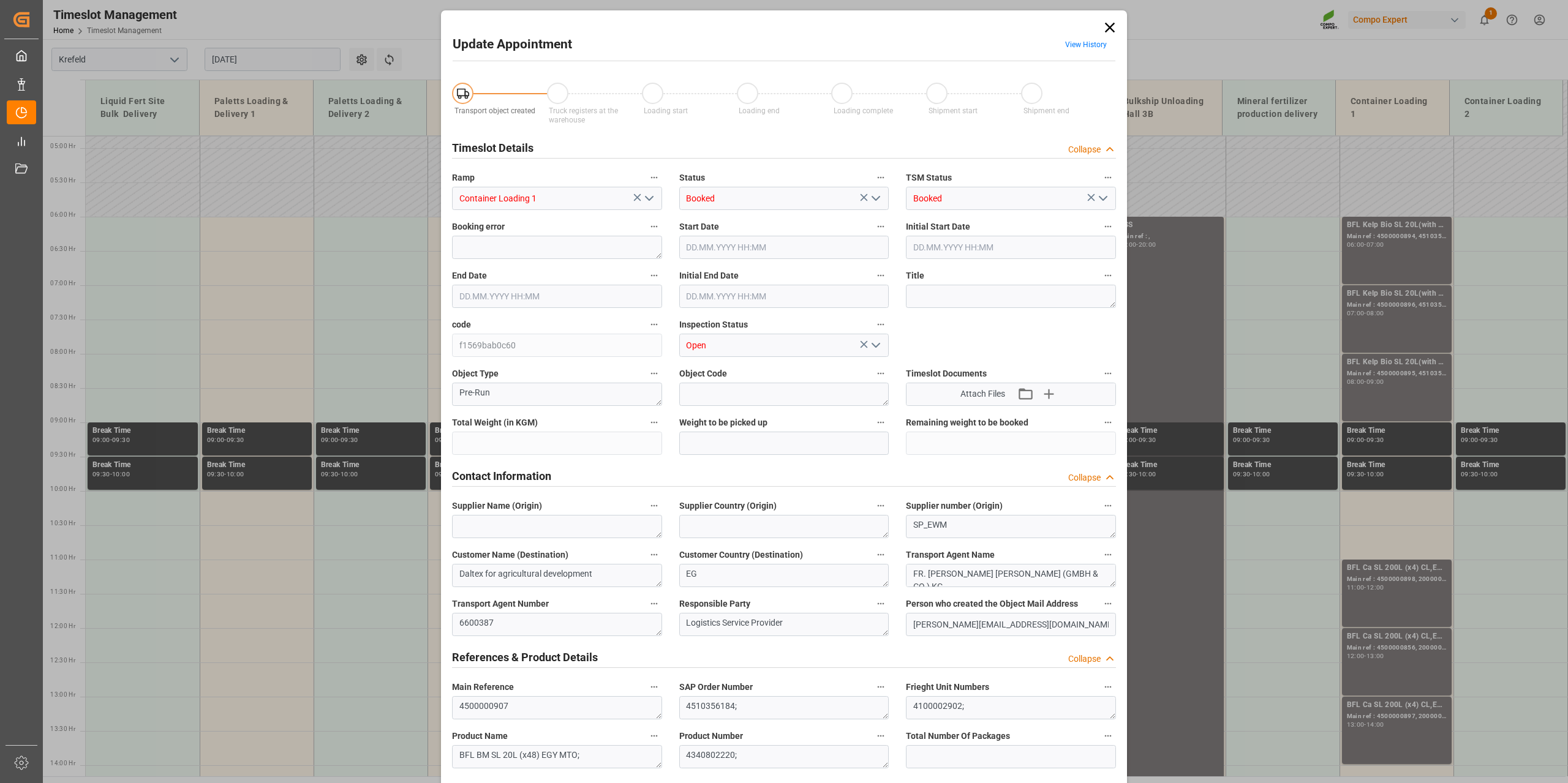
type input "12768"
type input "0"
type input "18.08.2025 10:00"
type input "18.08.2025 10:30"
type input "11.08.2025 10:09"
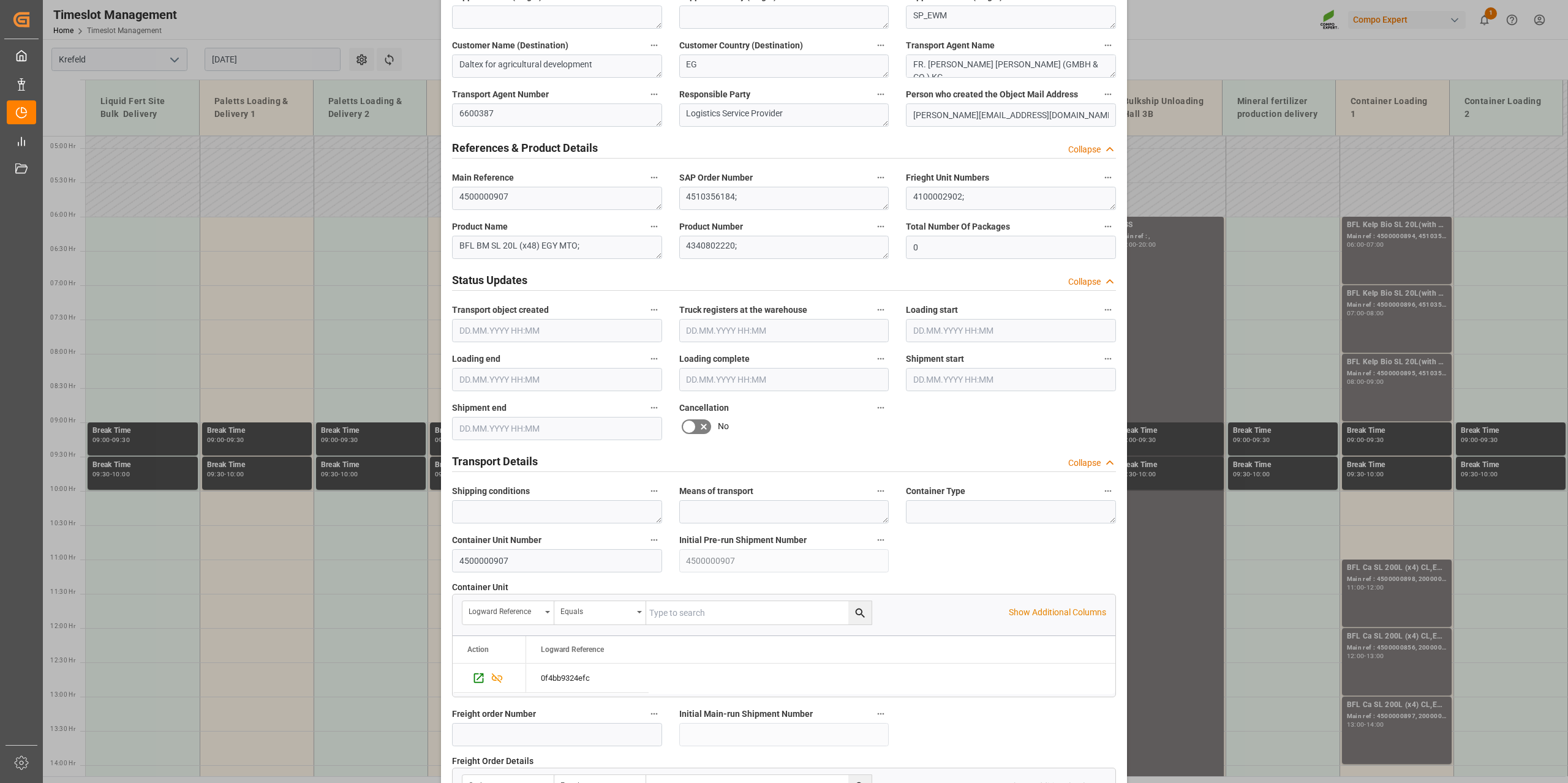
scroll to position [916, 0]
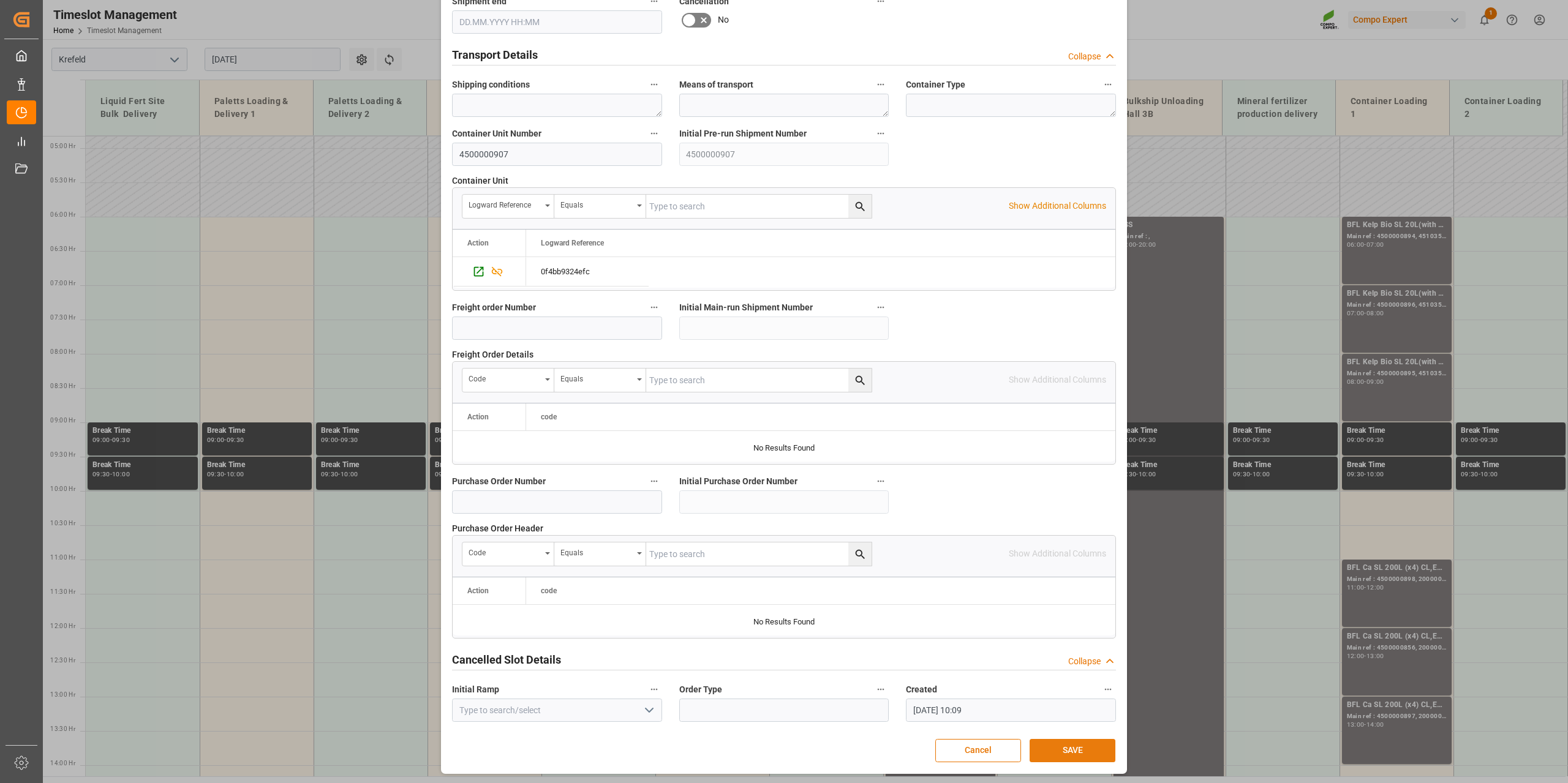
click at [1080, 752] on button "SAVE" at bounding box center [1072, 751] width 85 height 23
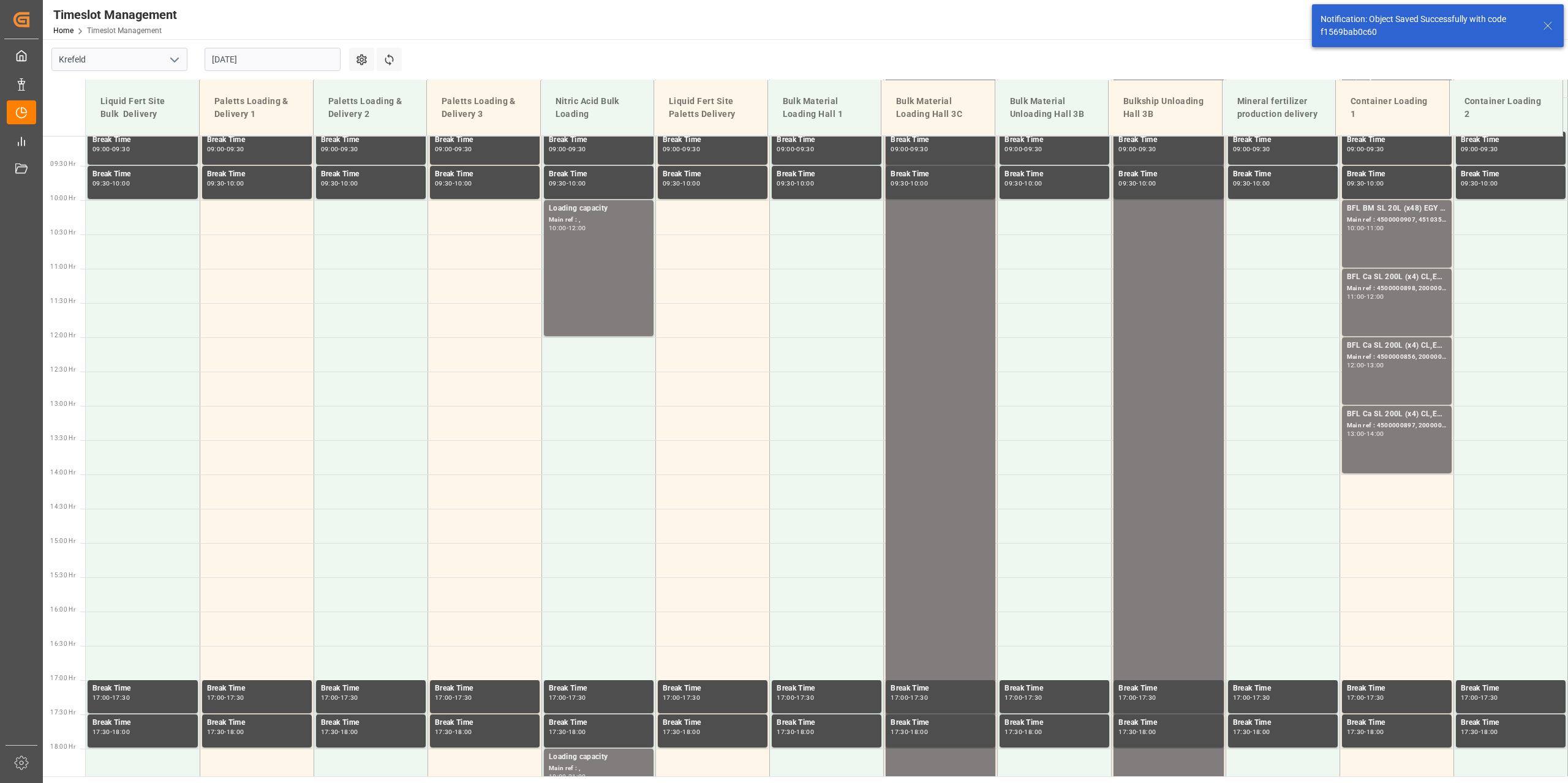
scroll to position [622, 0]
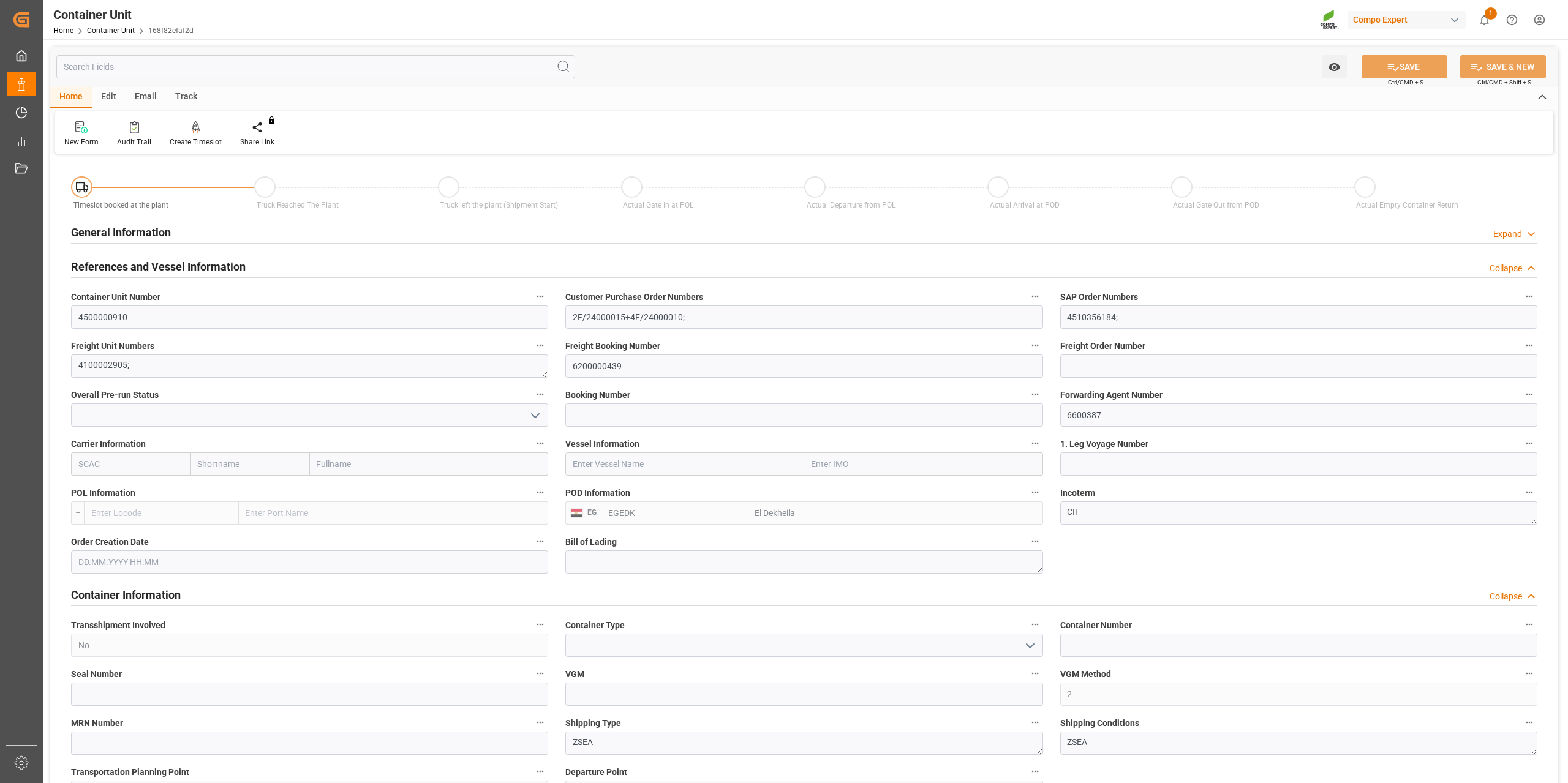
type input "EGEDK"
type input "0"
type input "12768"
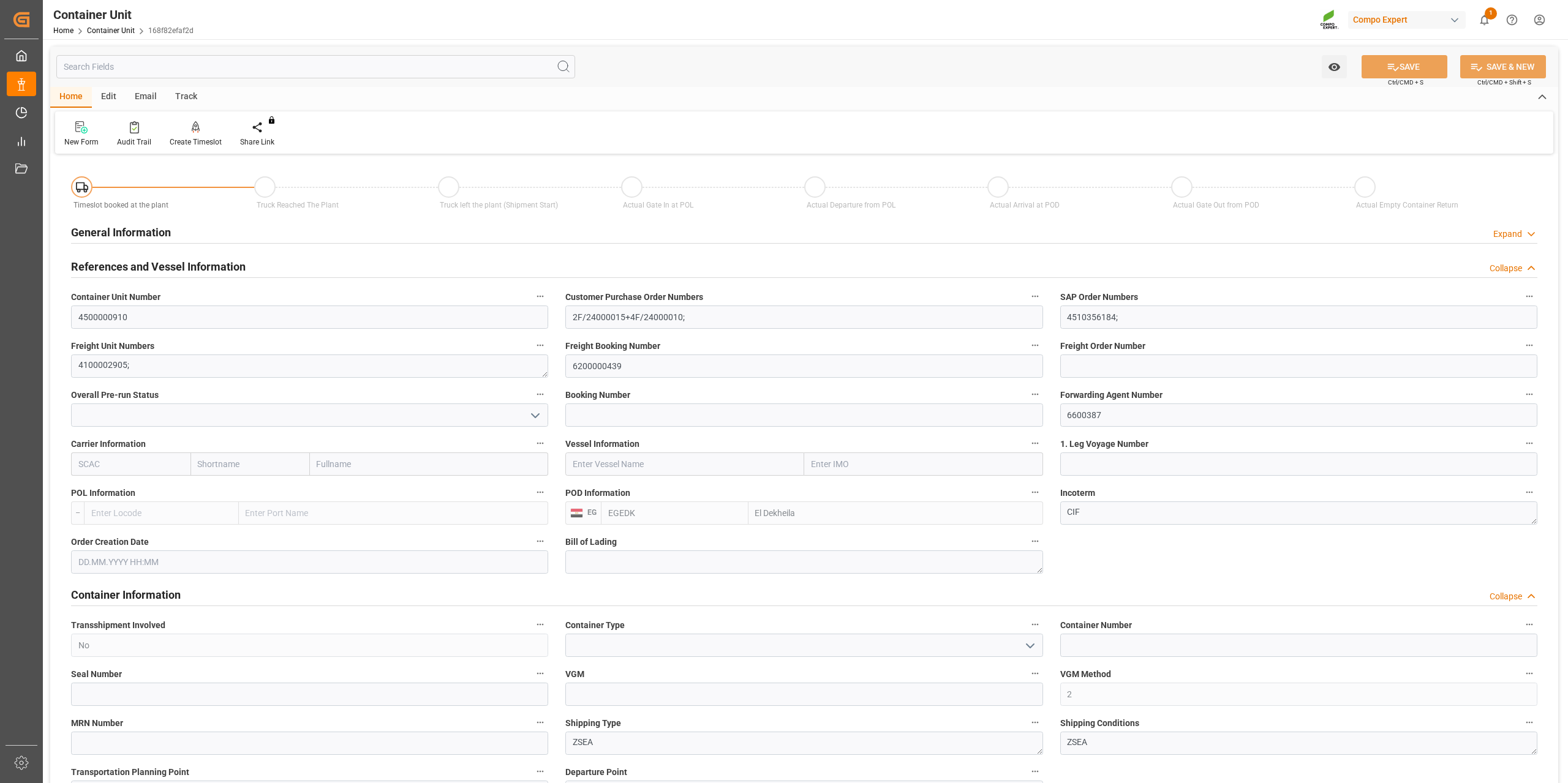
type input "[DATE]"
click at [185, 126] on div at bounding box center [195, 127] width 52 height 13
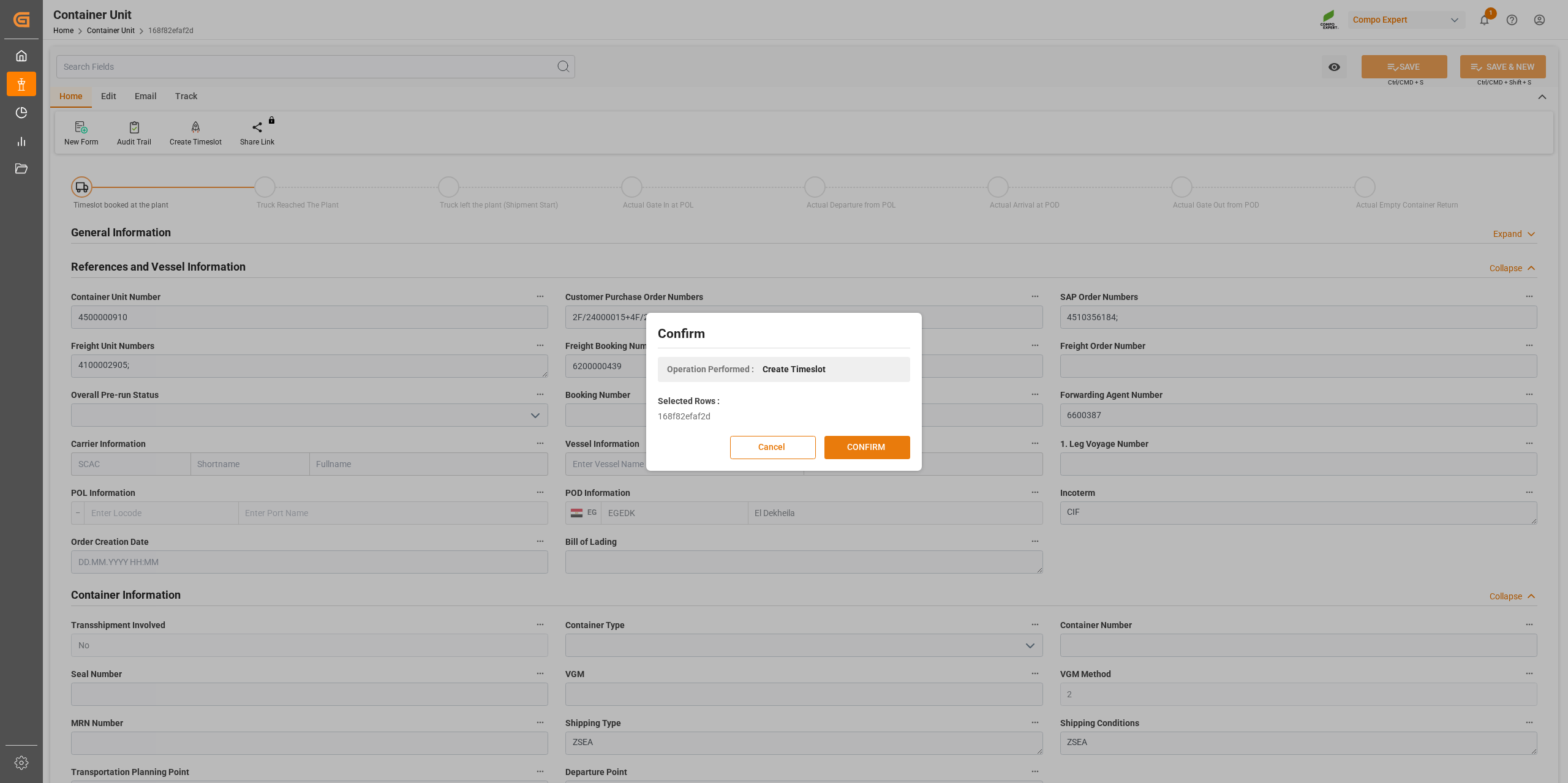
click at [864, 446] on button "CONFIRM" at bounding box center [867, 447] width 85 height 23
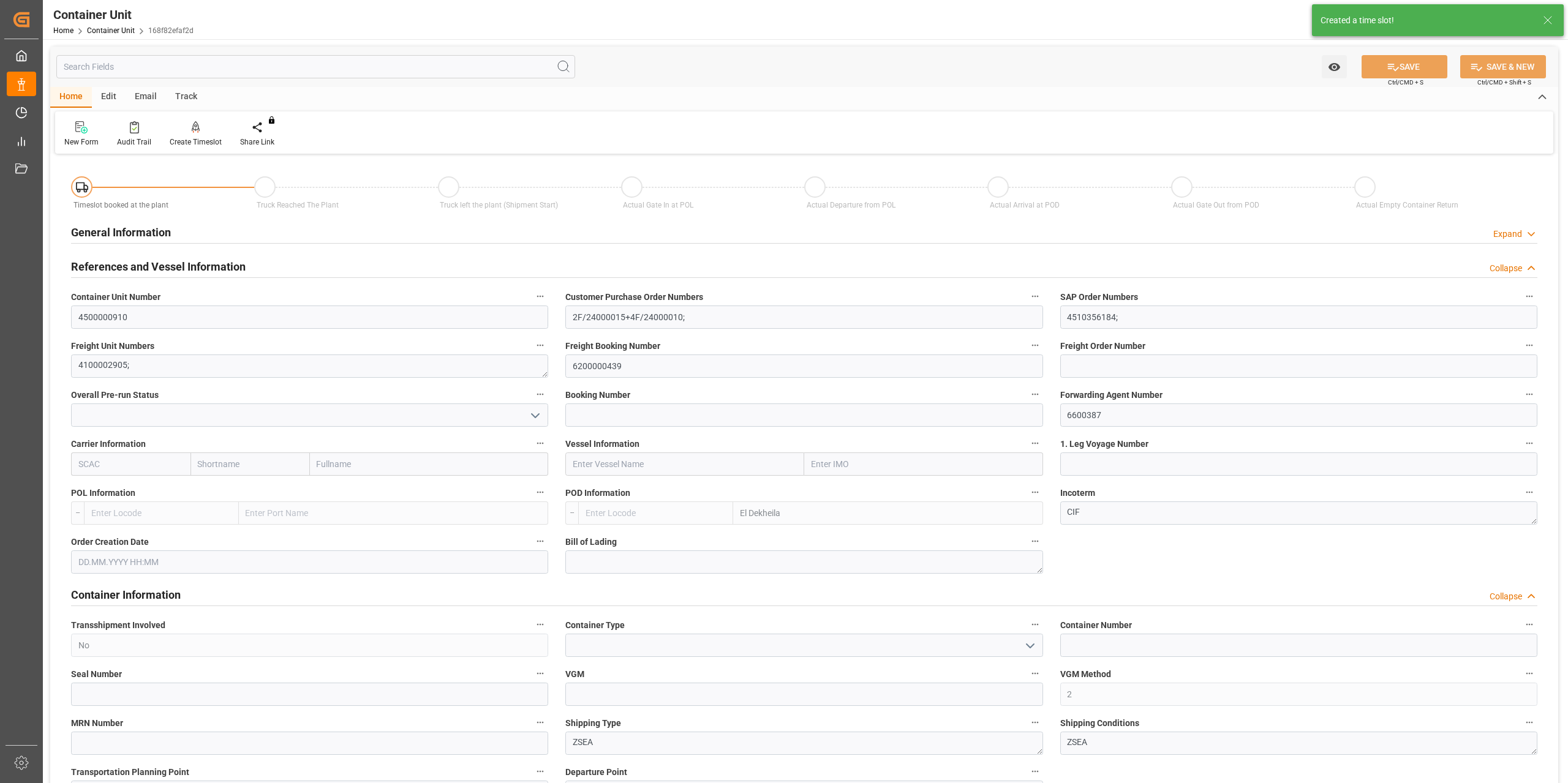
type input "EGEDK"
type input "0"
type input "12768"
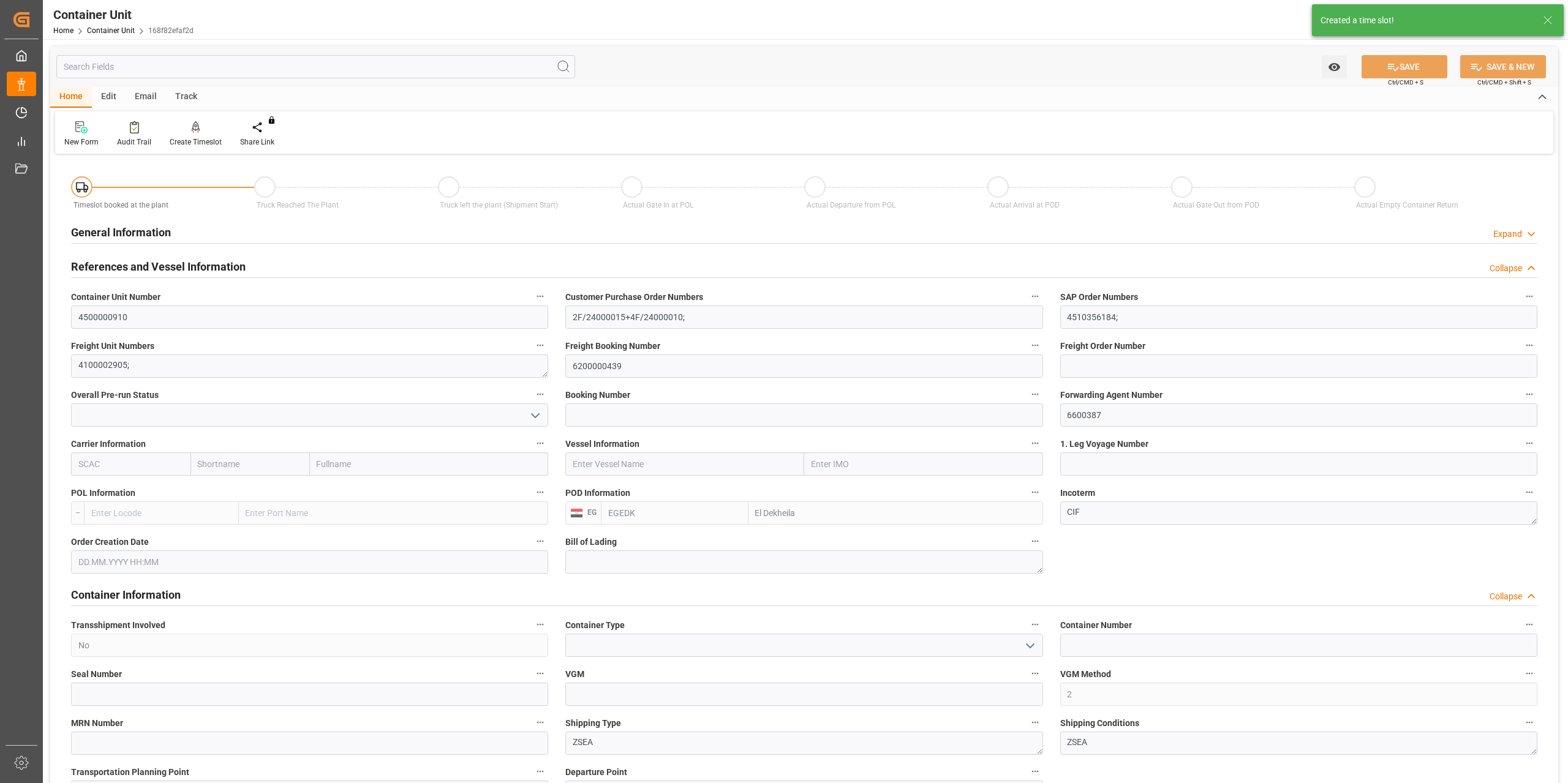
type input "[DATE]"
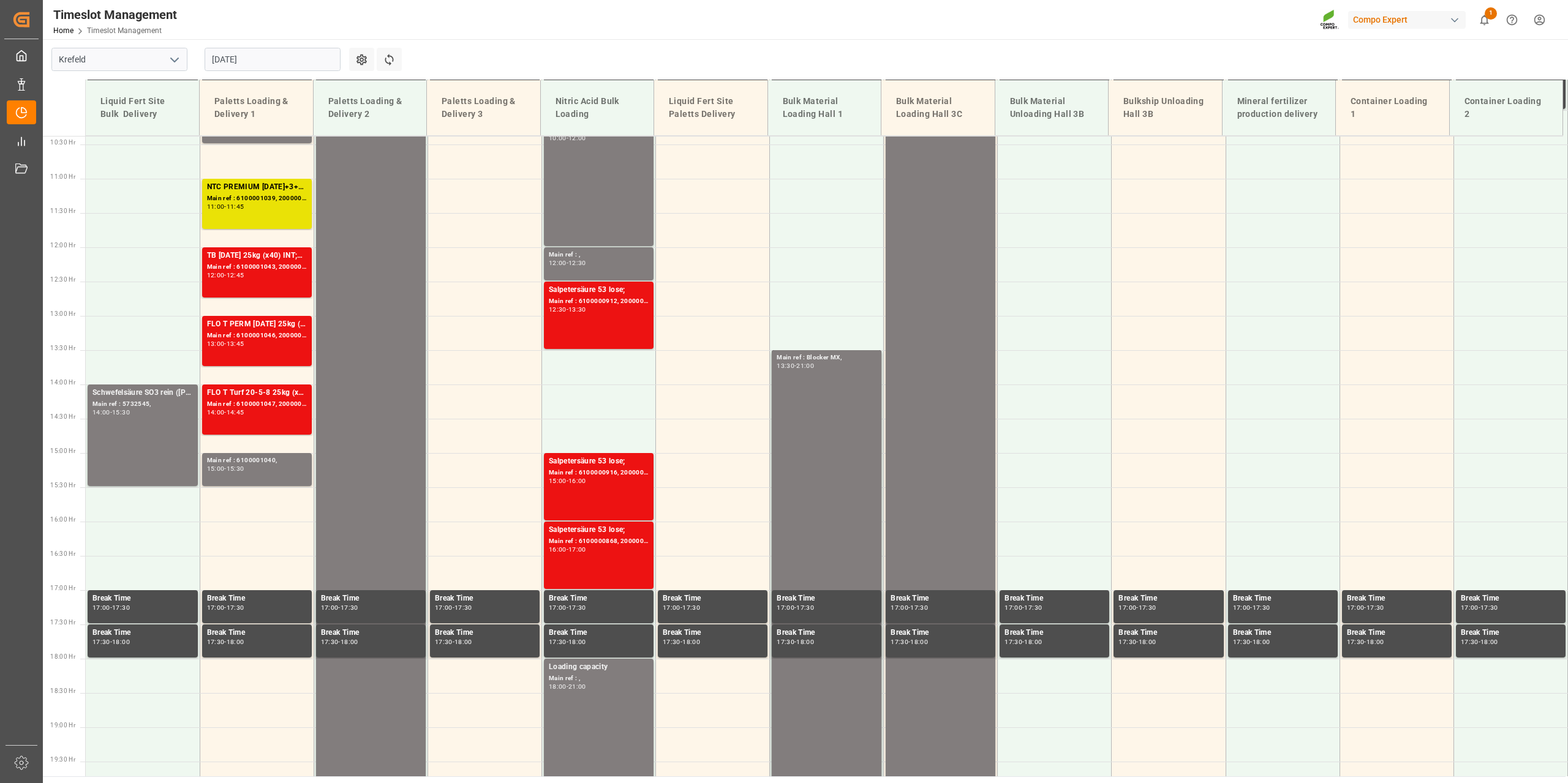
scroll to position [759, 0]
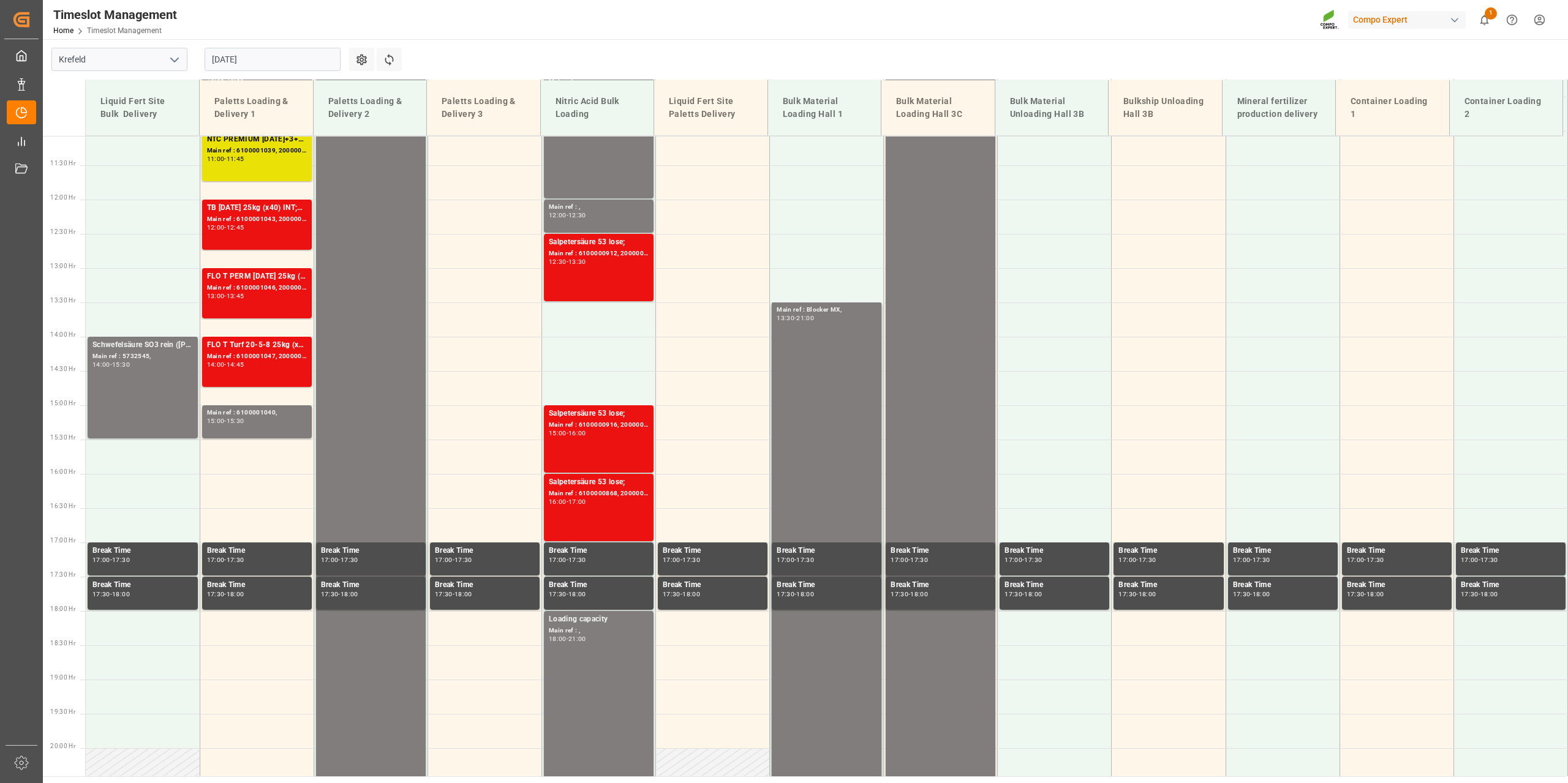
click at [229, 54] on input "[DATE]" at bounding box center [272, 60] width 136 height 23
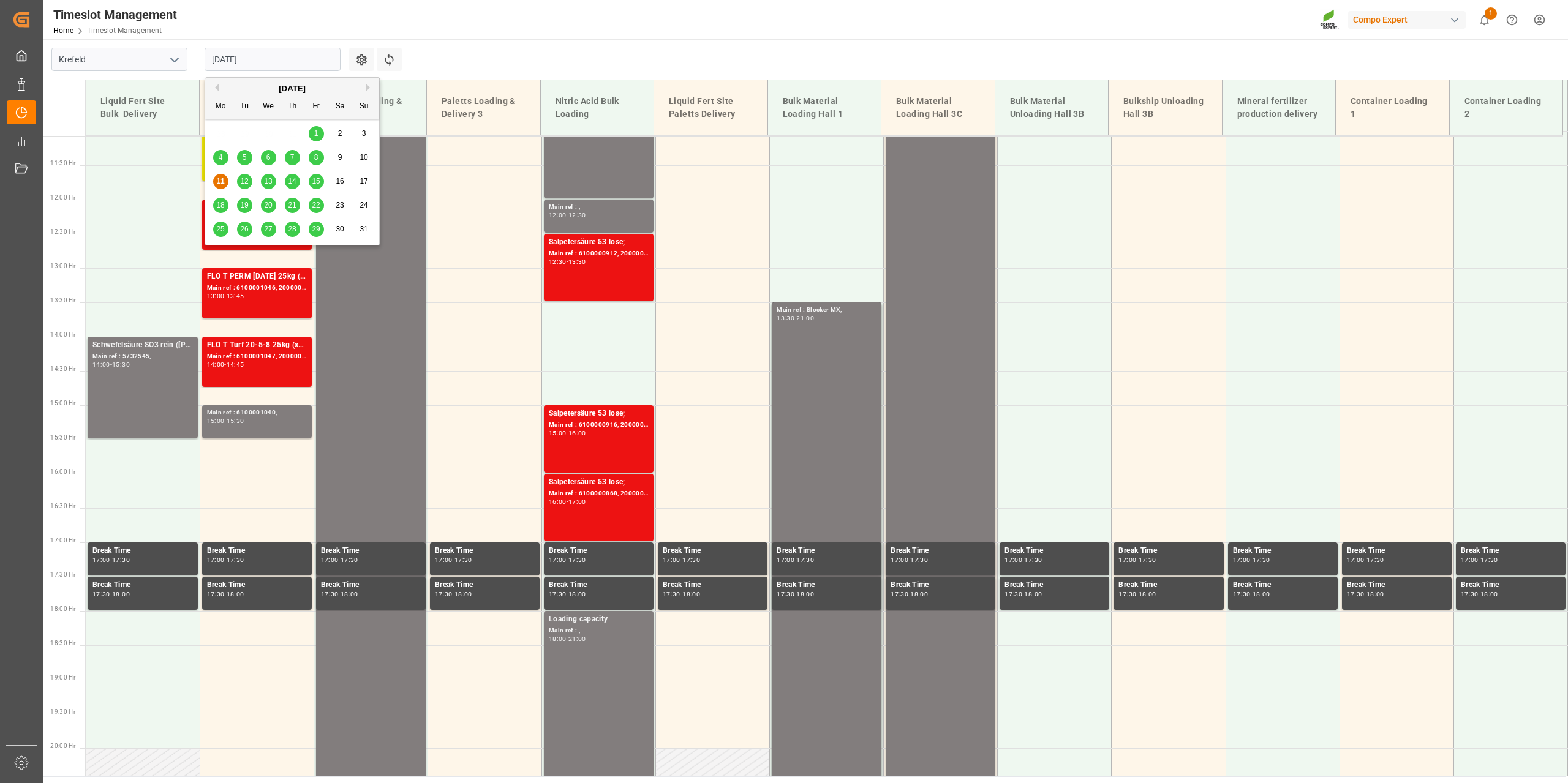
click at [224, 205] on span "18" at bounding box center [220, 205] width 8 height 9
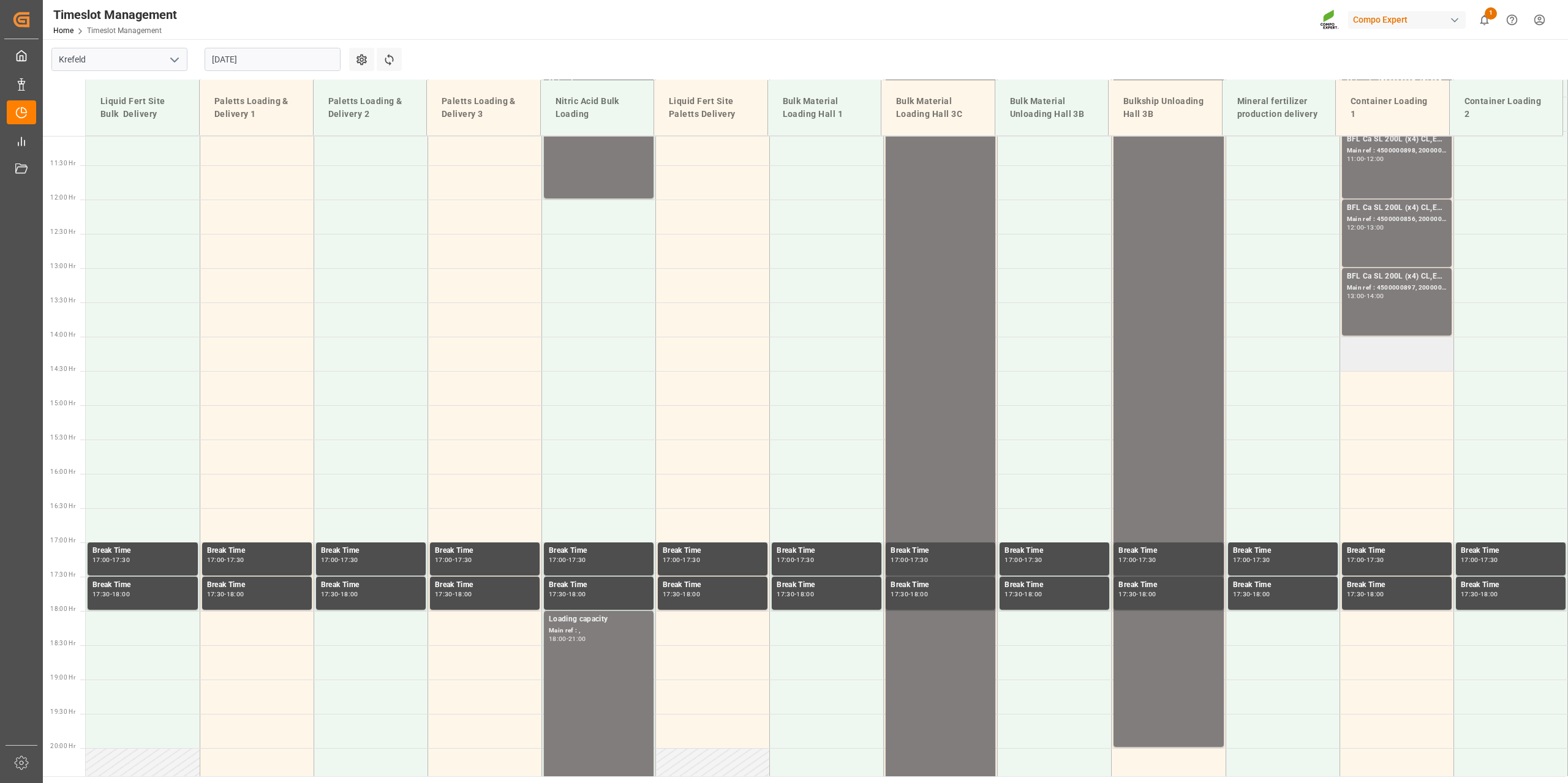
click at [1363, 352] on td at bounding box center [1396, 354] width 114 height 34
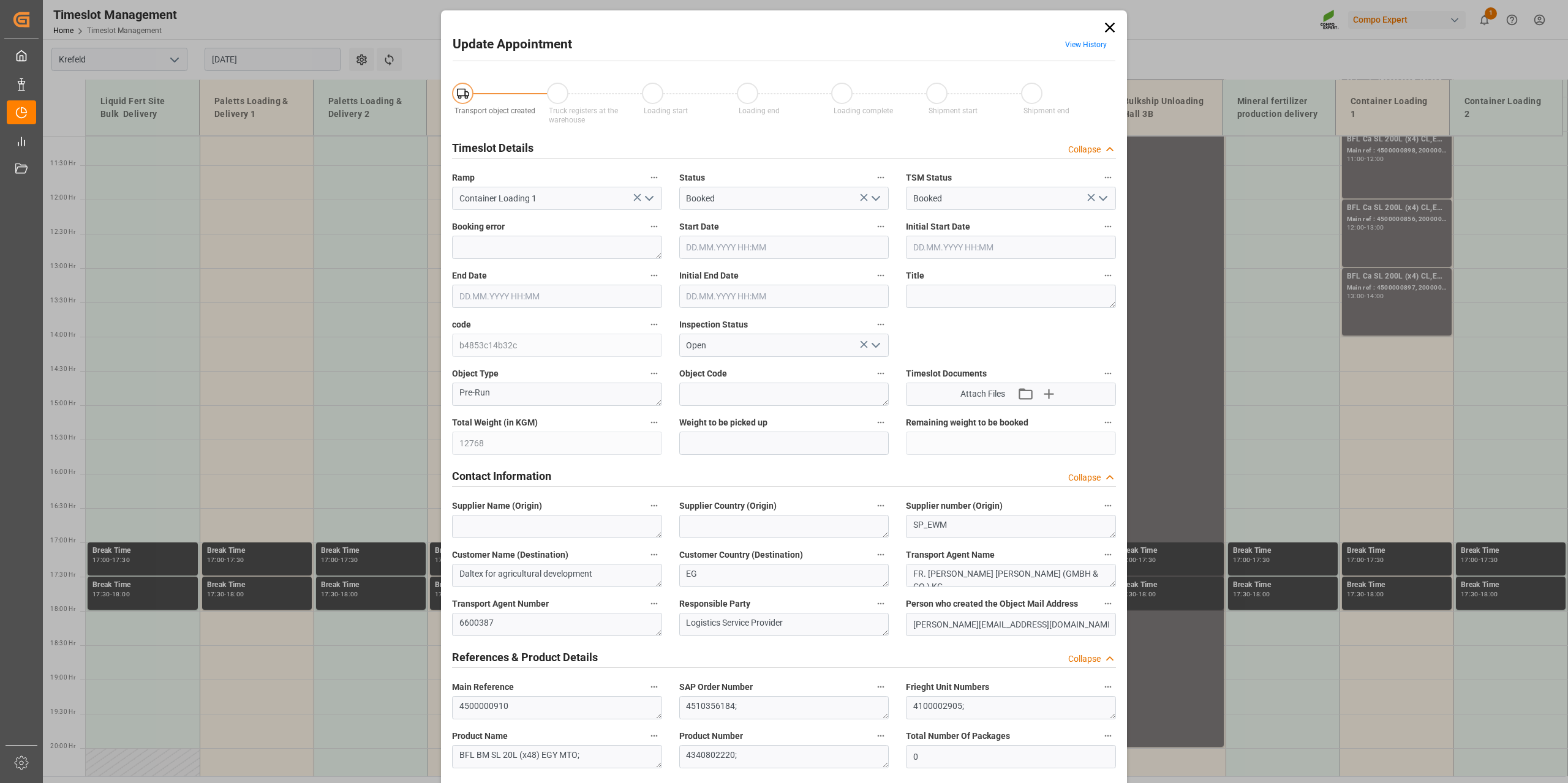
type input "12768"
type input "0"
type input "[DATE] 14:00"
type input "[DATE] 14:30"
type input "[DATE] 10:10"
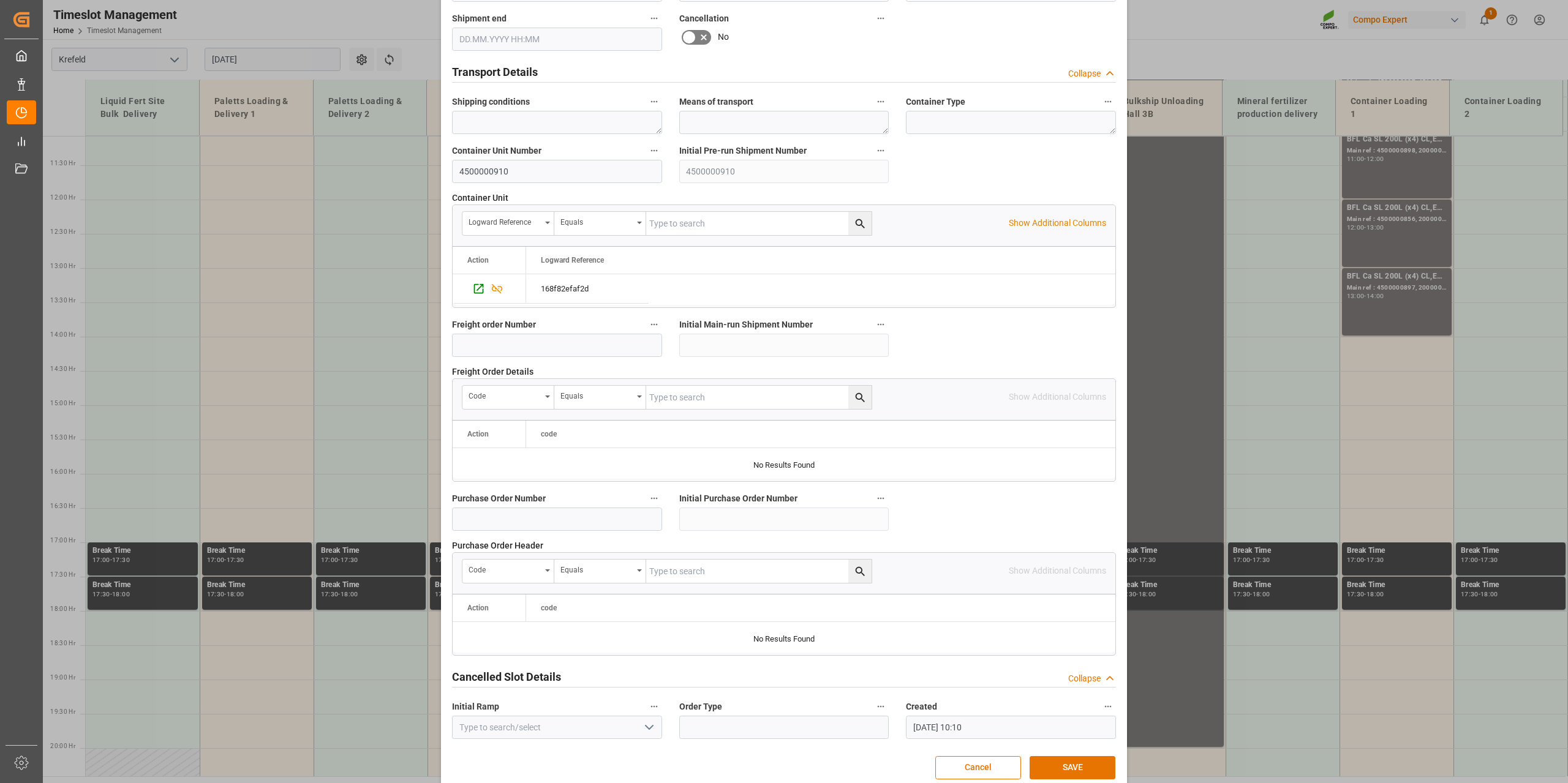
scroll to position [916, 0]
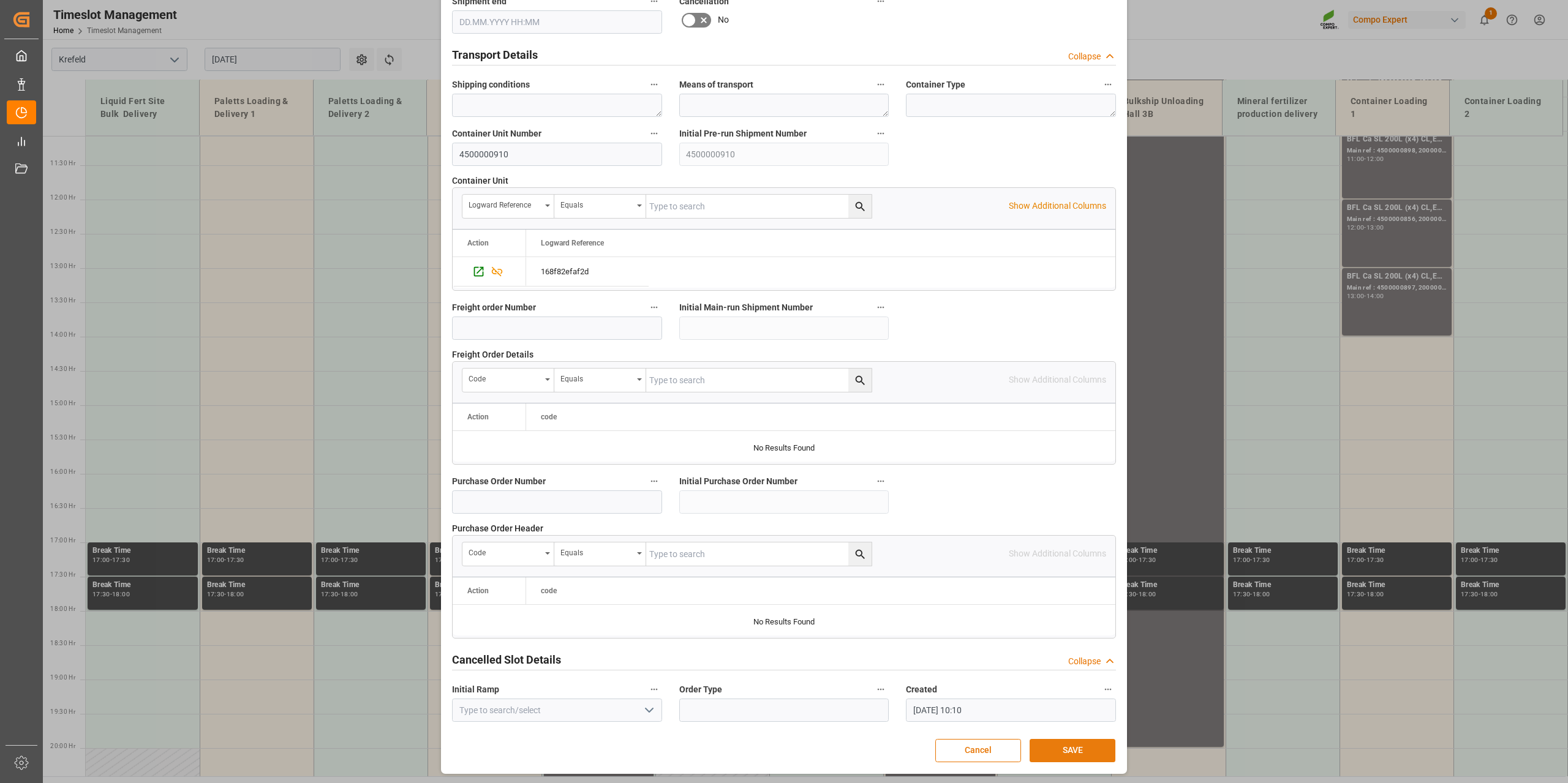
click at [1058, 747] on button "SAVE" at bounding box center [1072, 751] width 85 height 23
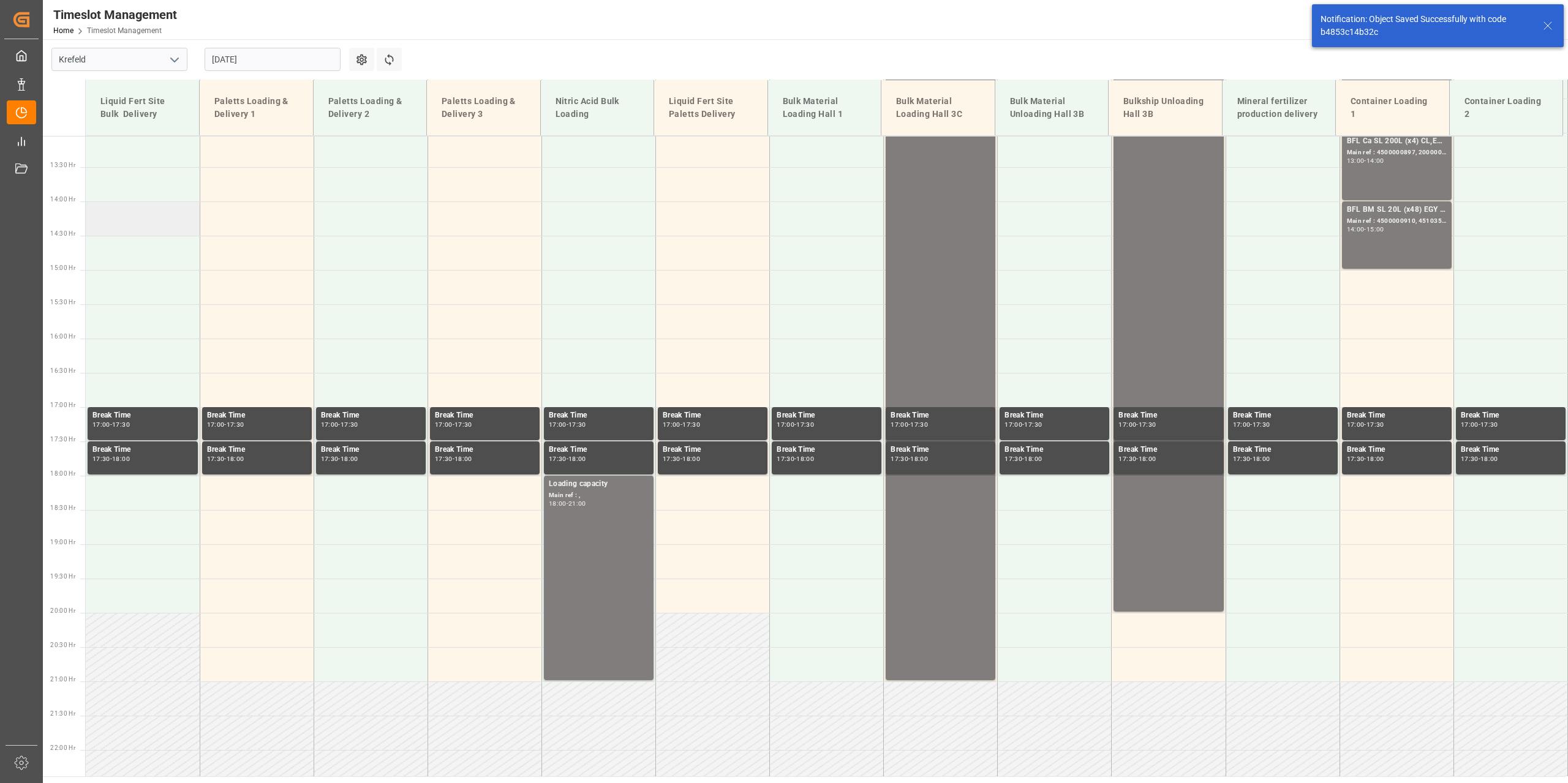
scroll to position [897, 0]
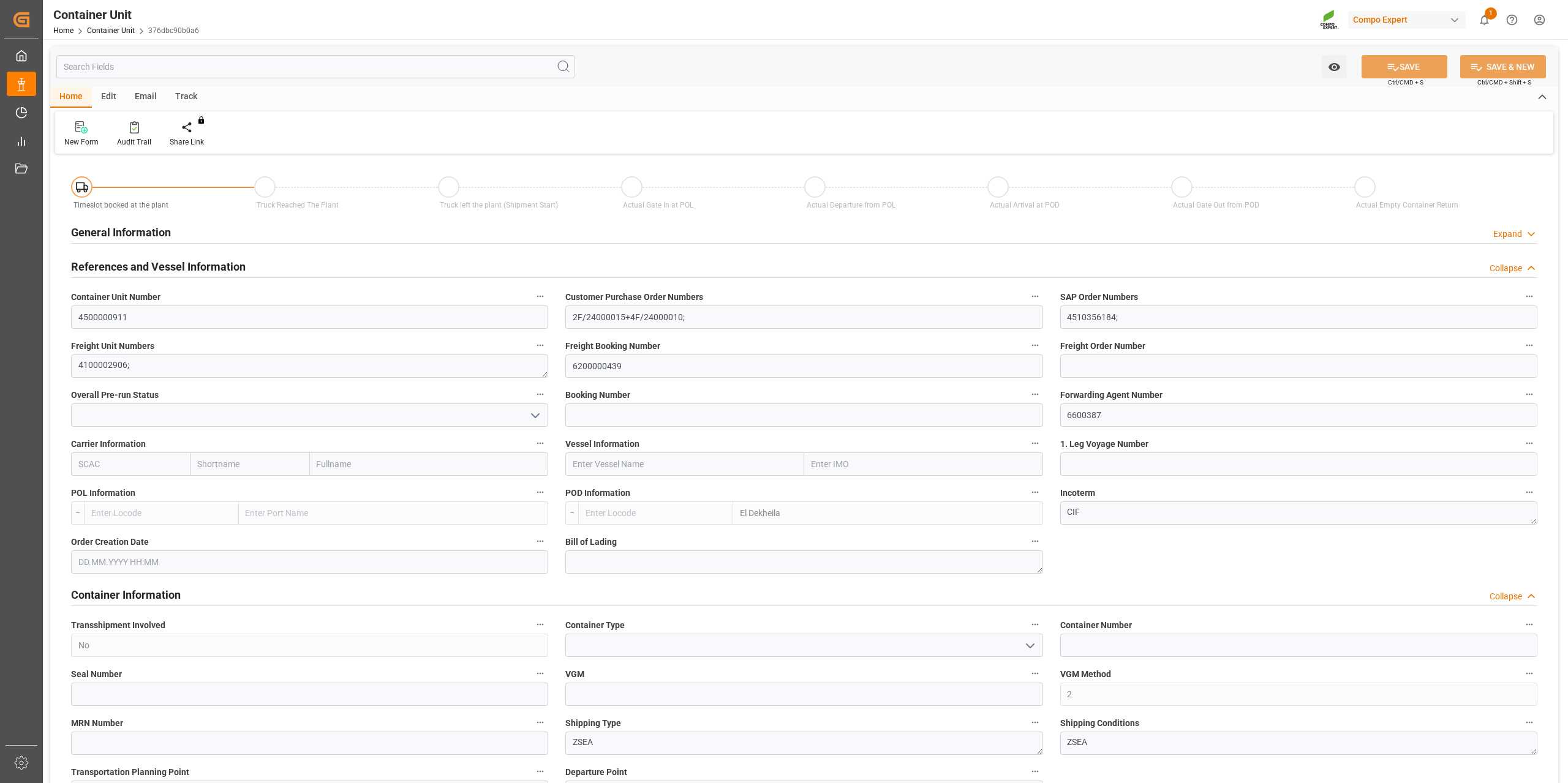
type input "EGEDK"
type input "0"
type input "12768"
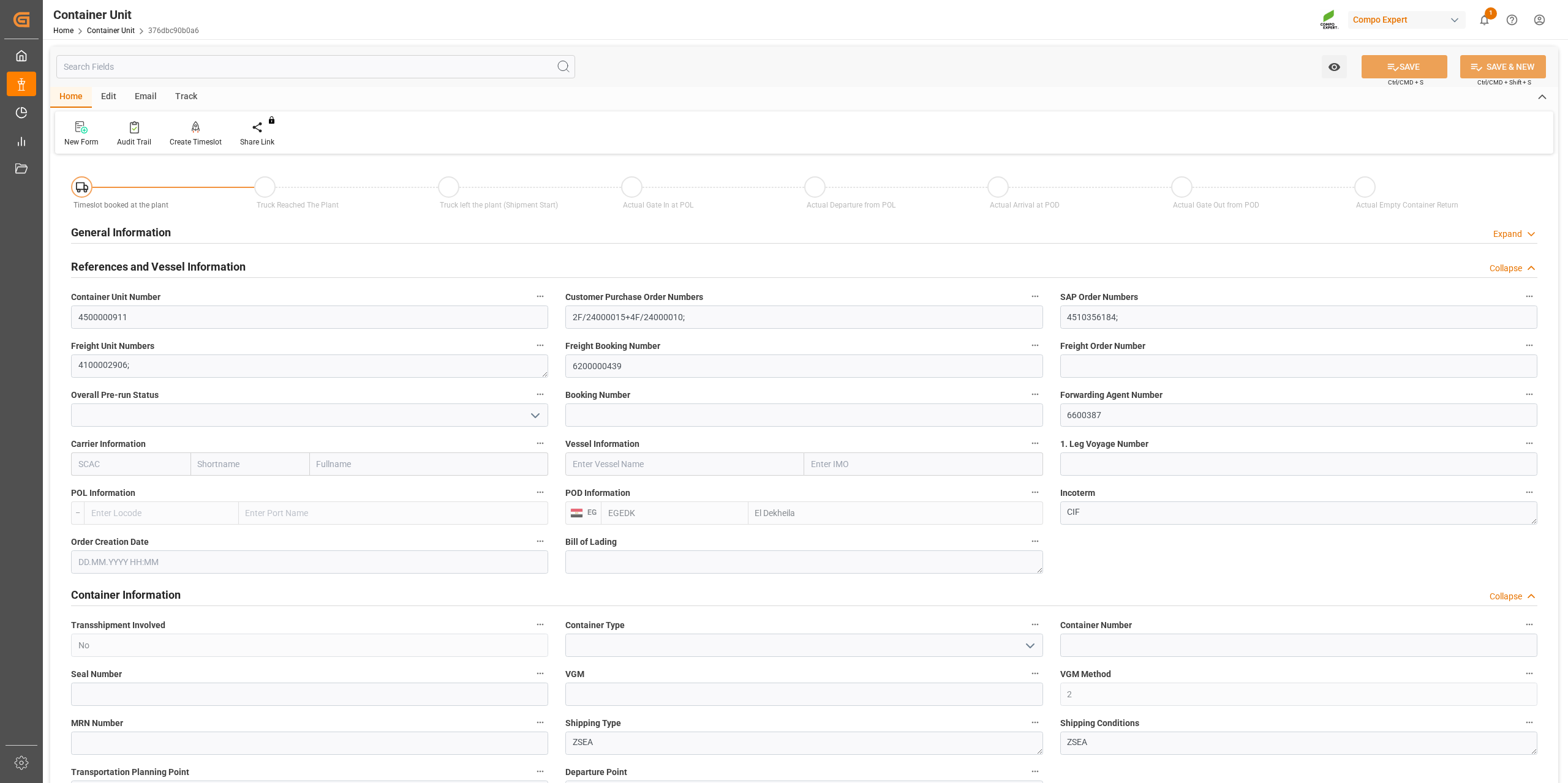
type input "[DATE]"
click at [192, 129] on icon at bounding box center [196, 127] width 9 height 12
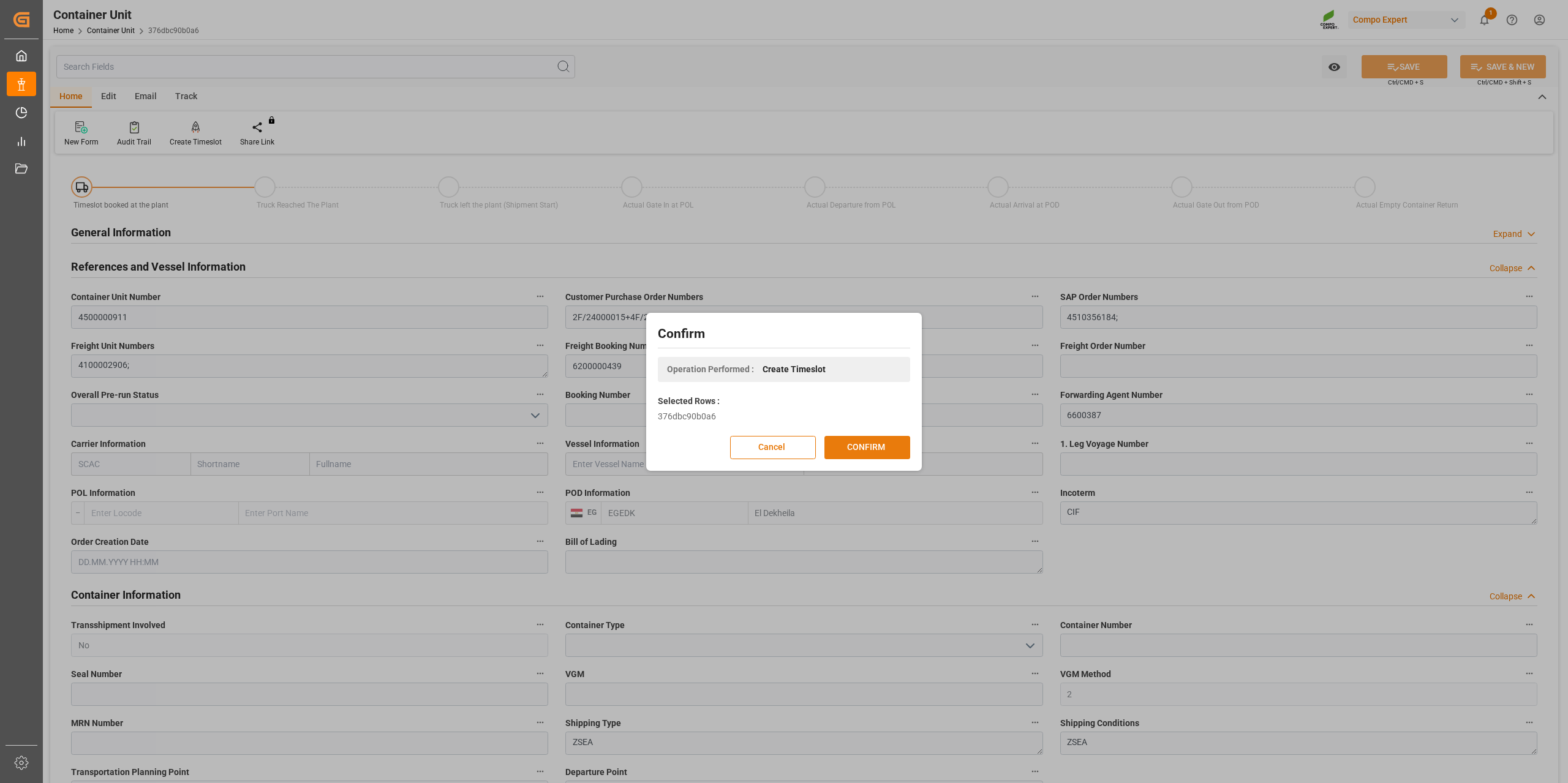
click at [855, 442] on button "CONFIRM" at bounding box center [867, 447] width 85 height 23
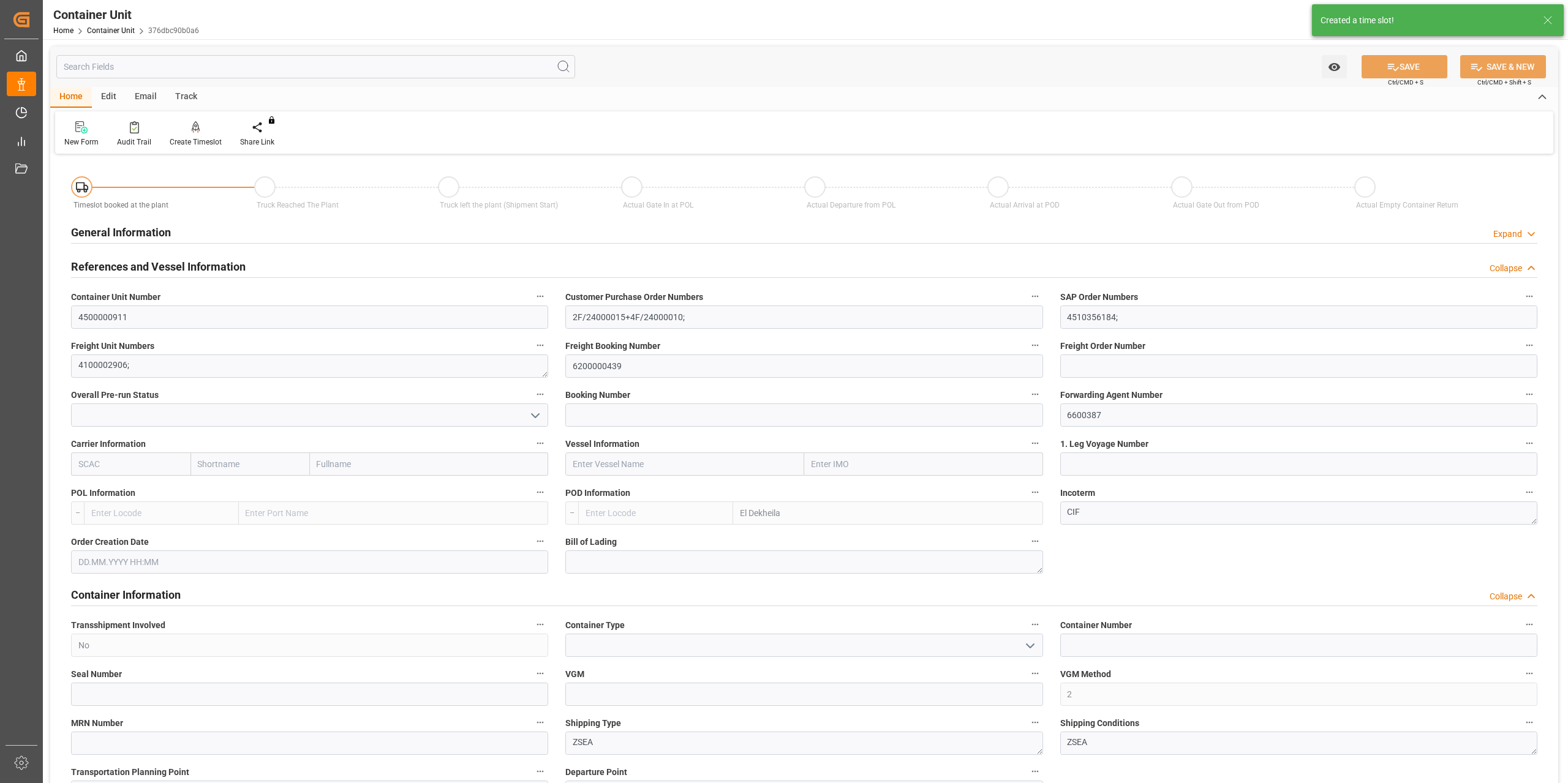
type input "EGEDK"
type input "0"
type input "12768"
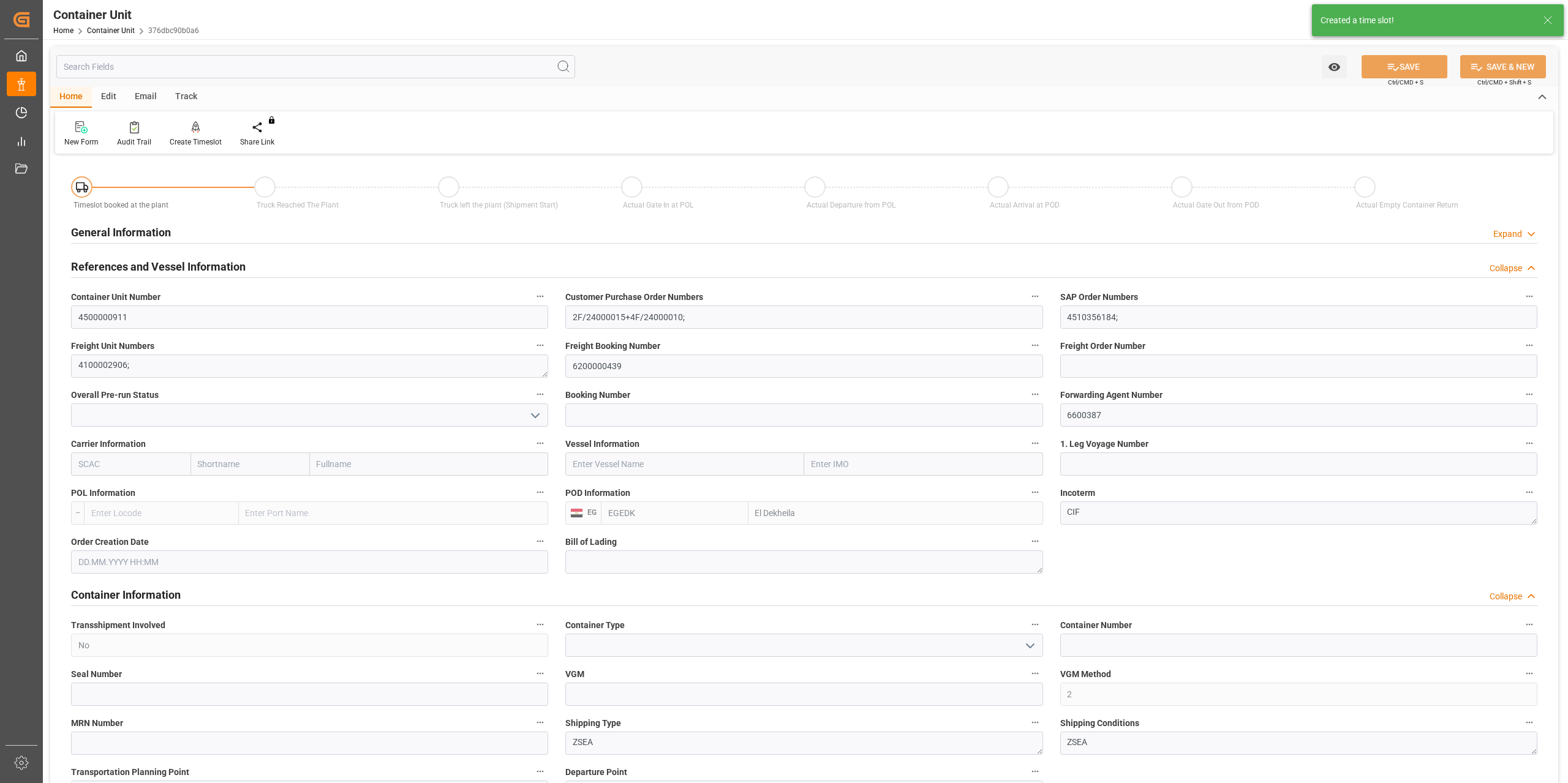
type input "[DATE]"
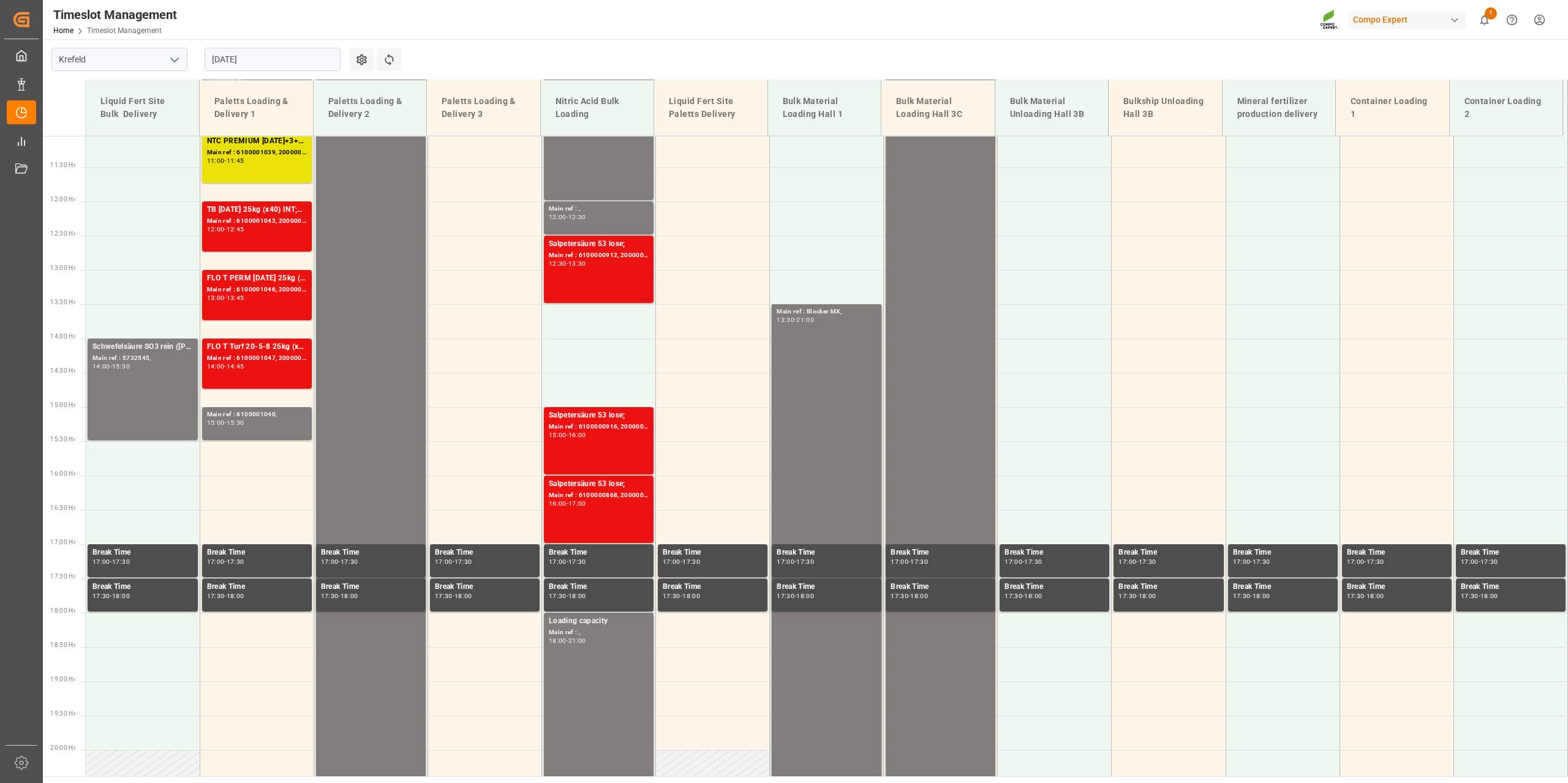
scroll to position [759, 0]
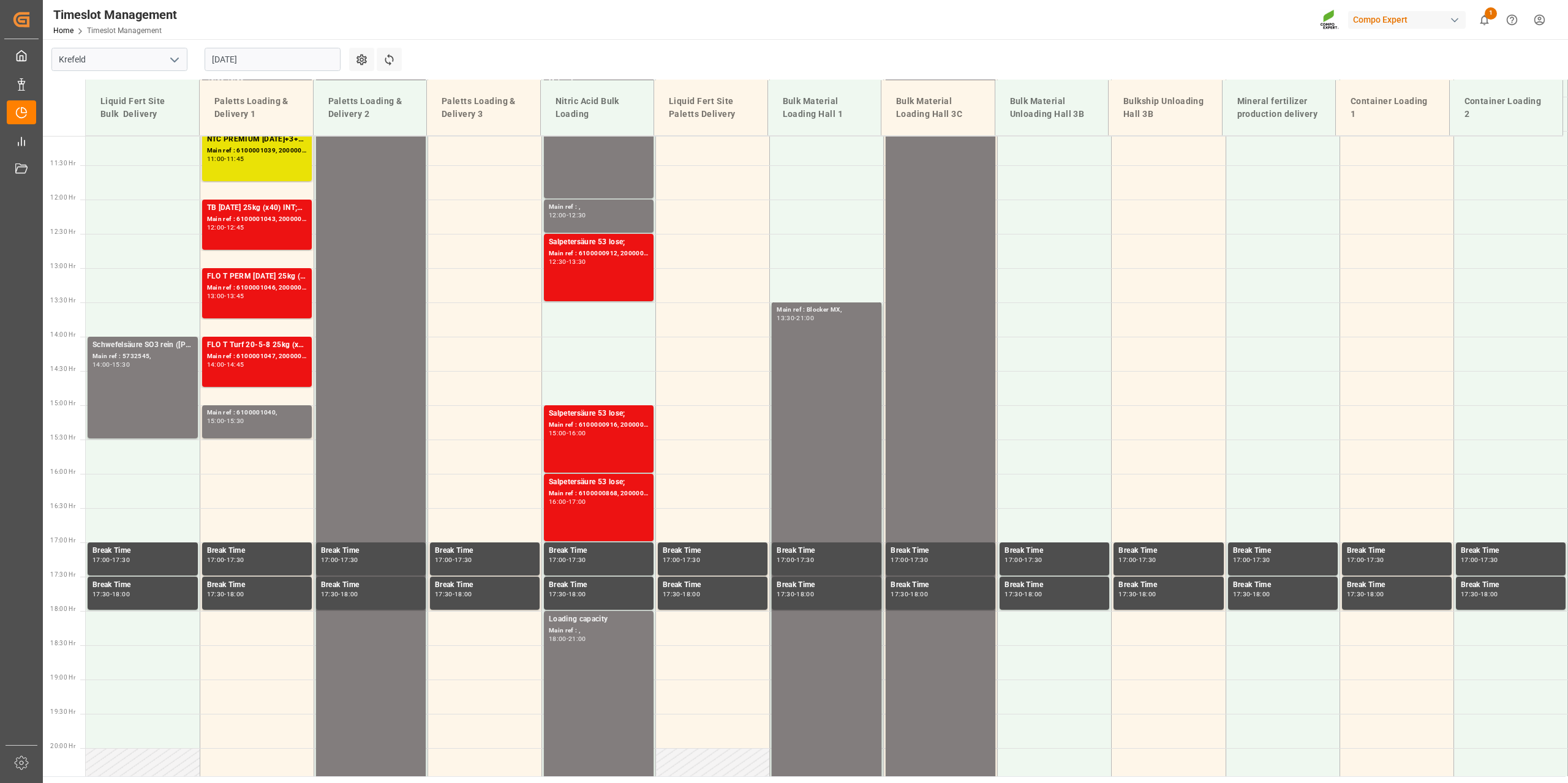
click at [230, 60] on input "[DATE]" at bounding box center [272, 60] width 136 height 23
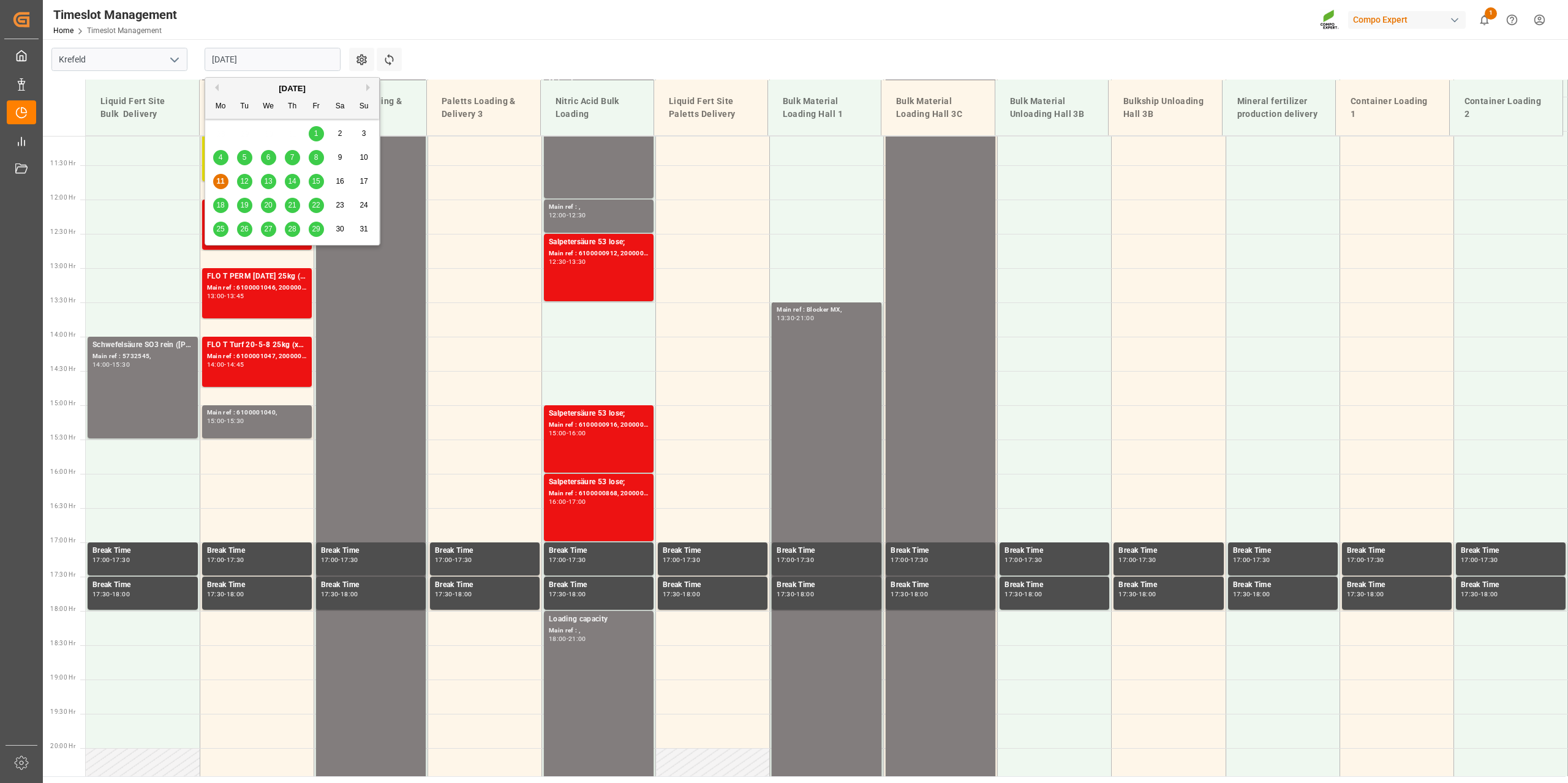
click at [227, 208] on div "18" at bounding box center [221, 206] width 15 height 15
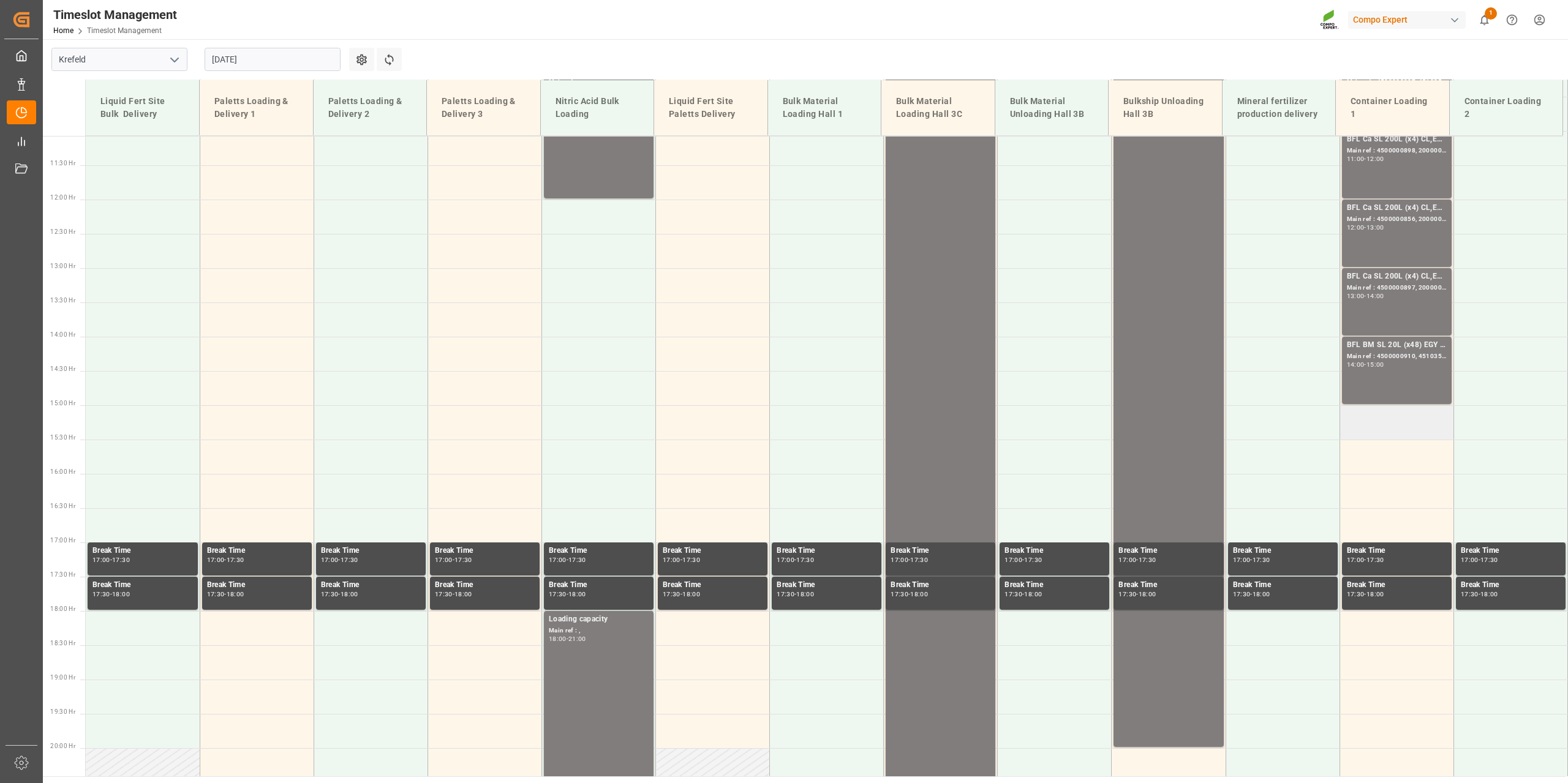
click at [1395, 429] on td at bounding box center [1396, 423] width 114 height 34
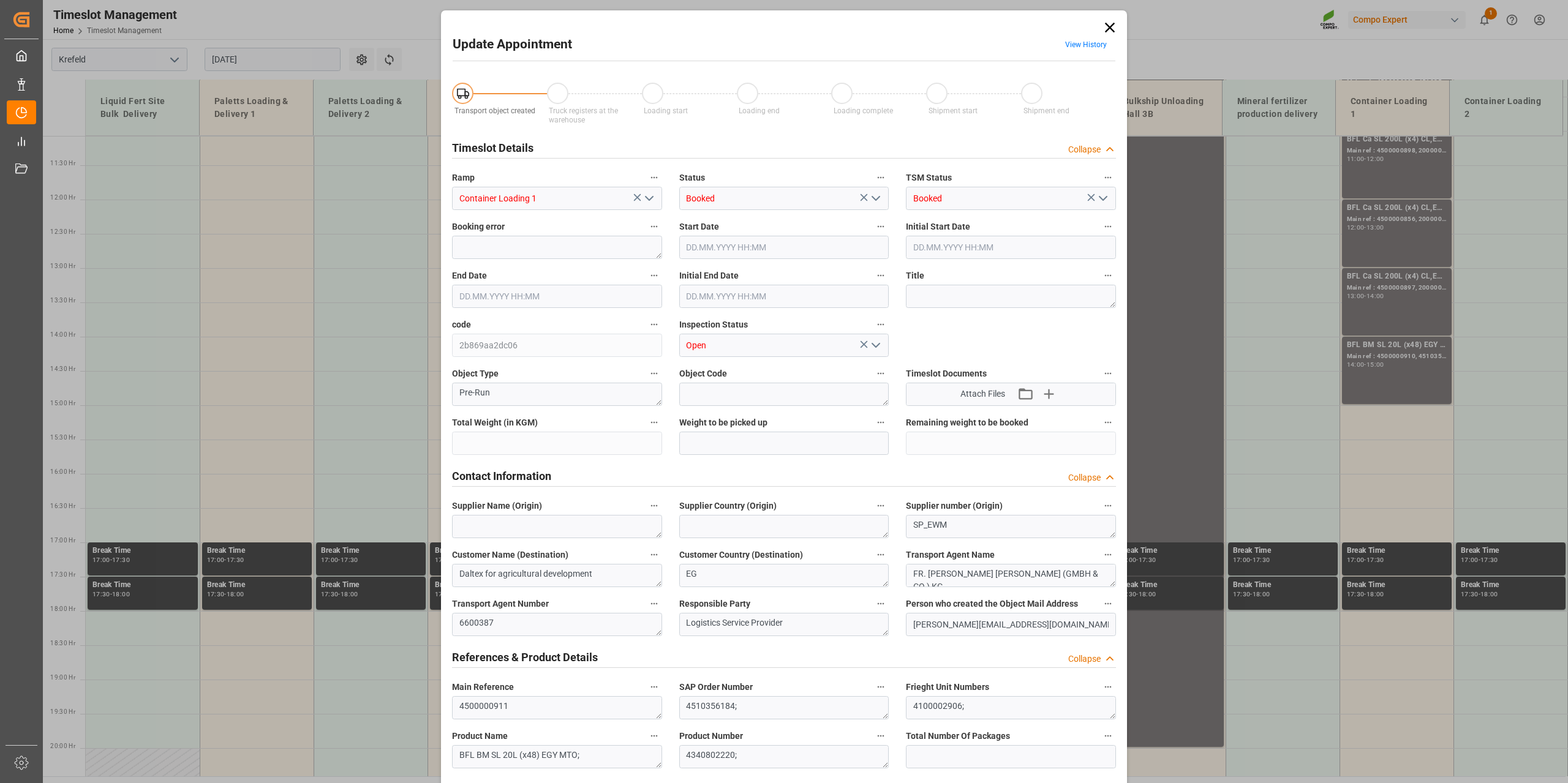
type input "12768"
type input "0"
type input "[DATE] 15:00"
type input "[DATE] 15:30"
type input "11.08.2025 10:10"
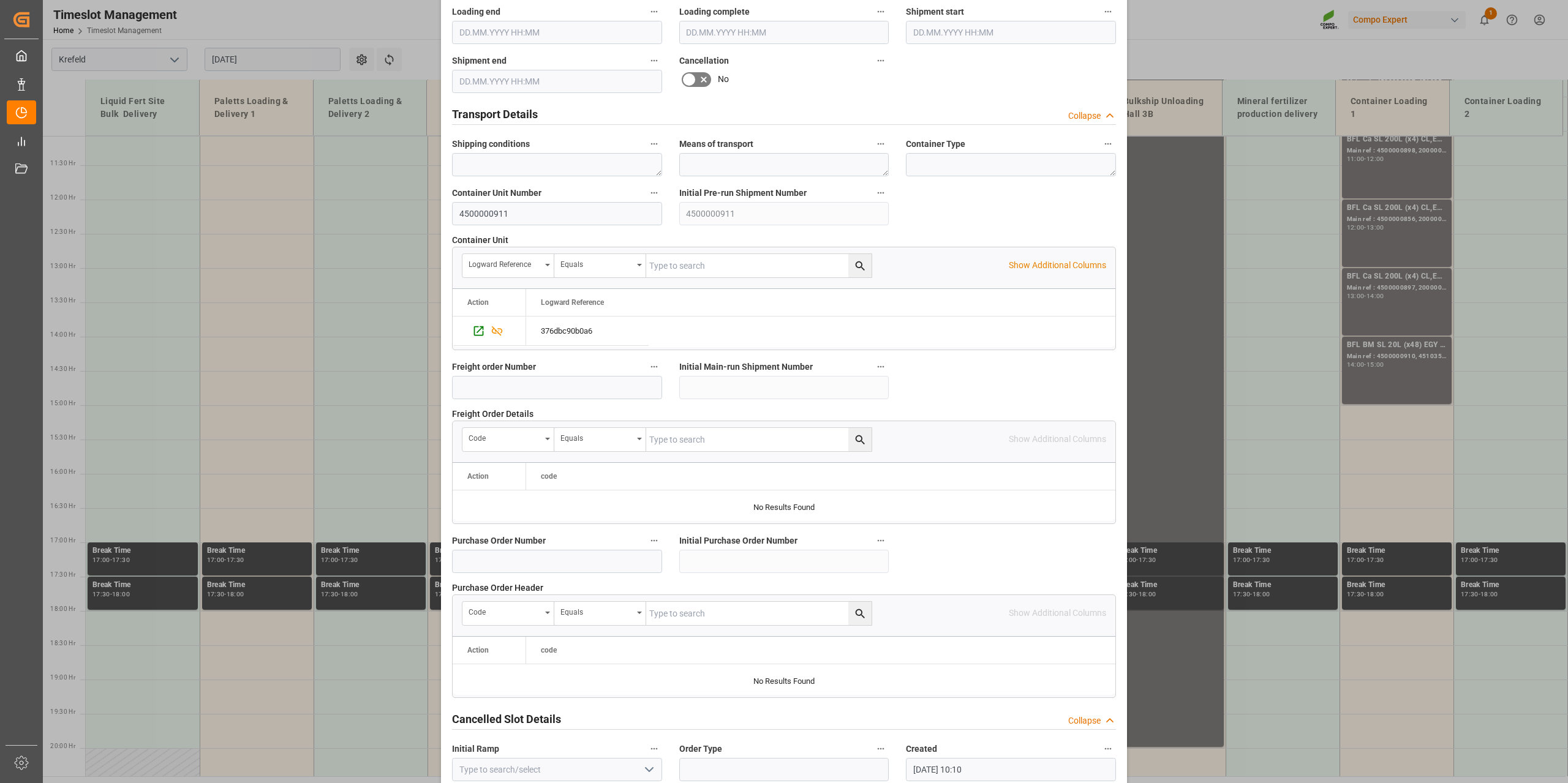
scroll to position [916, 0]
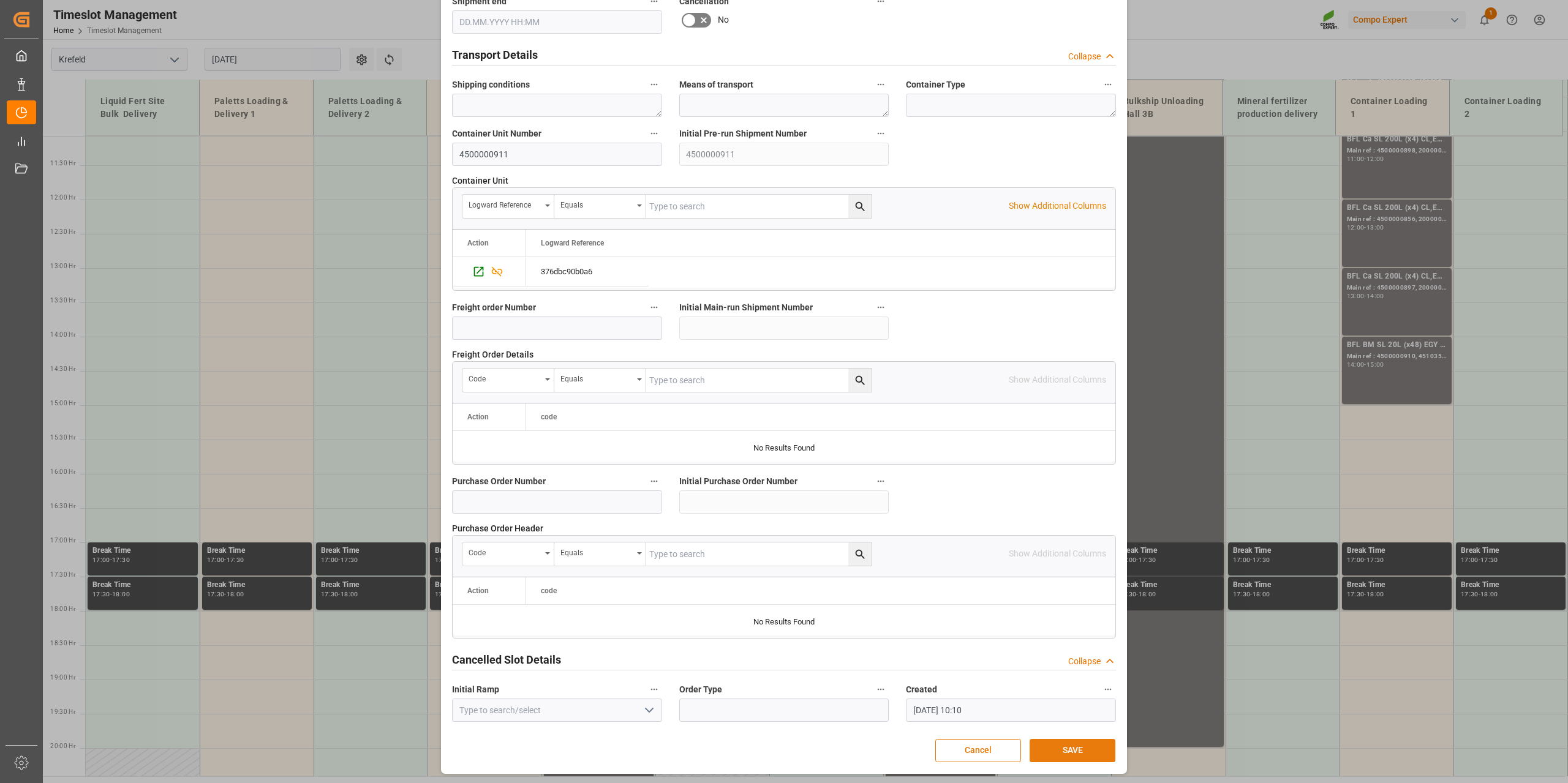
click at [1041, 744] on button "SAVE" at bounding box center [1072, 751] width 85 height 23
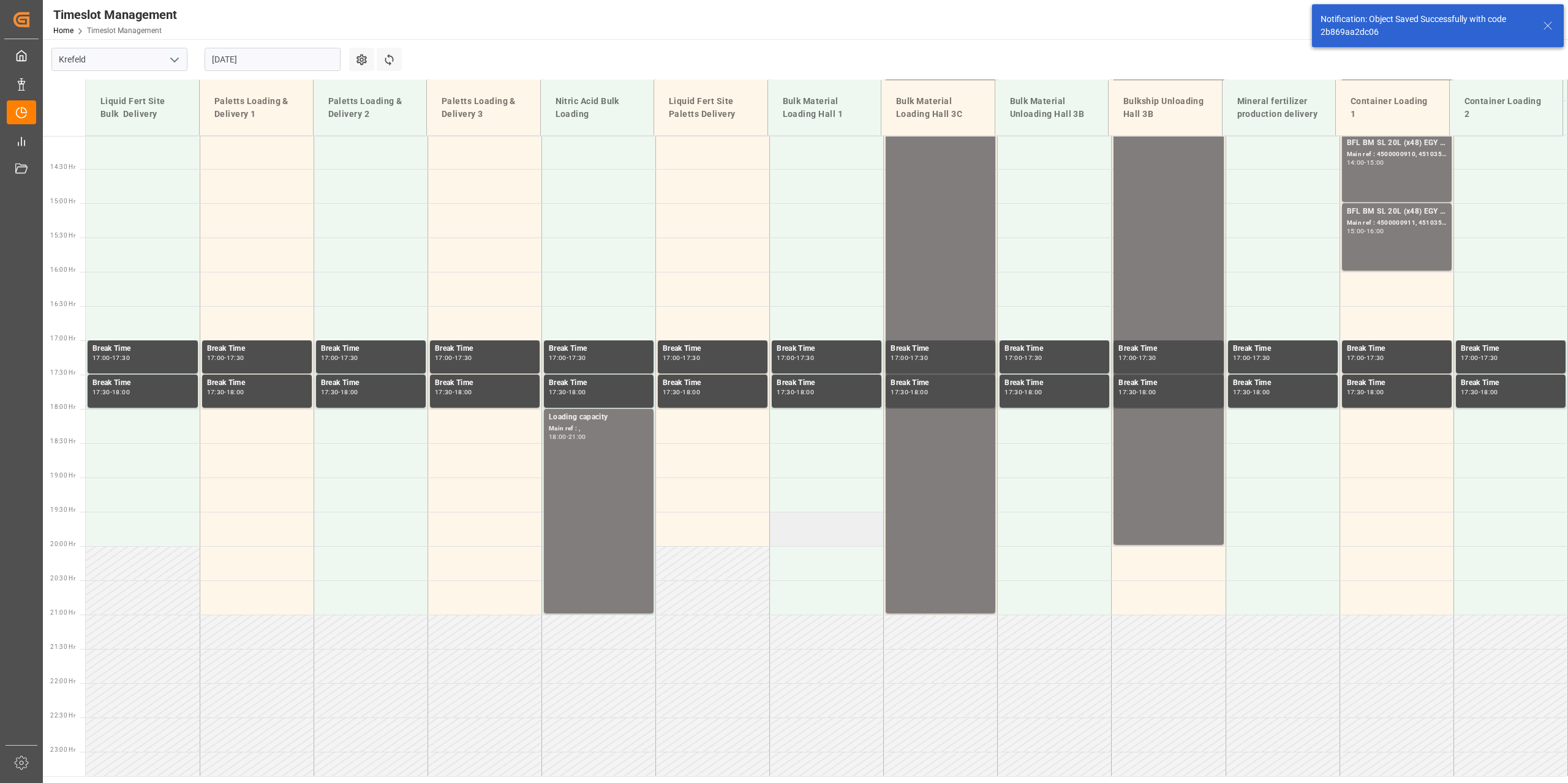
scroll to position [965, 0]
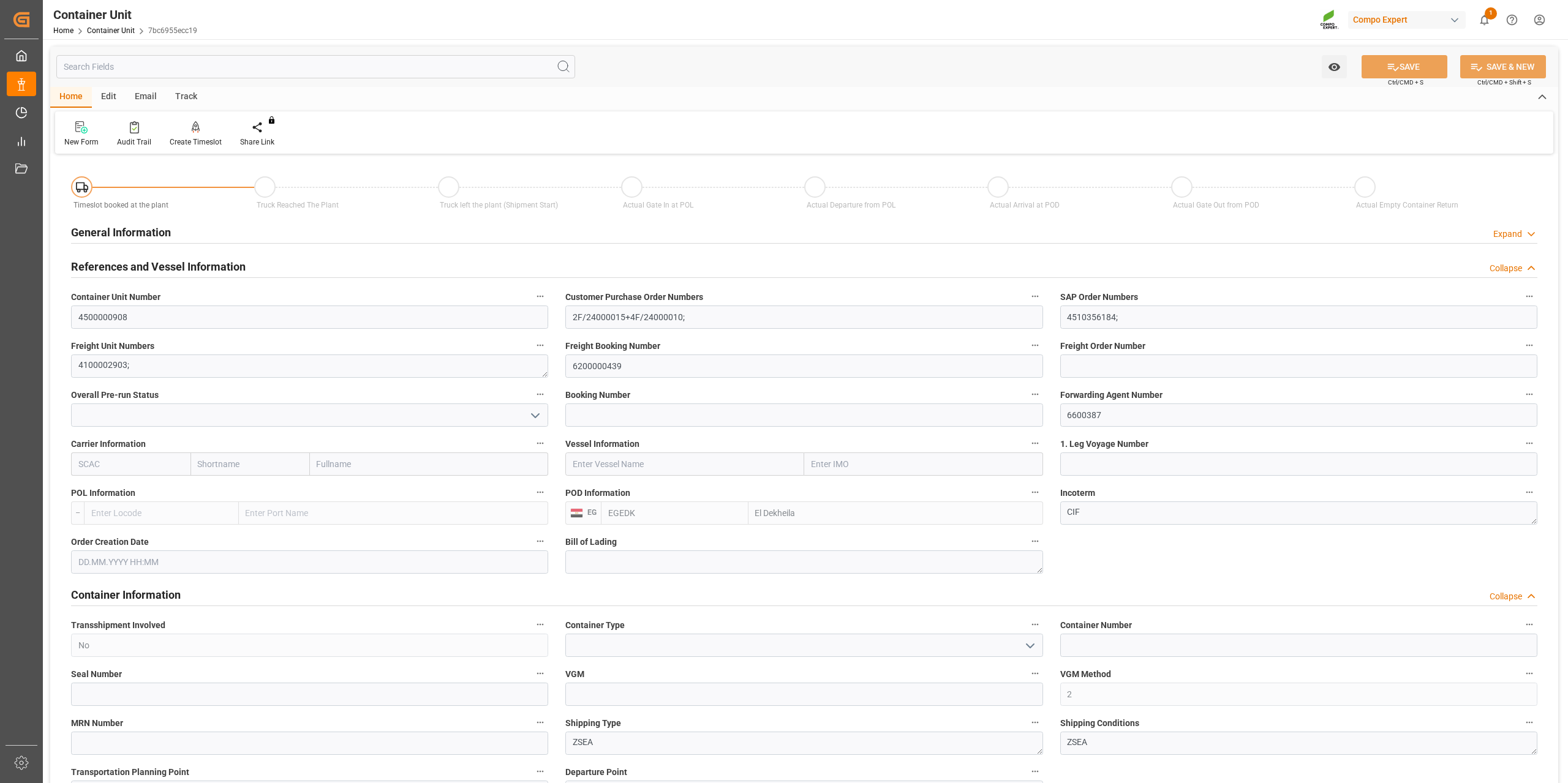
type input "EGEDK"
type input "0"
type input "12768"
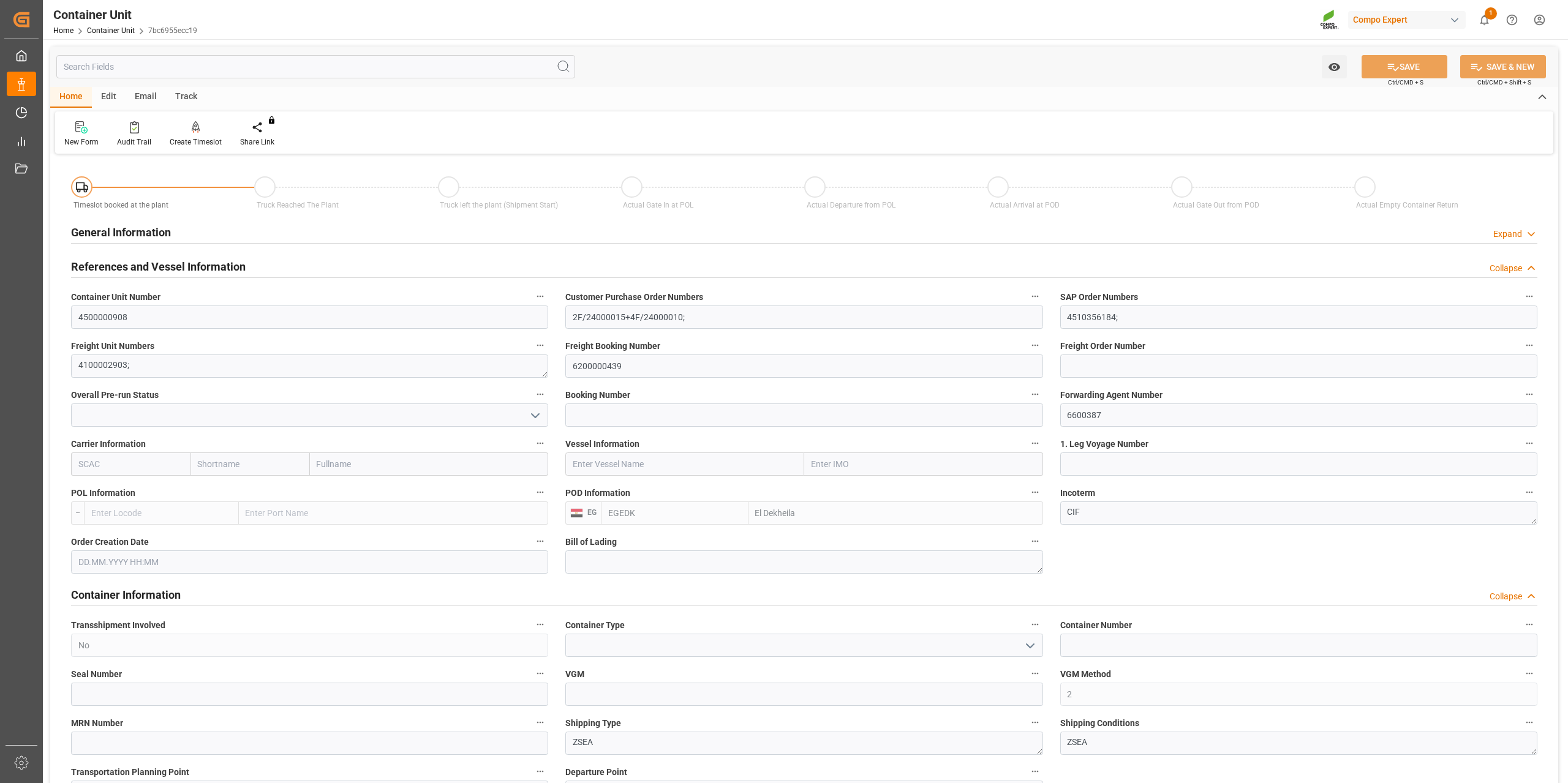
type input "14.08.2025"
click at [192, 127] on icon at bounding box center [196, 127] width 9 height 12
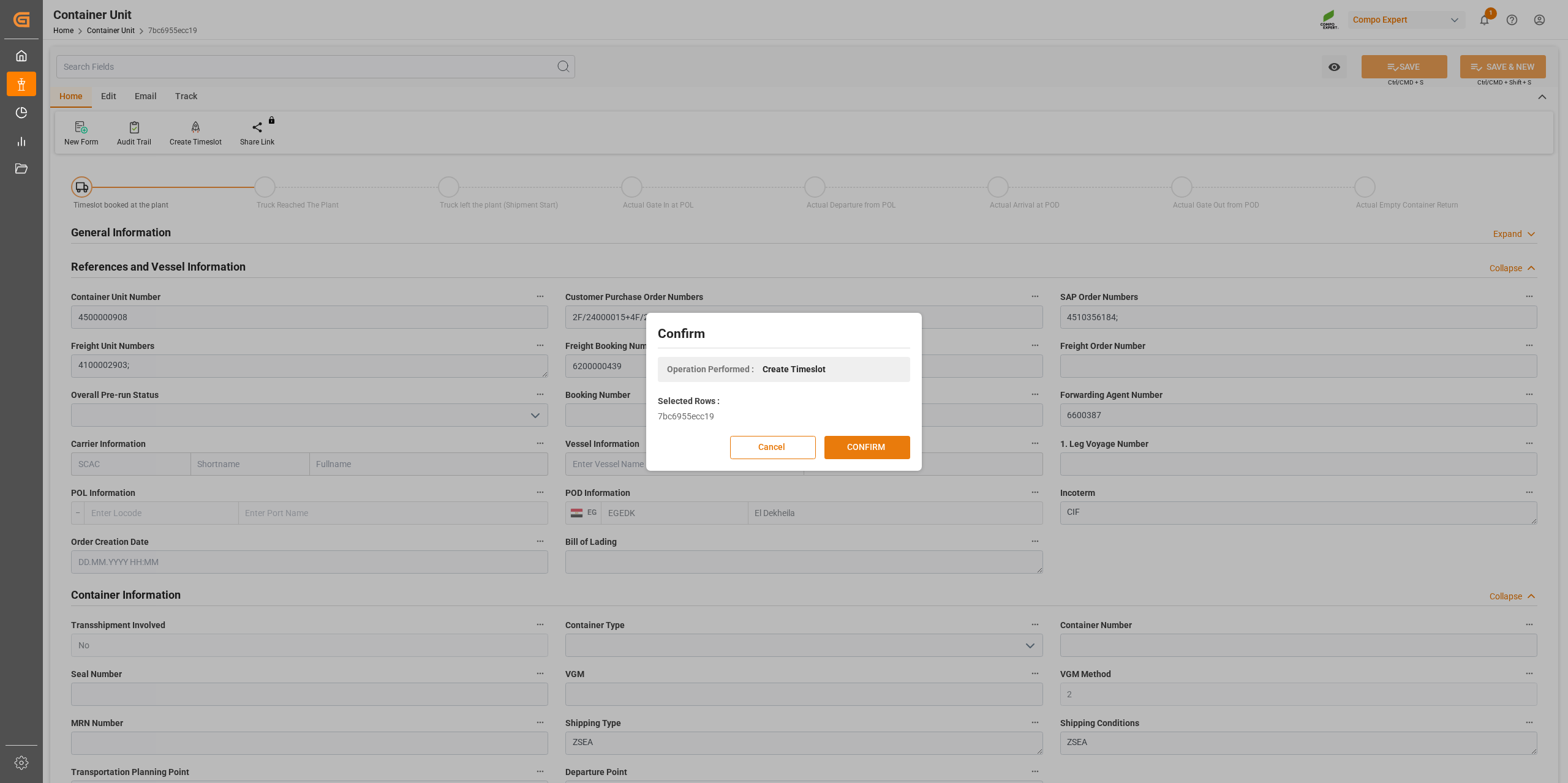
click at [880, 446] on button "CONFIRM" at bounding box center [867, 447] width 85 height 23
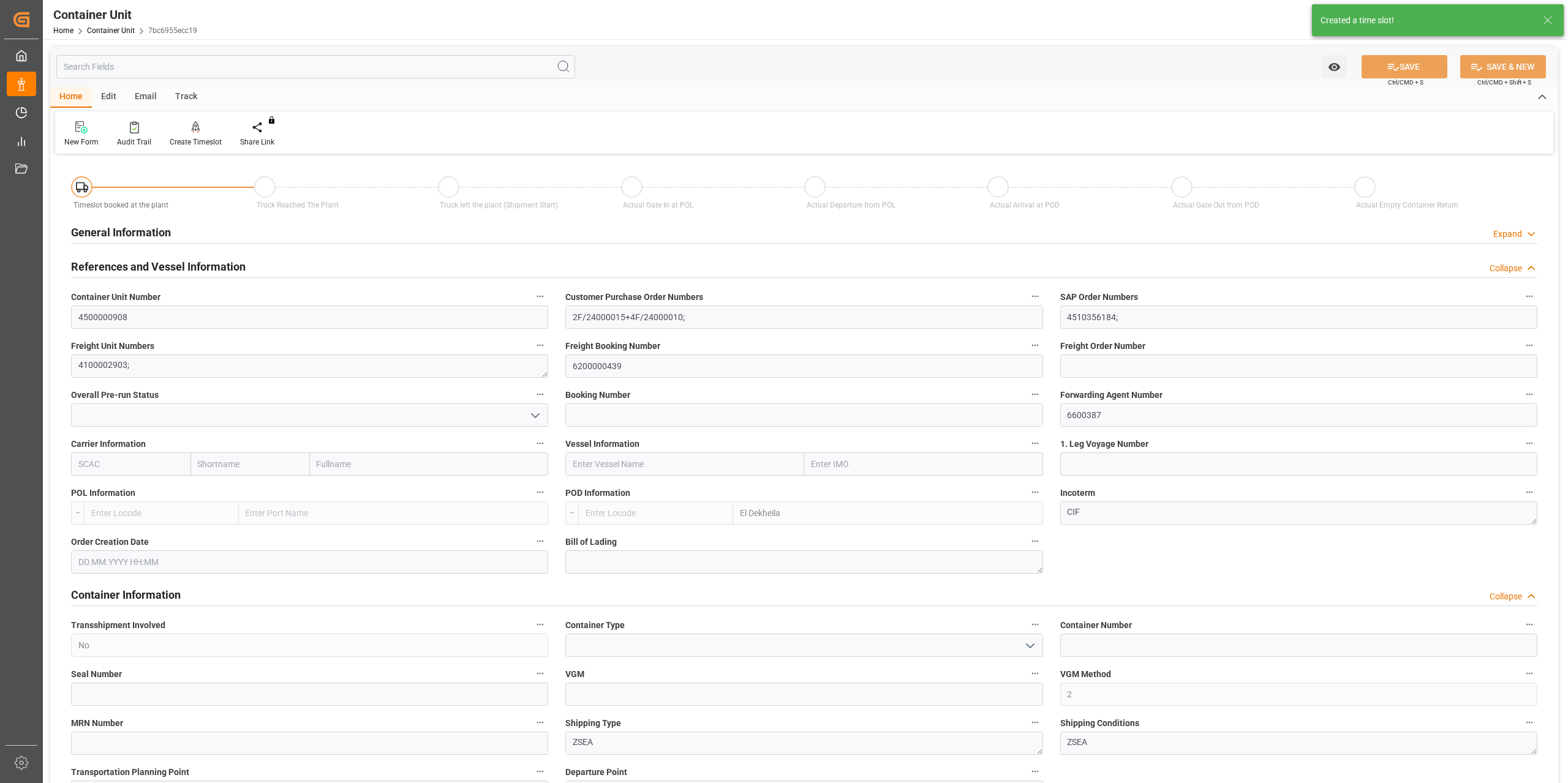
type input "EGEDK"
type input "0"
type input "12768"
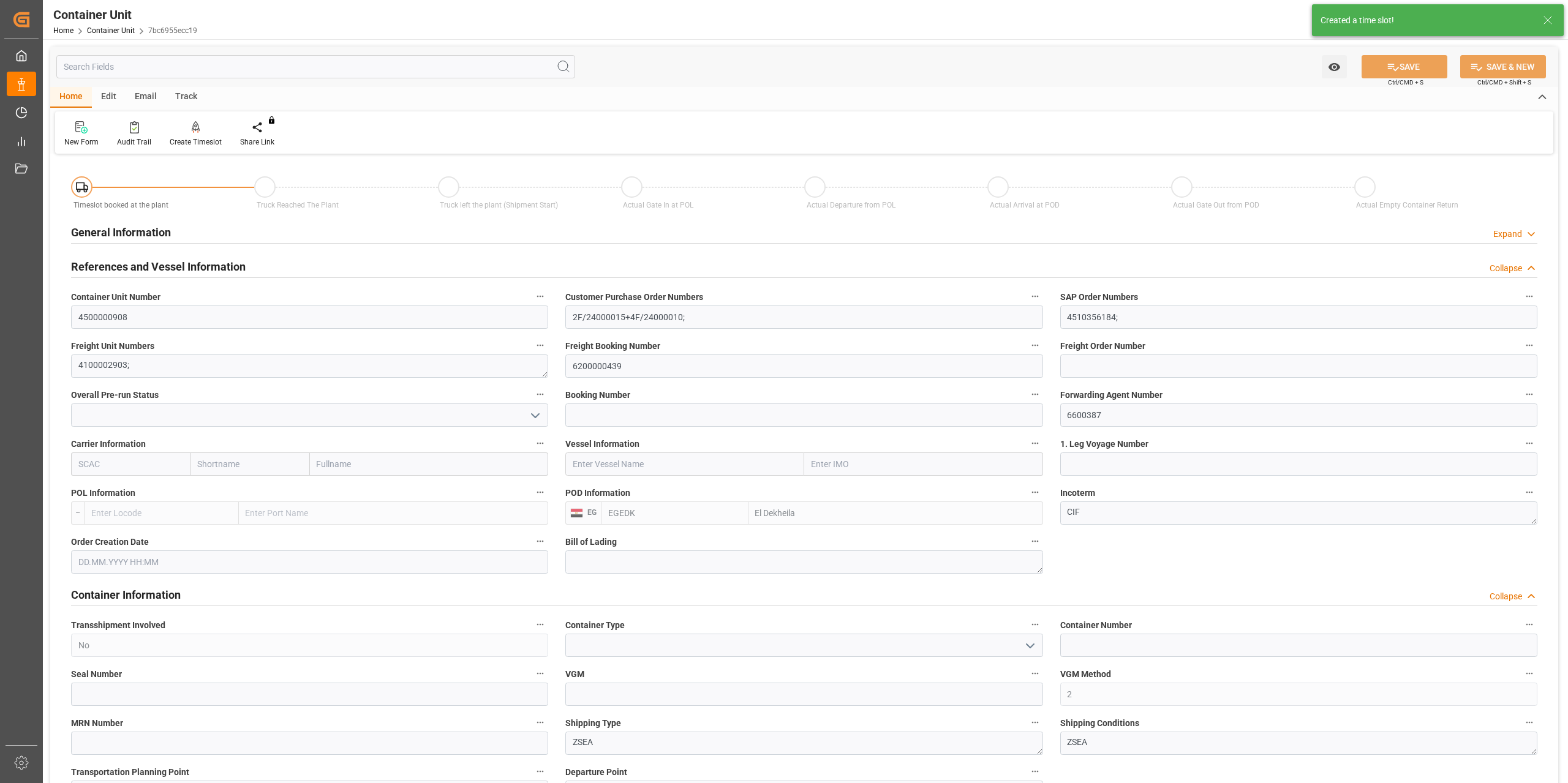
type input "14.08.2025"
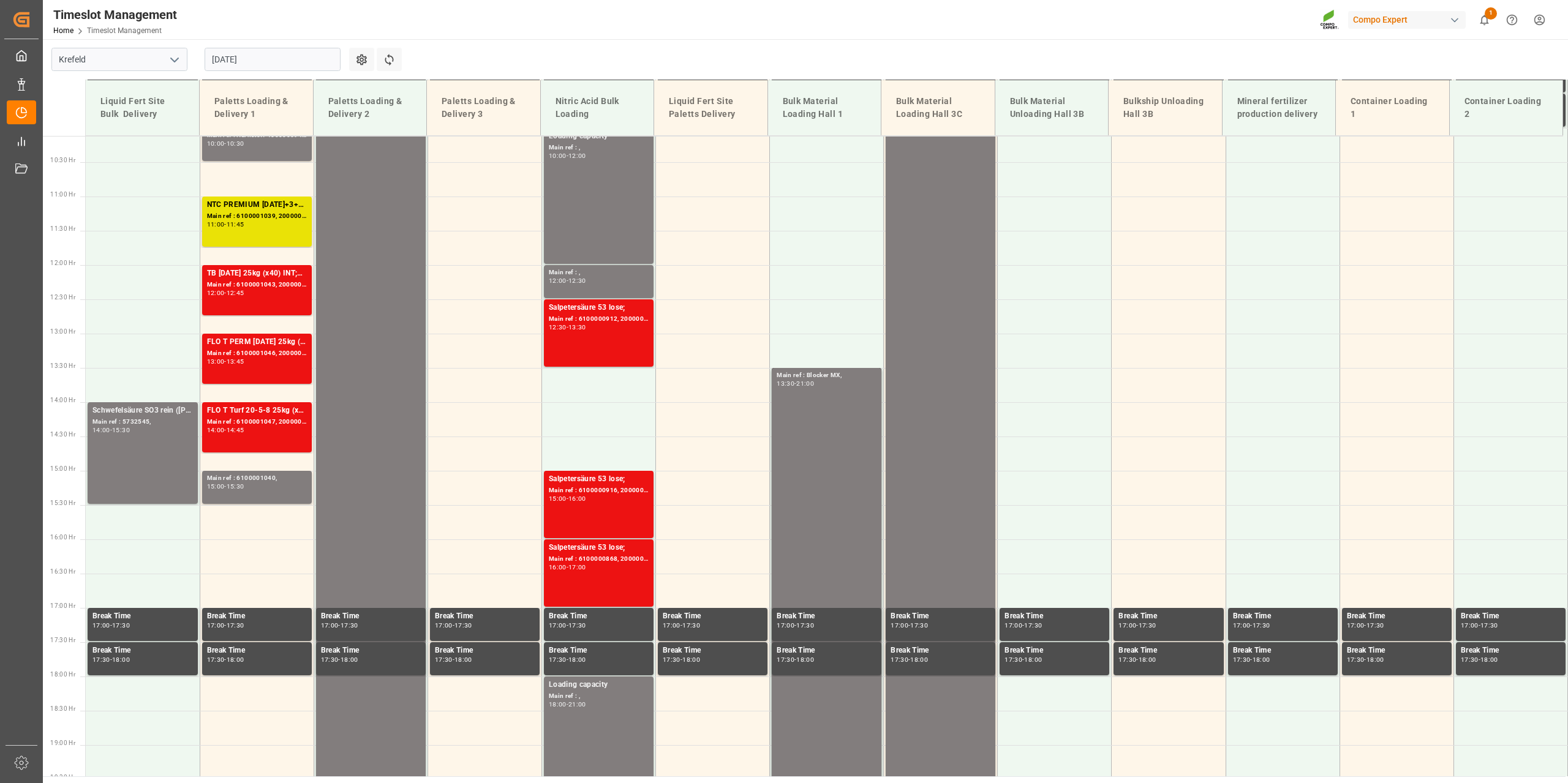
scroll to position [759, 0]
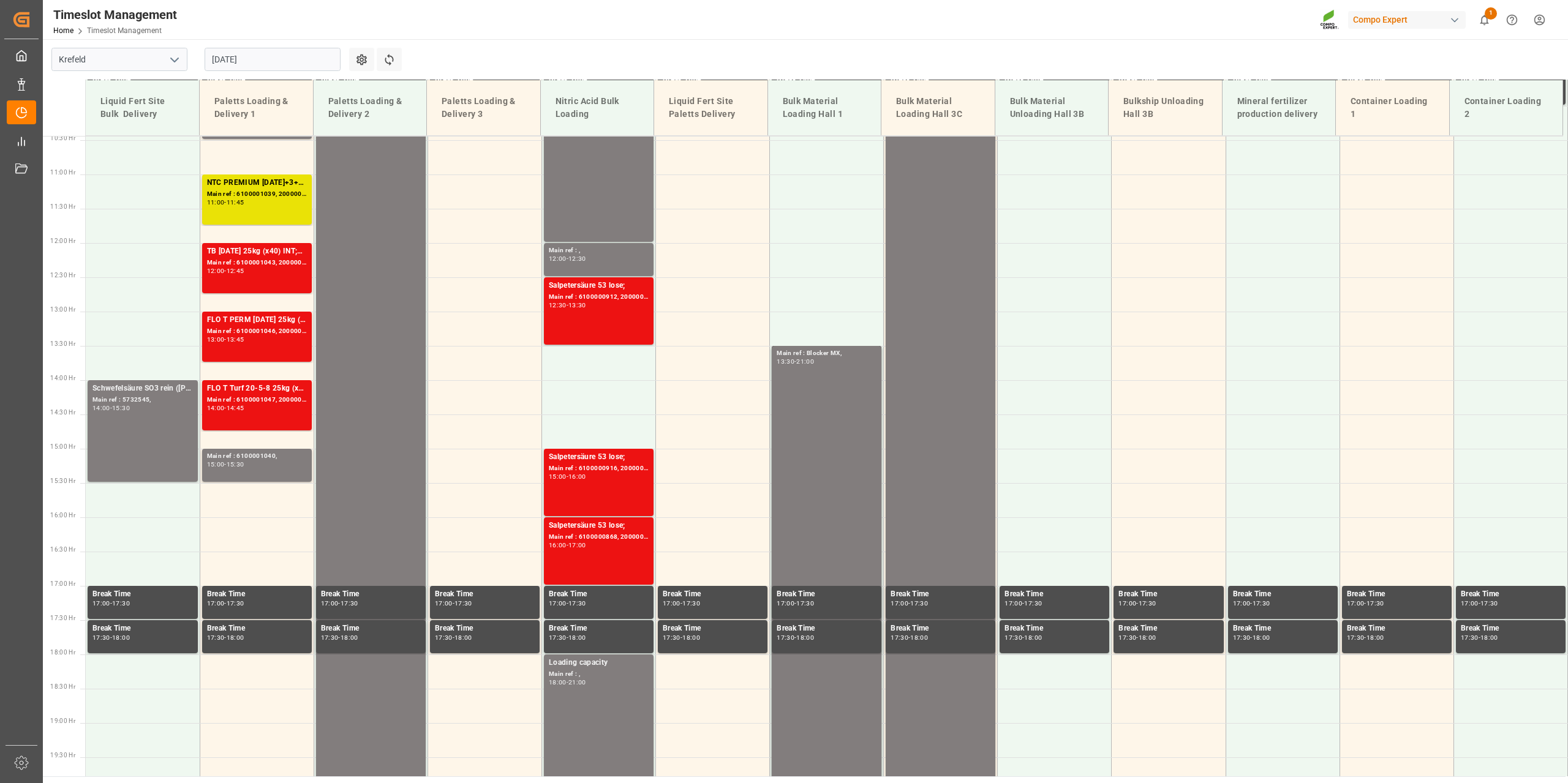
click at [234, 53] on input "11.08.2025" at bounding box center [272, 60] width 136 height 23
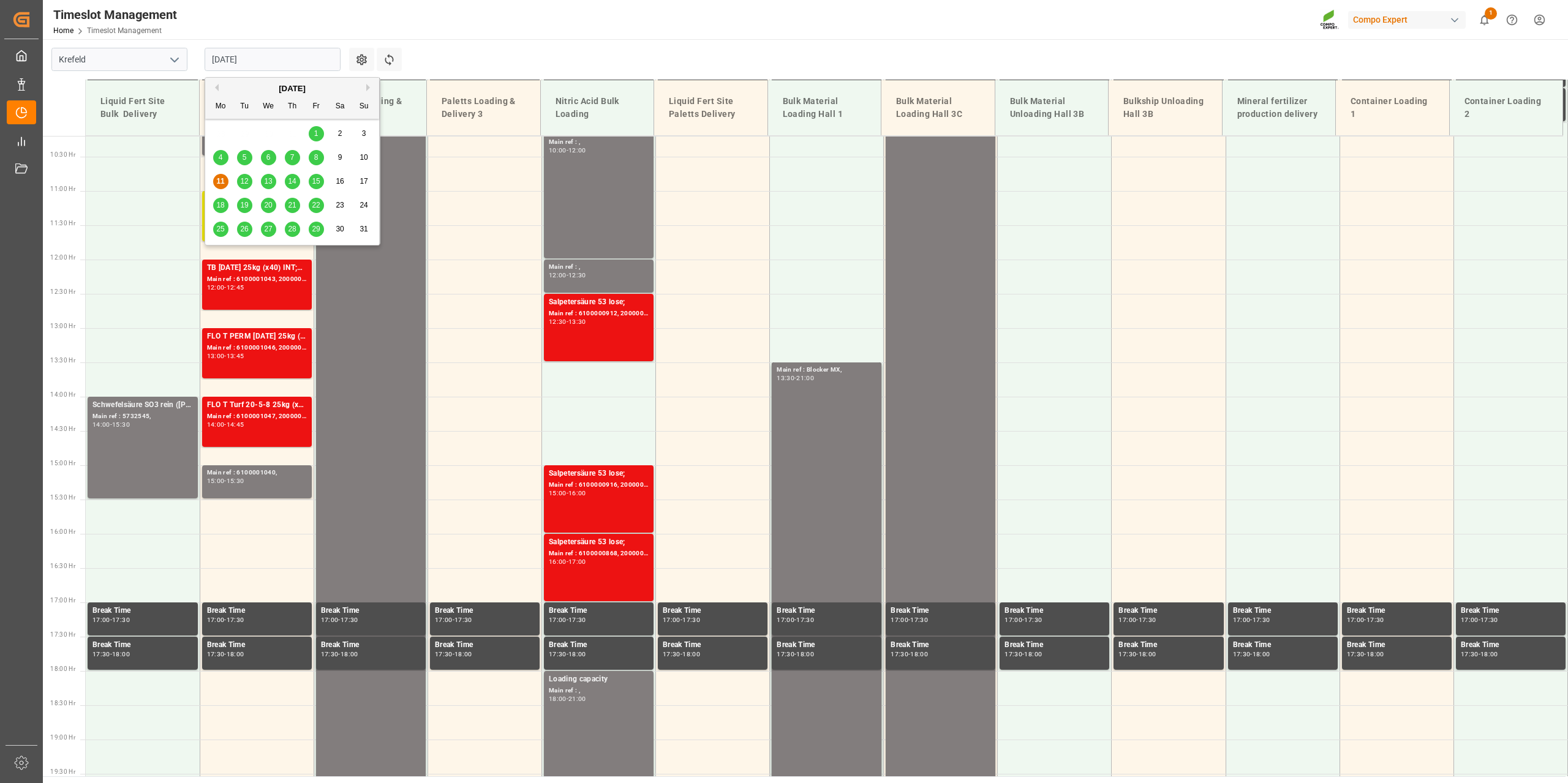
scroll to position [699, 0]
click at [224, 205] on span "18" at bounding box center [220, 205] width 8 height 9
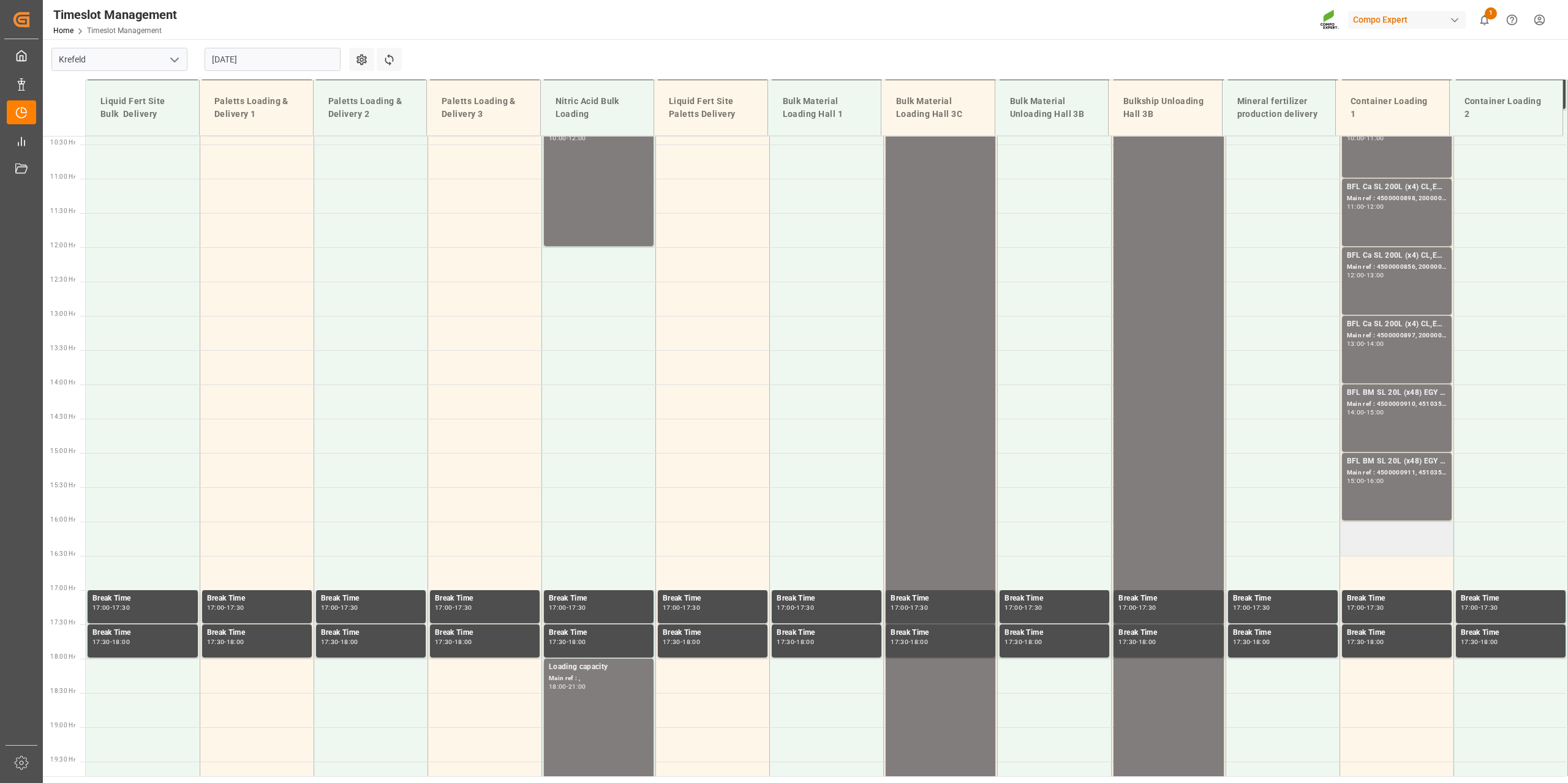
scroll to position [759, 0]
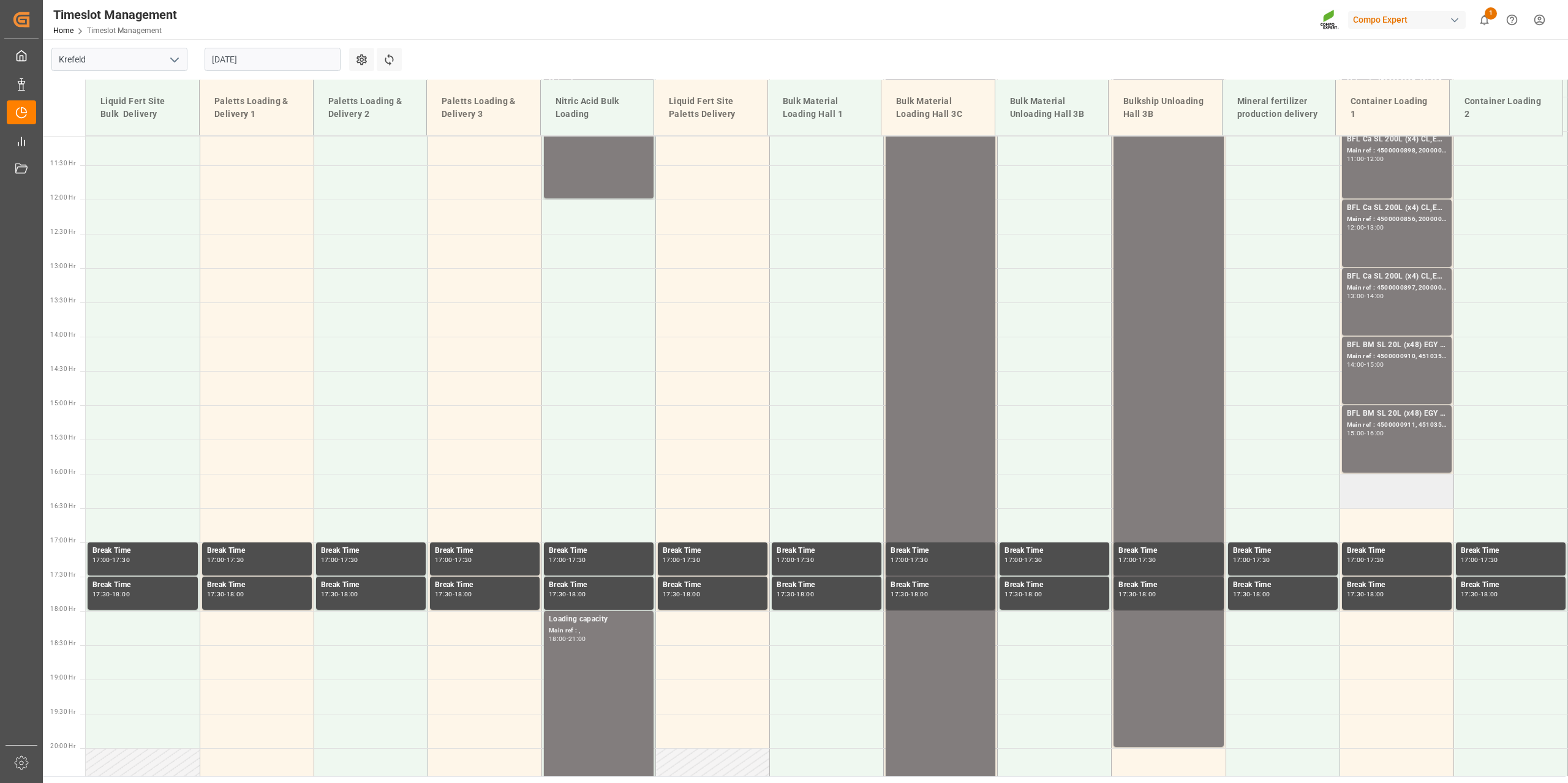
click at [1405, 490] on td at bounding box center [1396, 491] width 114 height 34
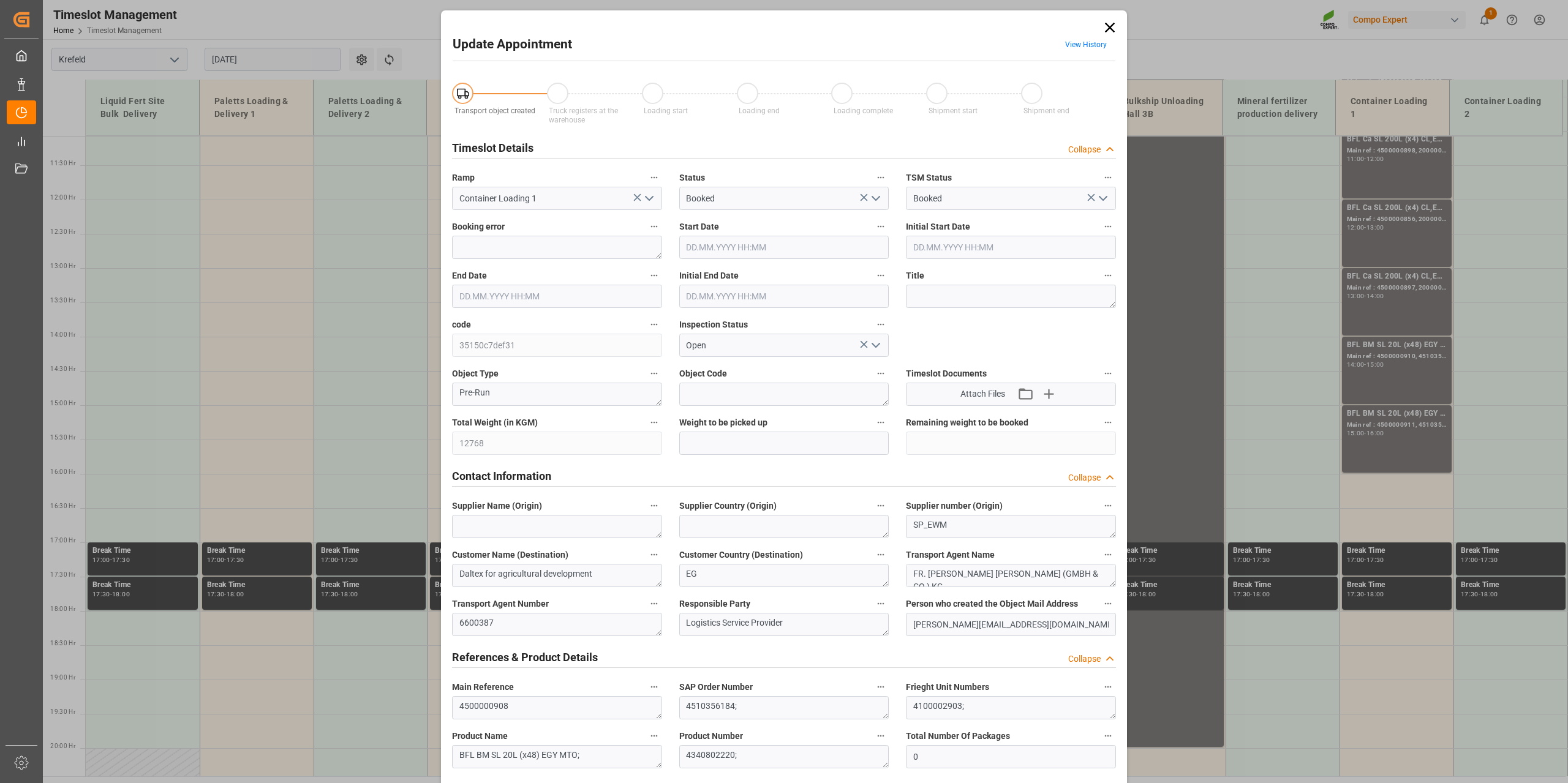
type input "12768"
type input "0"
type input "18.08.2025 16:00"
type input "18.08.2025 16:30"
type input "11.08.2025 10:12"
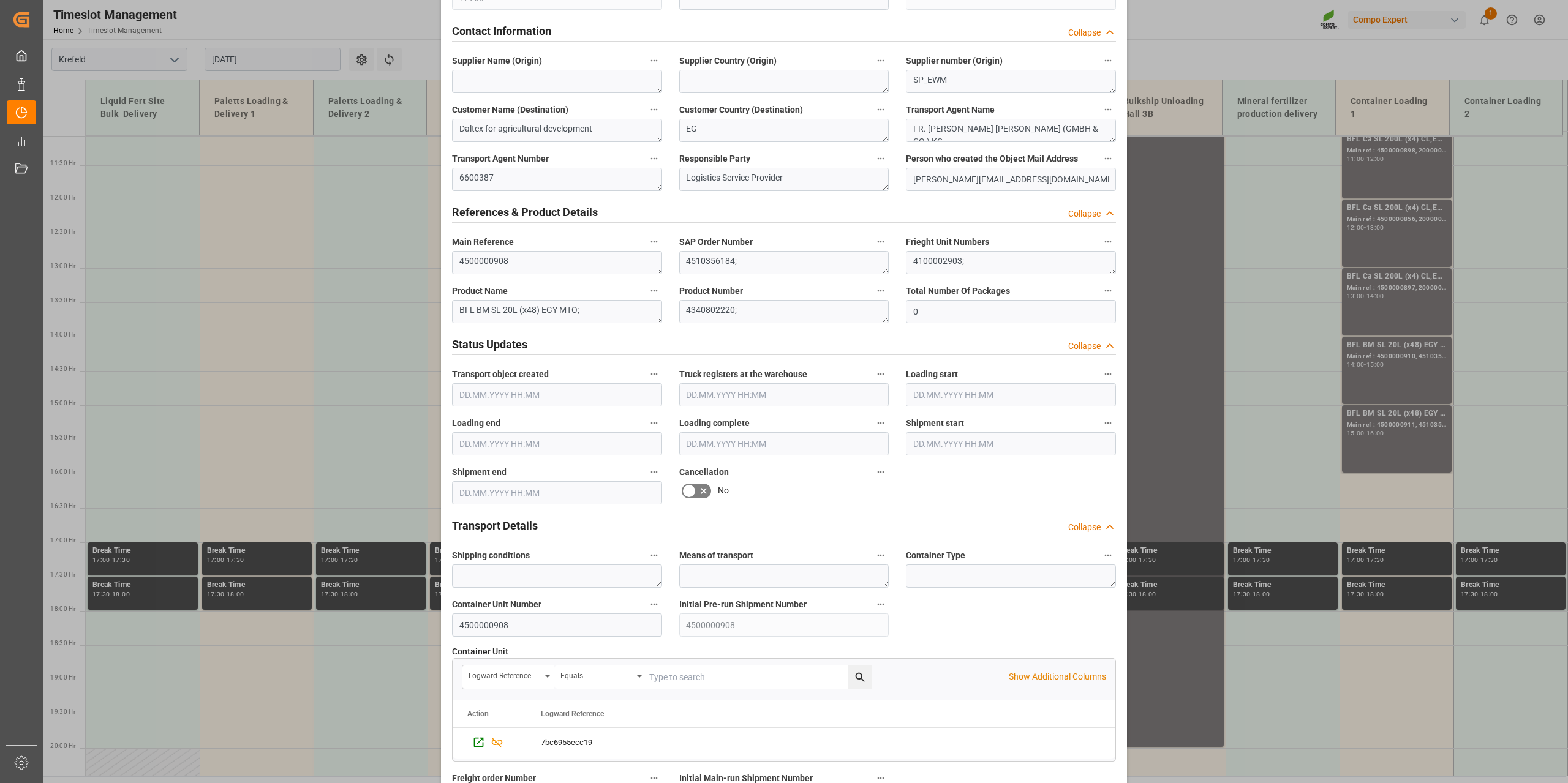
scroll to position [916, 0]
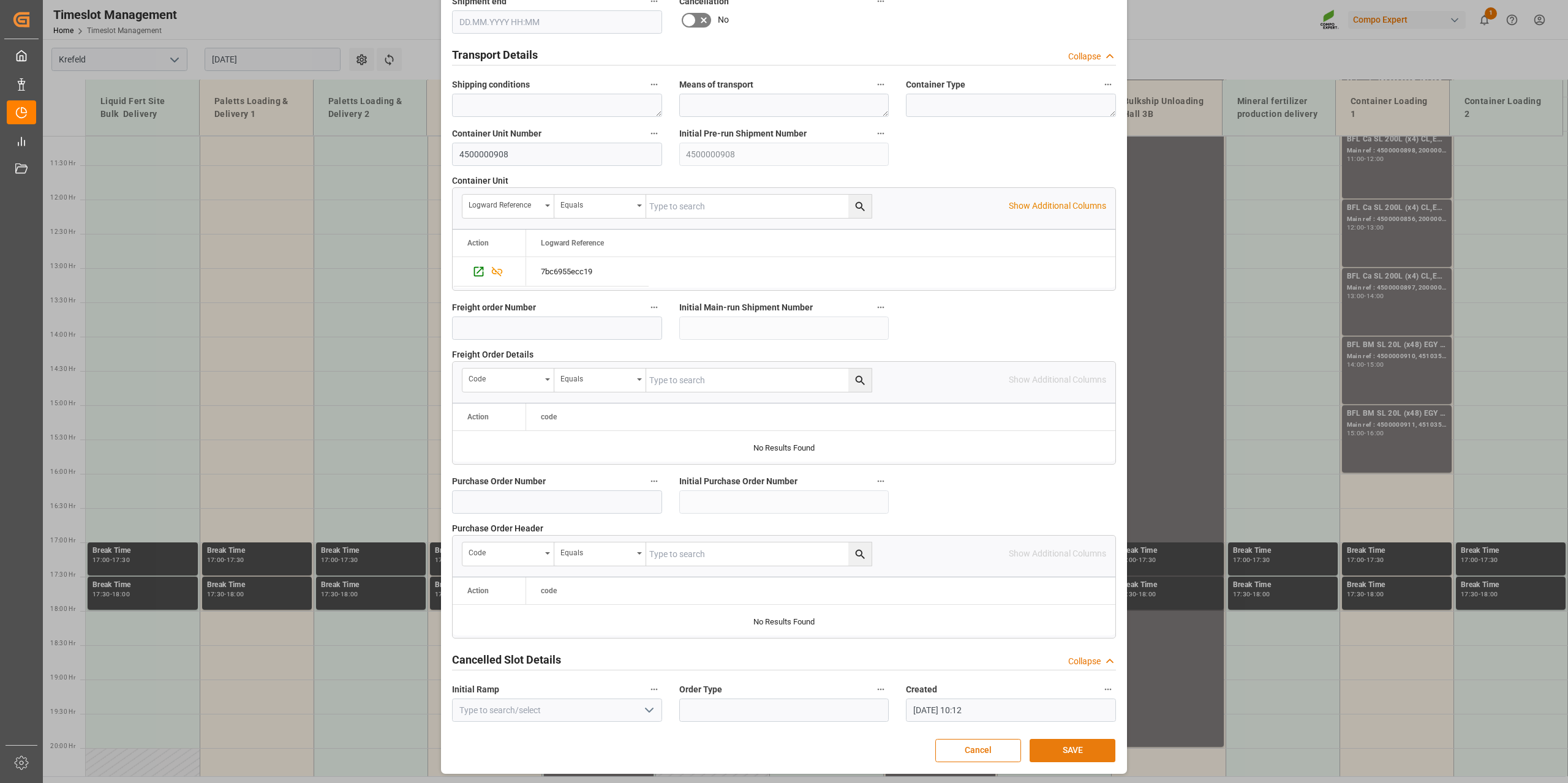
click at [1106, 759] on button "SAVE" at bounding box center [1072, 751] width 85 height 23
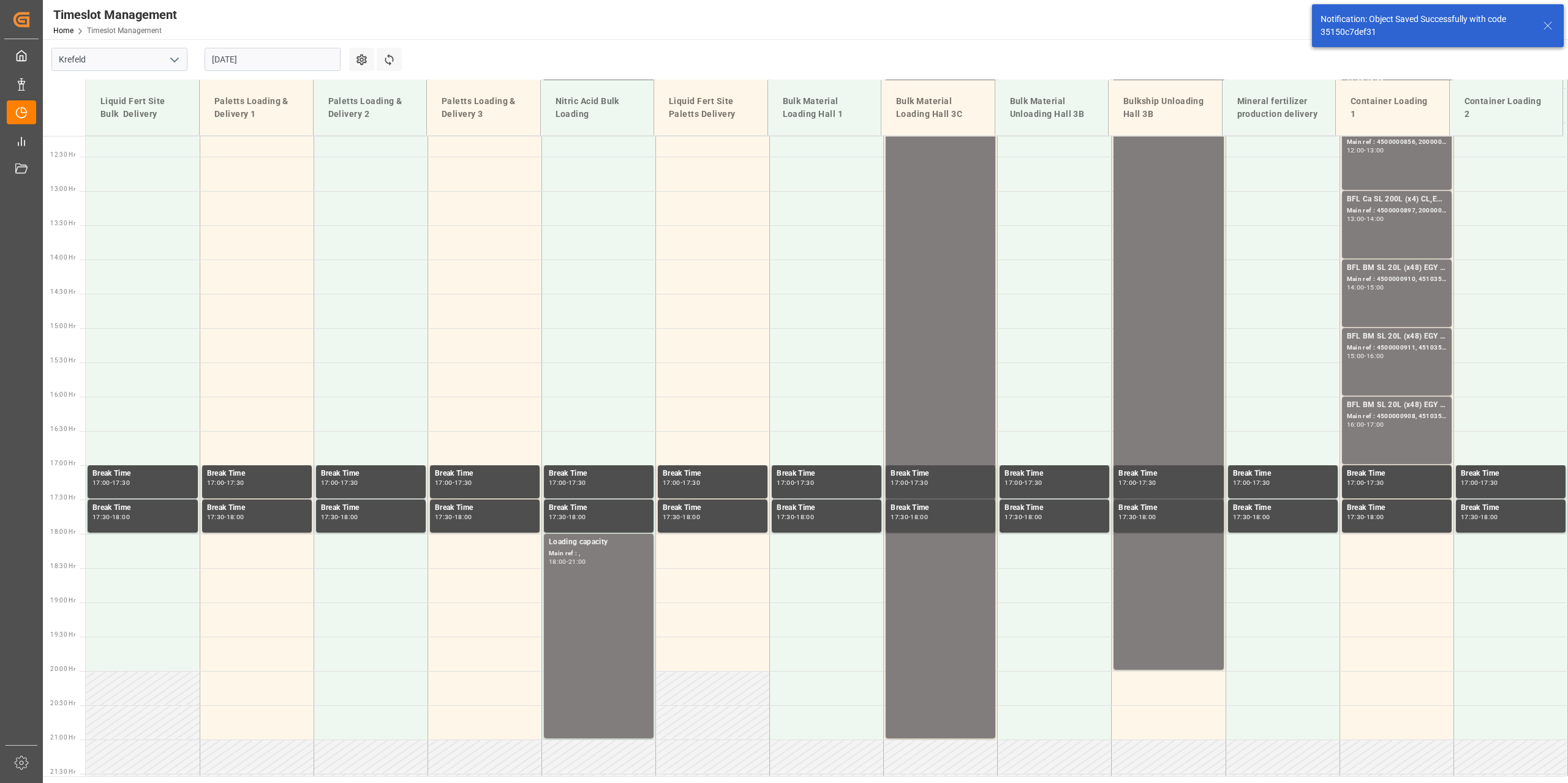
scroll to position [1006, 0]
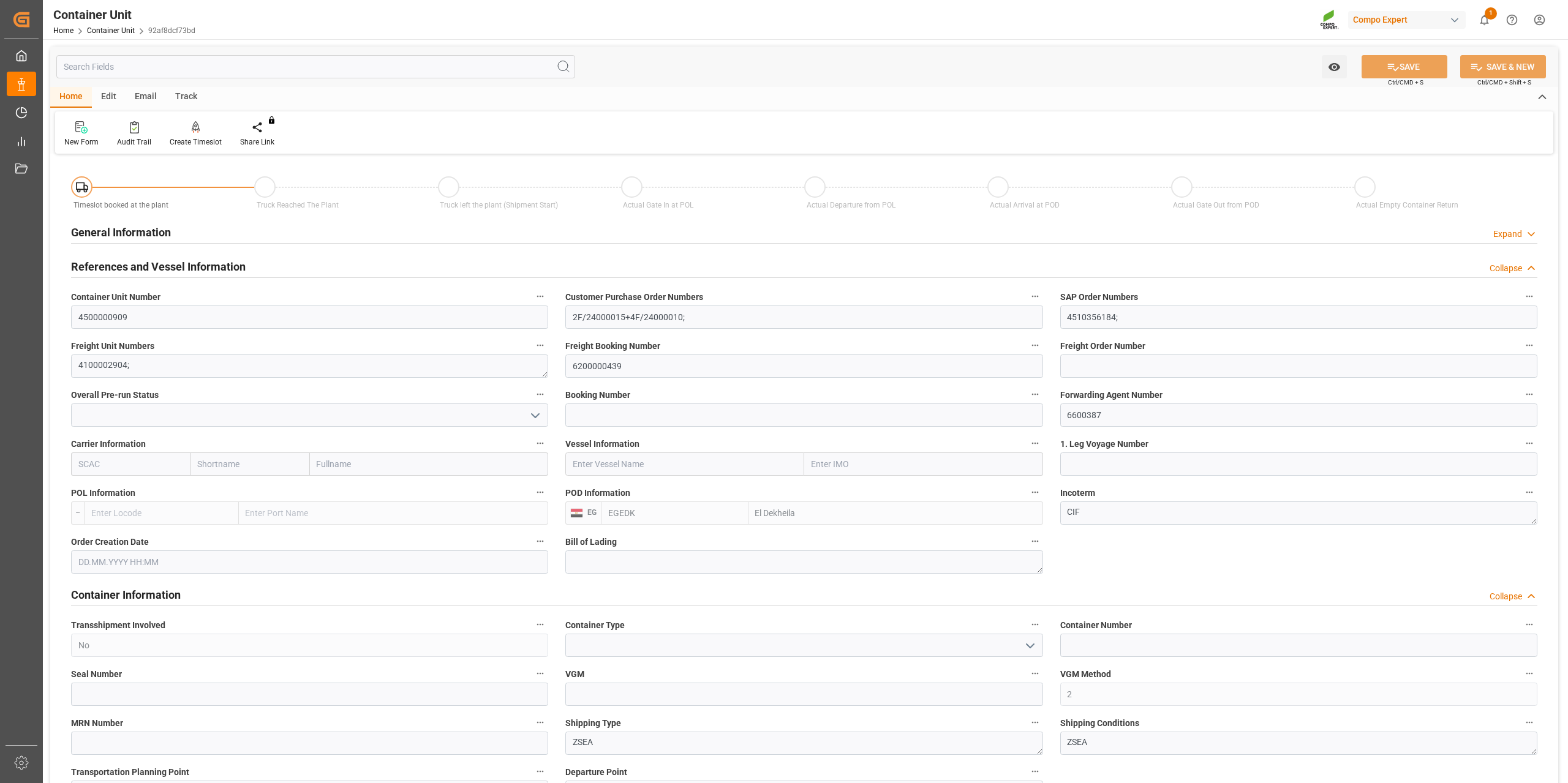
type input "EGEDK"
type input "0"
type input "12768"
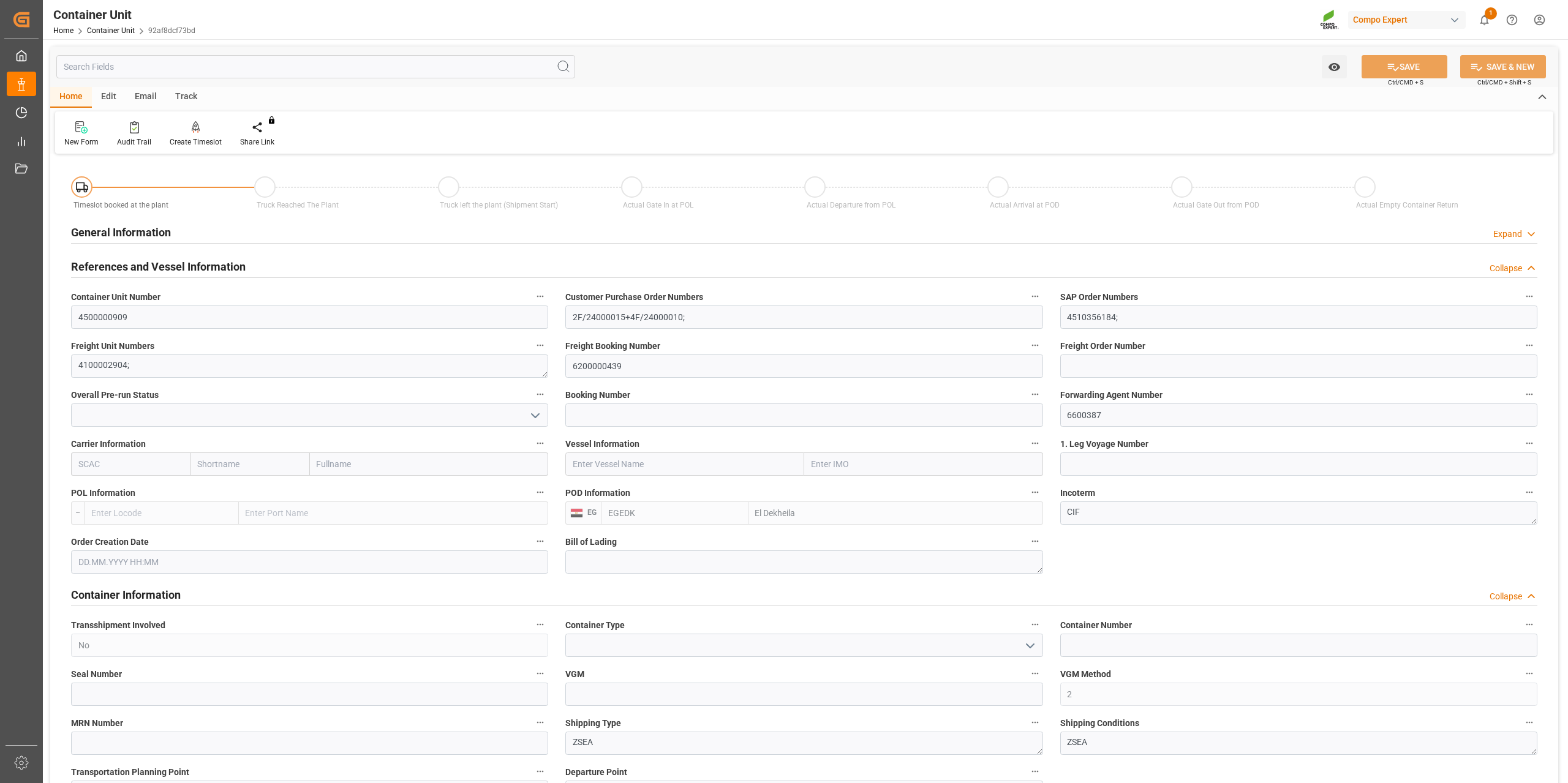
type input "[DATE]"
click at [191, 136] on div "Create Timeslot" at bounding box center [195, 142] width 52 height 11
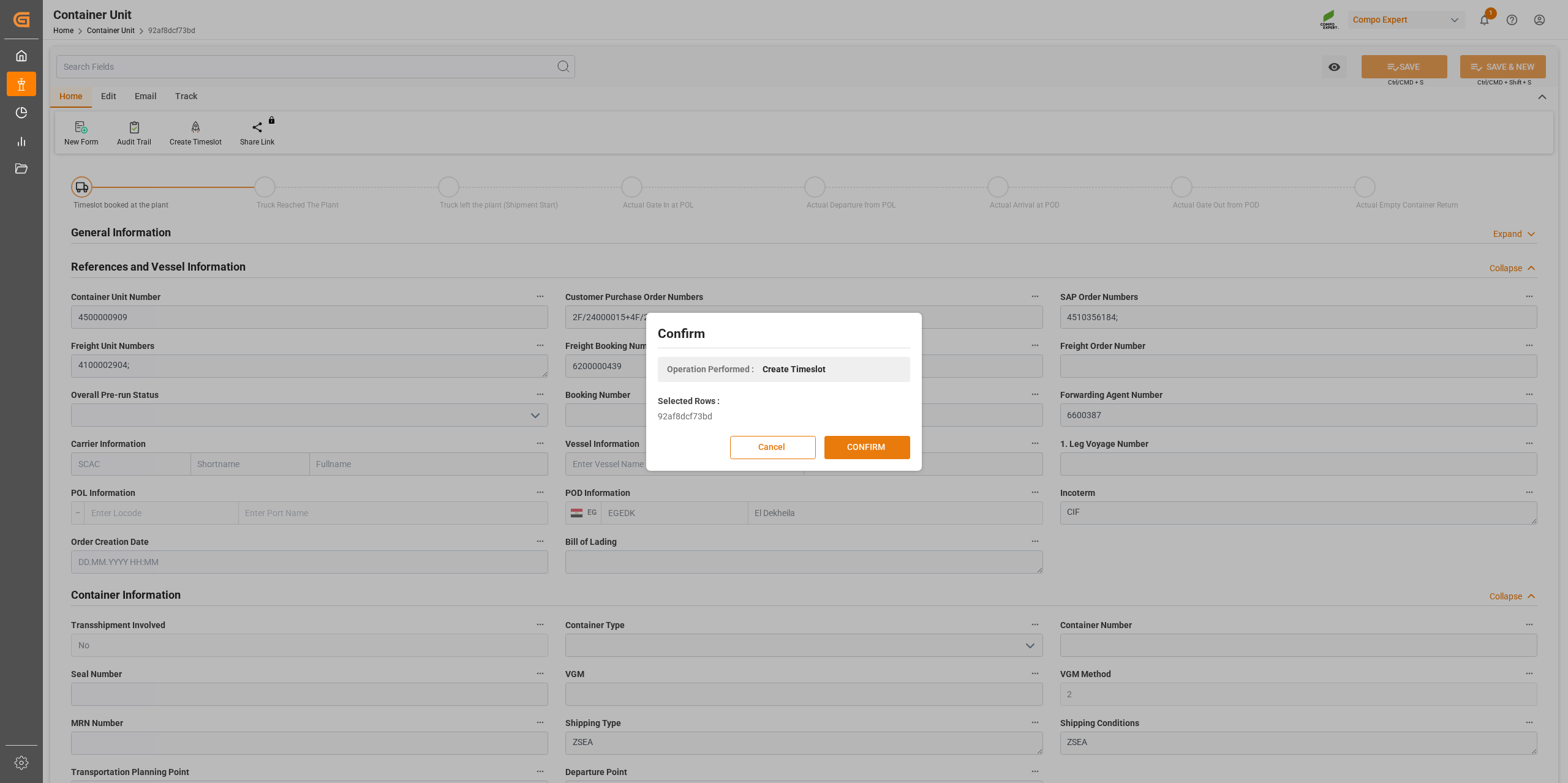
click at [872, 442] on button "CONFIRM" at bounding box center [867, 447] width 85 height 23
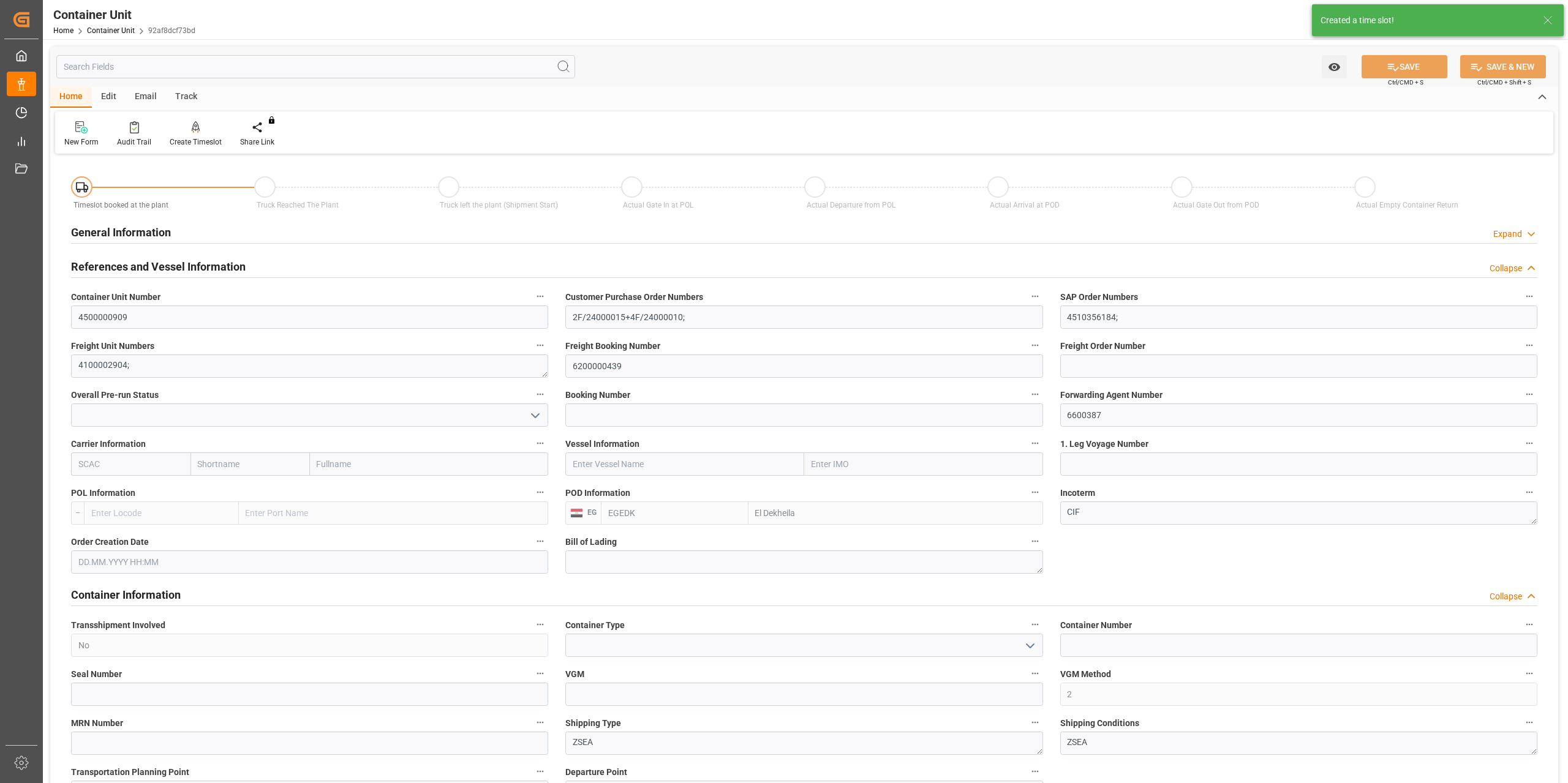
type input "EGEDK"
type input "0"
type input "12768"
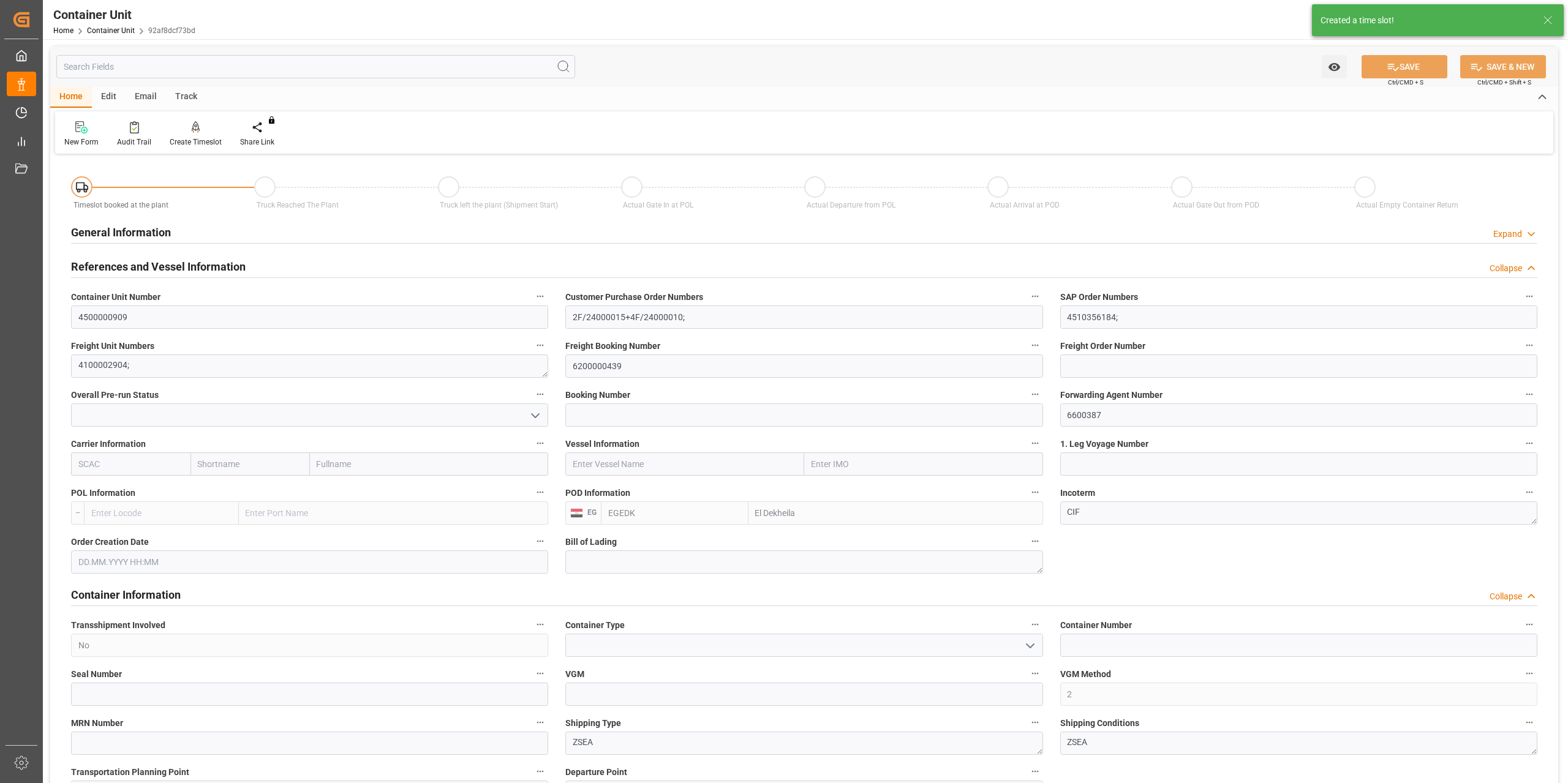
type input "14.08.2025"
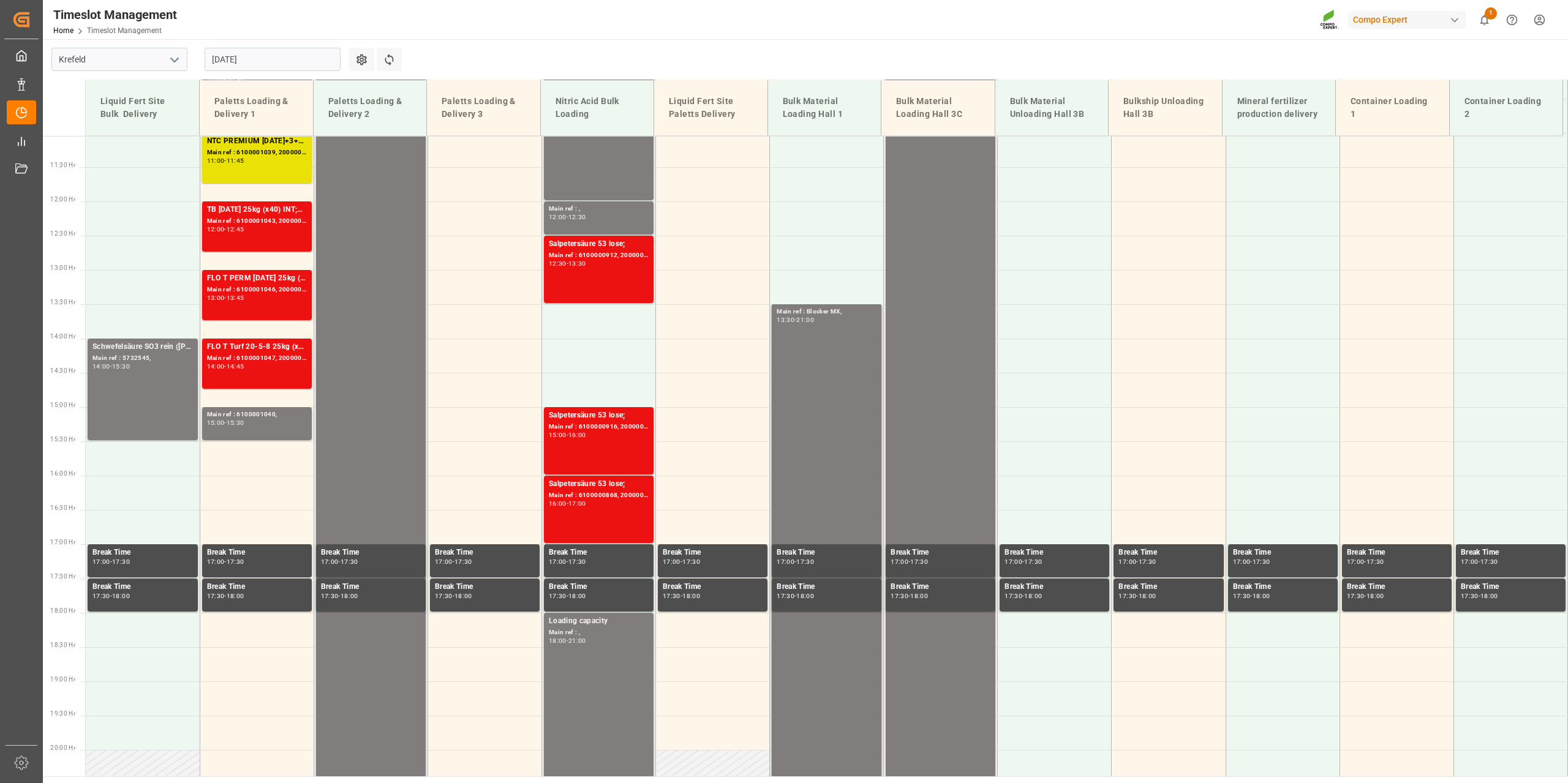
scroll to position [759, 0]
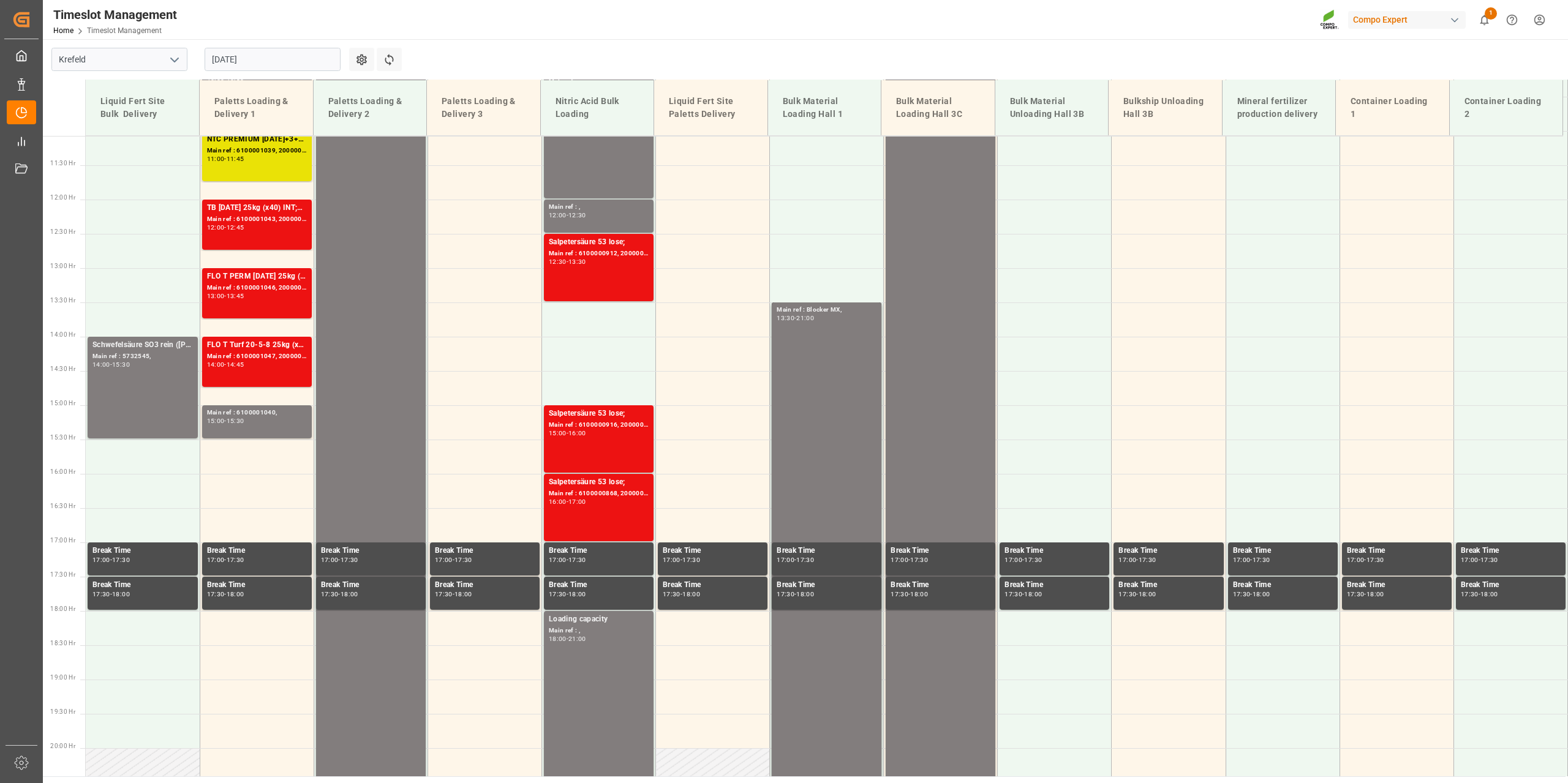
click at [268, 58] on input "[DATE]" at bounding box center [272, 60] width 136 height 23
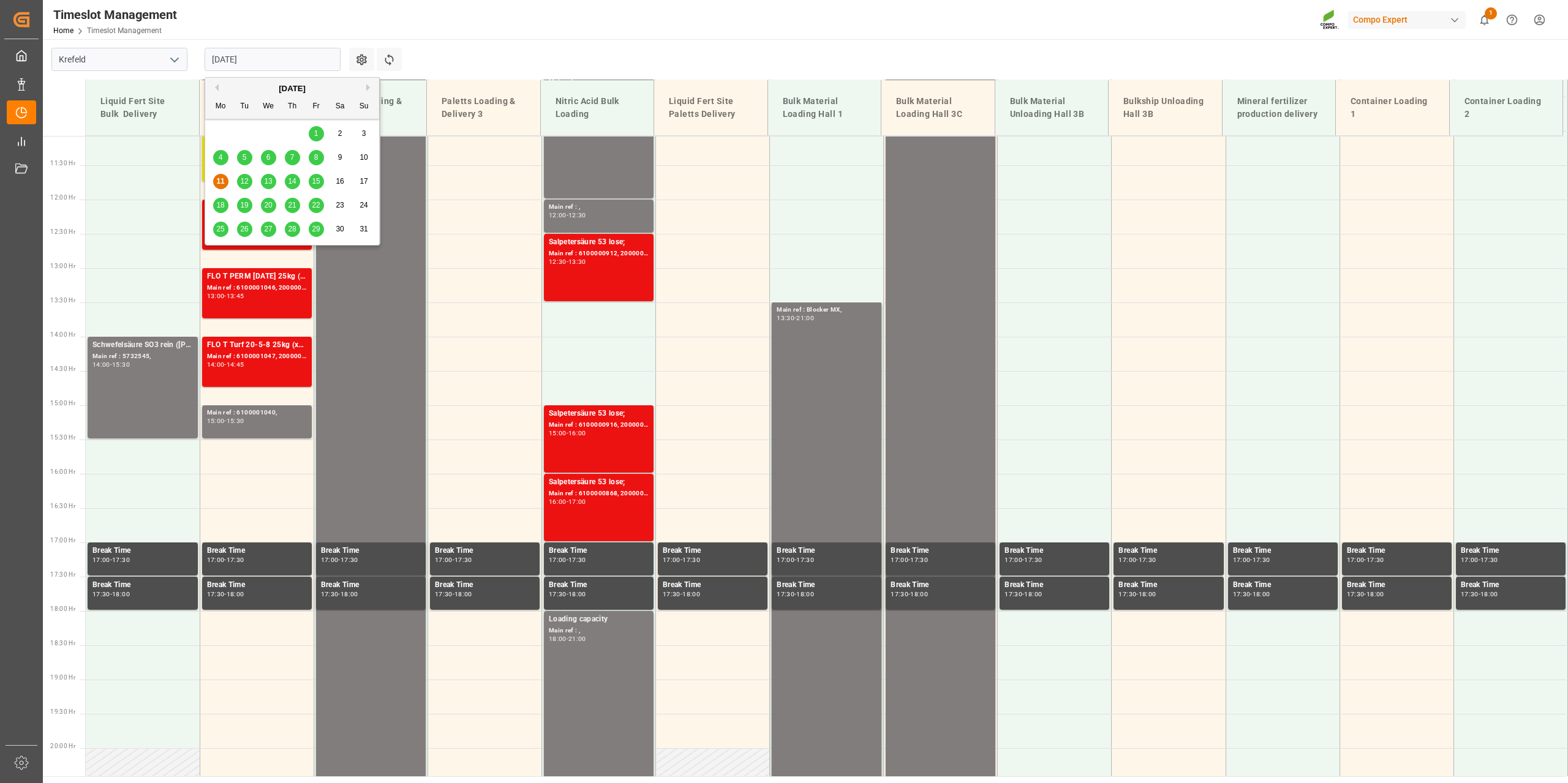
click at [218, 205] on span "18" at bounding box center [220, 205] width 8 height 9
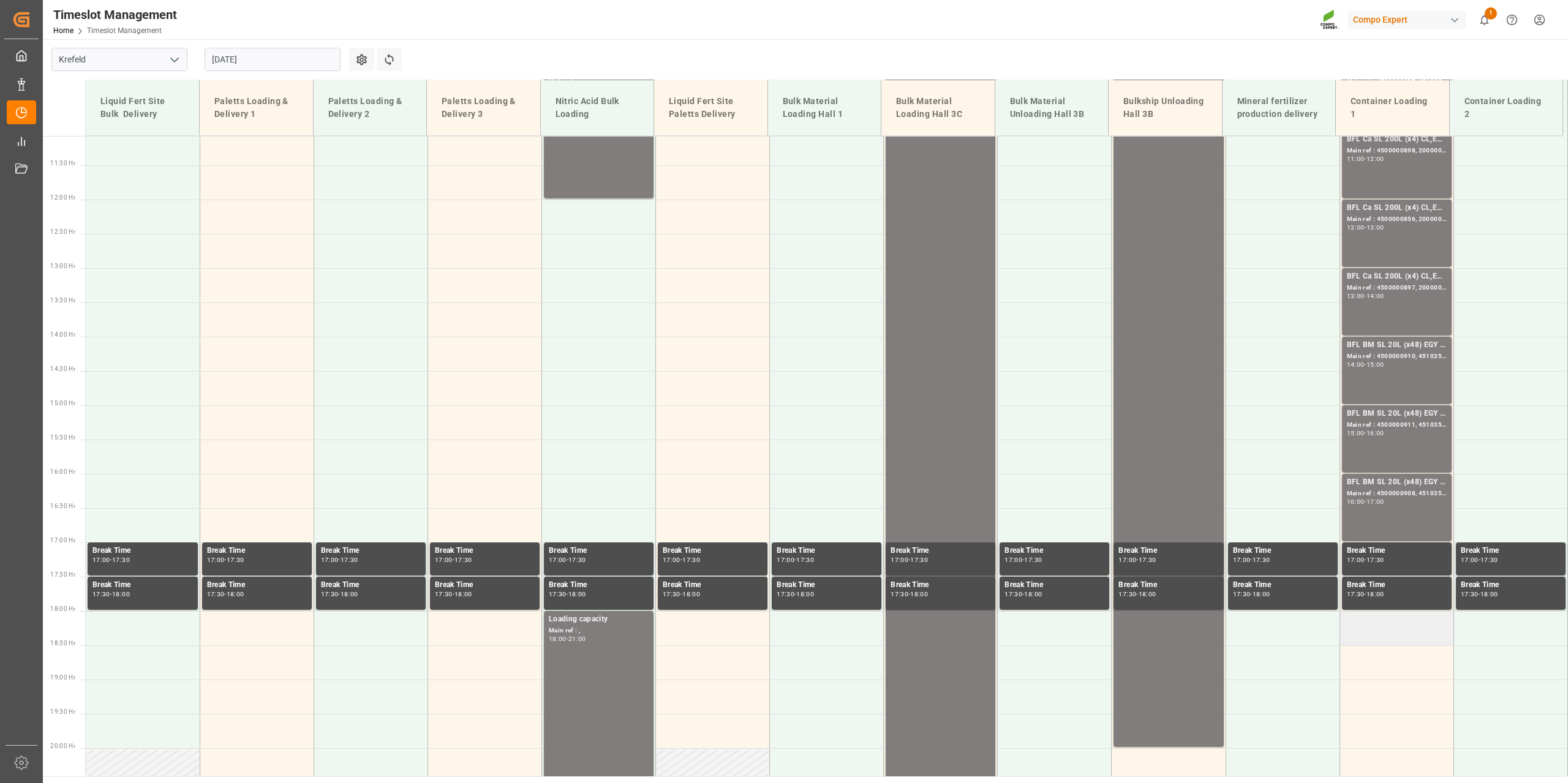
click at [1394, 625] on td at bounding box center [1396, 628] width 114 height 34
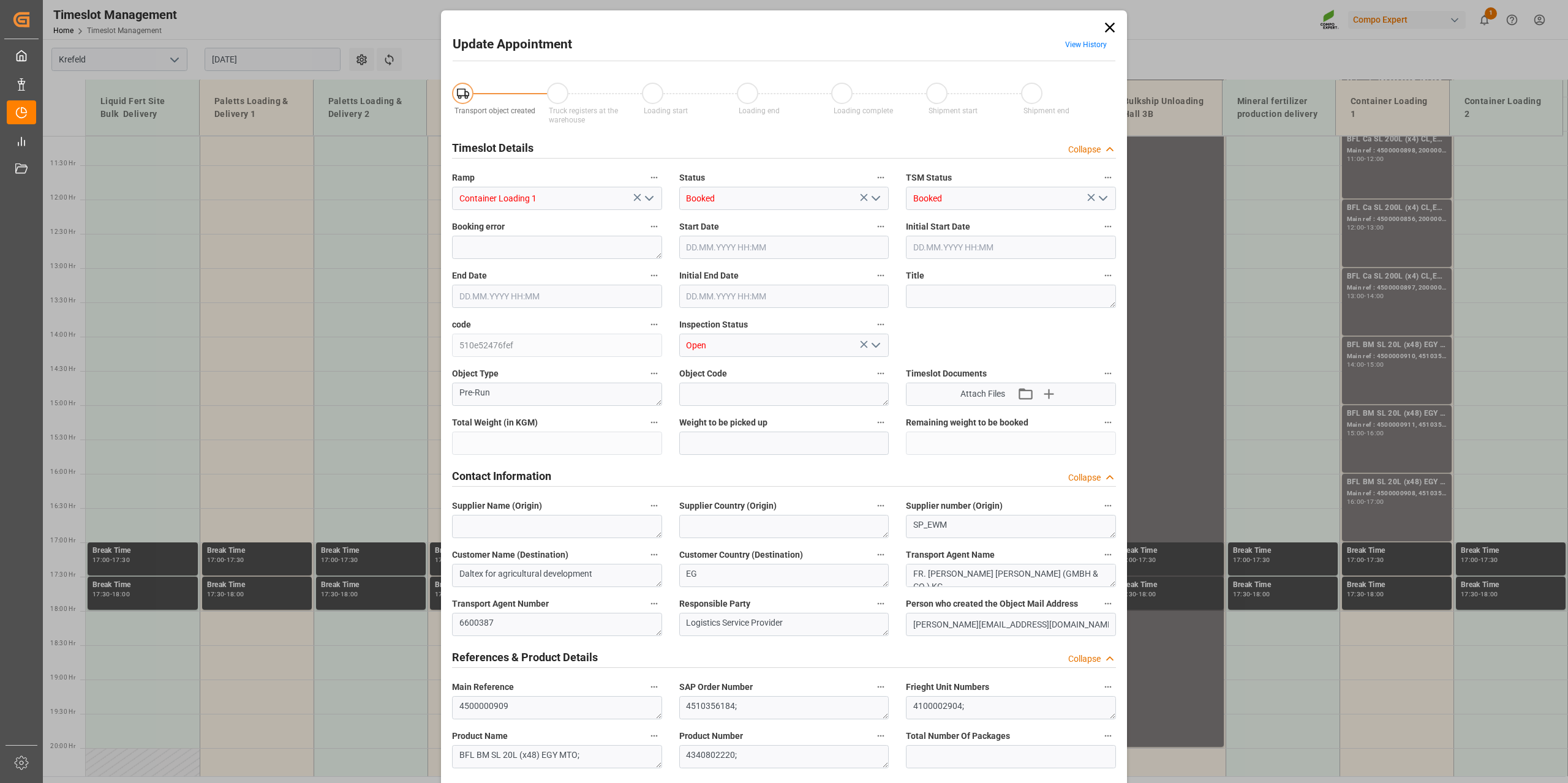
type input "12768"
type input "0"
type input "[DATE] 18:00"
type input "[DATE] 18:30"
type input "[DATE] 10:12"
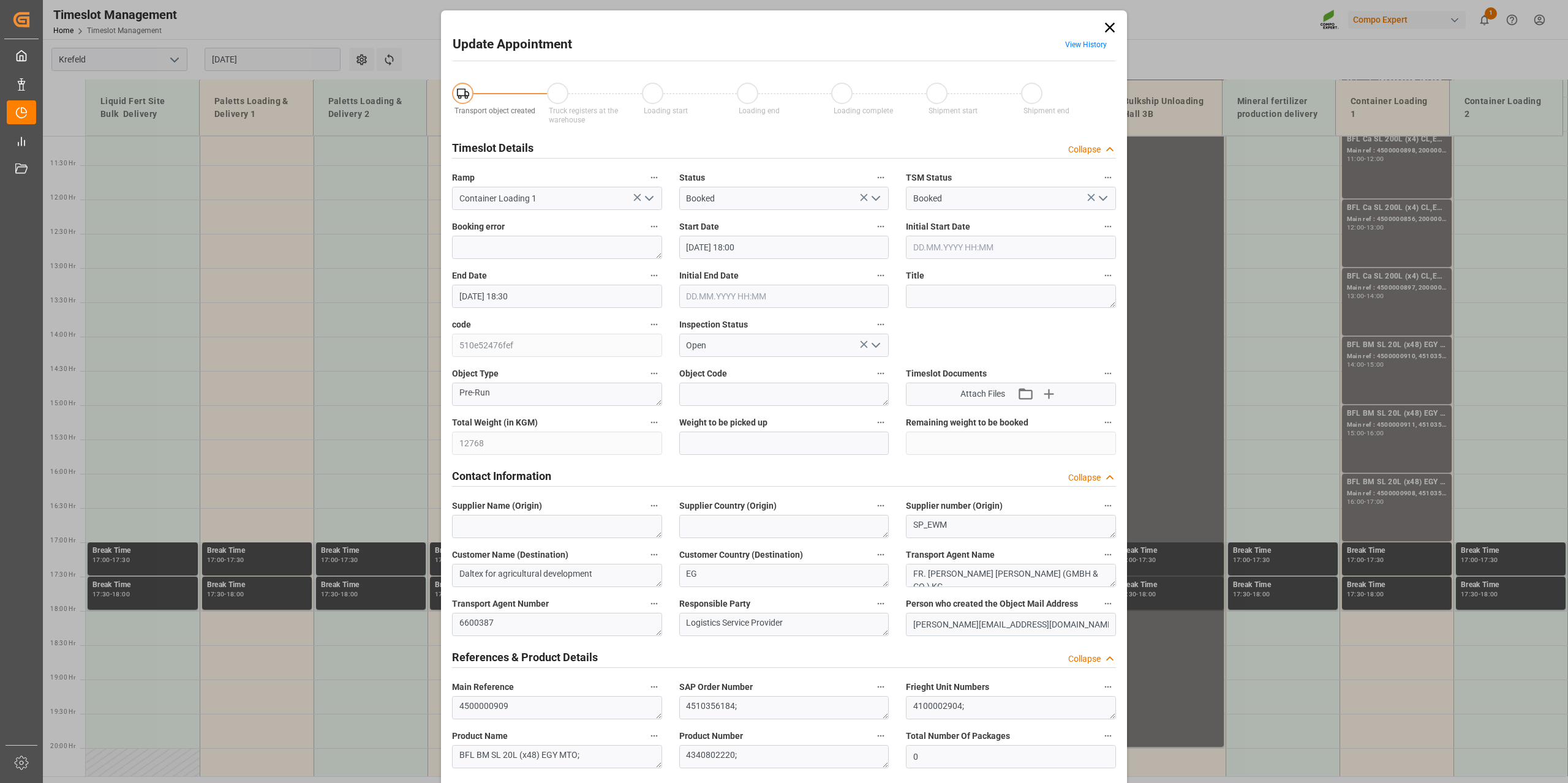
scroll to position [916, 0]
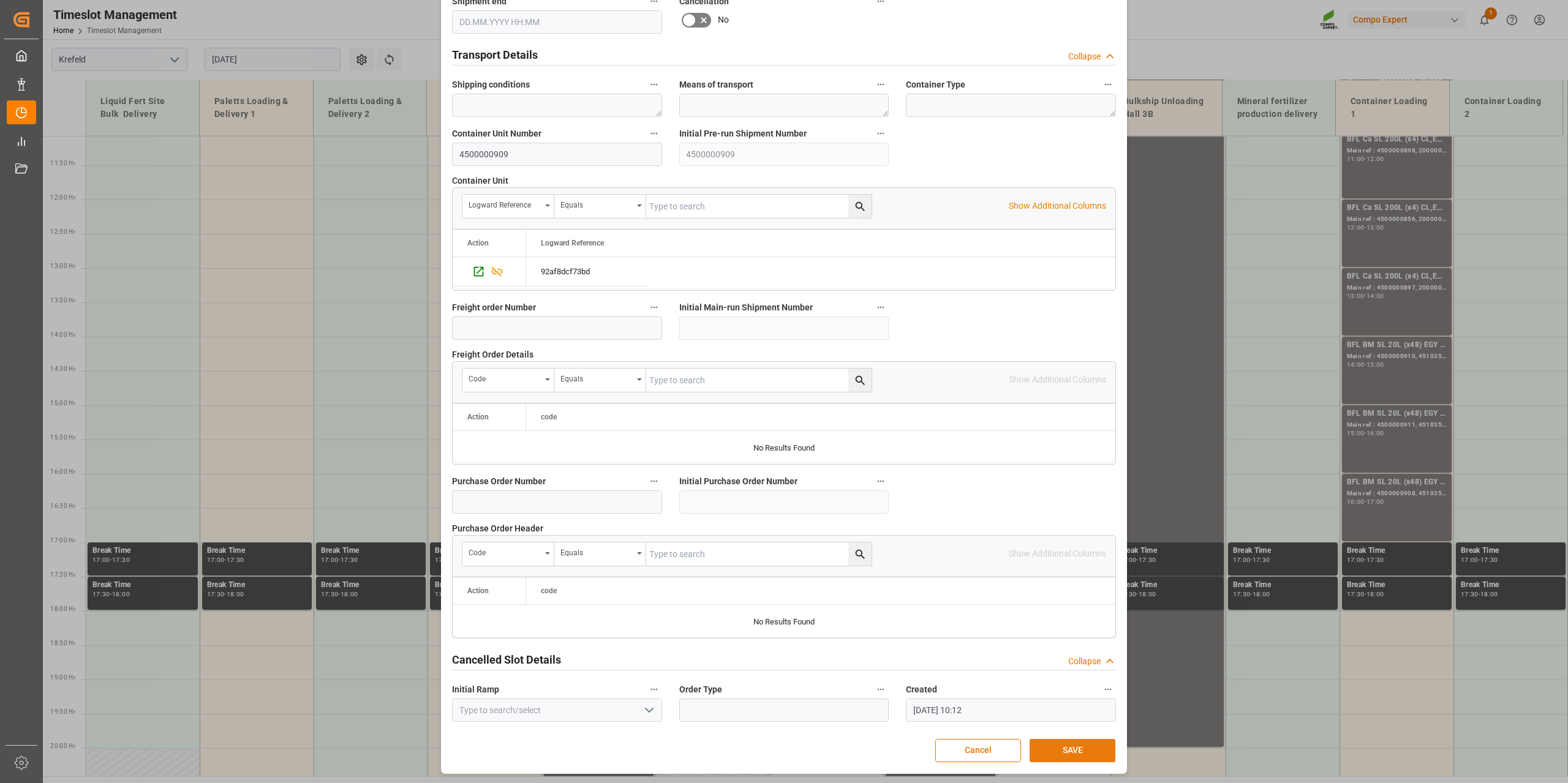
click at [1062, 753] on button "SAVE" at bounding box center [1072, 751] width 85 height 23
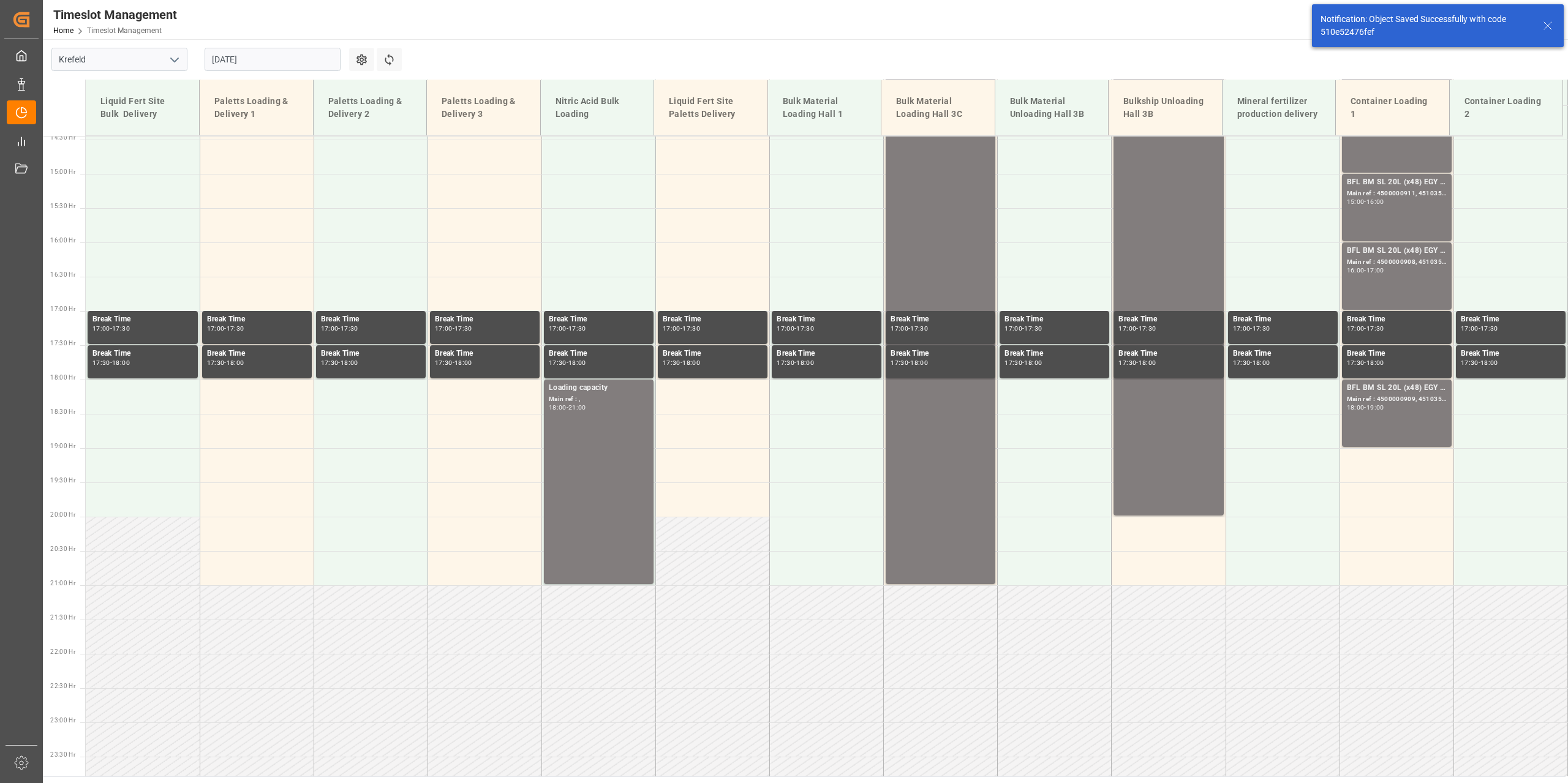
scroll to position [1006, 0]
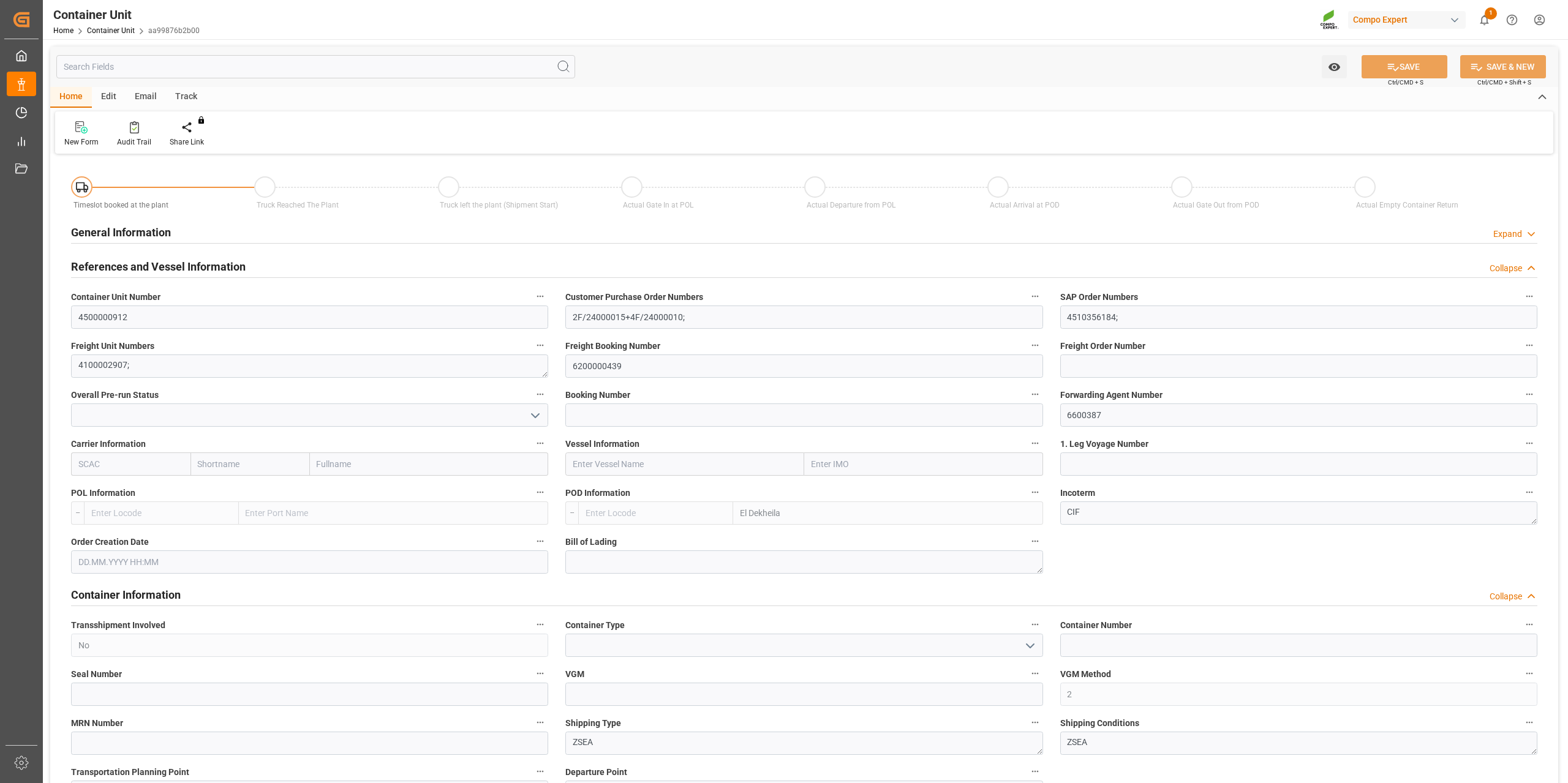
type input "EGEDK"
type input "0"
type input "12768"
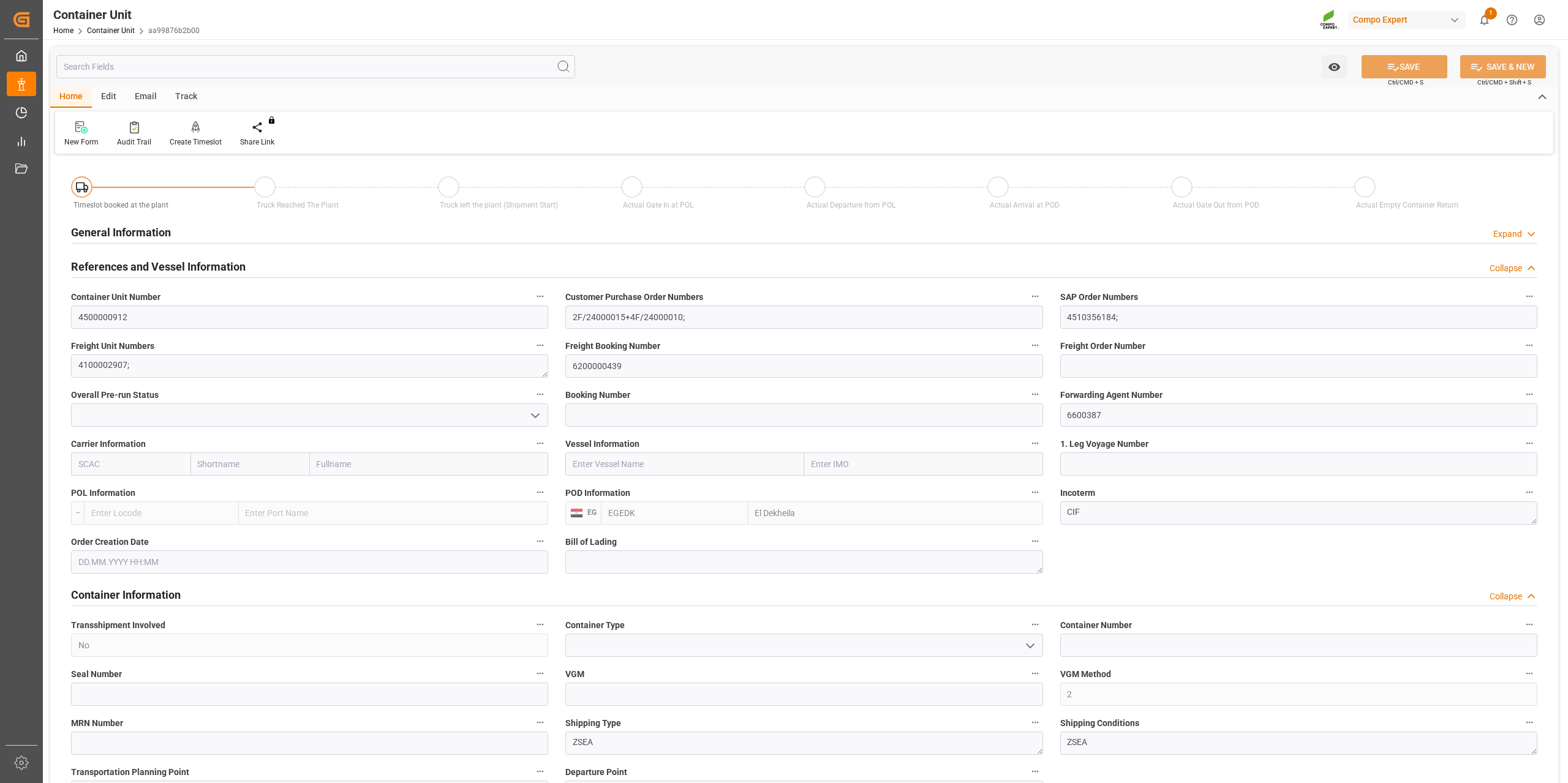
type input "14.08.2025"
click at [206, 135] on div "Create Timeslot" at bounding box center [195, 134] width 71 height 27
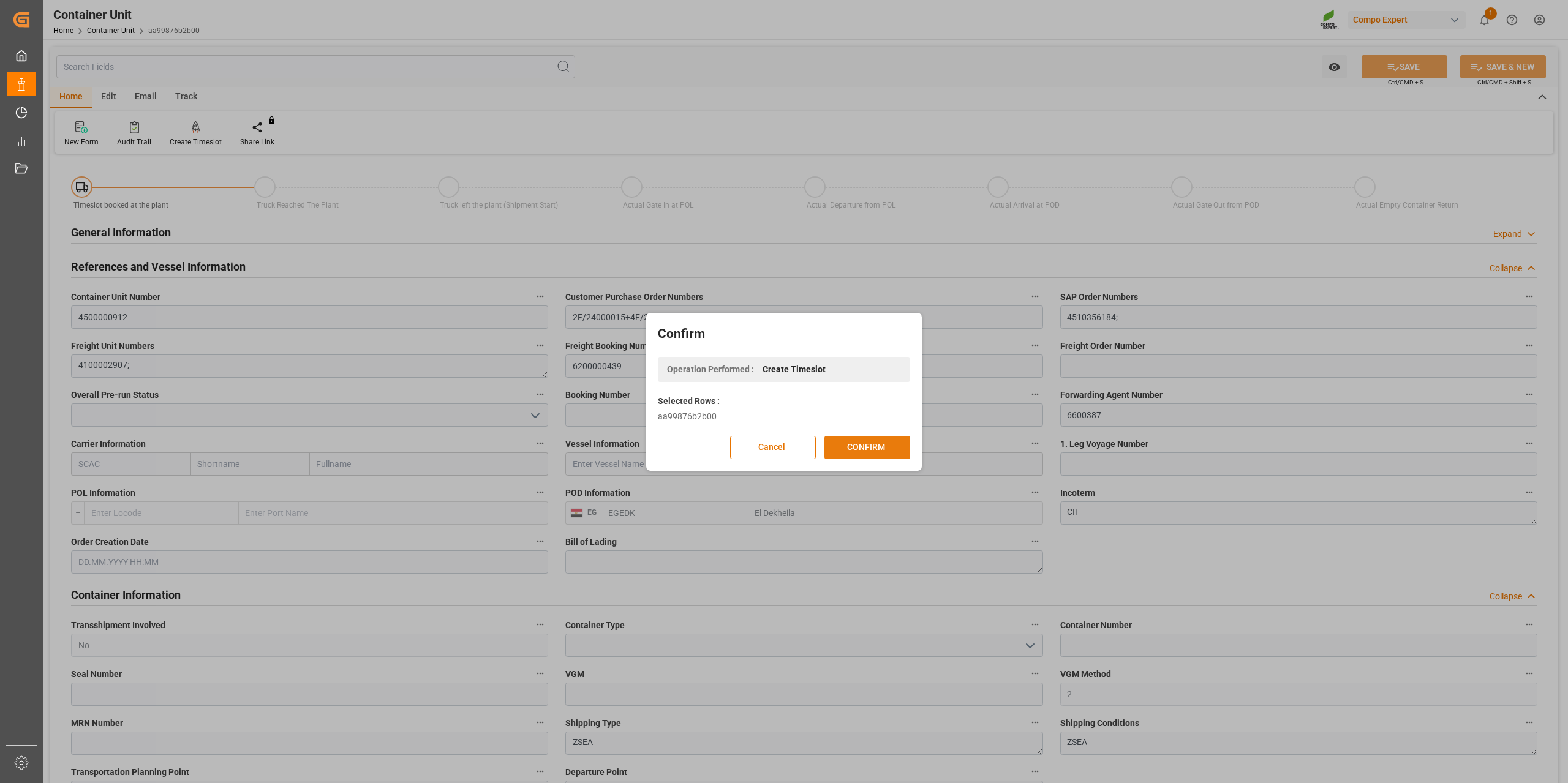
click at [880, 446] on button "CONFIRM" at bounding box center [867, 447] width 85 height 23
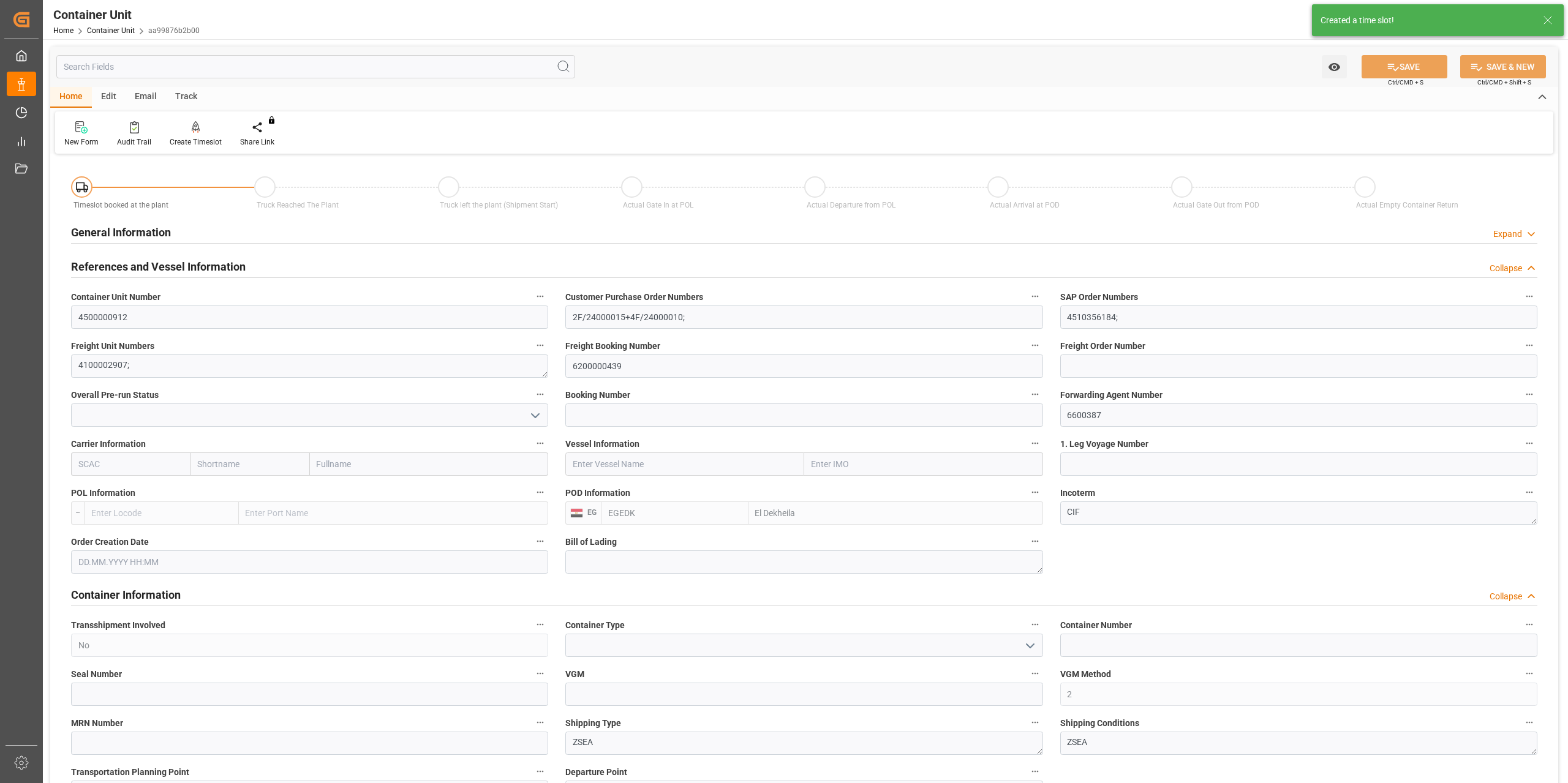
type input "EGEDK"
type input "0"
type input "12768"
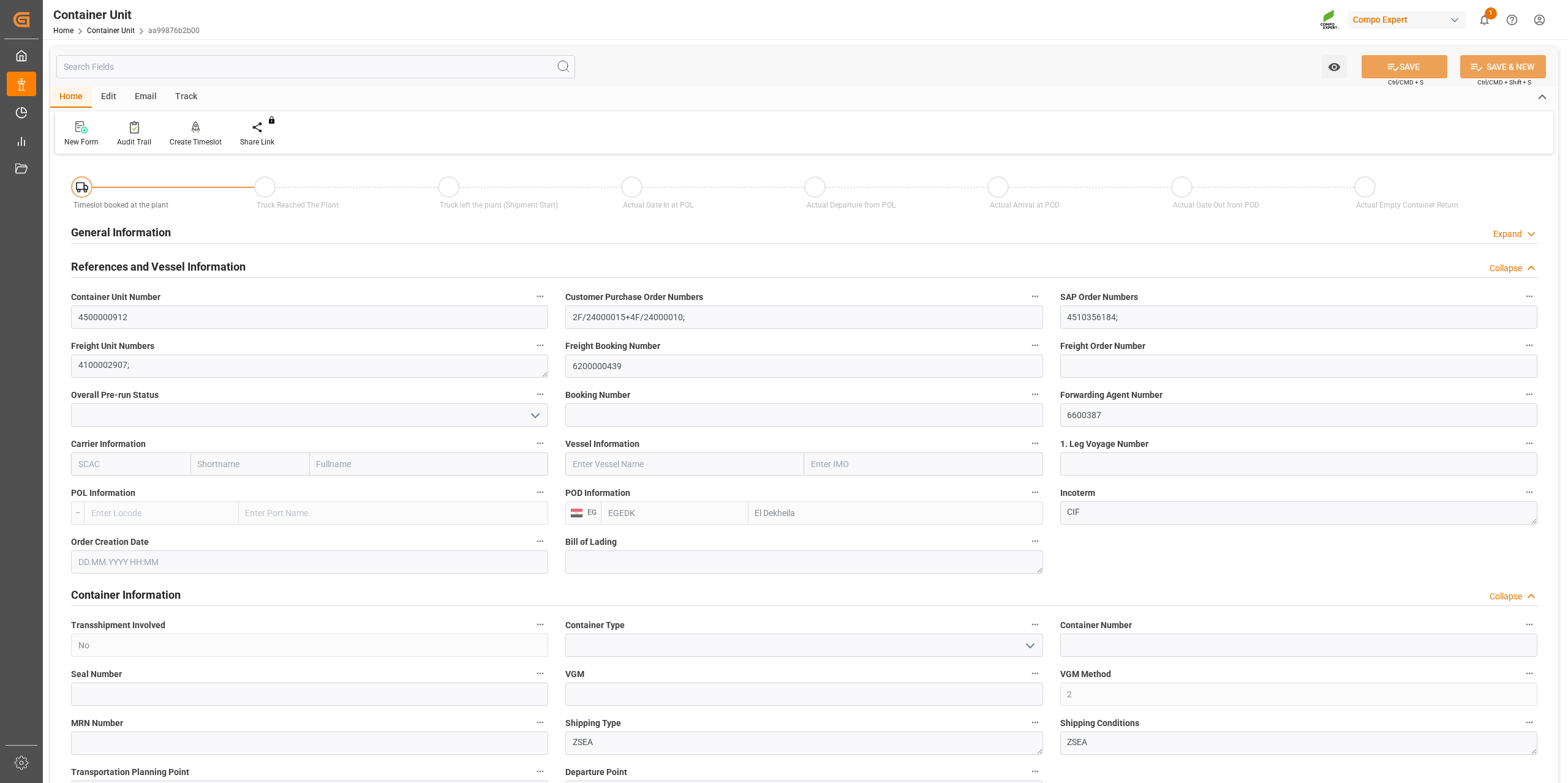
type input "14.08.2025"
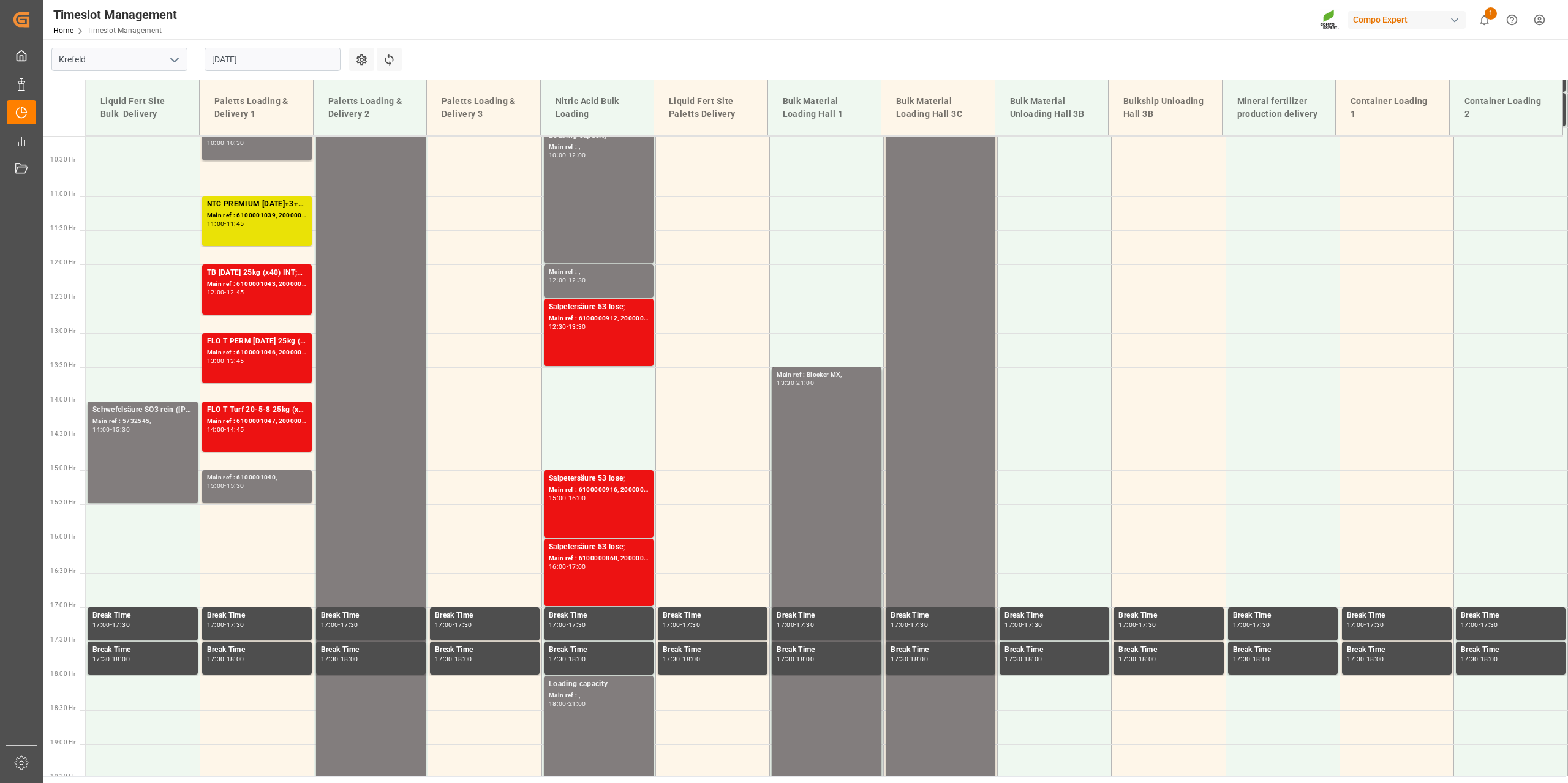
click at [255, 53] on input "[DATE]" at bounding box center [272, 60] width 136 height 23
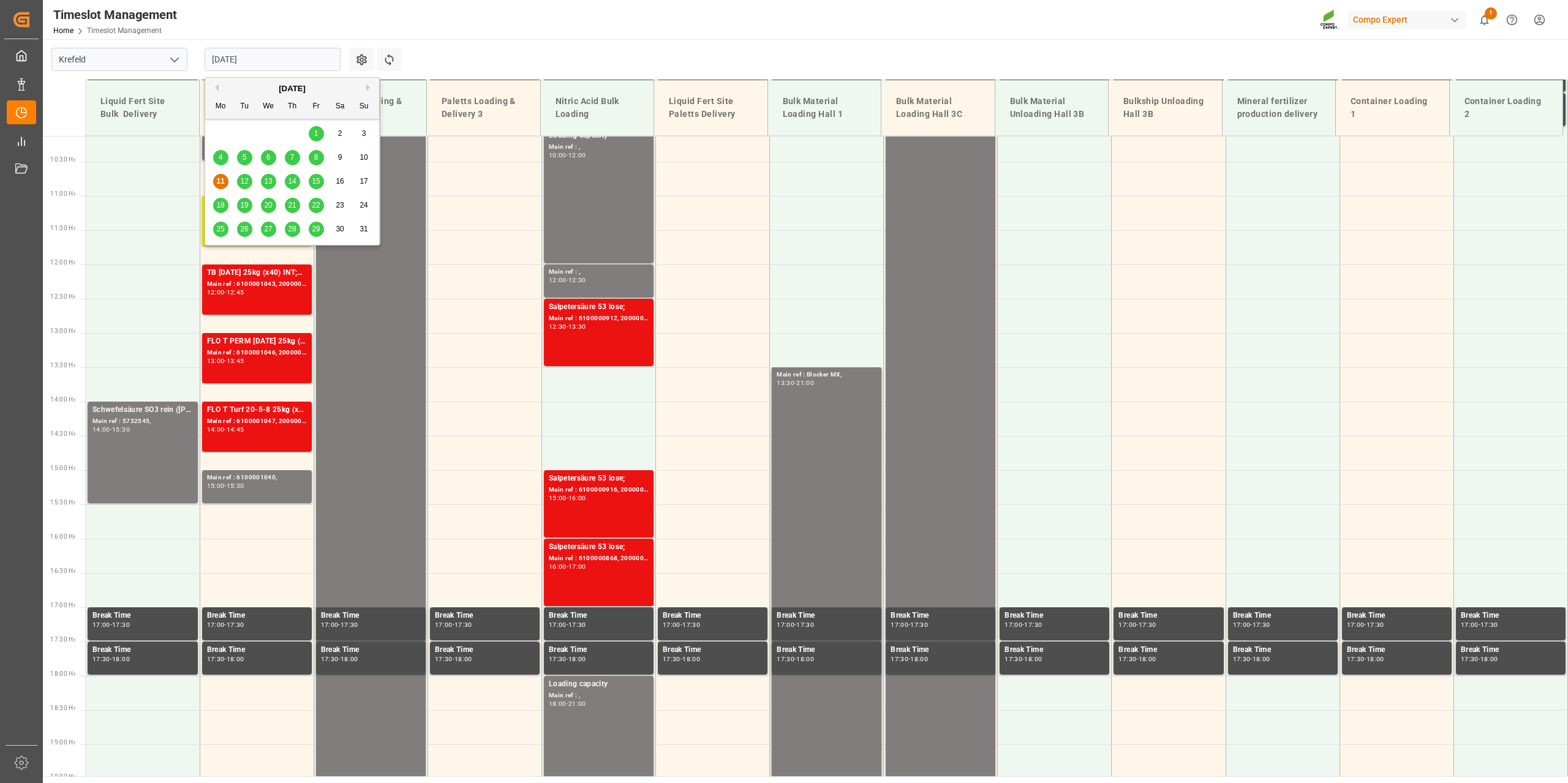
scroll to position [759, 0]
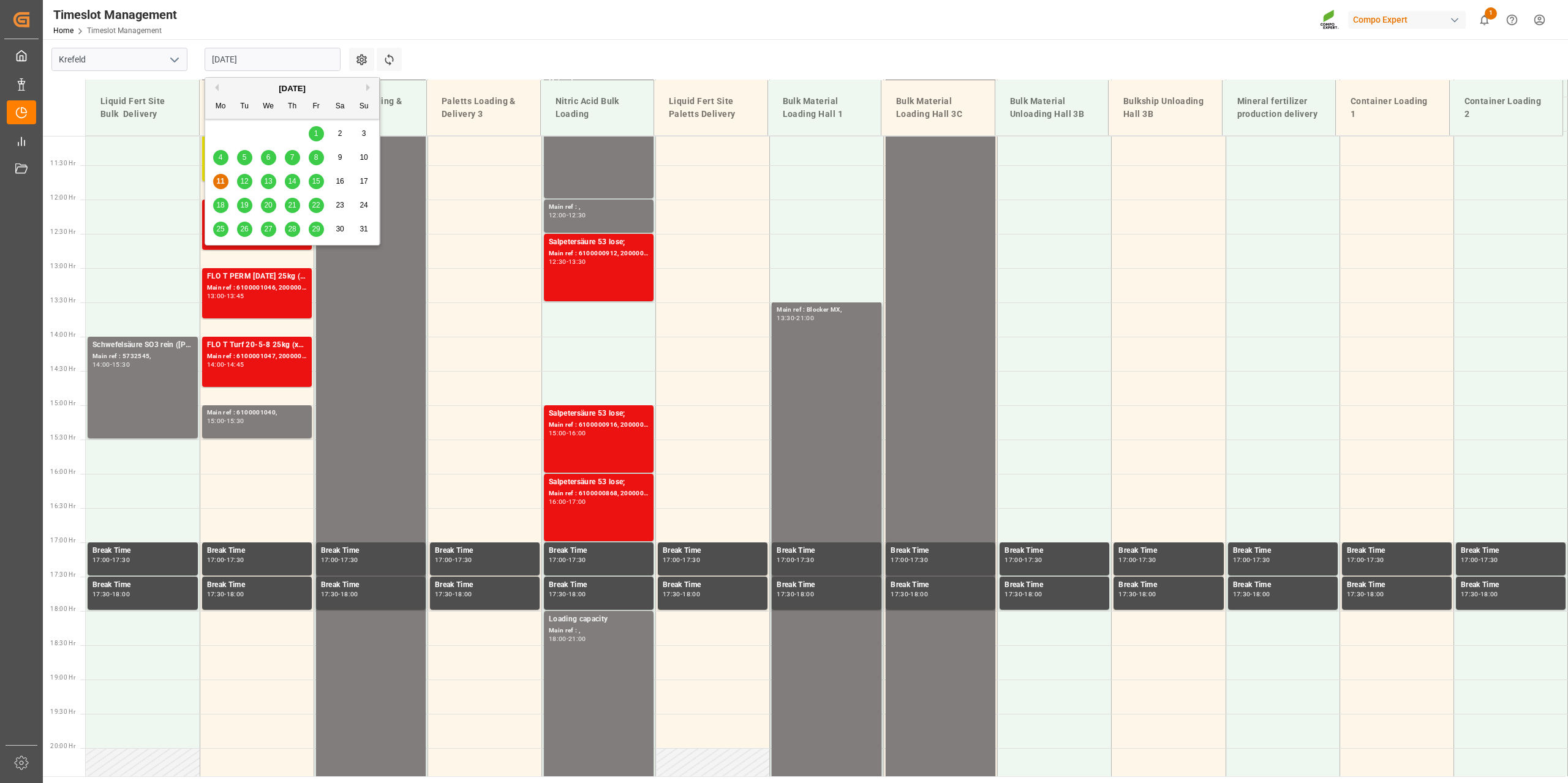
click at [218, 204] on span "18" at bounding box center [220, 205] width 8 height 9
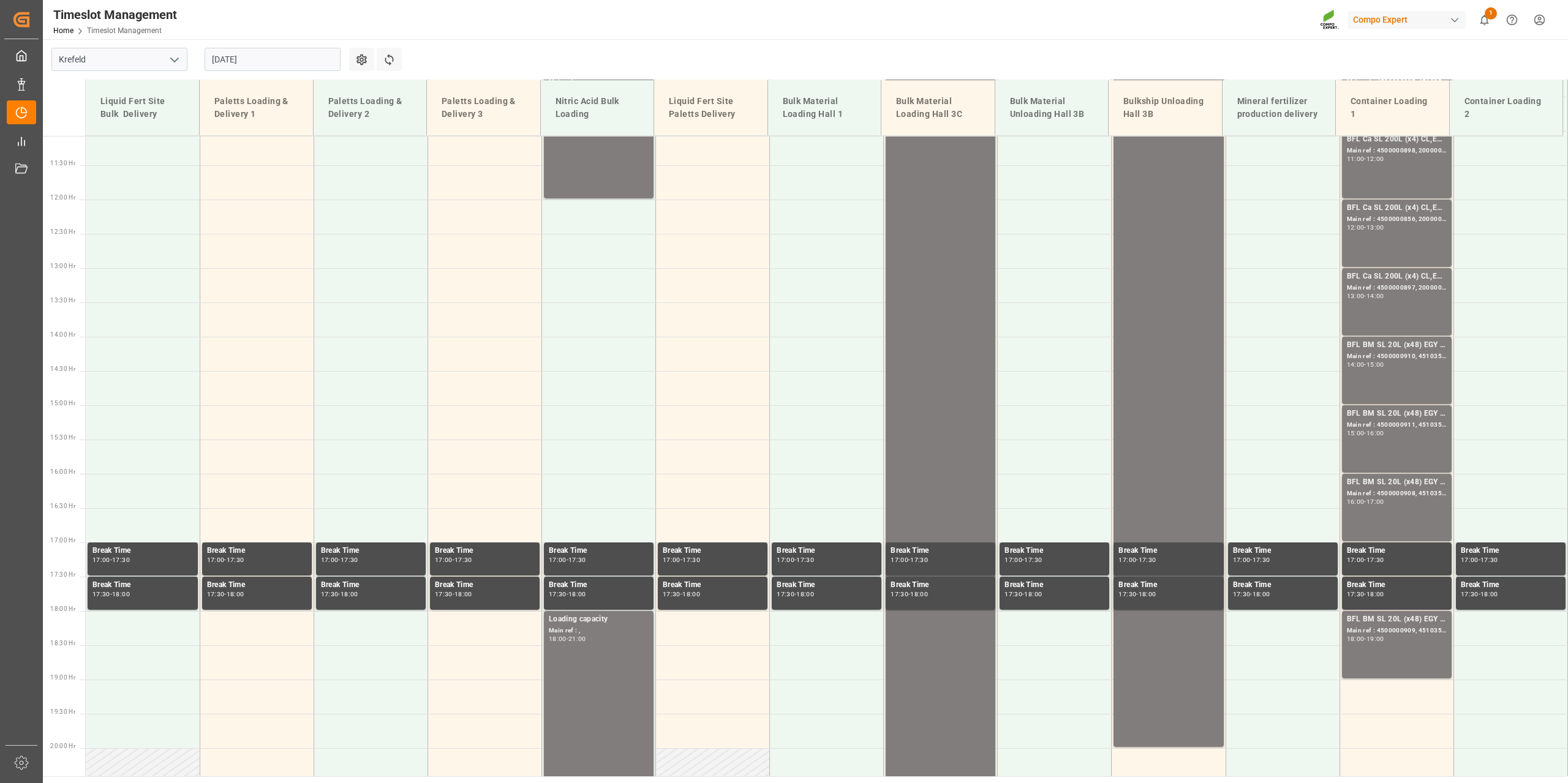
scroll to position [1006, 0]
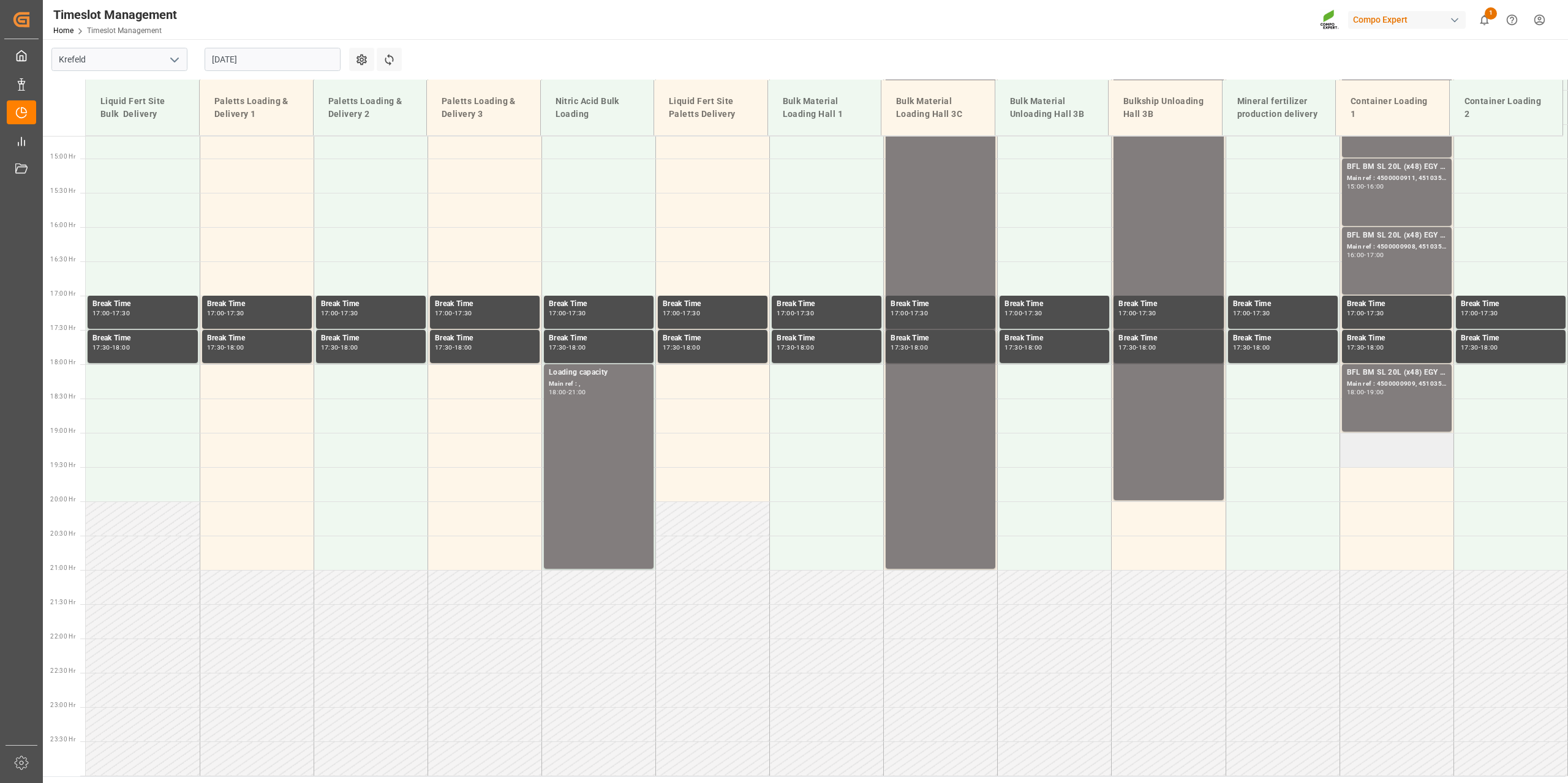
click at [1405, 454] on td at bounding box center [1396, 450] width 114 height 34
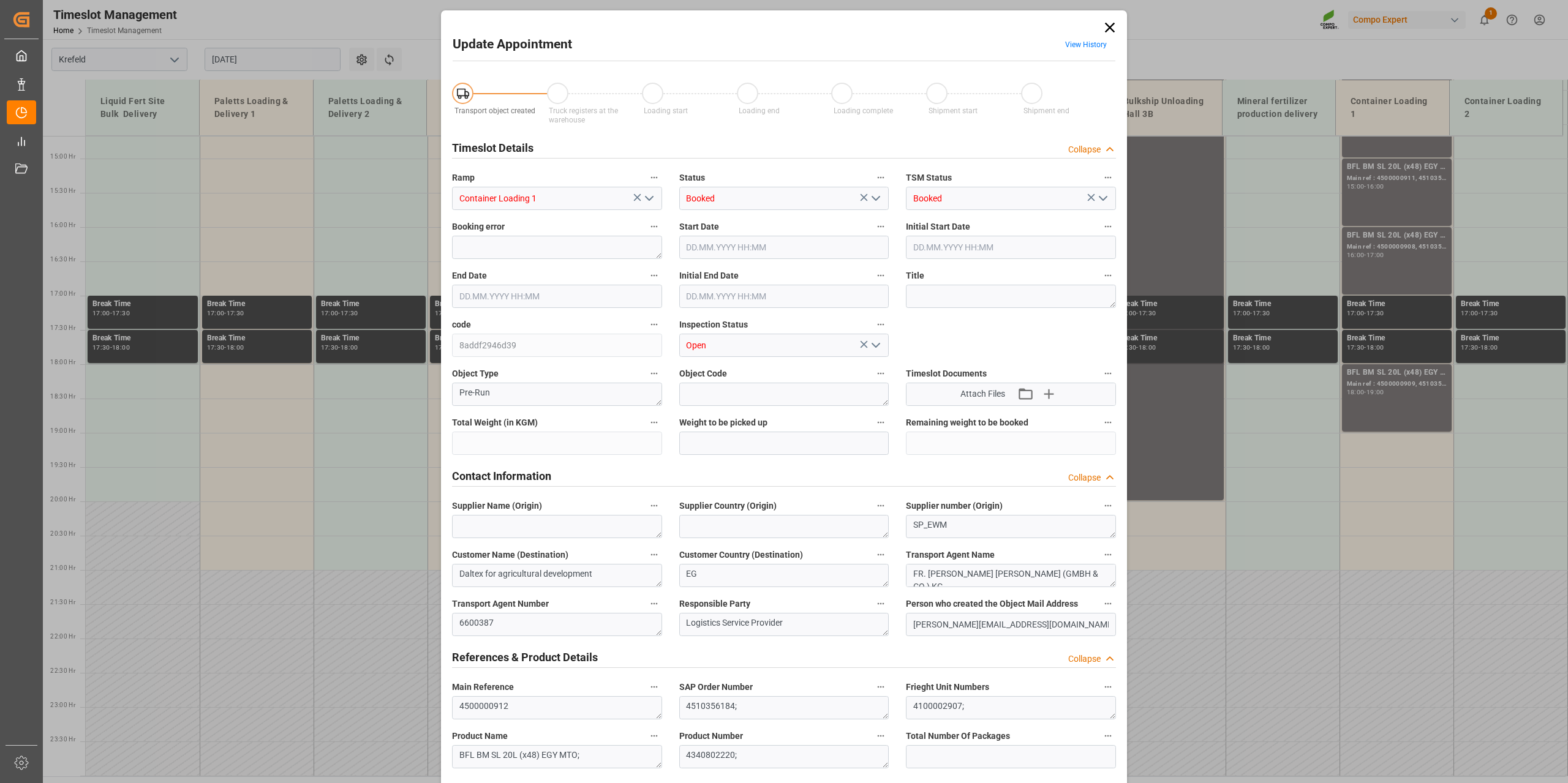
type input "12768"
type input "0"
type input "[DATE] 19:00"
type input "[DATE] 19:30"
type input "[DATE] 10:13"
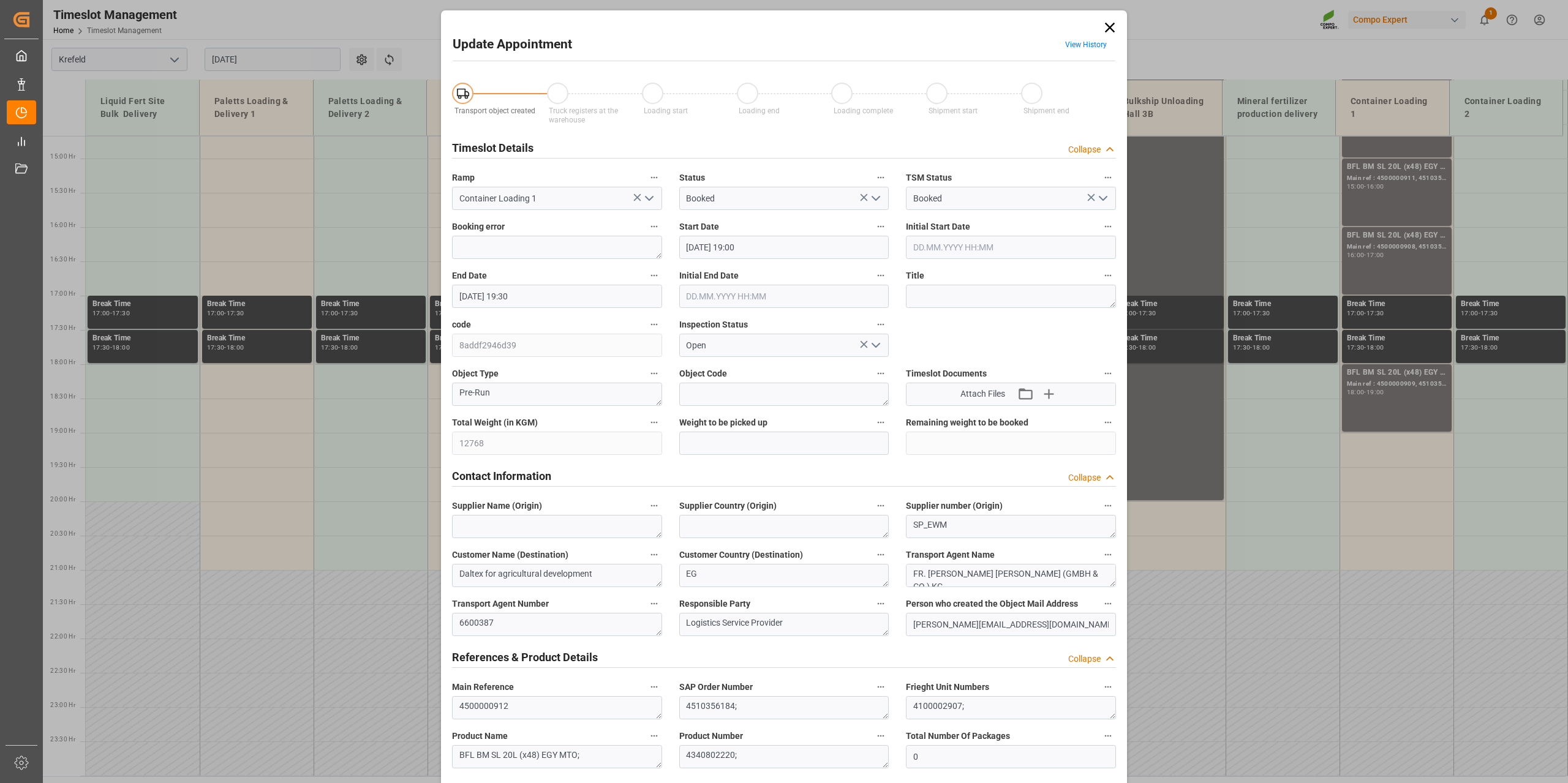
scroll to position [916, 0]
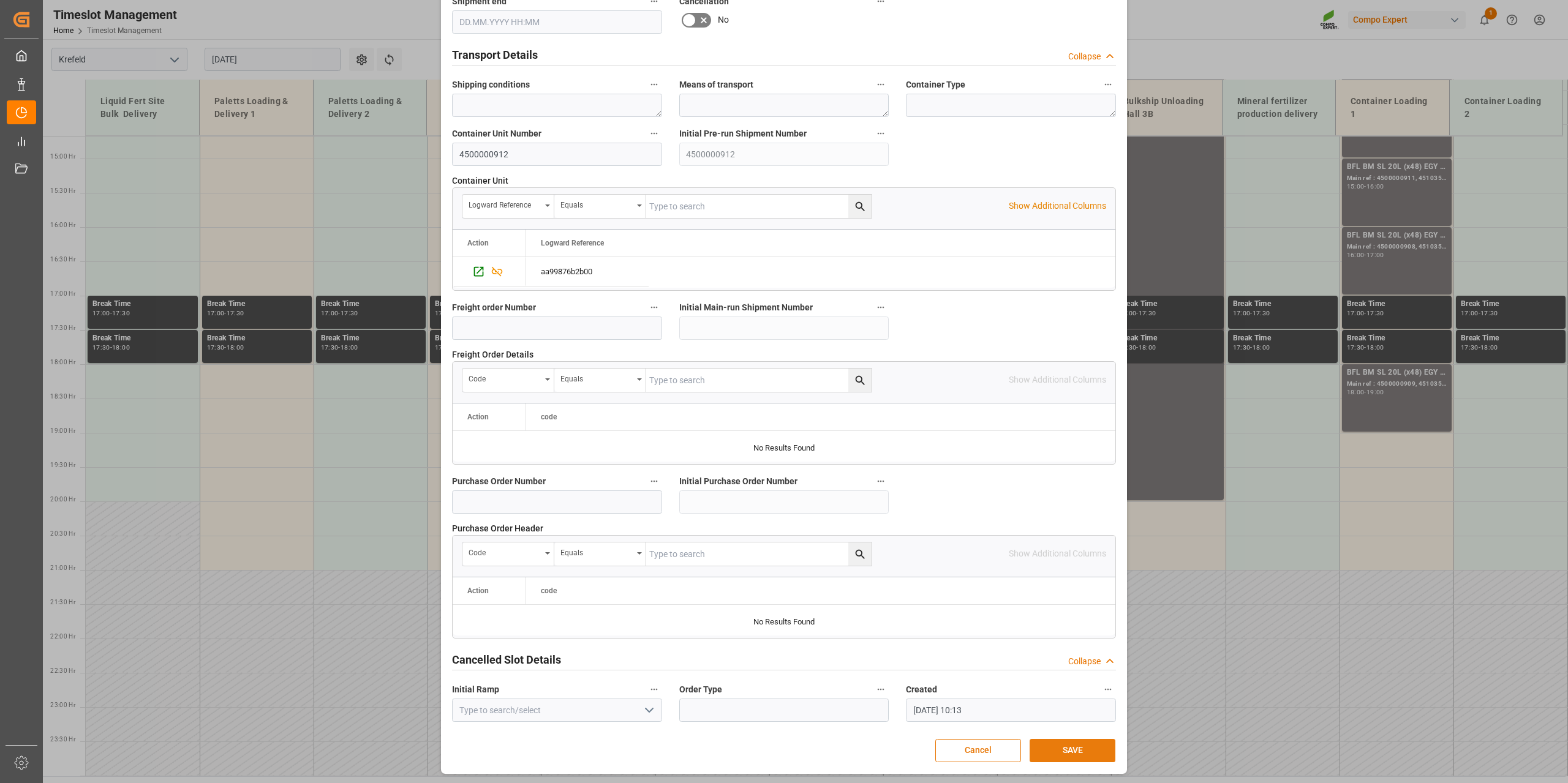
click at [1063, 744] on button "SAVE" at bounding box center [1072, 751] width 85 height 23
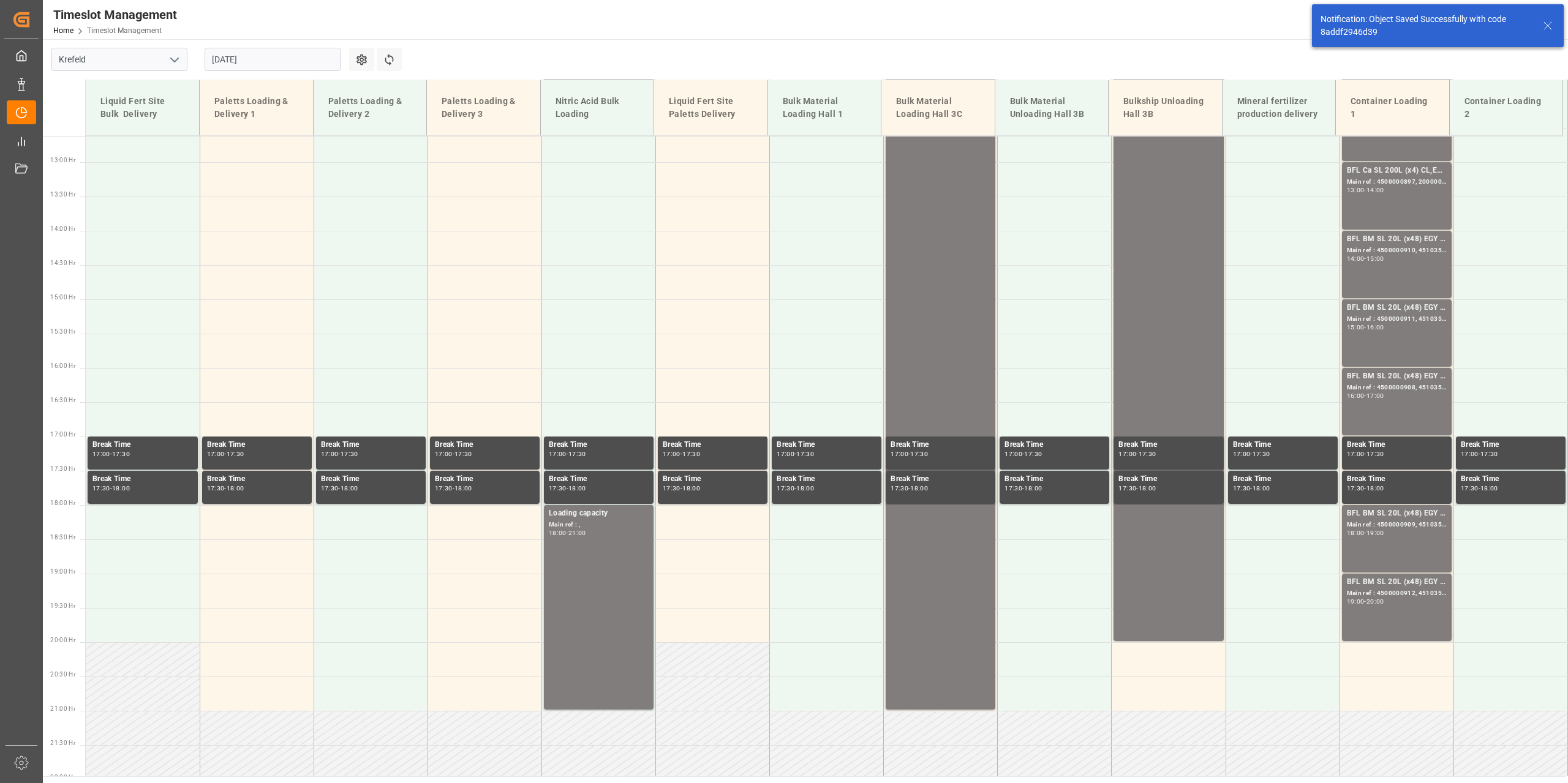
scroll to position [1006, 0]
